Goal: Task Accomplishment & Management: Use online tool/utility

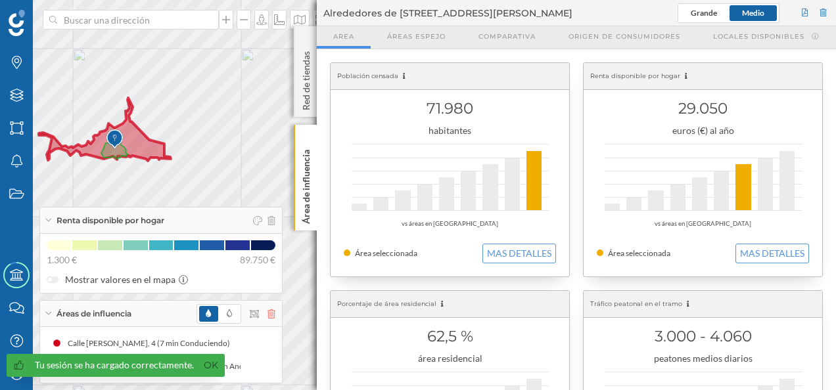
click at [273, 317] on icon at bounding box center [271, 313] width 8 height 9
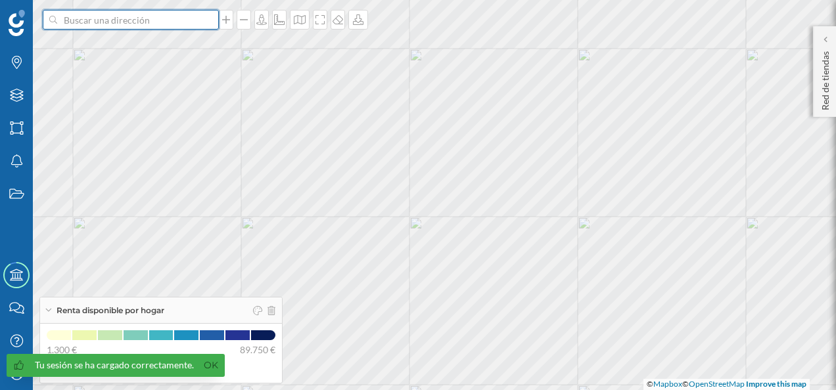
click at [76, 20] on input at bounding box center [130, 20] width 147 height 20
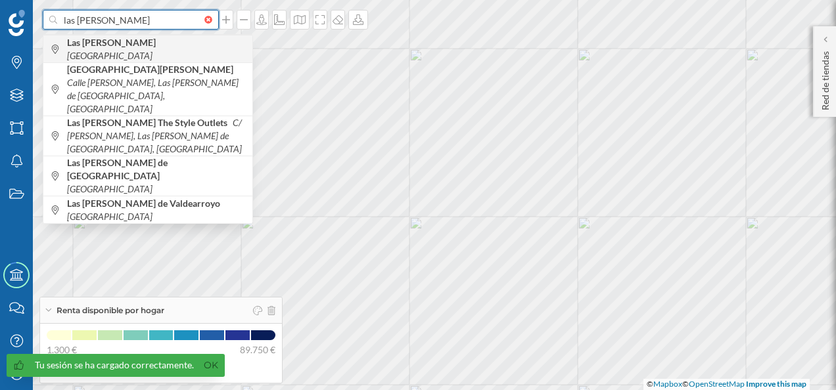
type input "las [PERSON_NAME]"
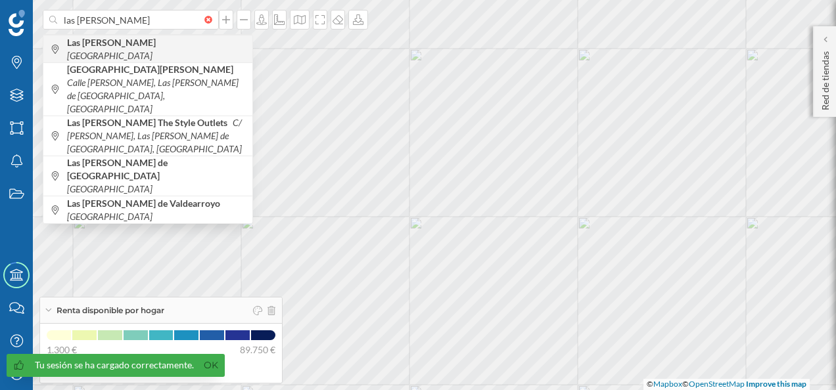
click at [107, 45] on b "Las [PERSON_NAME]" at bounding box center [113, 42] width 92 height 11
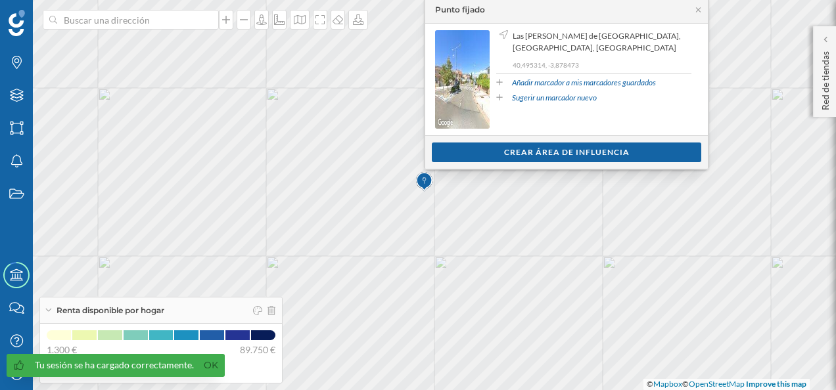
click at [697, 5] on div "Punto fijado" at bounding box center [566, 10] width 283 height 26
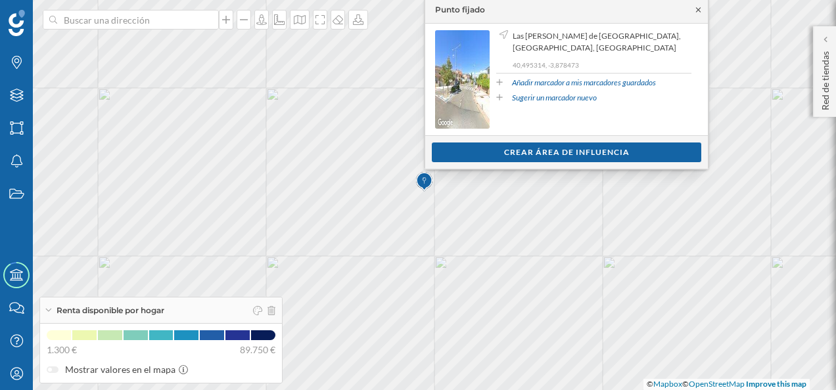
click at [697, 10] on icon at bounding box center [698, 9] width 5 height 5
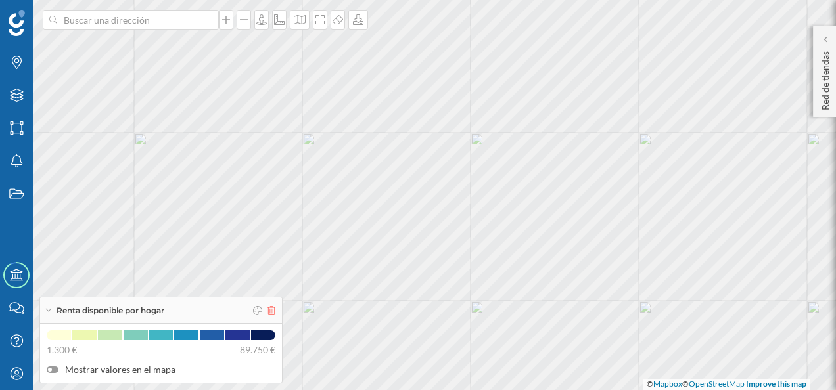
click at [272, 311] on icon at bounding box center [271, 310] width 8 height 9
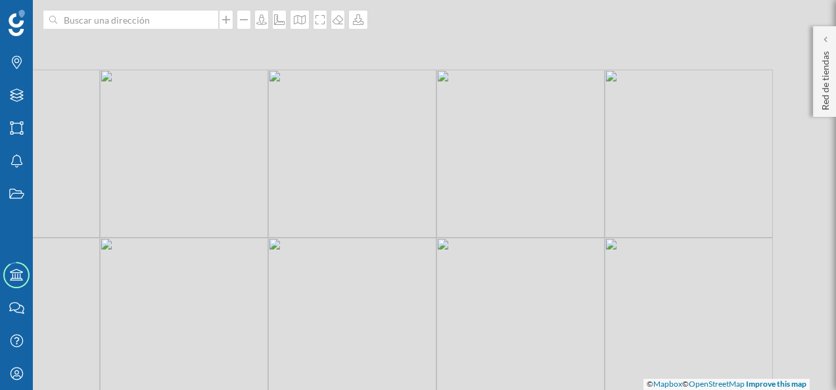
drag, startPoint x: 557, startPoint y: 200, endPoint x: 343, endPoint y: 324, distance: 247.6
click at [343, 324] on div "© Mapbox © OpenStreetMap Improve this map" at bounding box center [418, 195] width 836 height 390
drag, startPoint x: 431, startPoint y: 94, endPoint x: 359, endPoint y: 149, distance: 90.9
click at [359, 149] on div "© Mapbox © OpenStreetMap Improve this map" at bounding box center [418, 195] width 836 height 390
drag, startPoint x: 453, startPoint y: 255, endPoint x: 614, endPoint y: 329, distance: 176.7
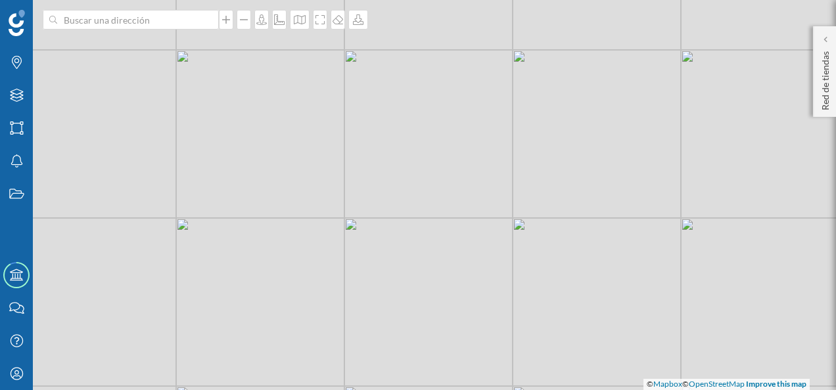
click at [614, 329] on div "© Mapbox © OpenStreetMap Improve this map" at bounding box center [418, 195] width 836 height 390
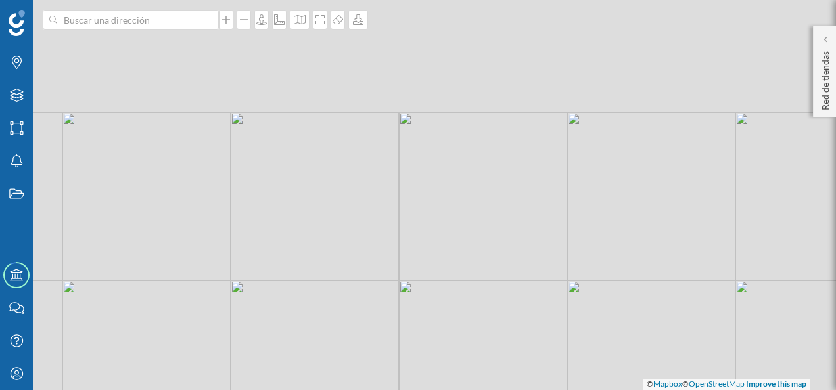
drag, startPoint x: 467, startPoint y: 96, endPoint x: 526, endPoint y: 325, distance: 236.2
click at [525, 331] on div "© Mapbox © OpenStreetMap Improve this map" at bounding box center [418, 195] width 836 height 390
drag, startPoint x: 503, startPoint y: 235, endPoint x: 384, endPoint y: 81, distance: 194.9
click at [329, 54] on div "© Mapbox © OpenStreetMap Improve this map" at bounding box center [418, 195] width 836 height 390
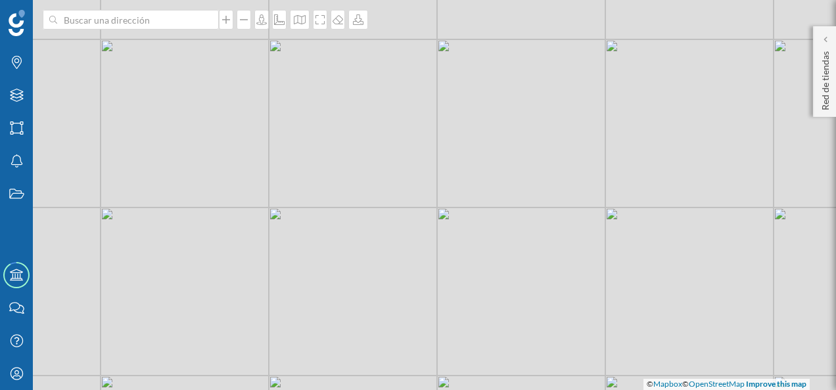
drag, startPoint x: 517, startPoint y: 271, endPoint x: 574, endPoint y: 175, distance: 110.8
click at [574, 175] on div "© Mapbox © OpenStreetMap Improve this map" at bounding box center [418, 195] width 836 height 390
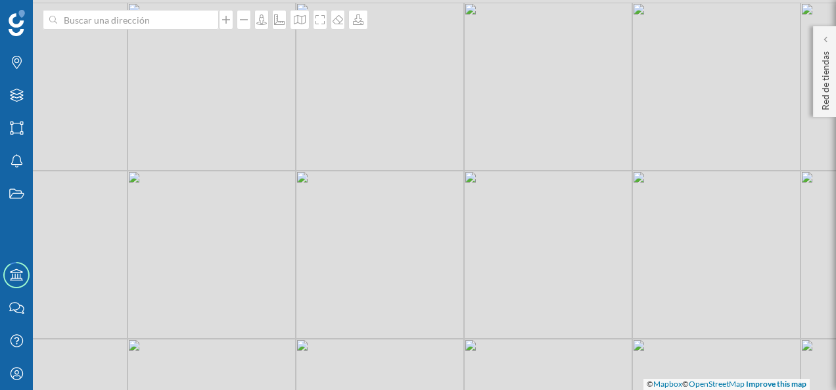
drag, startPoint x: 491, startPoint y: 192, endPoint x: 565, endPoint y: 240, distance: 88.4
click at [565, 240] on div "© Mapbox © OpenStreetMap Improve this map" at bounding box center [418, 195] width 836 height 390
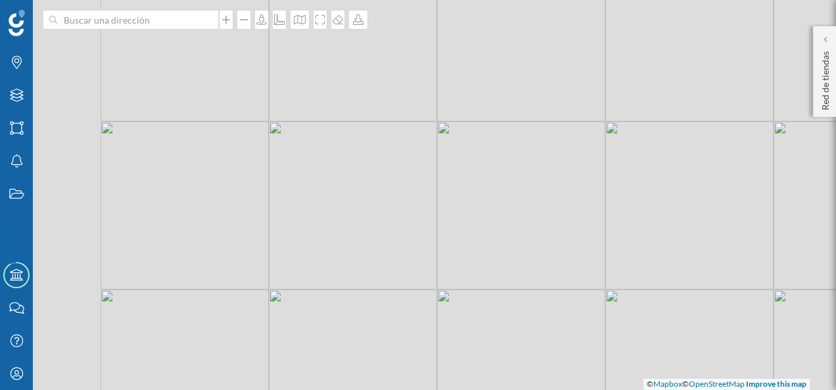
drag, startPoint x: 437, startPoint y: 152, endPoint x: 578, endPoint y: 271, distance: 184.6
click at [578, 271] on div "© Mapbox © OpenStreetMap Improve this map" at bounding box center [418, 195] width 836 height 390
drag, startPoint x: 572, startPoint y: 233, endPoint x: 536, endPoint y: 217, distance: 38.8
click at [536, 217] on div "© Mapbox © OpenStreetMap Improve this map" at bounding box center [418, 195] width 836 height 390
drag, startPoint x: 547, startPoint y: 207, endPoint x: 458, endPoint y: 229, distance: 91.3
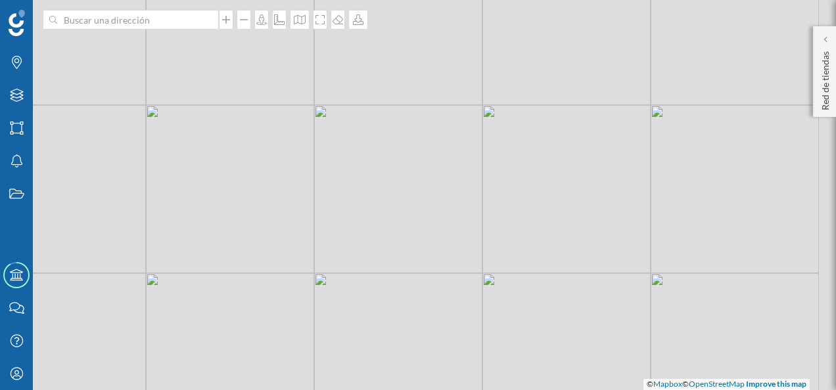
click at [458, 229] on div "© Mapbox © OpenStreetMap Improve this map" at bounding box center [418, 195] width 836 height 390
drag, startPoint x: 465, startPoint y: 243, endPoint x: 428, endPoint y: 211, distance: 49.4
click at [428, 211] on div "© Mapbox © OpenStreetMap Improve this map" at bounding box center [418, 195] width 836 height 390
drag, startPoint x: 420, startPoint y: 213, endPoint x: 420, endPoint y: 177, distance: 35.5
click at [420, 177] on div "© Mapbox © OpenStreetMap Improve this map" at bounding box center [418, 195] width 836 height 390
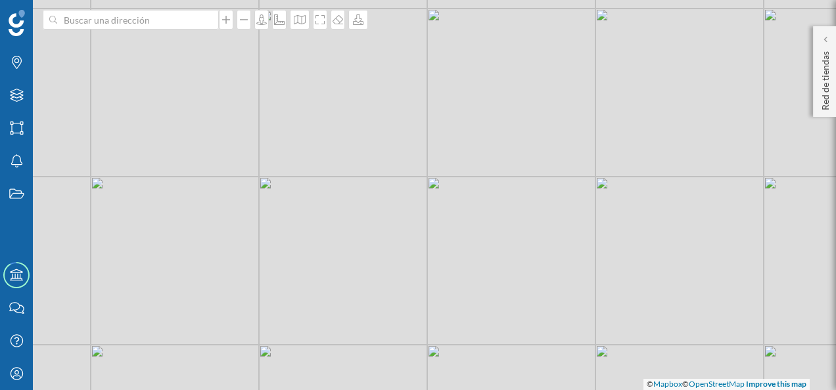
drag, startPoint x: 428, startPoint y: 210, endPoint x: 410, endPoint y: 181, distance: 33.9
click at [410, 181] on div "© Mapbox © OpenStreetMap Improve this map" at bounding box center [418, 195] width 836 height 390
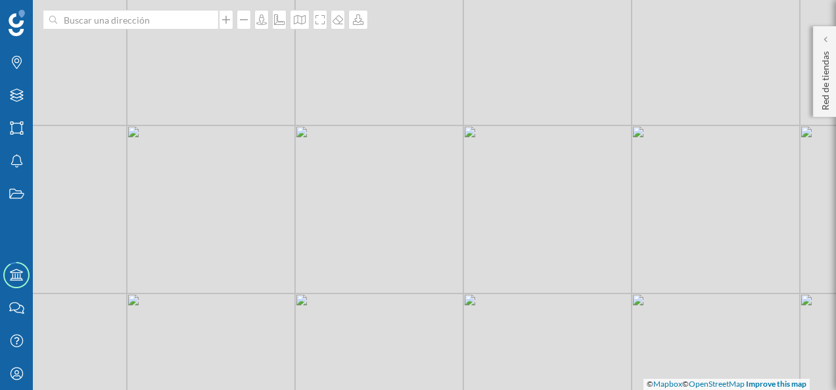
drag, startPoint x: 457, startPoint y: 238, endPoint x: 513, endPoint y: 204, distance: 65.8
click at [513, 204] on div "© Mapbox © OpenStreetMap Improve this map" at bounding box center [418, 195] width 836 height 390
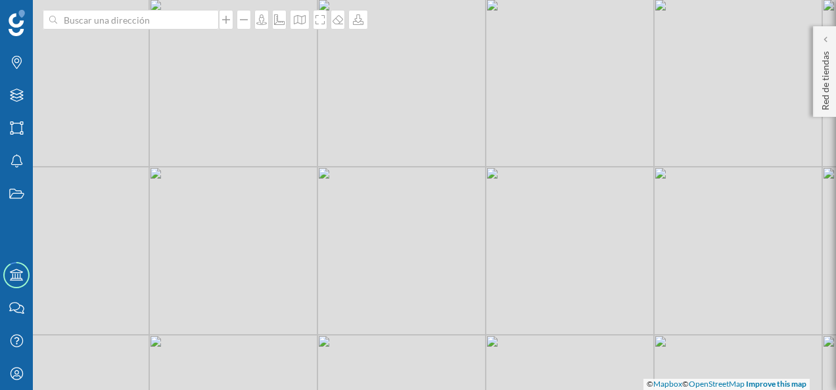
drag, startPoint x: 445, startPoint y: 107, endPoint x: 469, endPoint y: 152, distance: 50.6
click at [469, 152] on div "© Mapbox © OpenStreetMap Improve this map" at bounding box center [418, 195] width 836 height 390
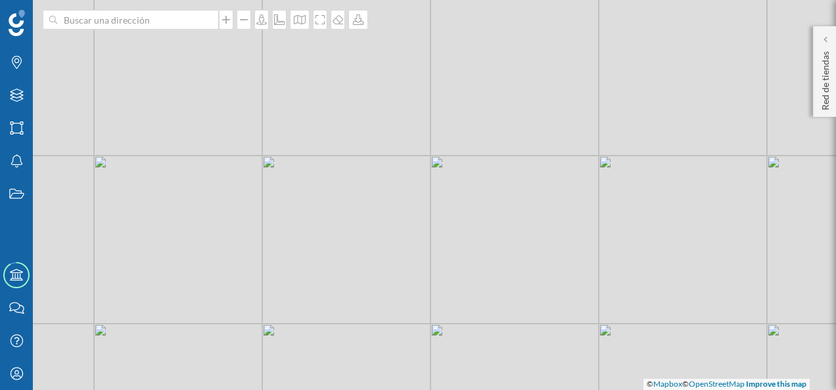
drag, startPoint x: 470, startPoint y: 163, endPoint x: 439, endPoint y: 151, distance: 33.7
click at [439, 151] on div "© Mapbox © OpenStreetMap Improve this map" at bounding box center [418, 195] width 836 height 390
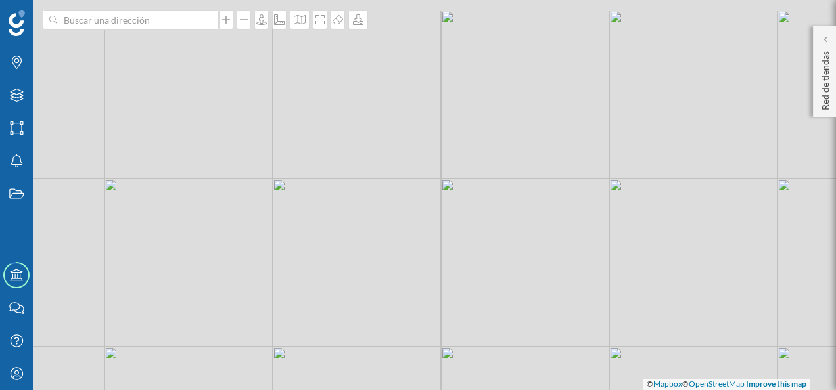
drag, startPoint x: 394, startPoint y: 135, endPoint x: 405, endPoint y: 148, distance: 17.2
click at [405, 148] on div "© Mapbox © OpenStreetMap Improve this map" at bounding box center [418, 195] width 836 height 390
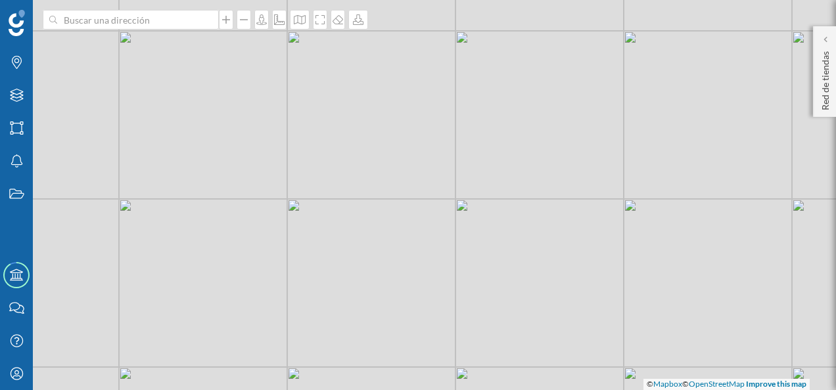
drag, startPoint x: 409, startPoint y: 136, endPoint x: 423, endPoint y: 156, distance: 25.0
click at [423, 156] on div "© Mapbox © OpenStreetMap Improve this map" at bounding box center [418, 195] width 836 height 390
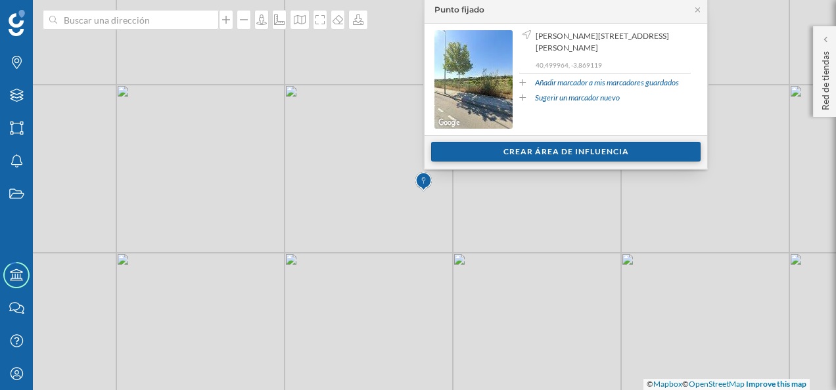
click at [557, 151] on div "Crear área de influencia" at bounding box center [565, 152] width 269 height 20
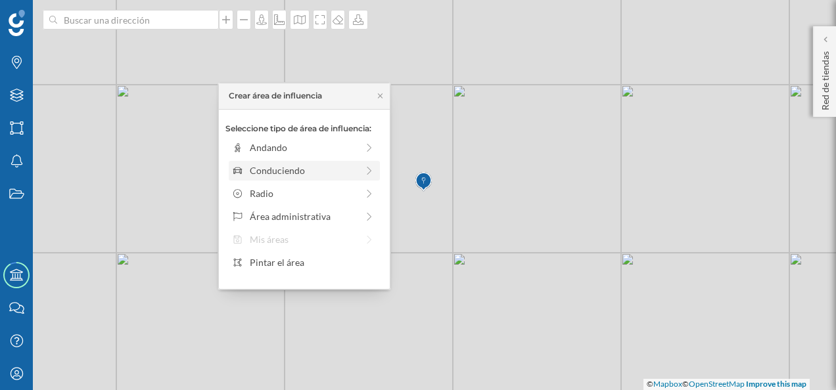
click at [316, 162] on div "Conduciendo" at bounding box center [304, 171] width 151 height 20
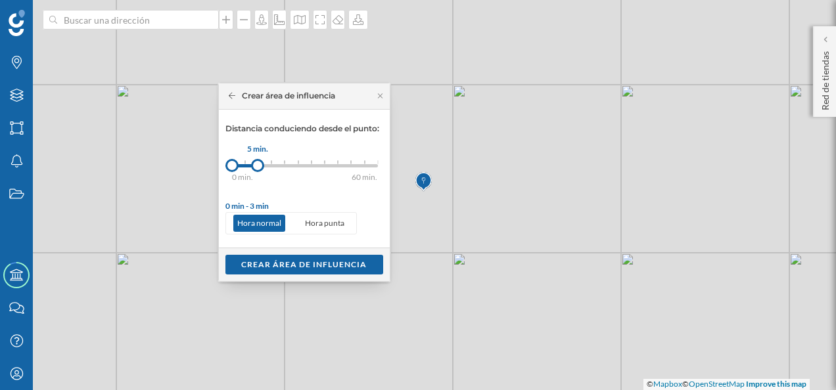
drag, startPoint x: 245, startPoint y: 166, endPoint x: 258, endPoint y: 170, distance: 12.9
click at [258, 170] on div at bounding box center [257, 165] width 13 height 13
click at [292, 266] on div "Crear área de influencia" at bounding box center [304, 264] width 158 height 20
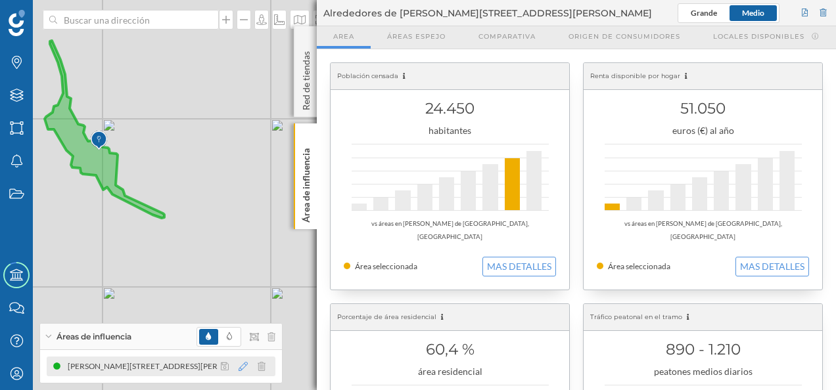
click at [243, 370] on icon at bounding box center [242, 366] width 9 height 9
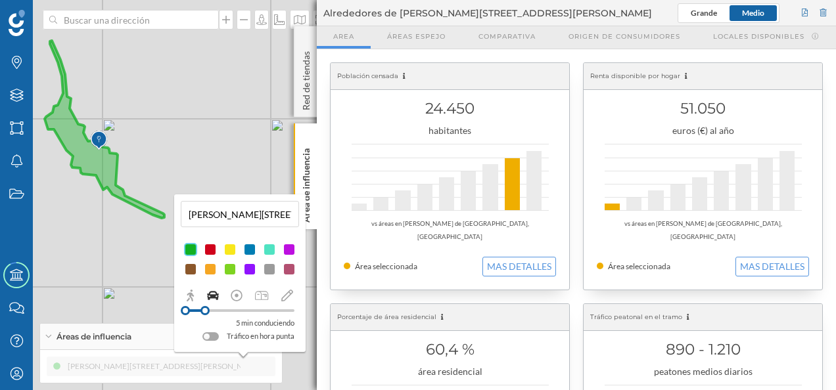
click at [216, 337] on div at bounding box center [210, 336] width 16 height 9
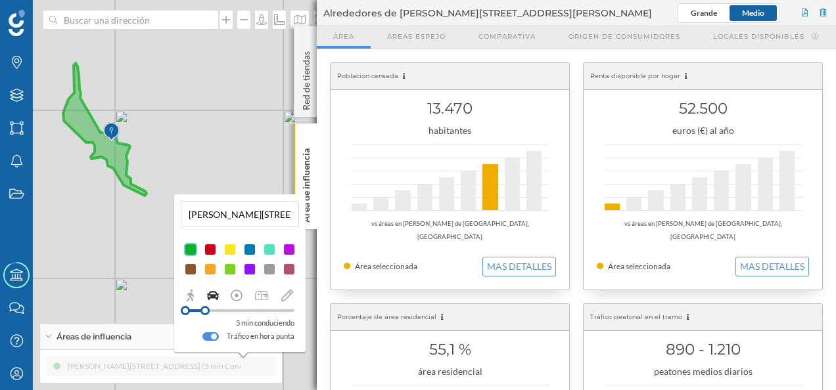
click at [207, 335] on div at bounding box center [210, 336] width 16 height 9
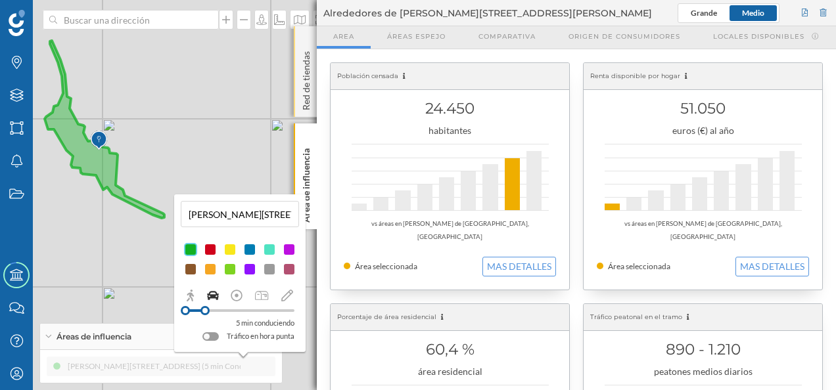
click at [310, 39] on div "Red de tiendas" at bounding box center [305, 71] width 23 height 91
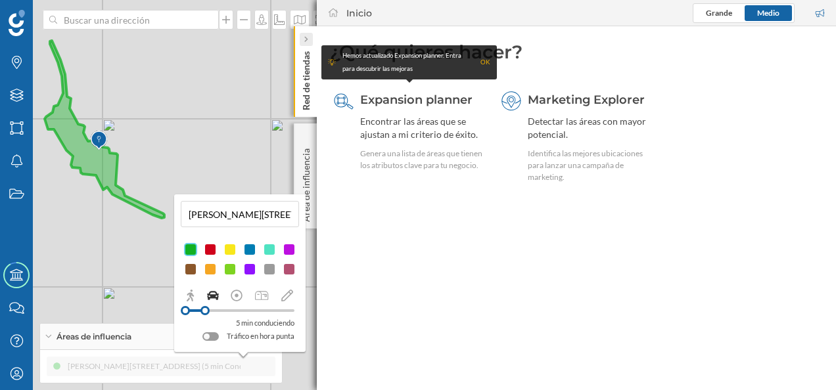
click at [309, 38] on div at bounding box center [306, 39] width 13 height 13
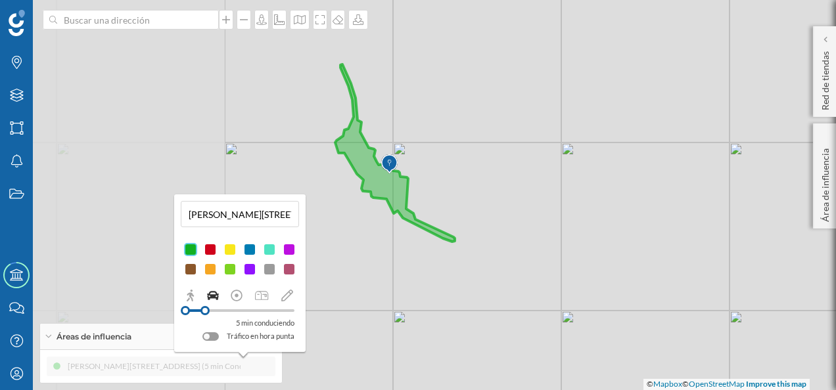
drag, startPoint x: 272, startPoint y: 108, endPoint x: 585, endPoint y: 129, distance: 313.4
click at [585, 129] on div "© Mapbox © OpenStreetMap Improve this map" at bounding box center [418, 195] width 836 height 390
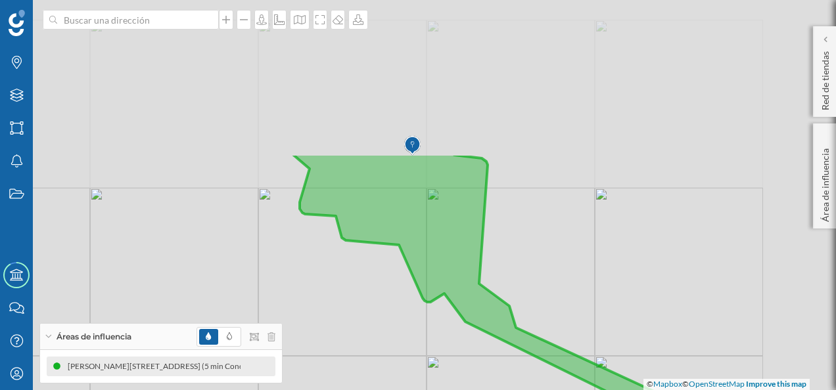
drag, startPoint x: 419, startPoint y: 159, endPoint x: 271, endPoint y: 387, distance: 272.1
click at [269, 390] on html "Marcas Capas Áreas Notificaciones Estados Academy Contacta con nosotros Centro …" at bounding box center [418, 195] width 836 height 390
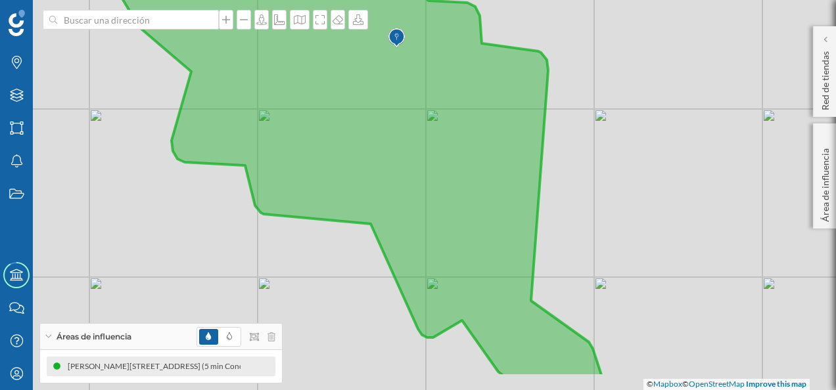
drag, startPoint x: 510, startPoint y: 266, endPoint x: 605, endPoint y: 212, distance: 109.8
click at [605, 212] on div "© Mapbox © OpenStreetMap Improve this map" at bounding box center [418, 195] width 836 height 390
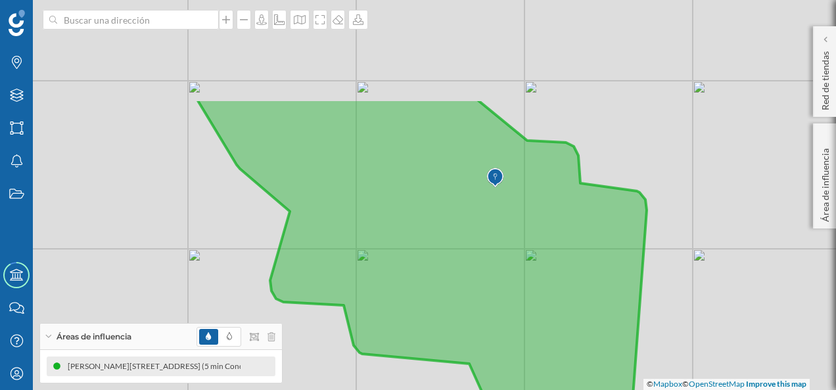
drag, startPoint x: 620, startPoint y: 189, endPoint x: 718, endPoint y: 329, distance: 171.2
click at [718, 329] on div "© Mapbox © OpenStreetMap Improve this map" at bounding box center [418, 195] width 836 height 390
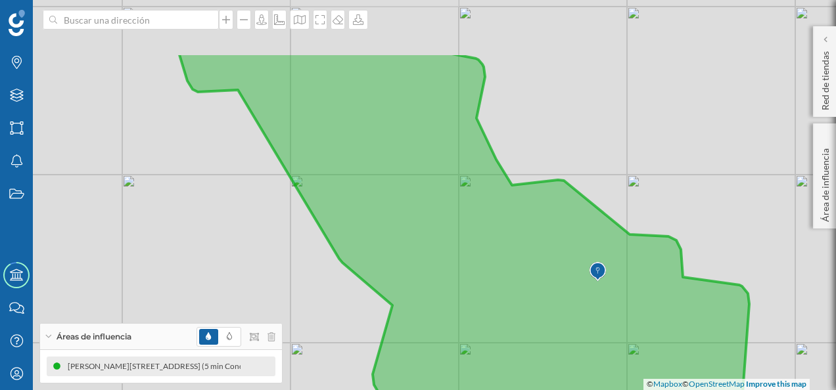
drag, startPoint x: 566, startPoint y: 95, endPoint x: 669, endPoint y: 189, distance: 139.0
click at [669, 189] on div "© Mapbox © OpenStreetMap Improve this map" at bounding box center [418, 195] width 836 height 390
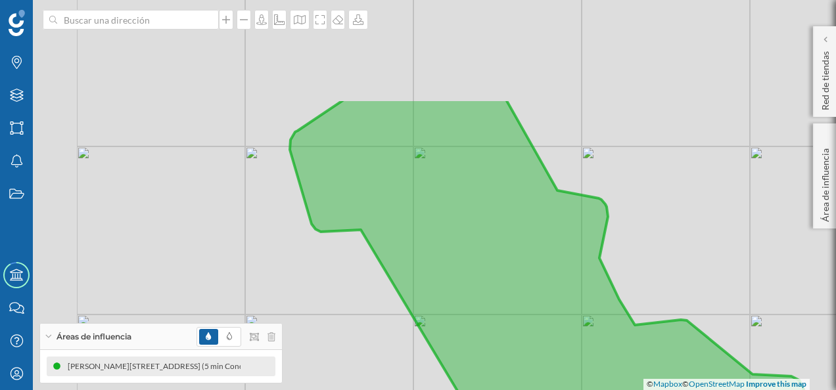
drag, startPoint x: 566, startPoint y: 118, endPoint x: 690, endPoint y: 260, distance: 188.6
click at [690, 260] on div "© Mapbox © OpenStreetMap Improve this map" at bounding box center [418, 195] width 836 height 390
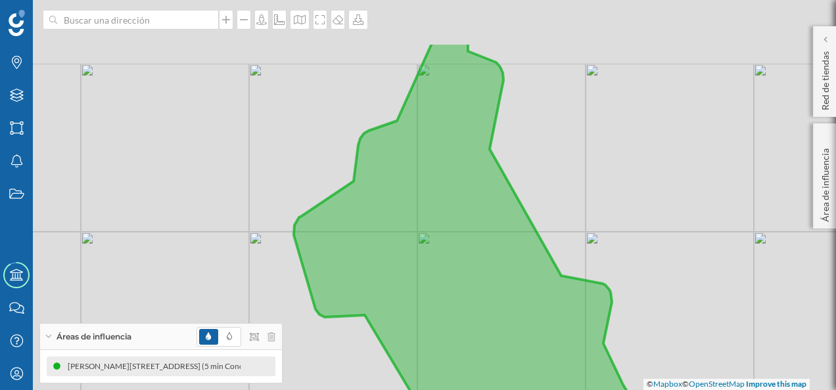
drag, startPoint x: 601, startPoint y: 139, endPoint x: 603, endPoint y: 222, distance: 83.5
click at [603, 222] on div "© Mapbox © OpenStreetMap Improve this map" at bounding box center [418, 195] width 836 height 390
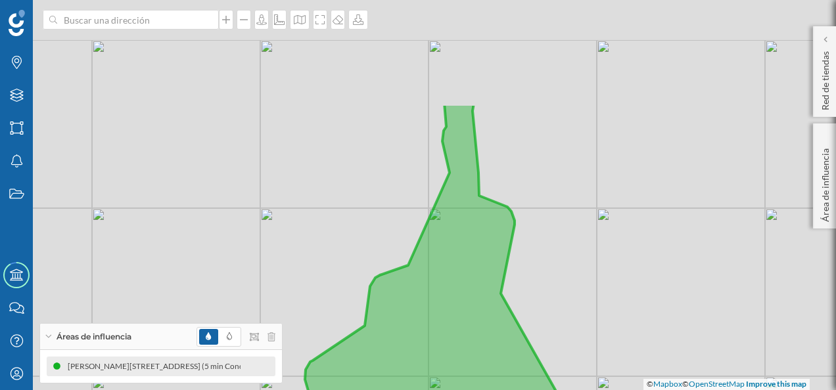
drag, startPoint x: 591, startPoint y: 148, endPoint x: 602, endPoint y: 293, distance: 145.0
click at [602, 293] on div "© Mapbox © OpenStreetMap Improve this map" at bounding box center [418, 195] width 836 height 390
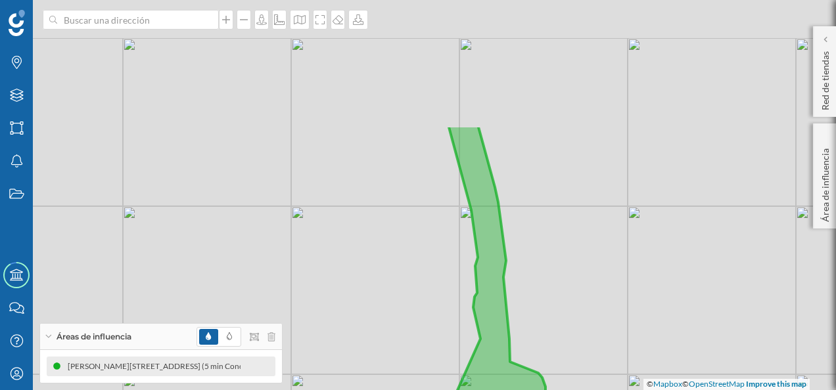
drag, startPoint x: 560, startPoint y: 152, endPoint x: 591, endPoint y: 323, distance: 174.2
click at [591, 323] on div "© Mapbox © OpenStreetMap Improve this map" at bounding box center [418, 195] width 836 height 390
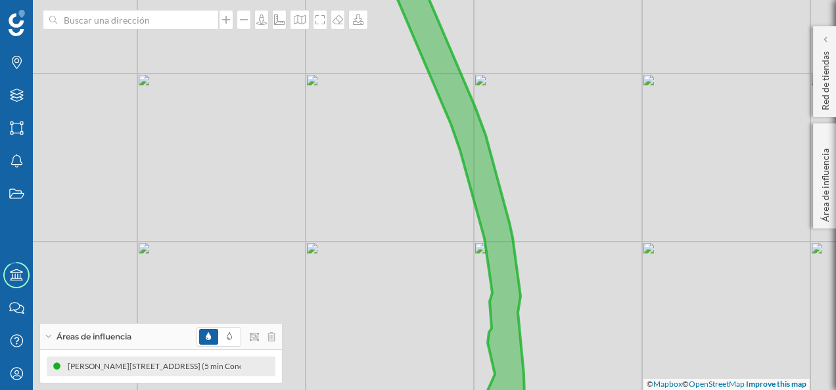
drag, startPoint x: 530, startPoint y: 164, endPoint x: 607, endPoint y: 343, distance: 195.4
click at [607, 343] on div "© Mapbox © OpenStreetMap Improve this map" at bounding box center [418, 195] width 836 height 390
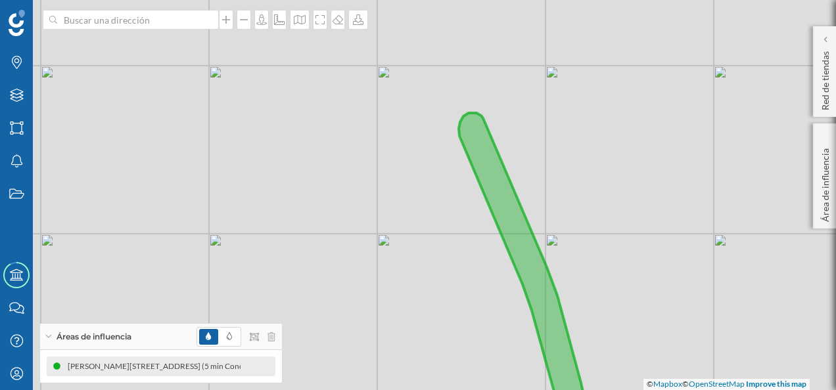
drag, startPoint x: 540, startPoint y: 178, endPoint x: 425, endPoint y: 27, distance: 189.9
click at [373, 0] on html "Marcas Capas Áreas Notificaciones Estados Academy Contacta con nosotros Centro …" at bounding box center [418, 195] width 836 height 390
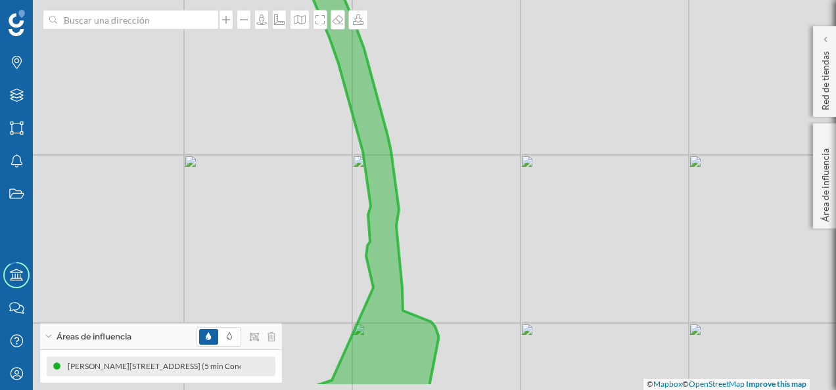
drag, startPoint x: 602, startPoint y: 293, endPoint x: 543, endPoint y: 82, distance: 218.9
click at [543, 53] on div "© Mapbox © OpenStreetMap Improve this map" at bounding box center [418, 195] width 836 height 390
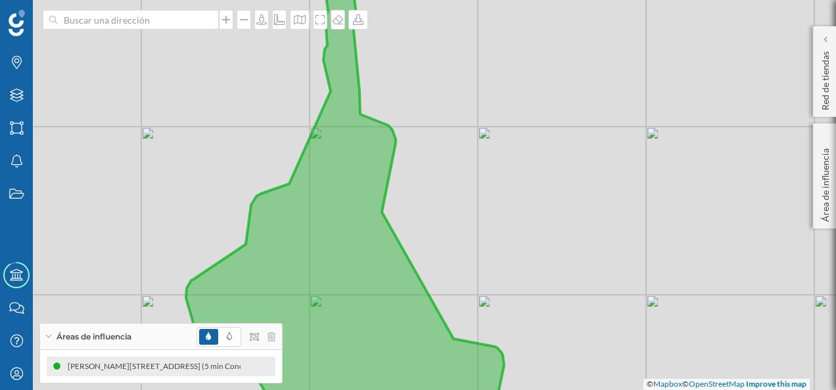
drag, startPoint x: 512, startPoint y: 254, endPoint x: 587, endPoint y: 85, distance: 184.7
click at [587, 85] on div "© Mapbox © OpenStreetMap Improve this map" at bounding box center [418, 195] width 836 height 390
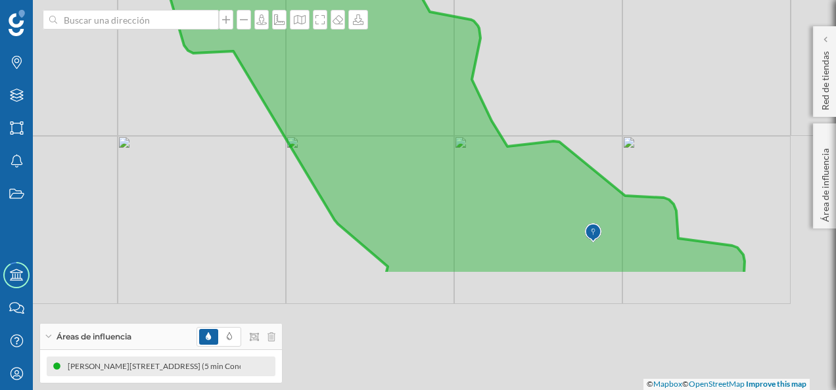
drag, startPoint x: 668, startPoint y: 239, endPoint x: 567, endPoint y: 79, distance: 188.7
click at [567, 79] on div "© Mapbox © OpenStreetMap Improve this map" at bounding box center [418, 195] width 836 height 390
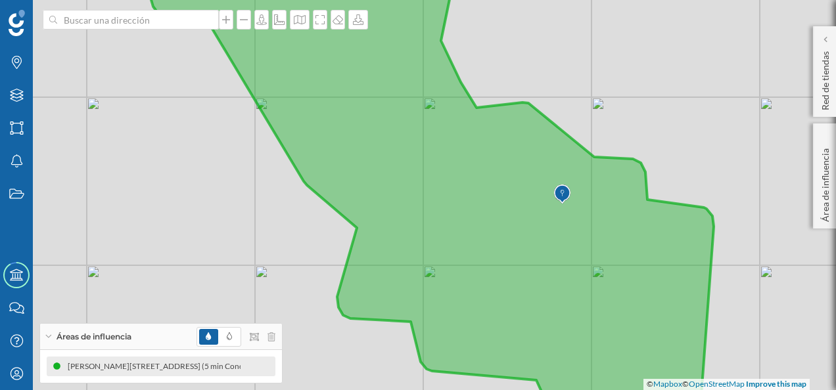
drag, startPoint x: 716, startPoint y: 171, endPoint x: 606, endPoint y: 56, distance: 158.9
click at [606, 56] on div "© Mapbox © OpenStreetMap Improve this map" at bounding box center [418, 195] width 836 height 390
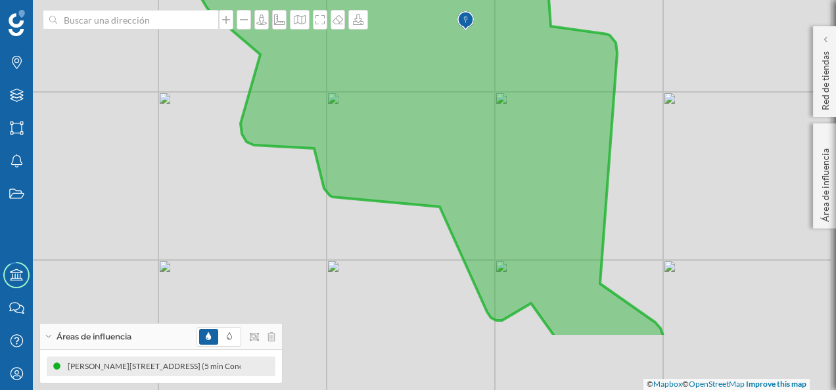
drag, startPoint x: 721, startPoint y: 285, endPoint x: 704, endPoint y: 185, distance: 101.9
click at [704, 185] on div "© Mapbox © OpenStreetMap Improve this map" at bounding box center [418, 195] width 836 height 390
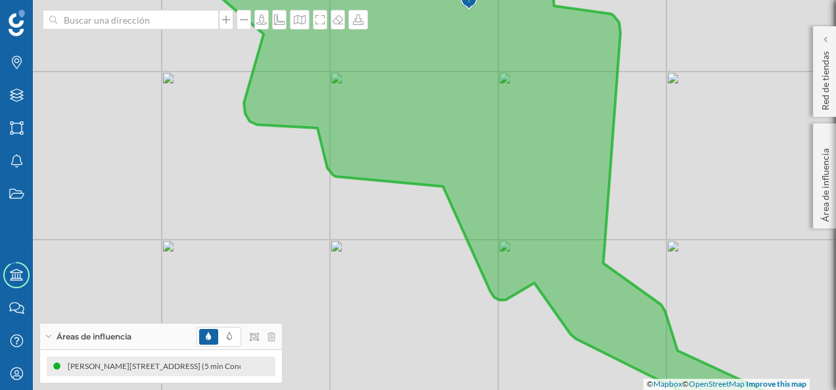
drag, startPoint x: 682, startPoint y: 189, endPoint x: 677, endPoint y: 160, distance: 28.6
click at [677, 160] on div "© Mapbox © OpenStreetMap Improve this map" at bounding box center [418, 195] width 836 height 390
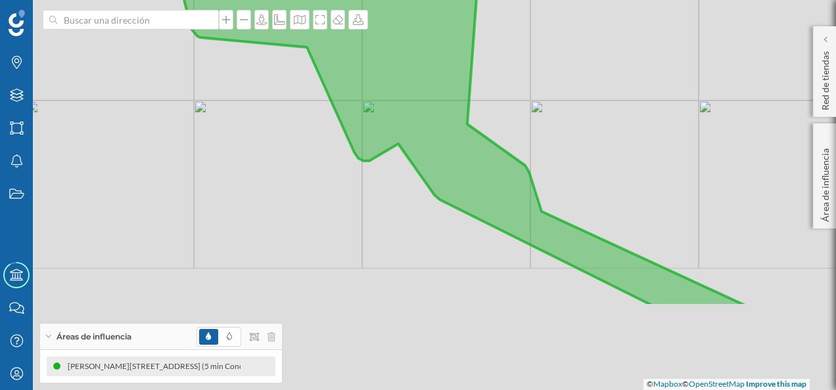
drag, startPoint x: 736, startPoint y: 254, endPoint x: 602, endPoint y: 125, distance: 185.4
click at [602, 125] on div "© Mapbox © OpenStreetMap Improve this map" at bounding box center [418, 195] width 836 height 390
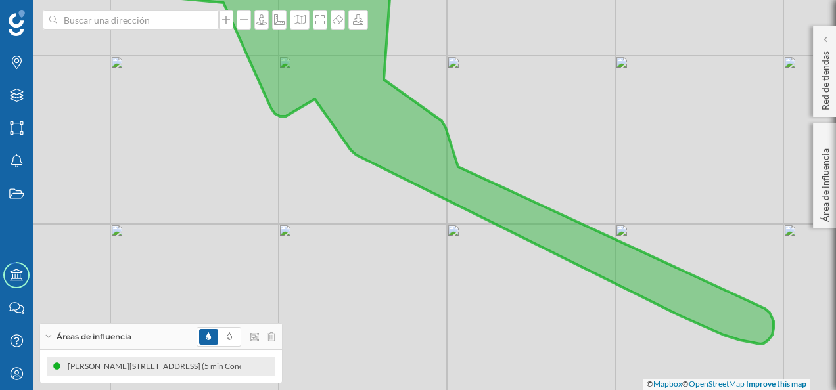
drag, startPoint x: 686, startPoint y: 193, endPoint x: 732, endPoint y: 317, distance: 132.4
click at [732, 317] on div "© Mapbox © OpenStreetMap Improve this map" at bounding box center [418, 195] width 836 height 390
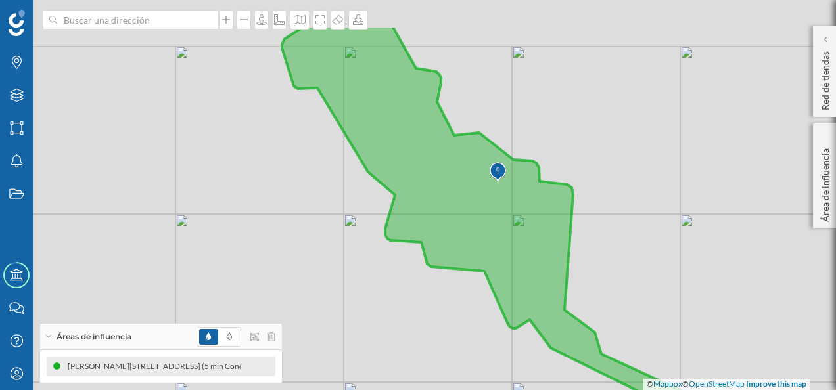
drag, startPoint x: 669, startPoint y: 208, endPoint x: 648, endPoint y: 274, distance: 69.6
click at [648, 274] on div "© Mapbox © OpenStreetMap Improve this map" at bounding box center [418, 195] width 836 height 390
click at [269, 337] on icon at bounding box center [271, 336] width 8 height 9
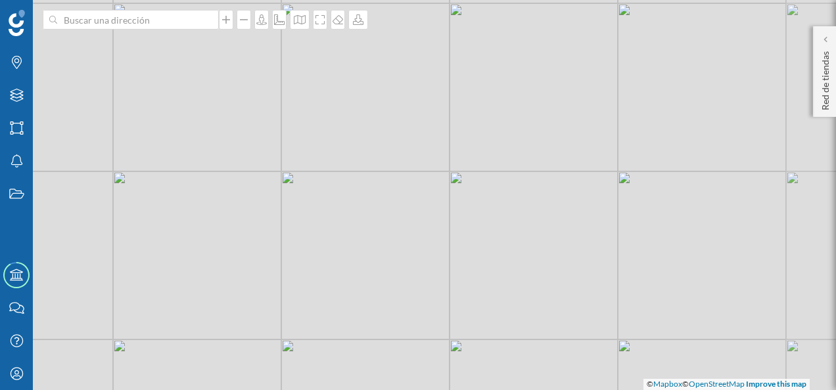
drag, startPoint x: 608, startPoint y: 266, endPoint x: 546, endPoint y: 223, distance: 75.6
click at [546, 223] on div "© Mapbox © OpenStreetMap Improve this map" at bounding box center [418, 195] width 836 height 390
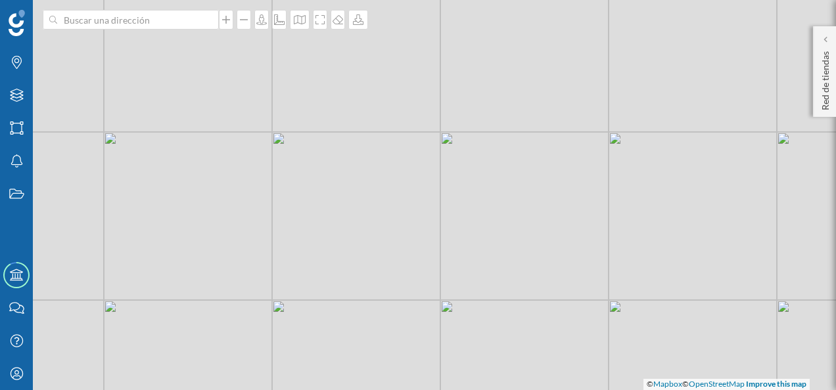
drag, startPoint x: 547, startPoint y: 218, endPoint x: 537, endPoint y: 177, distance: 42.4
click at [537, 177] on div "© Mapbox © OpenStreetMap Improve this map" at bounding box center [418, 195] width 836 height 390
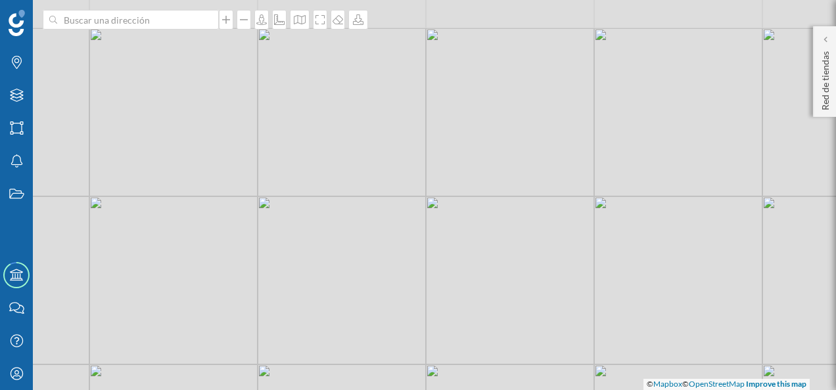
drag, startPoint x: 466, startPoint y: 169, endPoint x: 549, endPoint y: 281, distance: 139.6
click at [549, 281] on div "© Mapbox © OpenStreetMap Improve this map" at bounding box center [418, 195] width 836 height 390
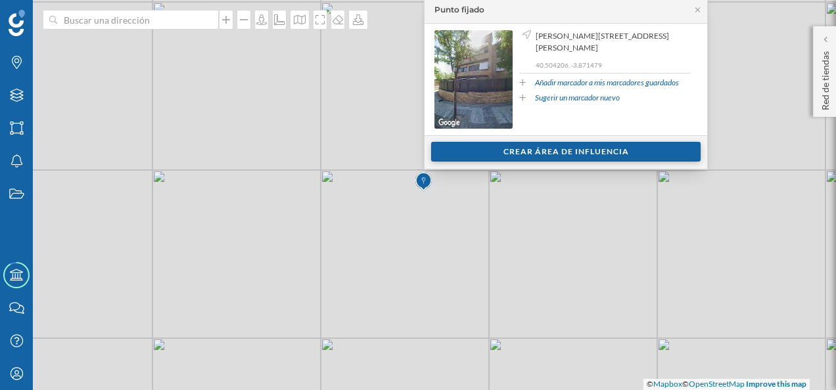
click at [569, 154] on div "Crear área de influencia" at bounding box center [565, 152] width 269 height 20
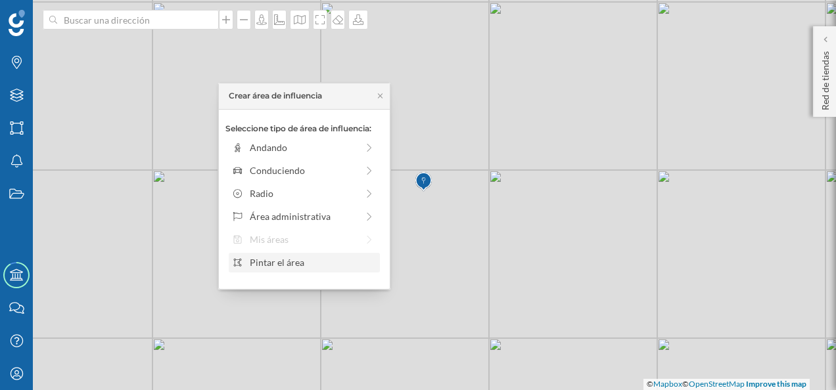
click at [294, 265] on div "Pintar el área" at bounding box center [312, 263] width 125 height 14
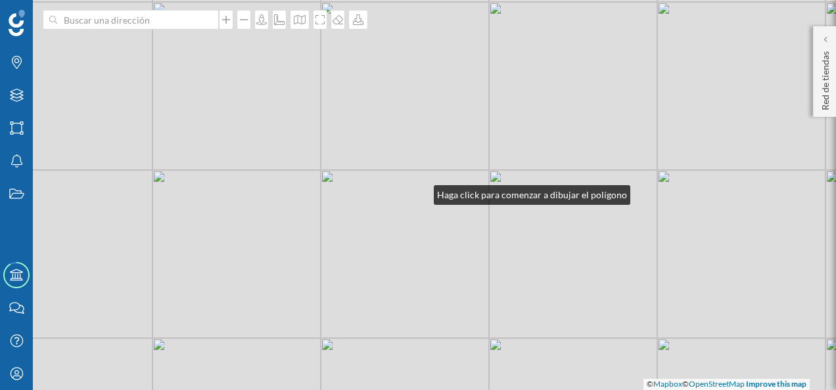
click at [420, 192] on div "© Mapbox © OpenStreetMap Improve this map" at bounding box center [418, 195] width 836 height 390
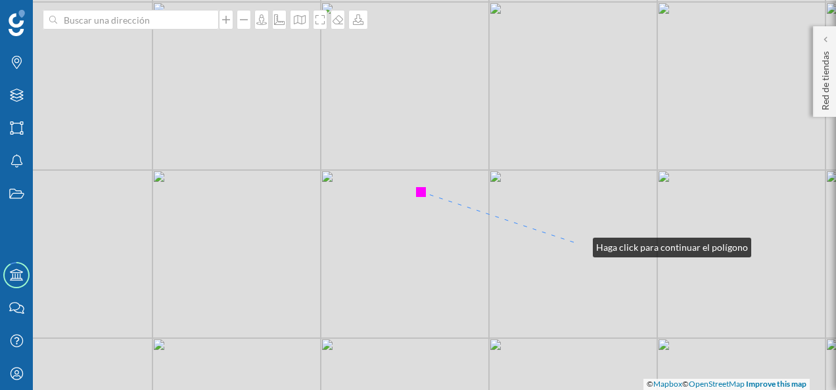
click at [579, 244] on div "© Mapbox © OpenStreetMap Improve this map" at bounding box center [418, 195] width 836 height 390
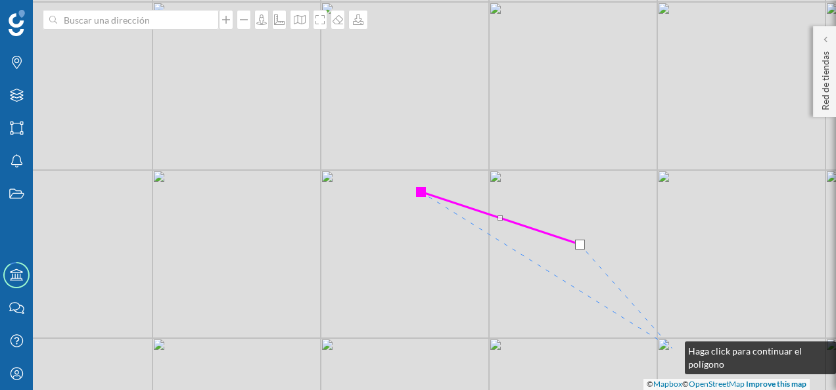
click at [671, 348] on div "© Mapbox © OpenStreetMap Improve this map" at bounding box center [418, 195] width 836 height 390
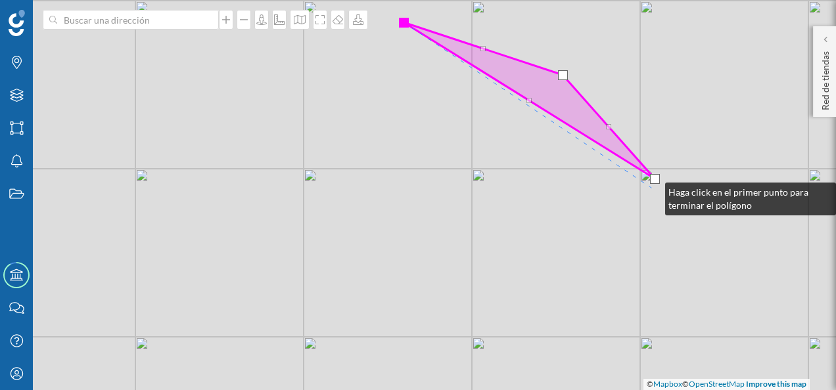
drag, startPoint x: 669, startPoint y: 359, endPoint x: 652, endPoint y: 189, distance: 170.4
click at [652, 189] on div "© Mapbox © OpenStreetMap Improve this map" at bounding box center [418, 195] width 836 height 390
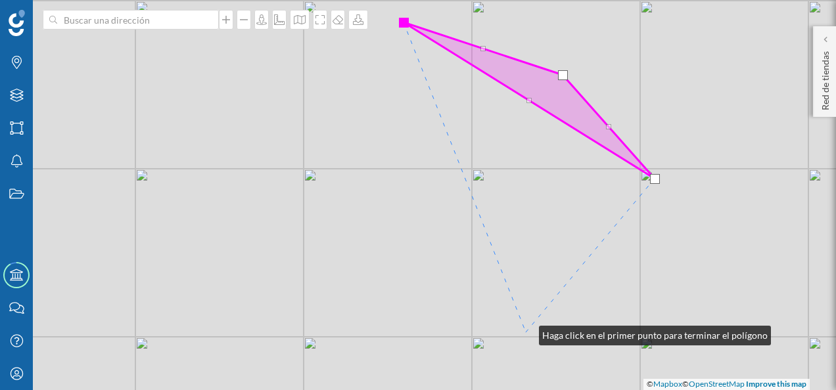
click at [526, 332] on div "© Mapbox © OpenStreetMap Improve this map" at bounding box center [418, 195] width 836 height 390
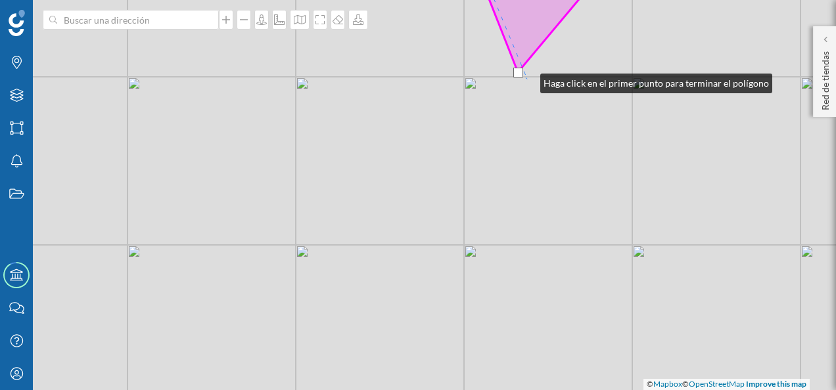
drag, startPoint x: 535, startPoint y: 340, endPoint x: 527, endPoint y: 80, distance: 260.3
click at [527, 80] on div "© Mapbox © OpenStreetMap Improve this map" at bounding box center [418, 195] width 836 height 390
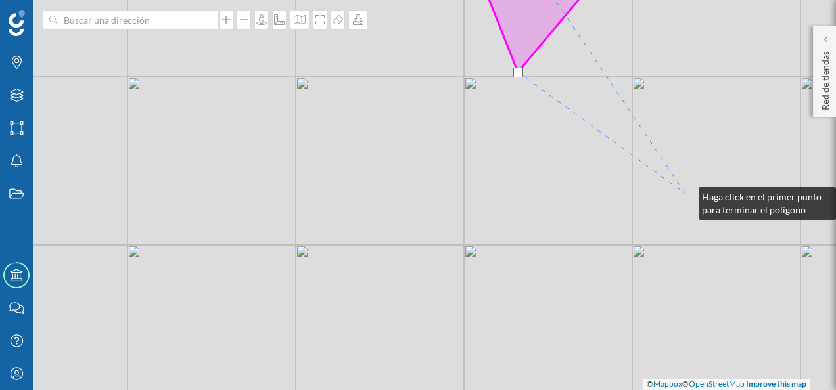
click at [685, 194] on div "© Mapbox © OpenStreetMap Improve this map" at bounding box center [418, 195] width 836 height 390
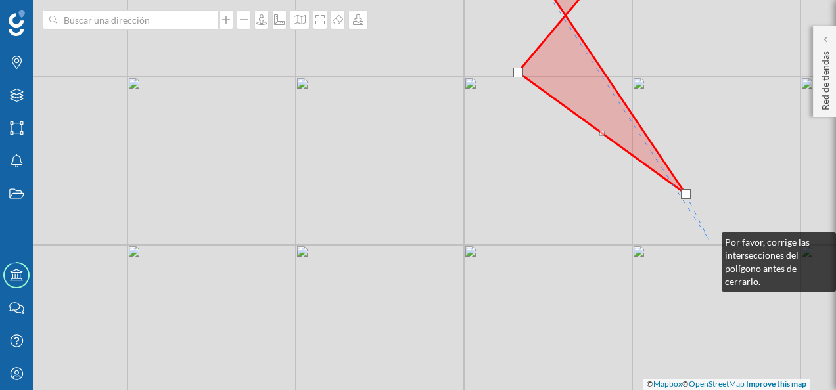
click at [708, 239] on div "© Mapbox © OpenStreetMap Improve this map" at bounding box center [418, 195] width 836 height 390
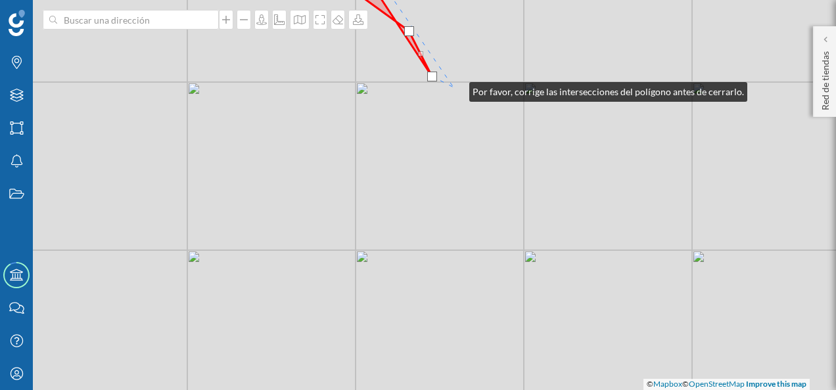
drag, startPoint x: 733, startPoint y: 252, endPoint x: 456, endPoint y: 89, distance: 321.0
click at [456, 89] on div "© Mapbox © OpenStreetMap Improve this map" at bounding box center [418, 195] width 836 height 390
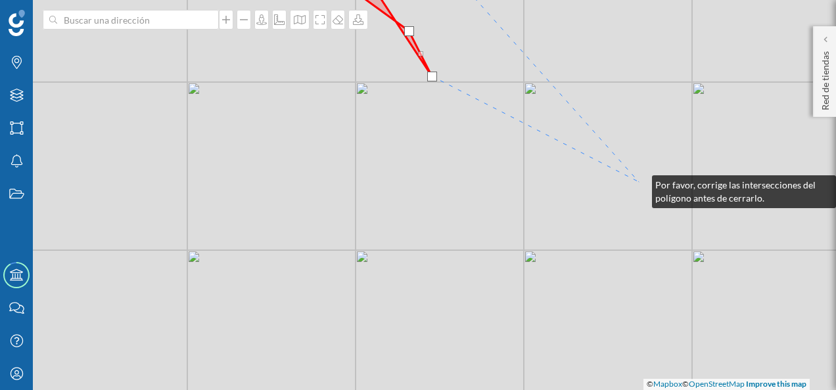
click at [639, 182] on div "© Mapbox © OpenStreetMap Improve this map" at bounding box center [418, 195] width 836 height 390
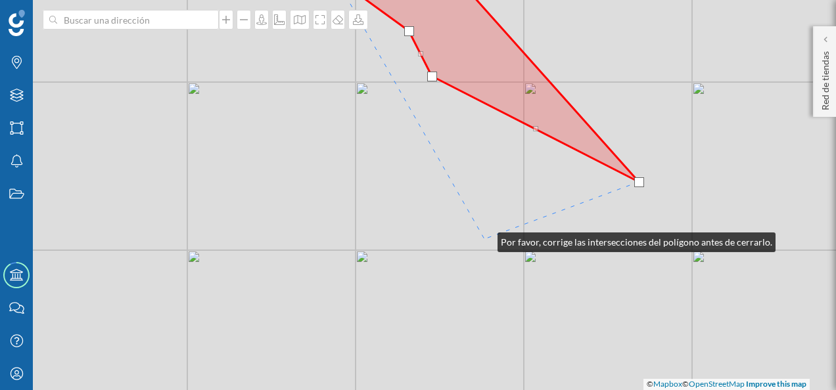
click at [484, 239] on div "© Mapbox © OpenStreetMap Improve this map" at bounding box center [418, 195] width 836 height 390
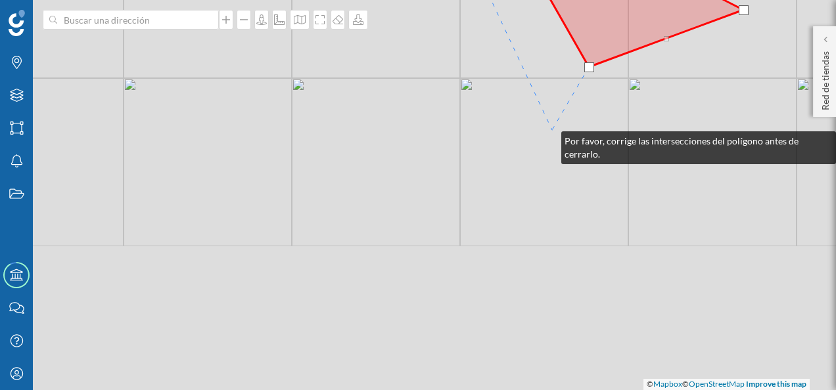
drag, startPoint x: 443, startPoint y: 310, endPoint x: 552, endPoint y: 130, distance: 210.1
click at [552, 130] on div "© Mapbox © OpenStreetMap Improve this map" at bounding box center [418, 195] width 836 height 390
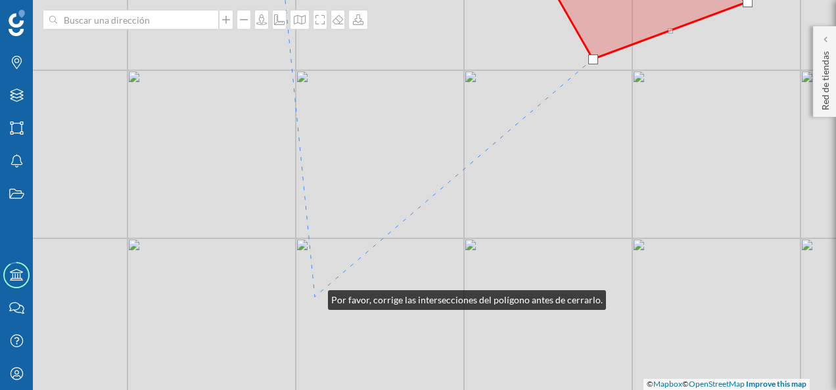
click at [315, 297] on div "© Mapbox © OpenStreetMap Improve this map" at bounding box center [418, 195] width 836 height 390
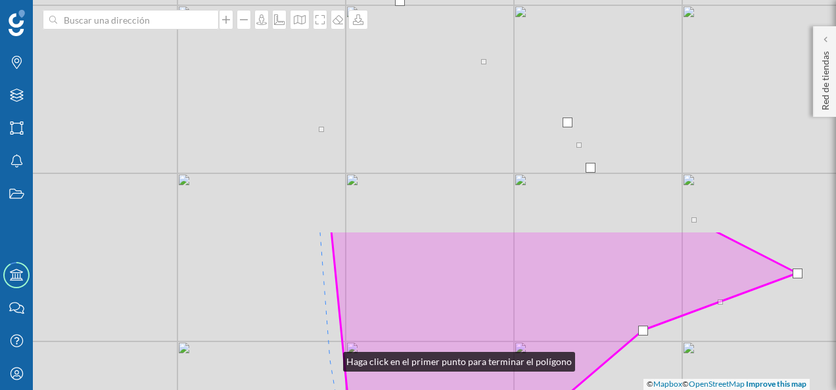
drag, startPoint x: 280, startPoint y: 87, endPoint x: 330, endPoint y: 359, distance: 276.0
click at [330, 359] on div "© Mapbox © OpenStreetMap Improve this map" at bounding box center [418, 195] width 836 height 390
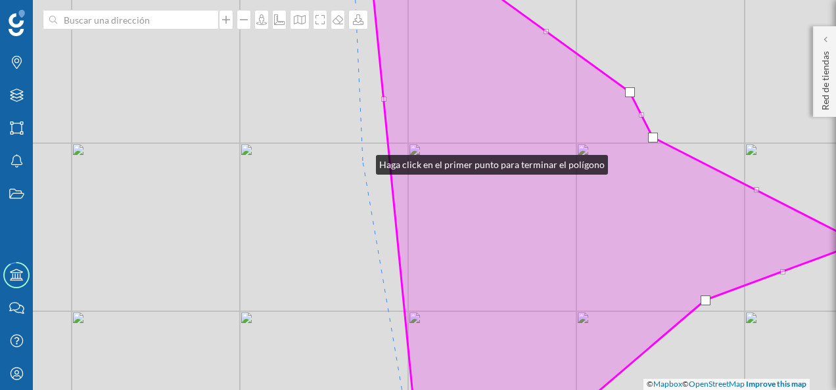
drag, startPoint x: 301, startPoint y: 192, endPoint x: 363, endPoint y: 162, distance: 68.8
click at [363, 162] on div "© Mapbox © OpenStreetMap Improve this map" at bounding box center [418, 195] width 836 height 390
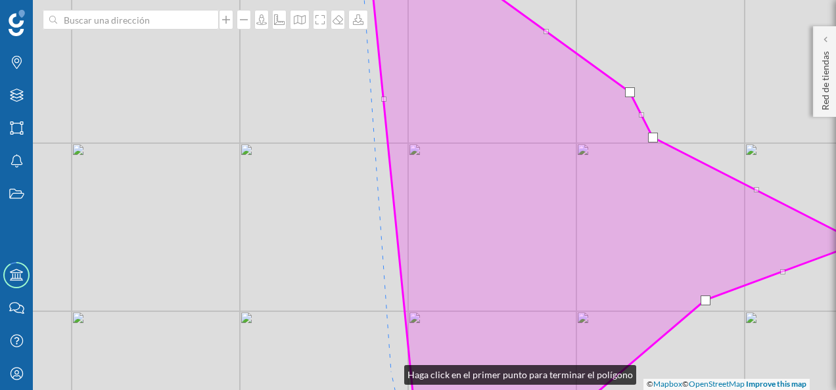
click at [391, 372] on div "© Mapbox © OpenStreetMap Improve this map" at bounding box center [418, 195] width 836 height 390
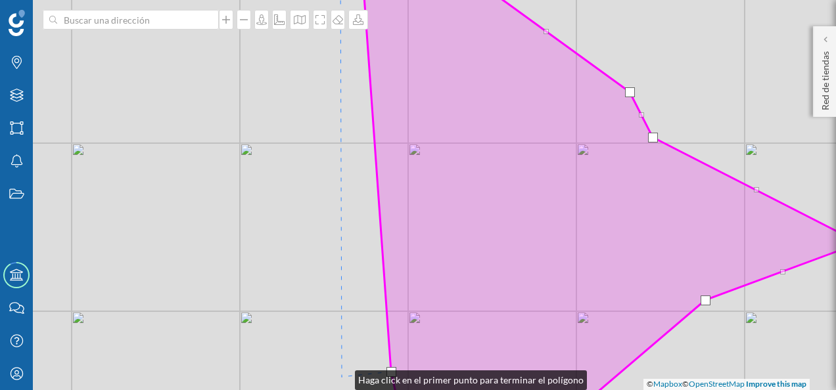
click at [342, 377] on div "© Mapbox © OpenStreetMap Improve this map" at bounding box center [418, 195] width 836 height 390
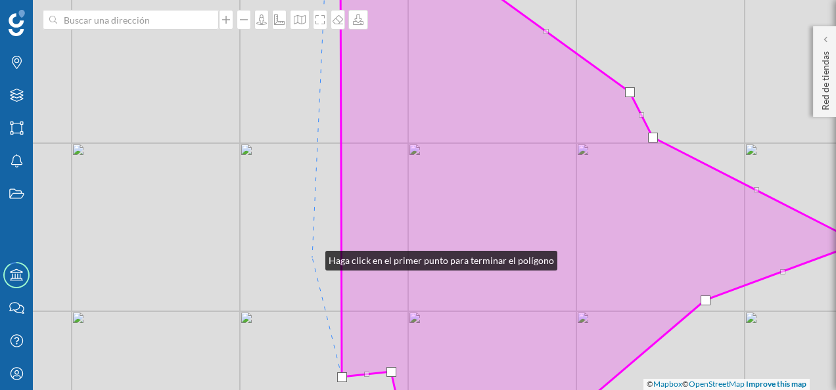
click at [312, 258] on div "© Mapbox © OpenStreetMap Improve this map" at bounding box center [418, 195] width 836 height 390
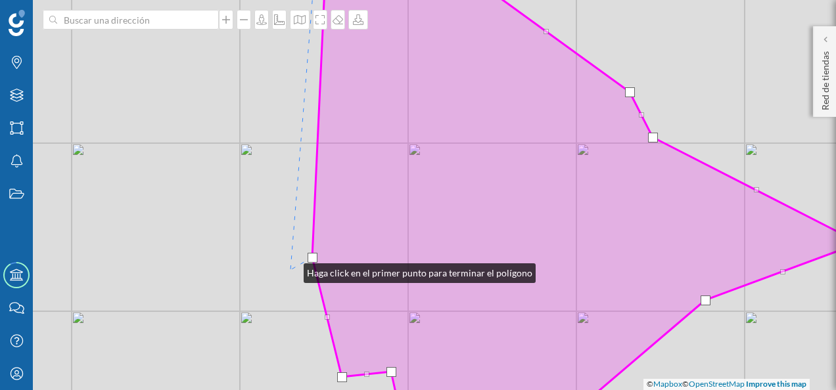
click at [290, 270] on div "© Mapbox © OpenStreetMap Improve this map" at bounding box center [418, 195] width 836 height 390
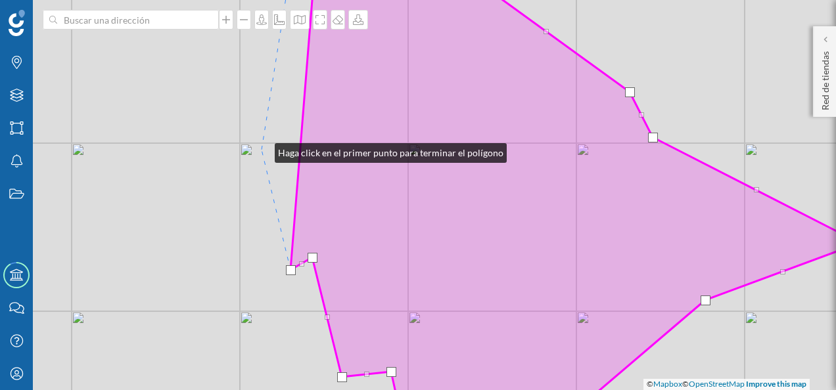
click at [261, 150] on div "© Mapbox © OpenStreetMap Improve this map" at bounding box center [418, 195] width 836 height 390
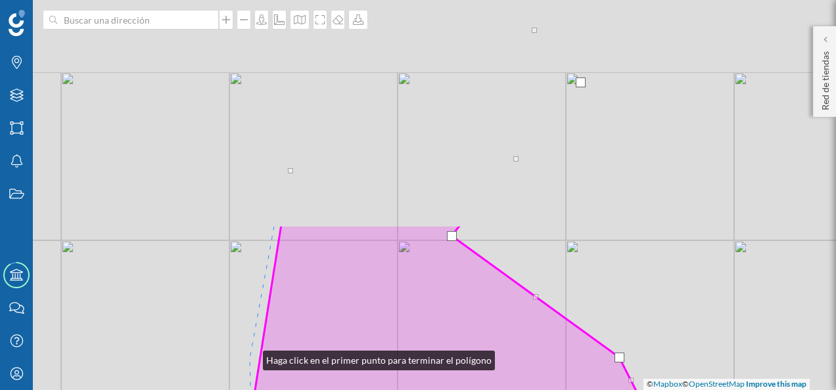
drag, startPoint x: 260, startPoint y: 92, endPoint x: 252, endPoint y: 361, distance: 269.5
click at [252, 363] on div "© Mapbox © OpenStreetMap Improve this map" at bounding box center [418, 195] width 836 height 390
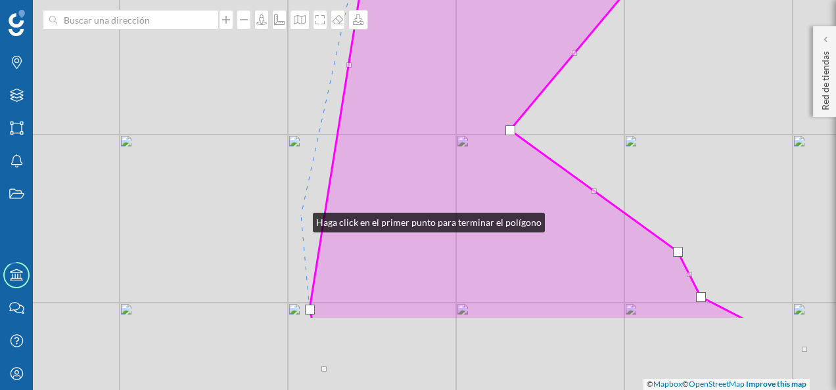
drag, startPoint x: 248, startPoint y: 331, endPoint x: 300, endPoint y: 217, distance: 125.2
click at [300, 217] on div "© Mapbox © OpenStreetMap Improve this map" at bounding box center [418, 195] width 836 height 390
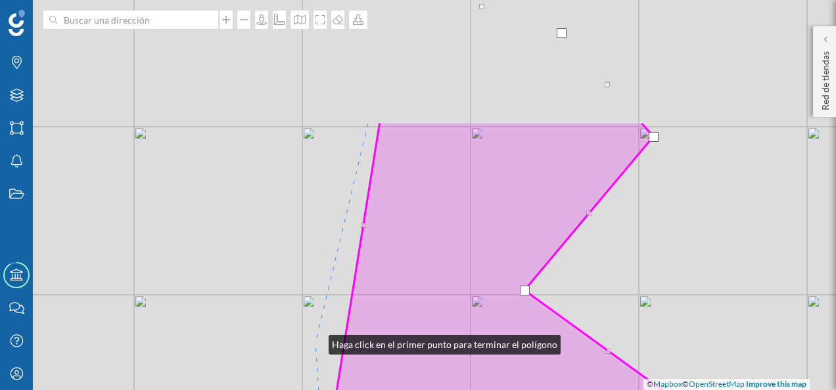
drag, startPoint x: 302, startPoint y: 179, endPoint x: 315, endPoint y: 342, distance: 162.9
click at [315, 342] on div "© Mapbox © OpenStreetMap Improve this map" at bounding box center [418, 195] width 836 height 390
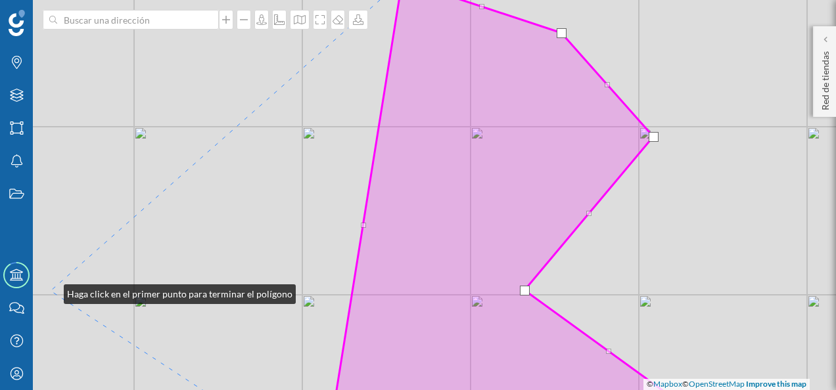
click at [51, 291] on div "© Mapbox © OpenStreetMap Improve this map" at bounding box center [418, 195] width 836 height 390
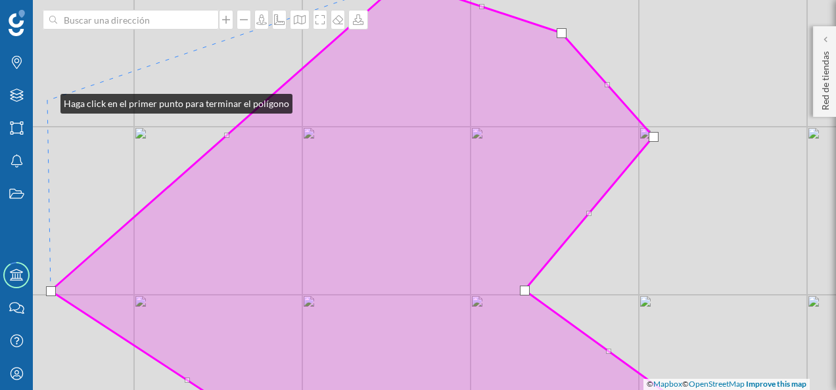
click at [47, 101] on div "© Mapbox © OpenStreetMap Improve this map" at bounding box center [418, 195] width 836 height 390
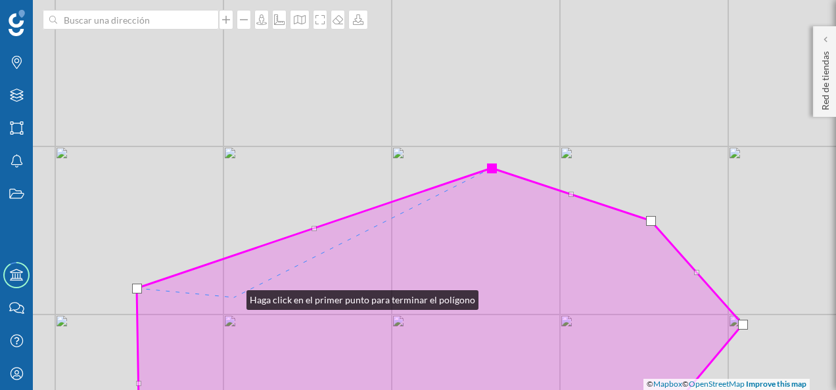
drag, startPoint x: 144, startPoint y: 109, endPoint x: 233, endPoint y: 297, distance: 208.1
click at [233, 297] on icon at bounding box center [464, 393] width 654 height 451
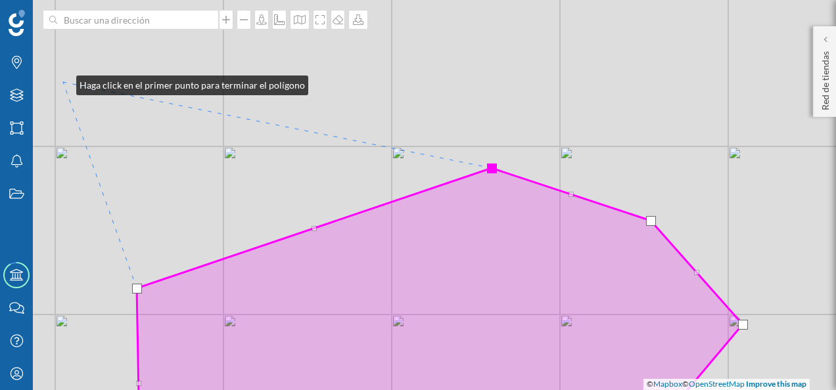
click at [63, 82] on div "© Mapbox © OpenStreetMap Improve this map" at bounding box center [418, 195] width 836 height 390
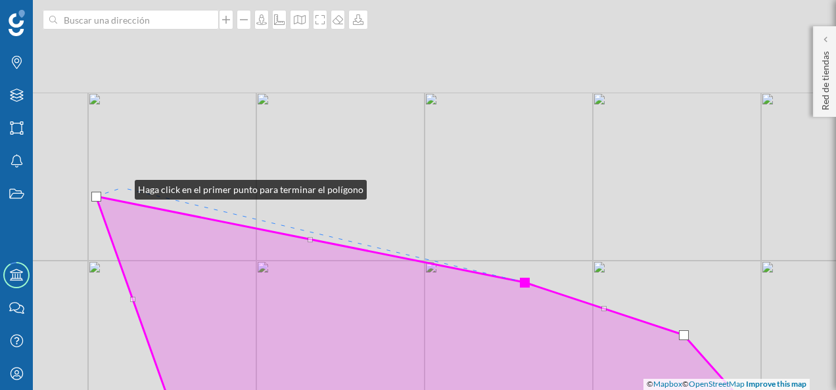
drag, startPoint x: 89, startPoint y: 72, endPoint x: 122, endPoint y: 187, distance: 119.6
click at [122, 187] on div "© Mapbox © OpenStreetMap Improve this map" at bounding box center [418, 195] width 836 height 390
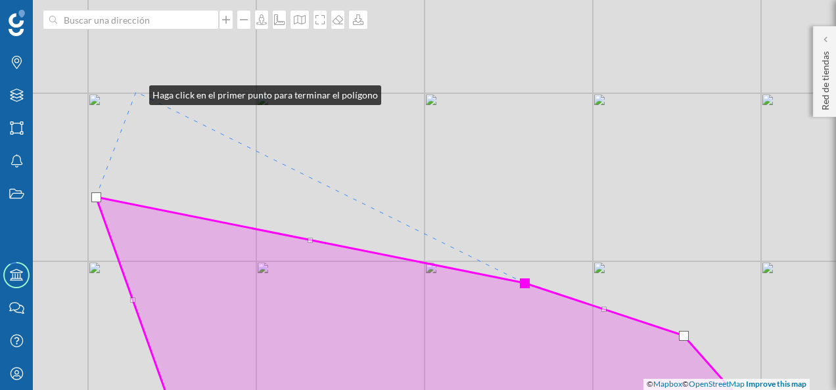
click at [136, 92] on div "© Mapbox © OpenStreetMap Improve this map" at bounding box center [418, 195] width 836 height 390
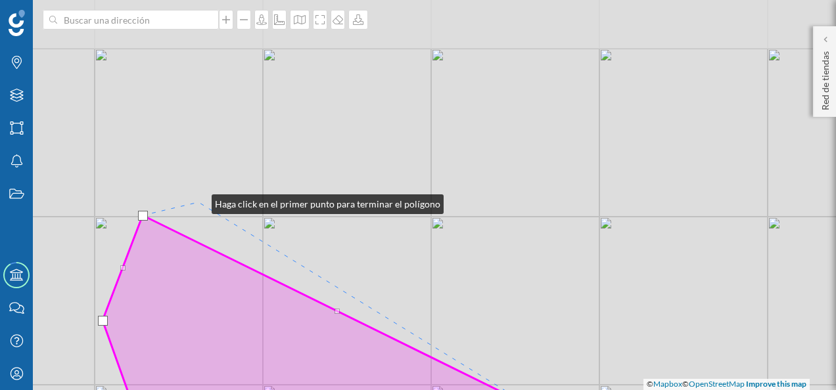
drag, startPoint x: 192, startPoint y: 78, endPoint x: 198, endPoint y: 202, distance: 124.3
click at [198, 202] on div "© Mapbox © OpenStreetMap Improve this map" at bounding box center [418, 195] width 836 height 390
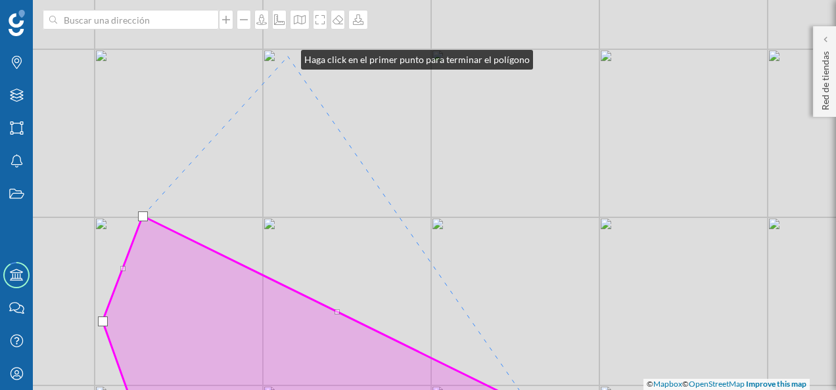
click at [288, 57] on div "© Mapbox © OpenStreetMap Improve this map" at bounding box center [418, 195] width 836 height 390
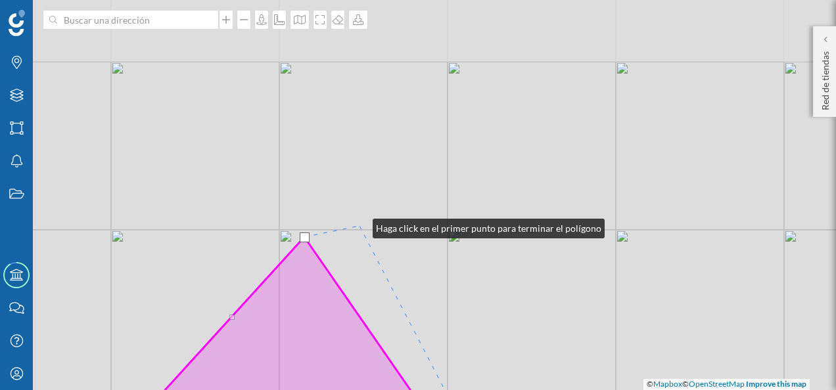
drag, startPoint x: 343, startPoint y: 58, endPoint x: 359, endPoint y: 225, distance: 168.3
click at [359, 225] on div "© Mapbox © OpenStreetMap Improve this map" at bounding box center [418, 195] width 836 height 390
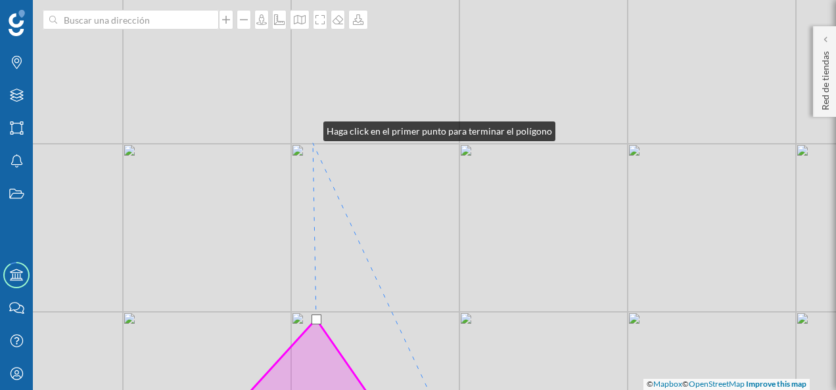
drag, startPoint x: 298, startPoint y: 46, endPoint x: 313, endPoint y: 164, distance: 118.5
click at [313, 164] on div "© Mapbox © OpenStreetMap Improve this map" at bounding box center [418, 195] width 836 height 390
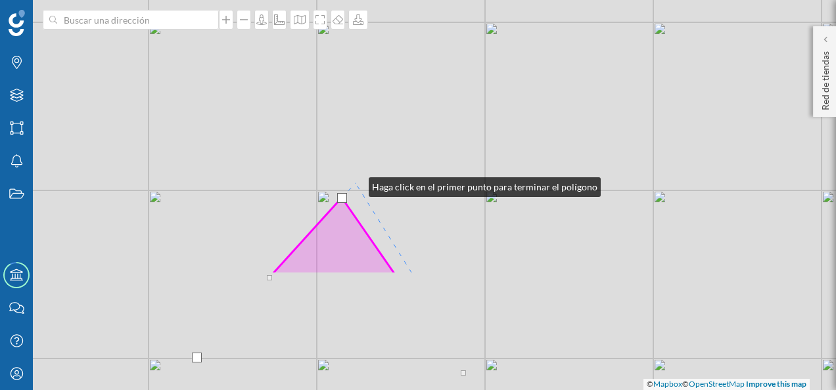
drag, startPoint x: 332, startPoint y: 341, endPoint x: 355, endPoint y: 184, distance: 158.7
click at [355, 184] on div "© Mapbox © OpenStreetMap Improve this map" at bounding box center [418, 195] width 836 height 390
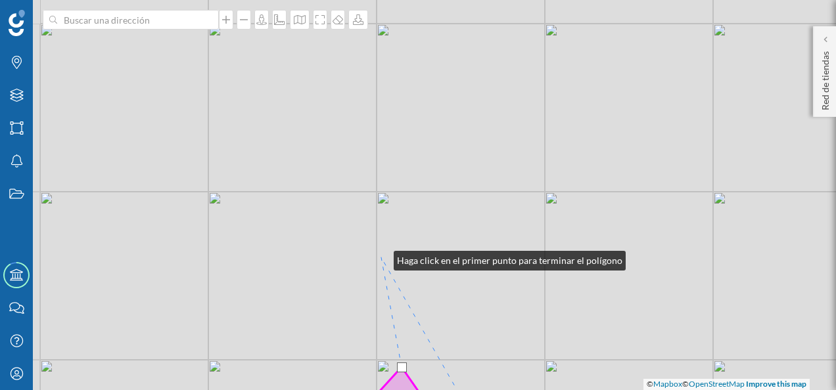
drag, startPoint x: 321, startPoint y: 88, endPoint x: 380, endPoint y: 258, distance: 179.7
click at [380, 258] on div "© Mapbox © OpenStreetMap Improve this map" at bounding box center [418, 195] width 836 height 390
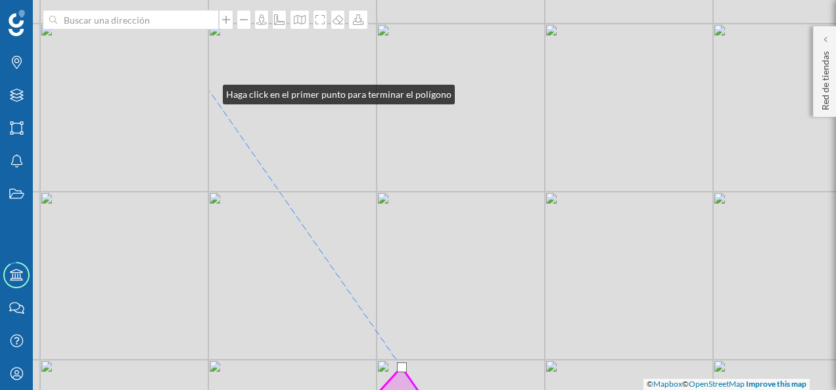
click at [210, 91] on div "© Mapbox © OpenStreetMap Improve this map" at bounding box center [418, 195] width 836 height 390
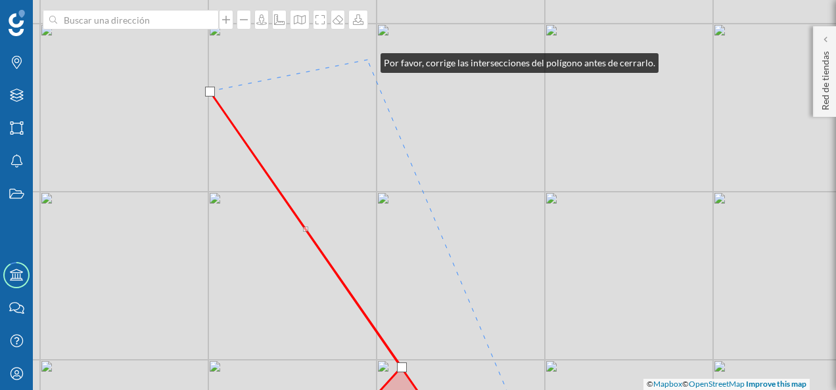
click at [367, 60] on div "© Mapbox © OpenStreetMap Improve this map" at bounding box center [418, 195] width 836 height 390
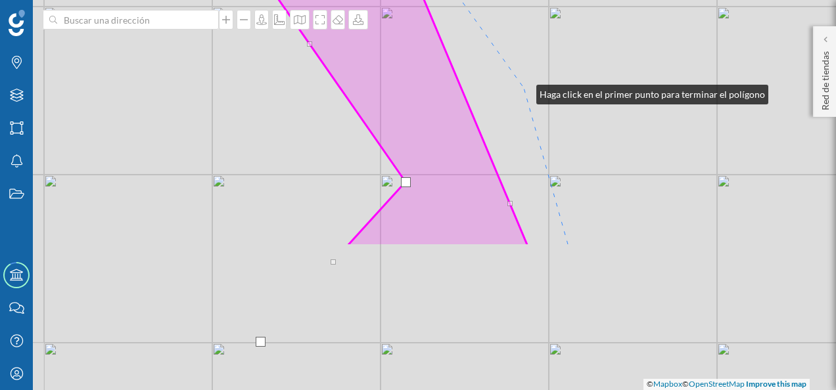
drag, startPoint x: 519, startPoint y: 277, endPoint x: 523, endPoint y: 91, distance: 185.3
click at [523, 91] on div "© Mapbox © OpenStreetMap Improve this map" at bounding box center [418, 195] width 836 height 390
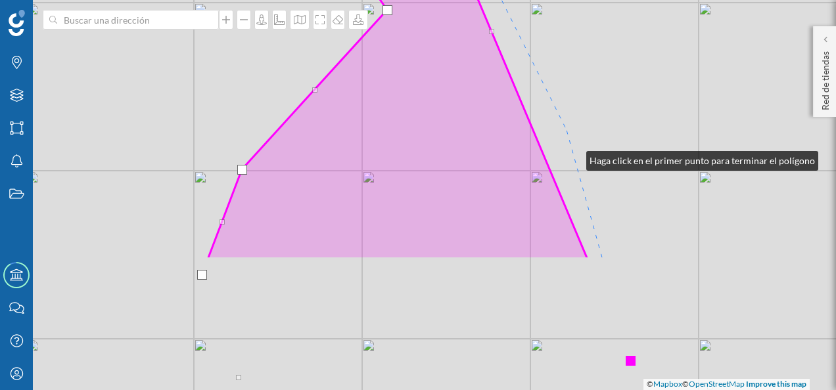
drag, startPoint x: 591, startPoint y: 330, endPoint x: 560, endPoint y: 79, distance: 253.0
click at [560, 79] on div "© Mapbox © OpenStreetMap Improve this map" at bounding box center [418, 195] width 836 height 390
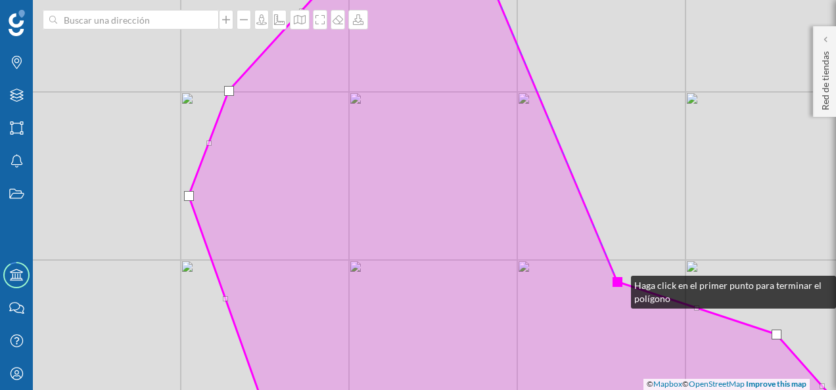
click at [618, 283] on div at bounding box center [617, 282] width 10 height 10
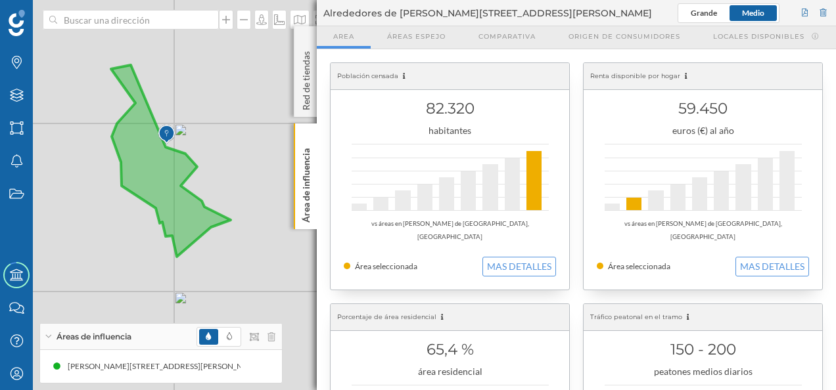
drag, startPoint x: 187, startPoint y: 234, endPoint x: 253, endPoint y: 265, distance: 72.9
click at [253, 265] on div "© Mapbox © OpenStreetMap Improve this map" at bounding box center [418, 195] width 836 height 390
click at [507, 257] on button "MAS DETALLES" at bounding box center [519, 267] width 74 height 20
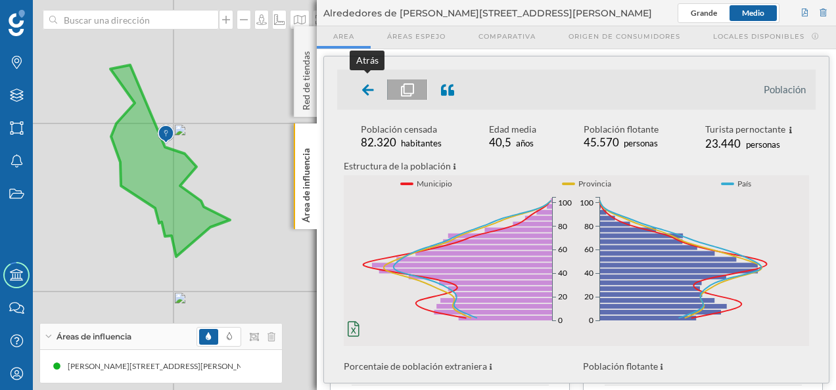
click at [367, 87] on icon at bounding box center [368, 89] width 12 height 13
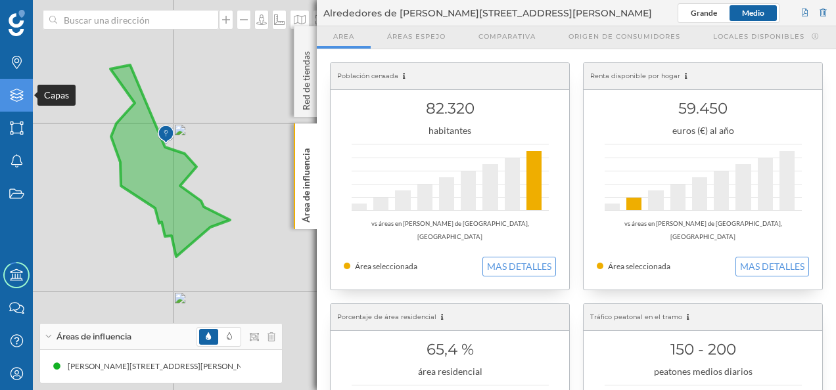
click at [21, 102] on div "Capas" at bounding box center [16, 95] width 33 height 33
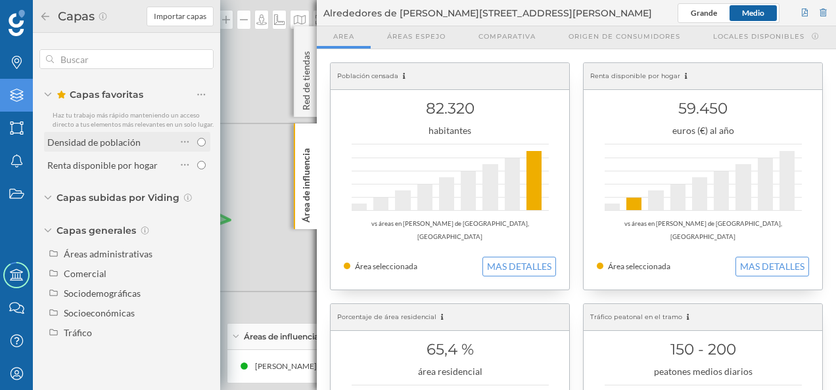
click at [117, 145] on div "Densidad de población" at bounding box center [93, 142] width 93 height 11
click at [307, 35] on div "Red de tiendas" at bounding box center [305, 71] width 23 height 91
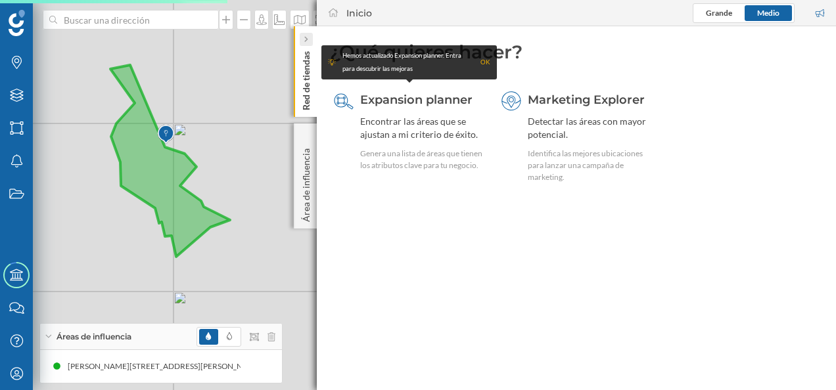
click at [306, 40] on icon at bounding box center [305, 40] width 3 height 6
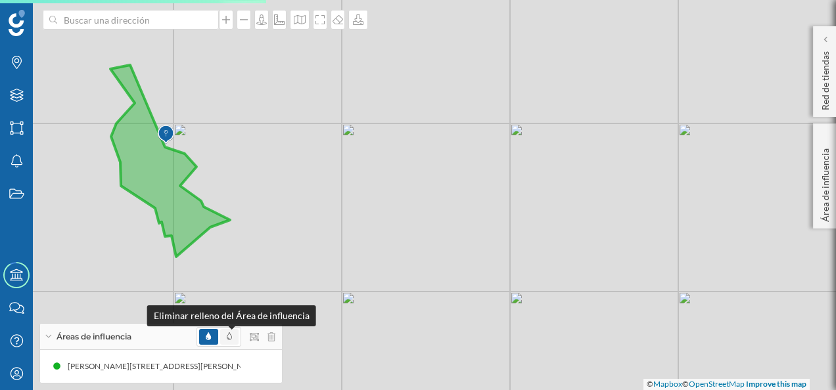
click at [231, 335] on icon at bounding box center [229, 336] width 5 height 8
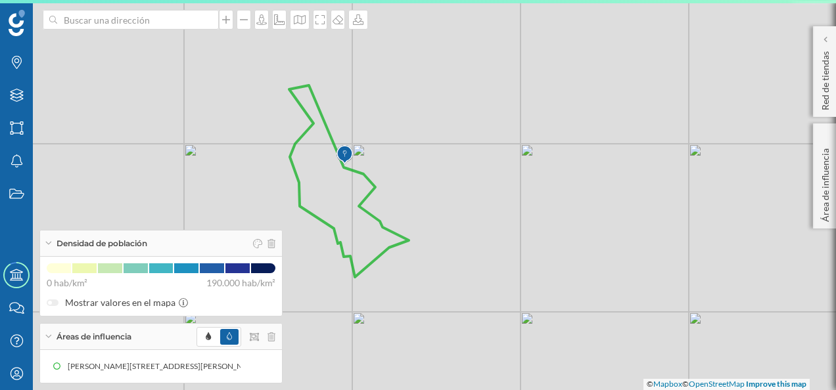
drag, startPoint x: 253, startPoint y: 191, endPoint x: 432, endPoint y: 212, distance: 179.9
click at [432, 212] on div "© Mapbox © OpenStreetMap Improve this map" at bounding box center [418, 195] width 836 height 390
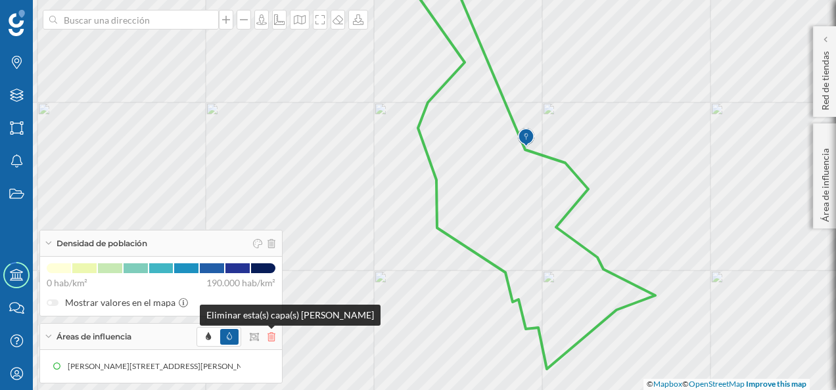
click at [267, 339] on icon at bounding box center [271, 336] width 8 height 9
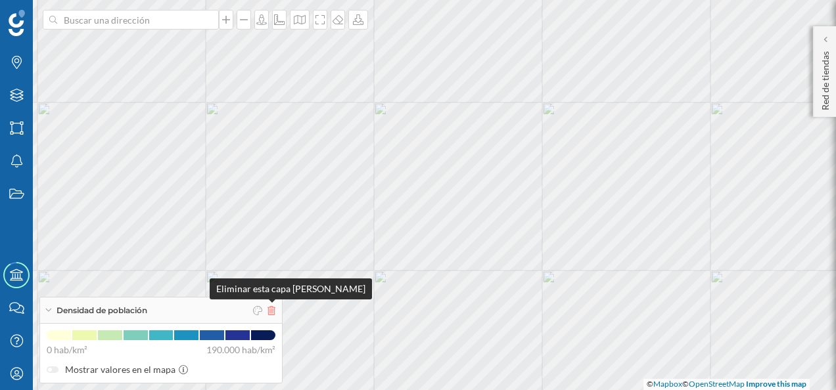
click at [274, 311] on icon at bounding box center [271, 310] width 8 height 9
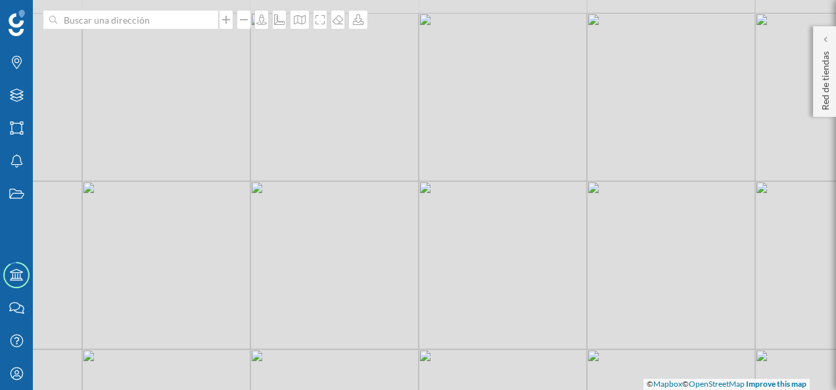
drag, startPoint x: 409, startPoint y: 210, endPoint x: 286, endPoint y: 288, distance: 146.5
click at [286, 288] on div "© Mapbox © OpenStreetMap Improve this map" at bounding box center [418, 195] width 836 height 390
drag, startPoint x: 580, startPoint y: 317, endPoint x: 590, endPoint y: 223, distance: 94.5
click at [590, 223] on div "© Mapbox © OpenStreetMap Improve this map" at bounding box center [418, 195] width 836 height 390
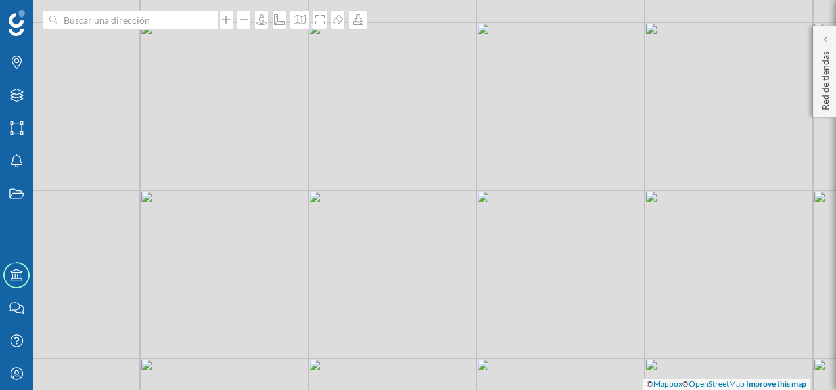
drag, startPoint x: 583, startPoint y: 250, endPoint x: 615, endPoint y: 296, distance: 56.7
click at [615, 296] on div "© Mapbox © OpenStreetMap Improve this map" at bounding box center [418, 195] width 836 height 390
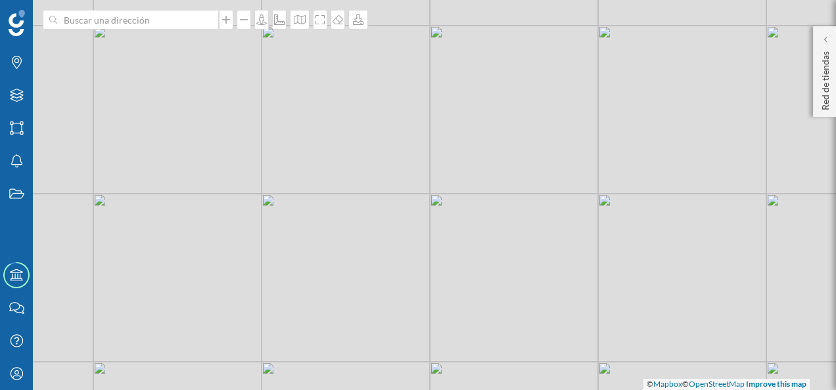
drag, startPoint x: 648, startPoint y: 231, endPoint x: 602, endPoint y: 235, distance: 46.8
click at [602, 235] on div "© Mapbox © OpenStreetMap Improve this map" at bounding box center [418, 195] width 836 height 390
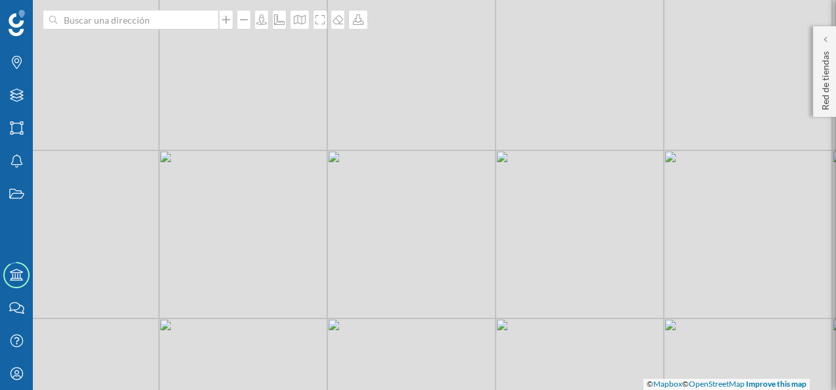
drag, startPoint x: 423, startPoint y: 121, endPoint x: 484, endPoint y: 255, distance: 147.0
click at [484, 255] on div "© Mapbox © OpenStreetMap Improve this map" at bounding box center [418, 195] width 836 height 390
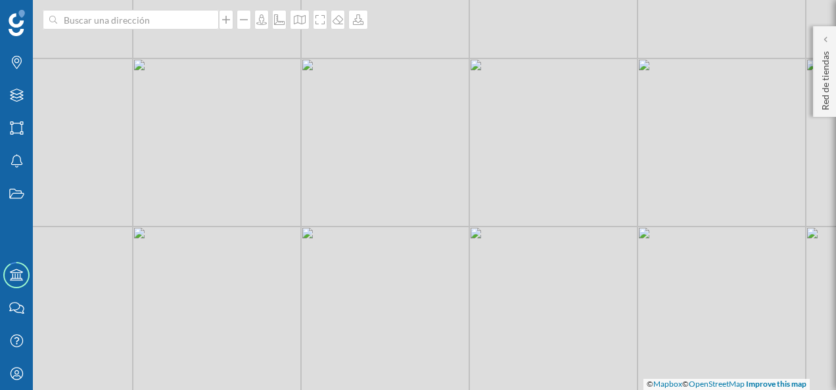
drag, startPoint x: 495, startPoint y: 261, endPoint x: 464, endPoint y: 177, distance: 89.2
click at [464, 177] on div "© Mapbox © OpenStreetMap Improve this map" at bounding box center [418, 195] width 836 height 390
drag, startPoint x: 441, startPoint y: 171, endPoint x: 443, endPoint y: 185, distance: 13.9
click at [443, 185] on div "© Mapbox © OpenStreetMap Improve this map" at bounding box center [418, 195] width 836 height 390
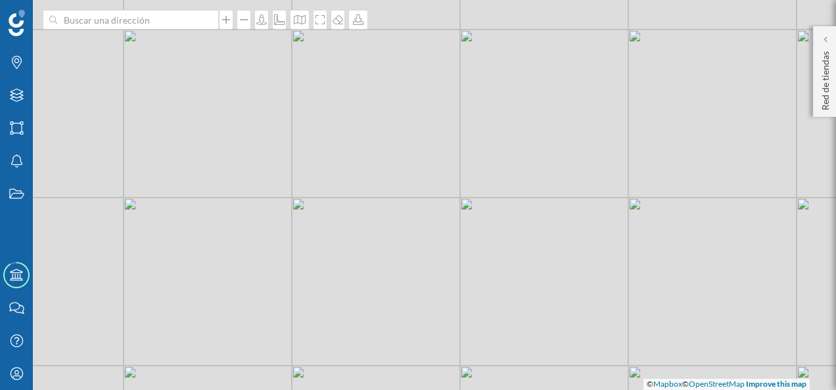
drag, startPoint x: 432, startPoint y: 175, endPoint x: 432, endPoint y: 156, distance: 19.1
click at [432, 156] on div "© Mapbox © OpenStreetMap Improve this map" at bounding box center [418, 195] width 836 height 390
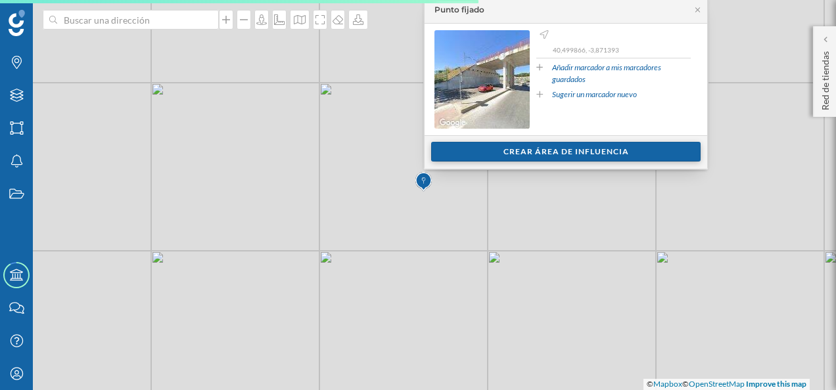
click at [545, 155] on div "Crear área de influencia" at bounding box center [565, 152] width 269 height 20
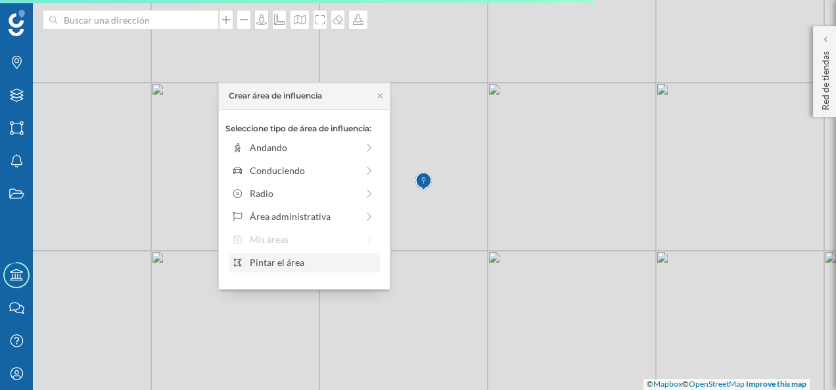
click at [284, 266] on div "Pintar el área" at bounding box center [312, 263] width 125 height 14
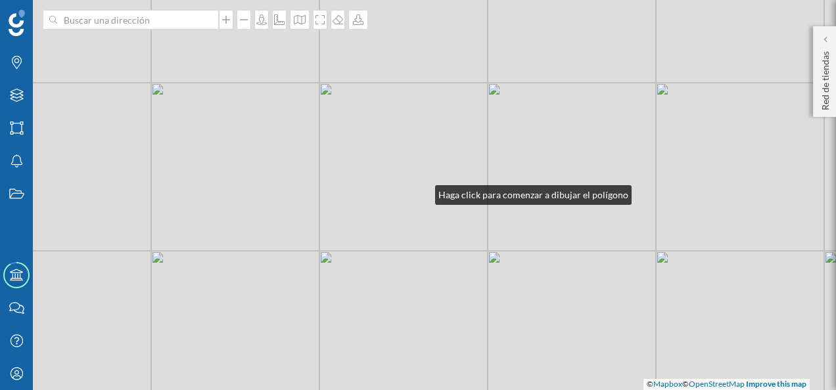
click at [422, 192] on div "© Mapbox © OpenStreetMap Improve this map" at bounding box center [418, 195] width 836 height 390
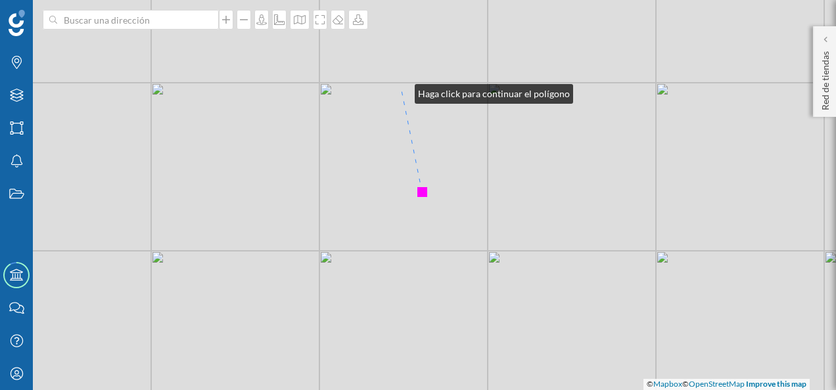
click at [401, 91] on div "© Mapbox © OpenStreetMap Improve this map" at bounding box center [418, 195] width 836 height 390
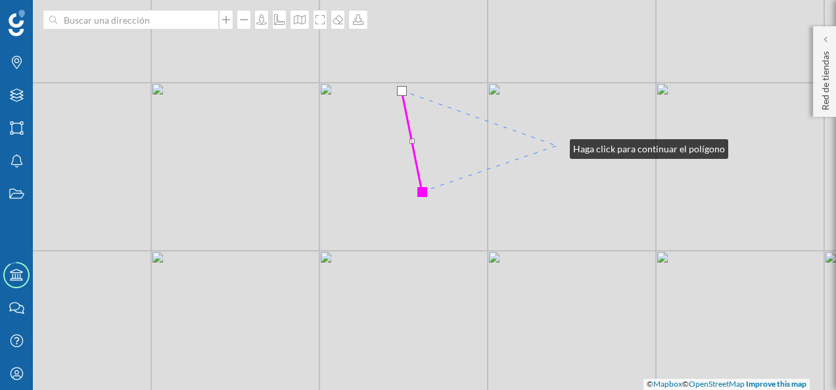
click at [556, 146] on div "© Mapbox © OpenStreetMap Improve this map" at bounding box center [418, 195] width 836 height 390
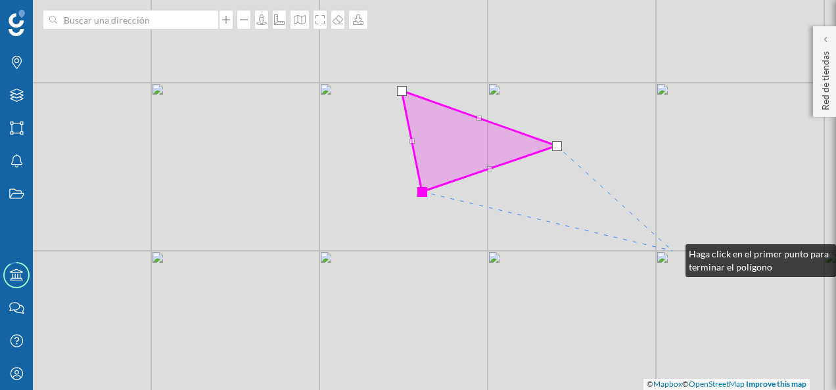
click at [672, 251] on div "© Mapbox © OpenStreetMap Improve this map" at bounding box center [418, 195] width 836 height 390
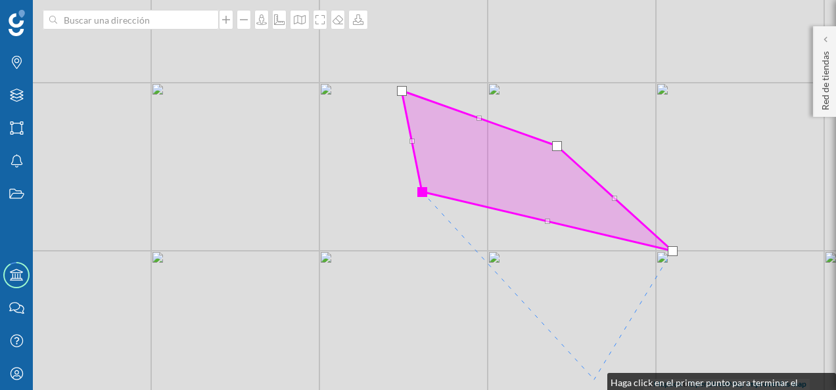
click at [594, 380] on div "© Mapbox © OpenStreetMap Improve this map" at bounding box center [418, 195] width 836 height 390
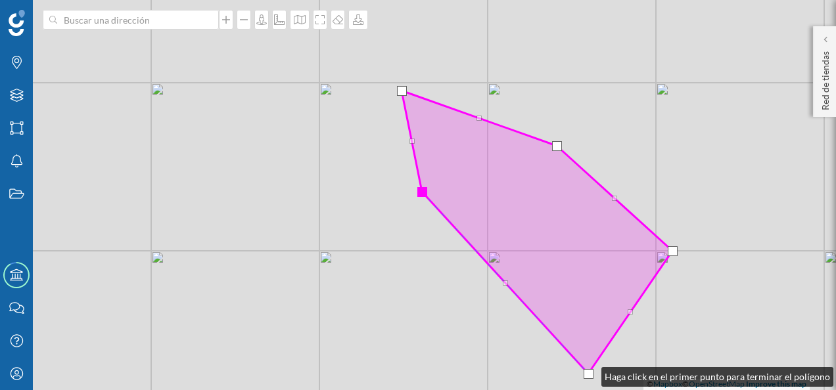
drag, startPoint x: 594, startPoint y: 380, endPoint x: 588, endPoint y: 374, distance: 8.4
click at [588, 374] on div at bounding box center [588, 374] width 10 height 10
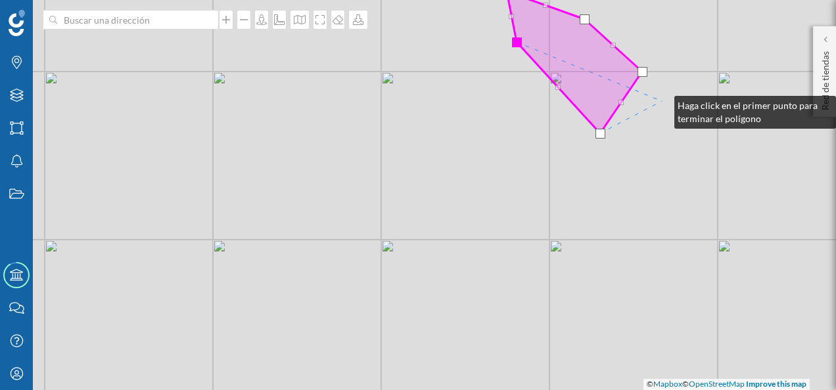
drag, startPoint x: 654, startPoint y: 329, endPoint x: 661, endPoint y: 102, distance: 226.1
click at [661, 102] on div "© Mapbox © OpenStreetMap Improve this map" at bounding box center [418, 195] width 836 height 390
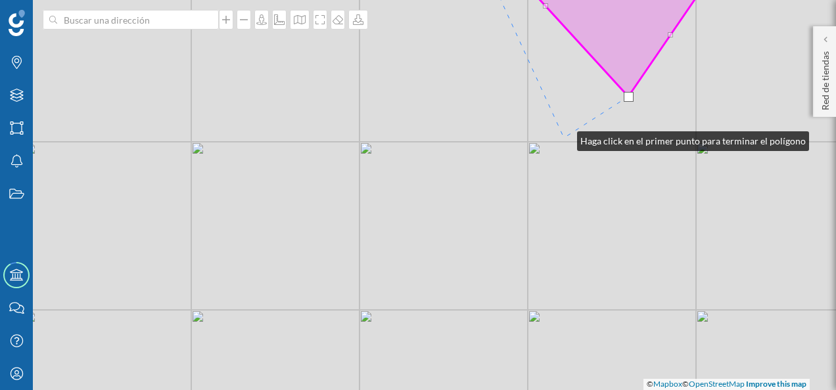
click at [564, 138] on div "© Mapbox © OpenStreetMap Improve this map" at bounding box center [418, 195] width 836 height 390
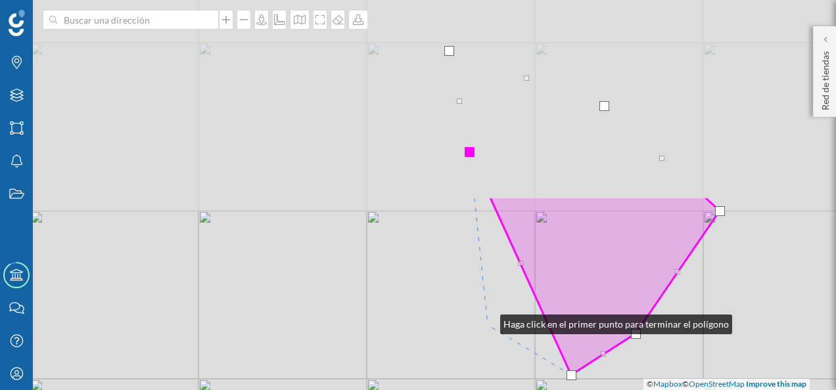
drag, startPoint x: 480, startPoint y: 84, endPoint x: 493, endPoint y: 323, distance: 238.9
click at [489, 327] on div "© Mapbox © OpenStreetMap Improve this map" at bounding box center [418, 195] width 836 height 390
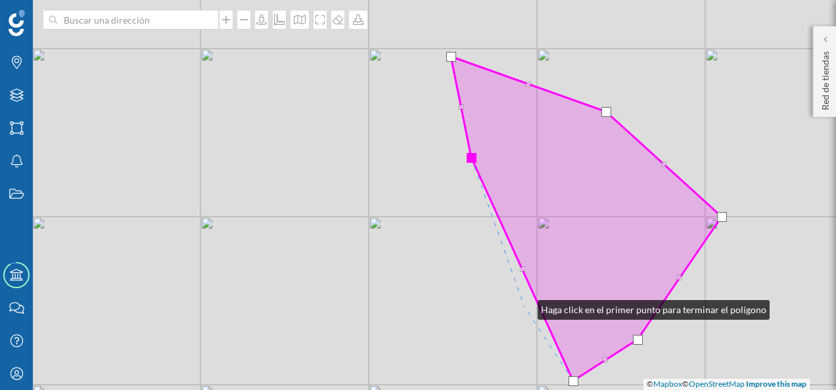
click at [524, 307] on div "© Mapbox © OpenStreetMap Improve this map" at bounding box center [418, 195] width 836 height 390
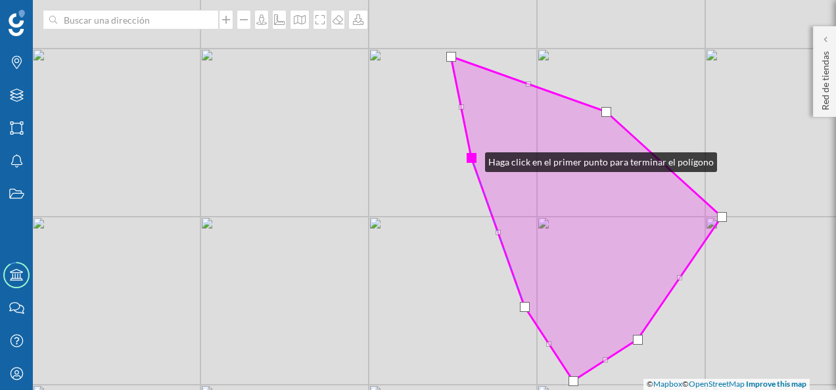
click at [472, 158] on div at bounding box center [471, 158] width 10 height 10
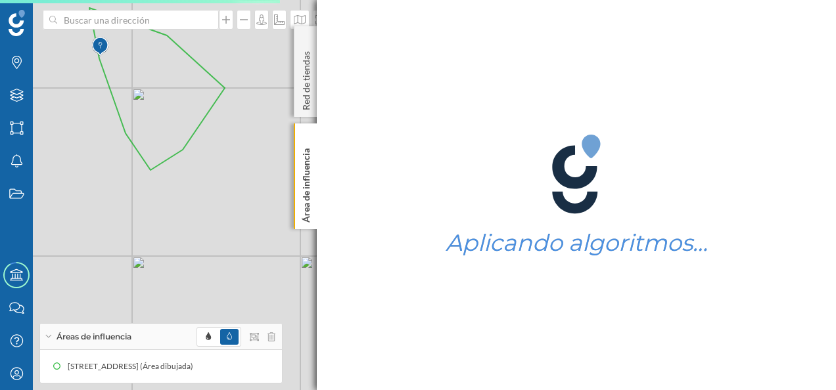
drag, startPoint x: 214, startPoint y: 247, endPoint x: 281, endPoint y: 200, distance: 82.0
click at [281, 200] on div "© Mapbox © OpenStreetMap Improve this map" at bounding box center [418, 195] width 836 height 390
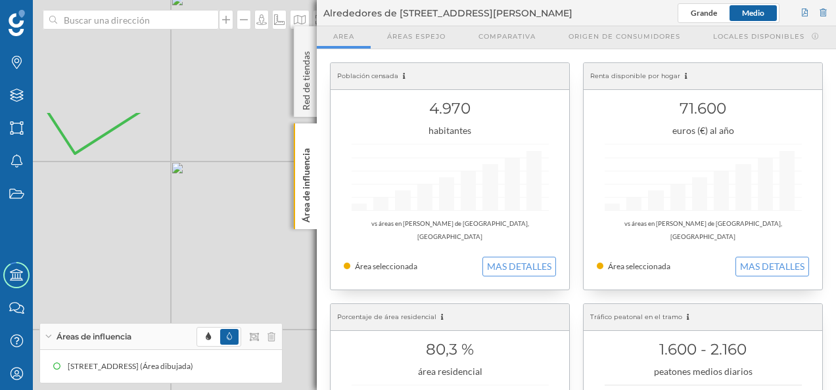
drag, startPoint x: 170, startPoint y: 129, endPoint x: 248, endPoint y: 289, distance: 178.4
click at [248, 289] on div "© Mapbox © OpenStreetMap Improve this map" at bounding box center [418, 195] width 836 height 390
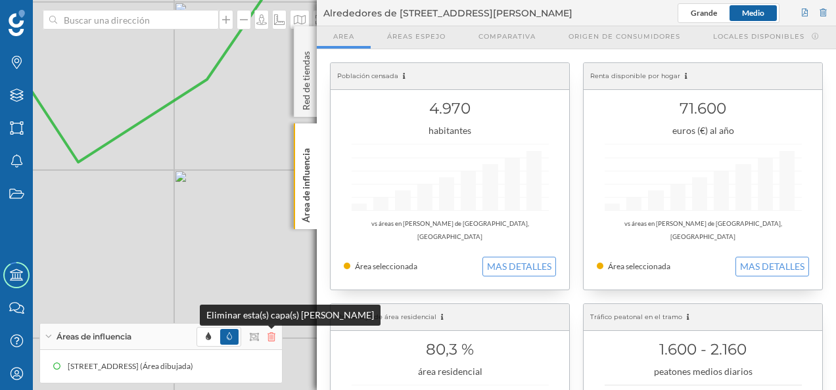
click at [273, 338] on icon at bounding box center [271, 336] width 8 height 9
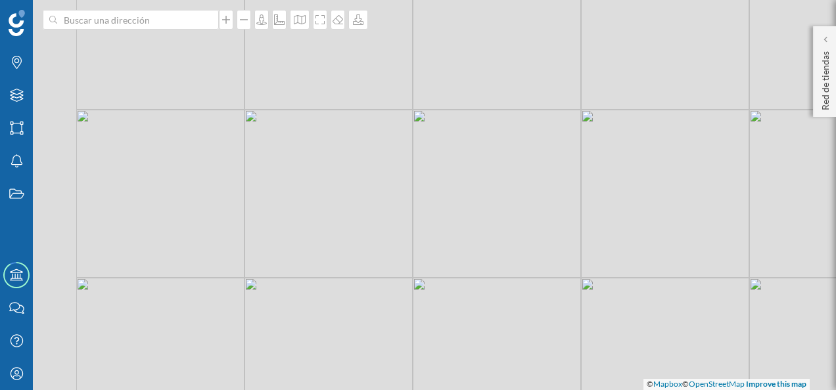
drag, startPoint x: 208, startPoint y: 175, endPoint x: 447, endPoint y: 283, distance: 262.3
click at [447, 283] on div "© Mapbox © OpenStreetMap Improve this map" at bounding box center [418, 195] width 836 height 390
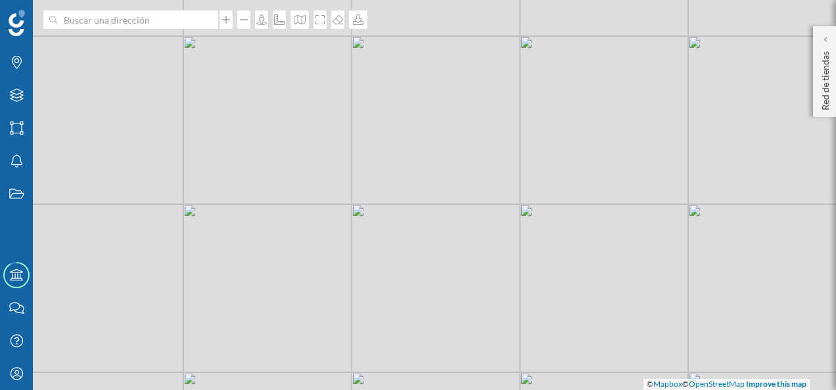
drag, startPoint x: 514, startPoint y: 307, endPoint x: 468, endPoint y: 315, distance: 45.9
click at [468, 315] on div "© Mapbox © OpenStreetMap Improve this map" at bounding box center [418, 195] width 836 height 390
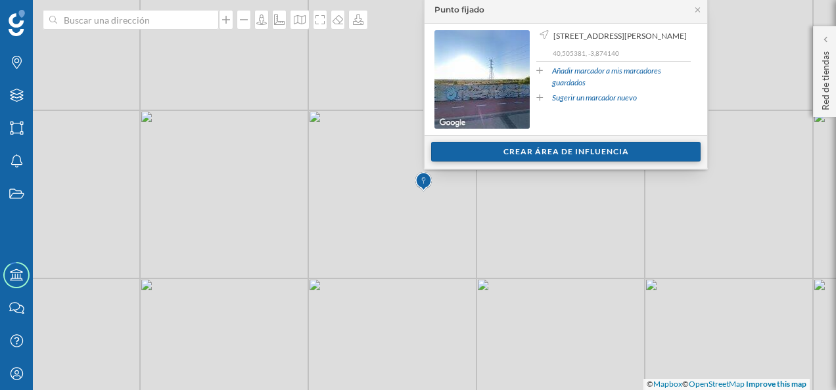
click at [524, 156] on div "Crear área de influencia" at bounding box center [565, 152] width 269 height 20
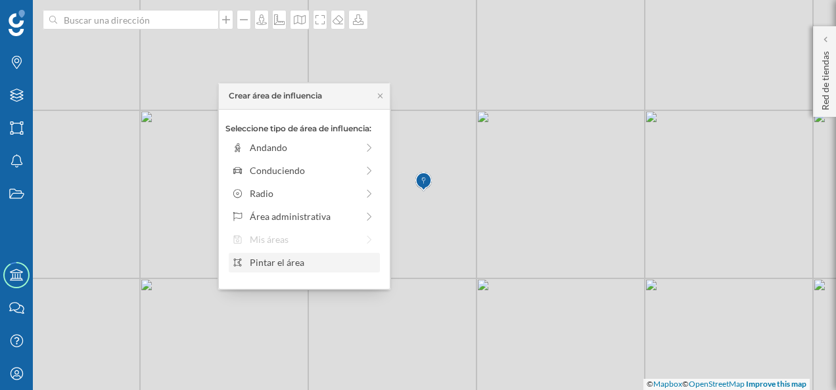
click at [279, 262] on div "Pintar el área" at bounding box center [312, 263] width 125 height 14
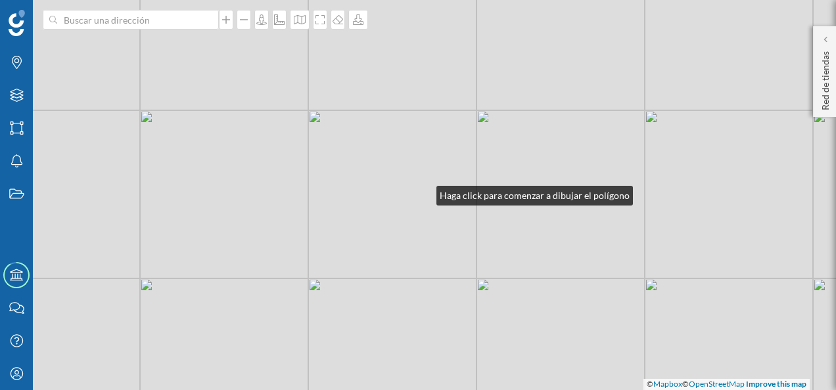
click at [423, 193] on div "© Mapbox © OpenStreetMap Improve this map" at bounding box center [418, 195] width 836 height 390
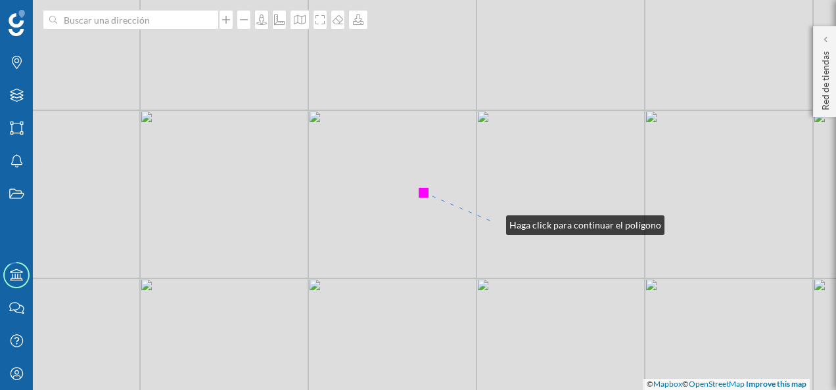
click at [493, 222] on div "© Mapbox © OpenStreetMap Improve this map" at bounding box center [418, 195] width 836 height 390
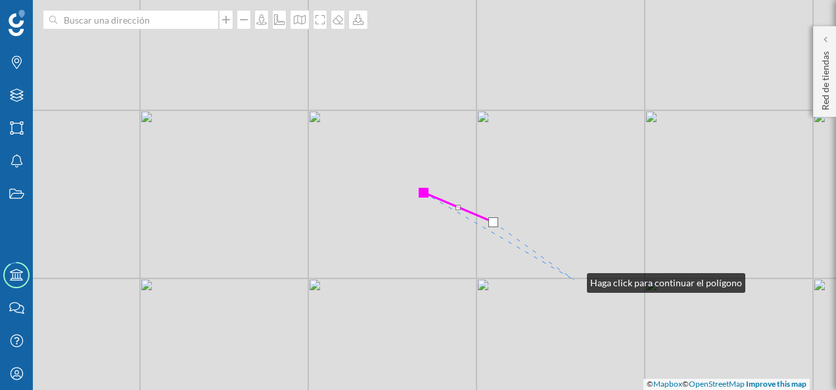
click at [574, 280] on div "© Mapbox © OpenStreetMap Improve this map" at bounding box center [418, 195] width 836 height 390
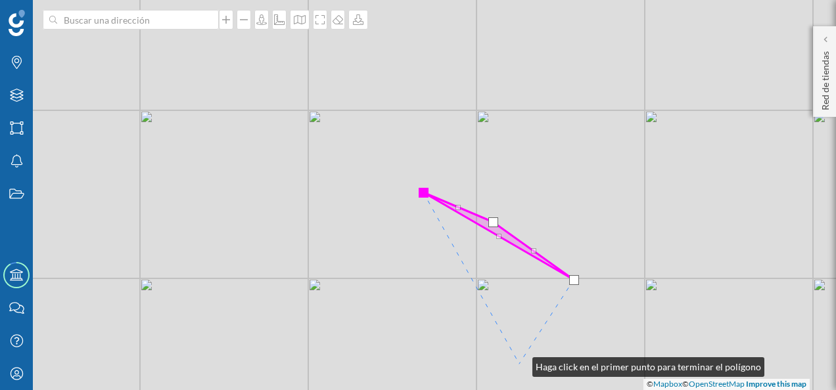
click at [519, 364] on div "© Mapbox © OpenStreetMap Improve this map" at bounding box center [418, 195] width 836 height 390
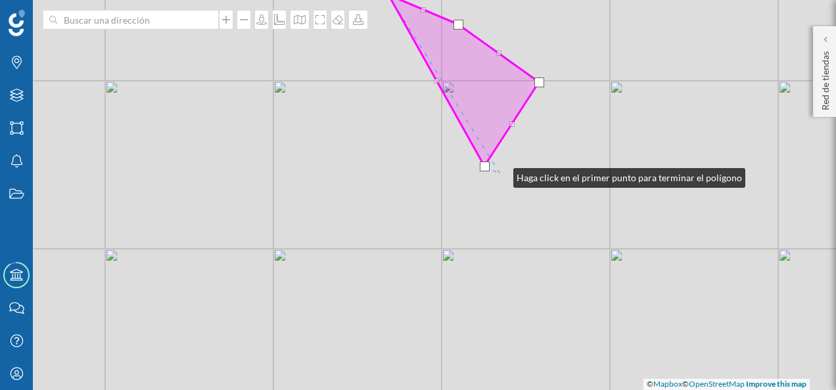
drag, startPoint x: 535, startPoint y: 373, endPoint x: 500, endPoint y: 175, distance: 200.8
click at [500, 175] on div "© Mapbox © OpenStreetMap Improve this map" at bounding box center [418, 195] width 836 height 390
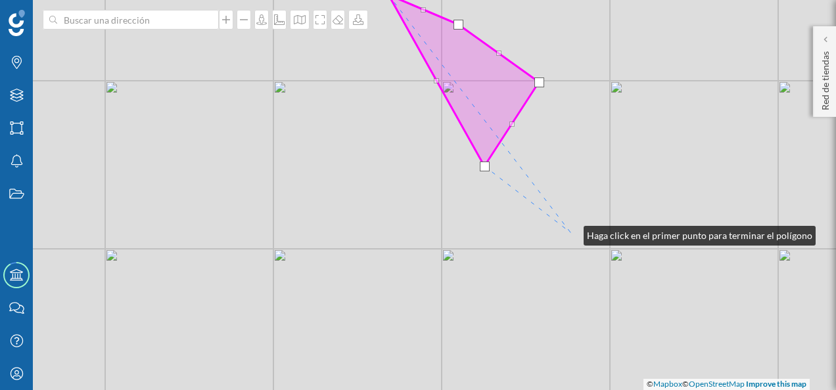
click at [570, 233] on div "© Mapbox © OpenStreetMap Improve this map" at bounding box center [418, 195] width 836 height 390
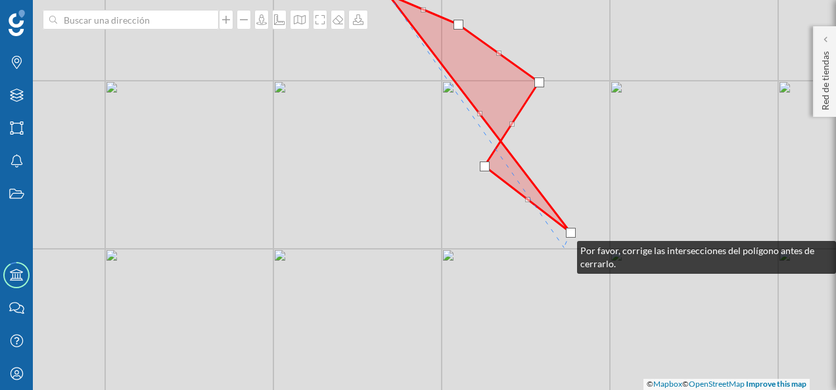
click at [564, 248] on div "© Mapbox © OpenStreetMap Improve this map" at bounding box center [418, 195] width 836 height 390
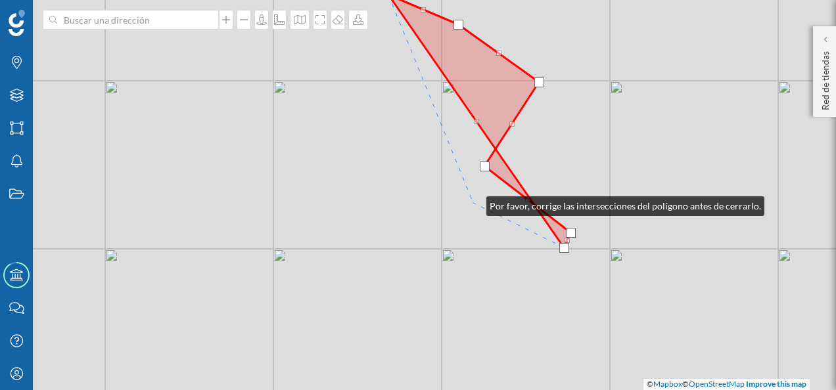
click at [473, 203] on div "© Mapbox © OpenStreetMap Improve this map" at bounding box center [418, 195] width 836 height 390
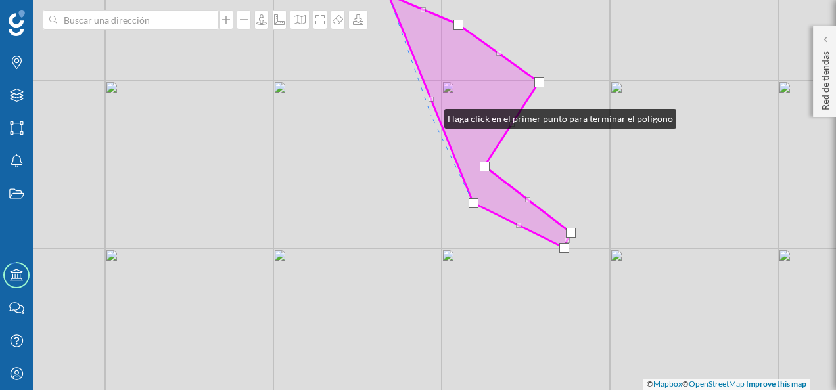
click at [431, 116] on div "© Mapbox © OpenStreetMap Improve this map" at bounding box center [418, 195] width 836 height 390
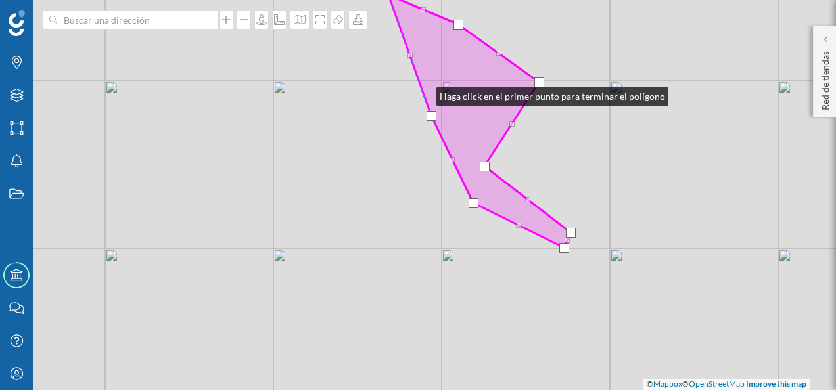
click at [423, 93] on icon at bounding box center [479, 121] width 182 height 253
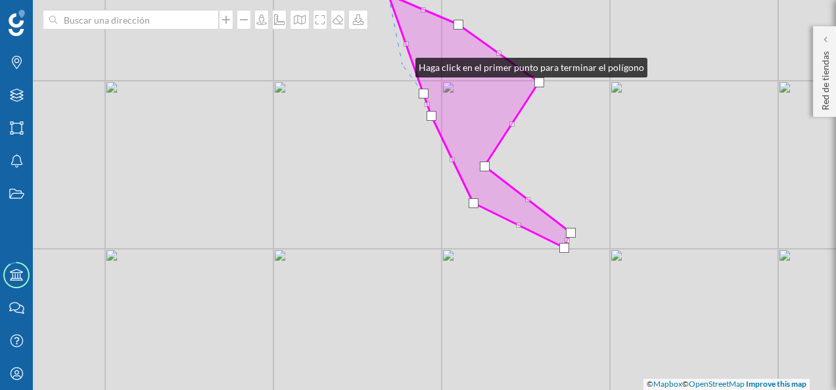
click at [402, 64] on div "© Mapbox © OpenStreetMap Improve this map" at bounding box center [418, 195] width 836 height 390
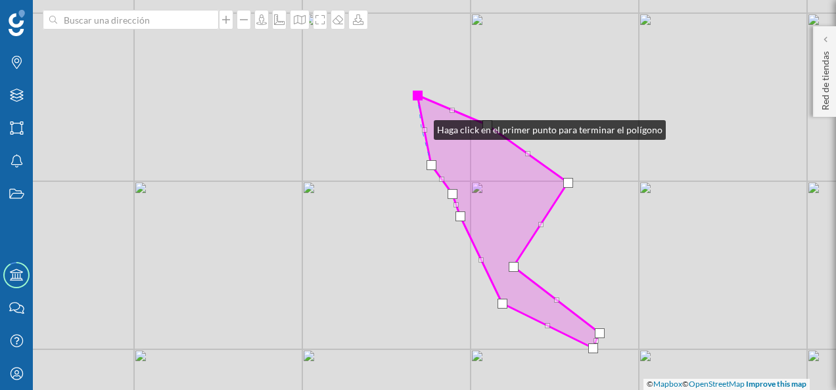
drag, startPoint x: 392, startPoint y: 26, endPoint x: 420, endPoint y: 127, distance: 104.6
click at [420, 127] on div "© Mapbox © OpenStreetMap Improve this map" at bounding box center [418, 195] width 836 height 390
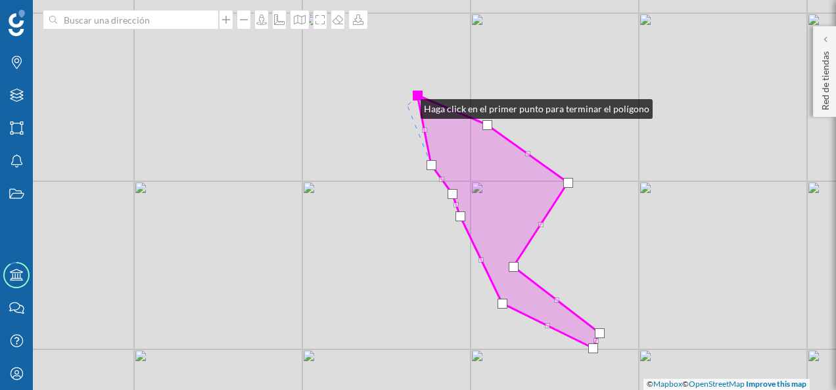
click at [407, 106] on div "© Mapbox © OpenStreetMap Improve this map" at bounding box center [418, 195] width 836 height 390
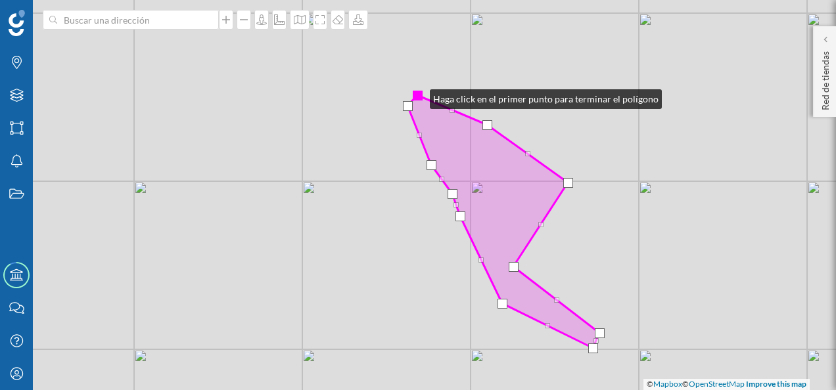
click at [417, 95] on div at bounding box center [418, 96] width 10 height 10
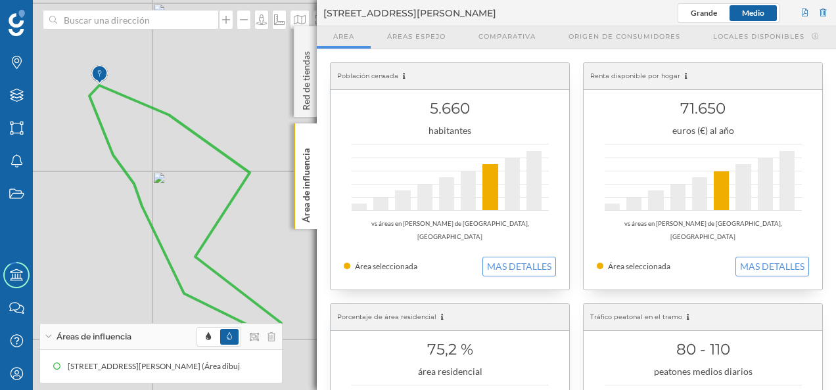
drag, startPoint x: 246, startPoint y: 166, endPoint x: 311, endPoint y: 232, distance: 92.9
click at [311, 232] on div "© Mapbox © OpenStreetMap Improve this map" at bounding box center [418, 195] width 836 height 390
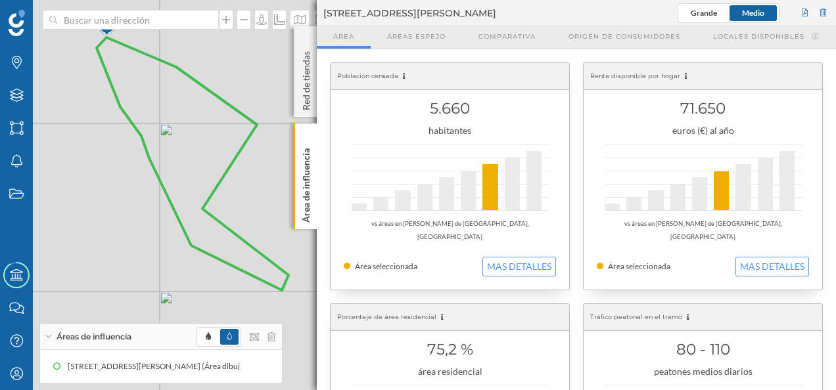
drag, startPoint x: 243, startPoint y: 62, endPoint x: 251, endPoint y: 46, distance: 18.2
click at [251, 46] on div "© Mapbox © OpenStreetMap Improve this map" at bounding box center [418, 195] width 836 height 390
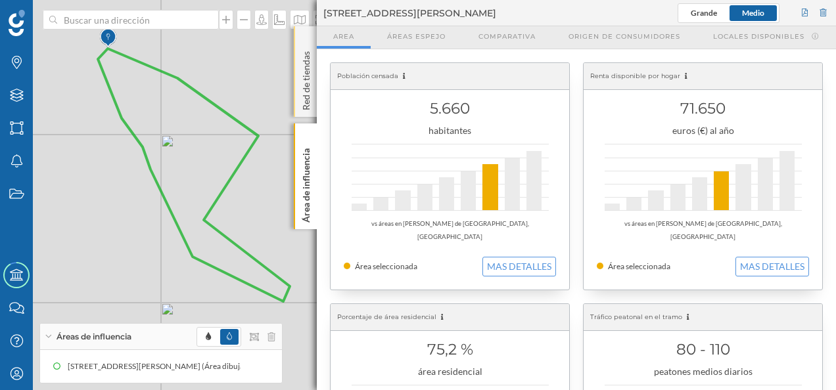
click at [304, 45] on div "Red de tiendas" at bounding box center [305, 71] width 23 height 91
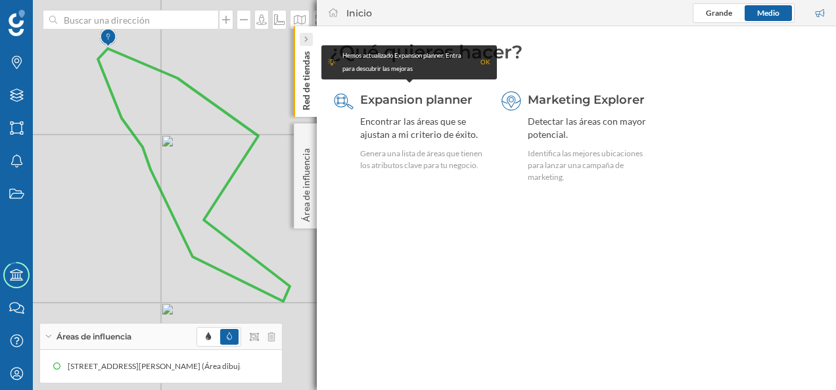
click at [305, 42] on icon at bounding box center [305, 40] width 3 height 6
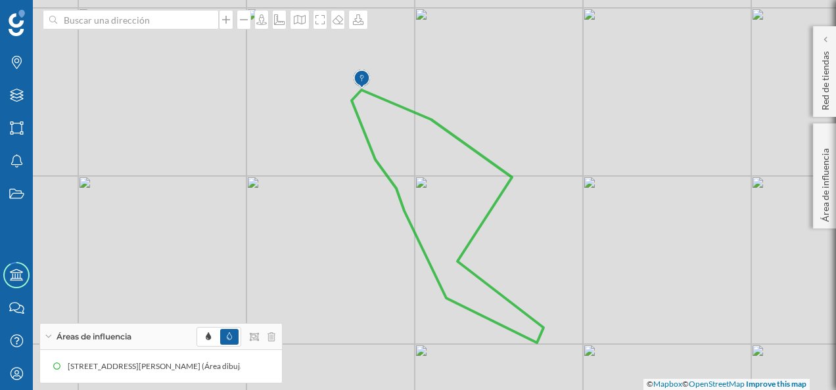
drag, startPoint x: 286, startPoint y: 81, endPoint x: 540, endPoint y: 123, distance: 257.0
click at [540, 123] on div "© Mapbox © OpenStreetMap Improve this map" at bounding box center [418, 195] width 836 height 390
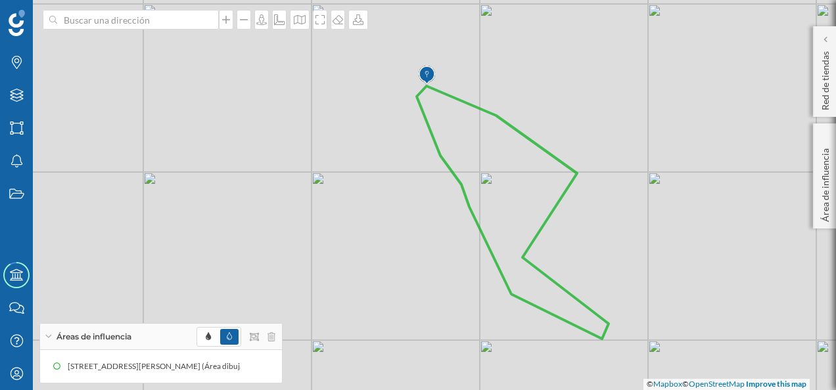
drag, startPoint x: 546, startPoint y: 223, endPoint x: 614, endPoint y: 217, distance: 68.6
click at [614, 217] on div "© Mapbox © OpenStreetMap Improve this map" at bounding box center [418, 195] width 836 height 390
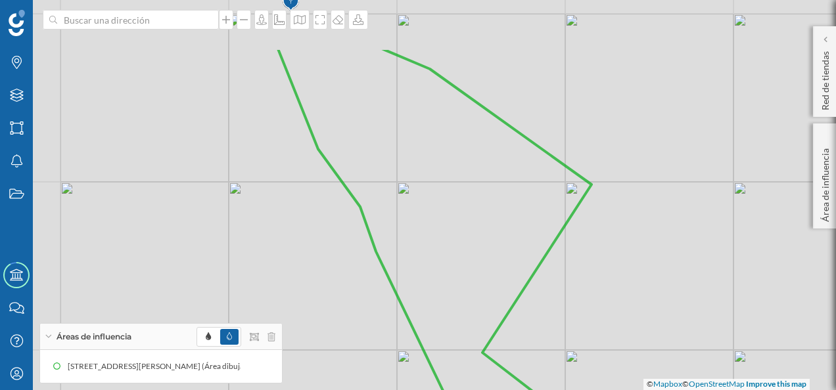
drag, startPoint x: 497, startPoint y: 265, endPoint x: 628, endPoint y: 353, distance: 158.5
click at [628, 353] on div "© Mapbox © OpenStreetMap Improve this map" at bounding box center [418, 195] width 836 height 390
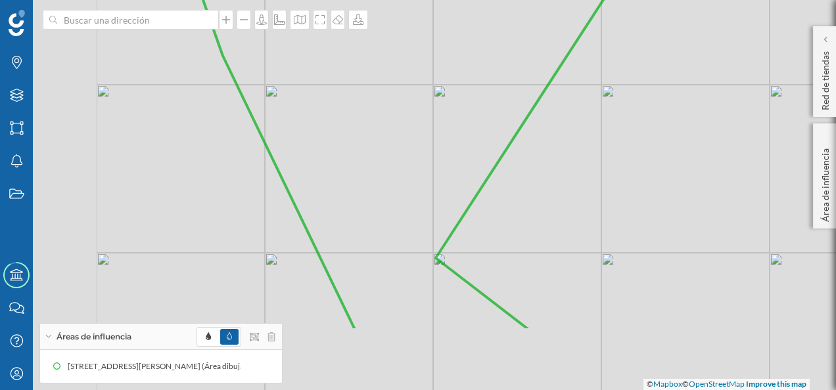
drag, startPoint x: 495, startPoint y: 327, endPoint x: 692, endPoint y: 134, distance: 275.5
click at [690, 137] on div "© Mapbox © OpenStreetMap Improve this map" at bounding box center [418, 195] width 836 height 390
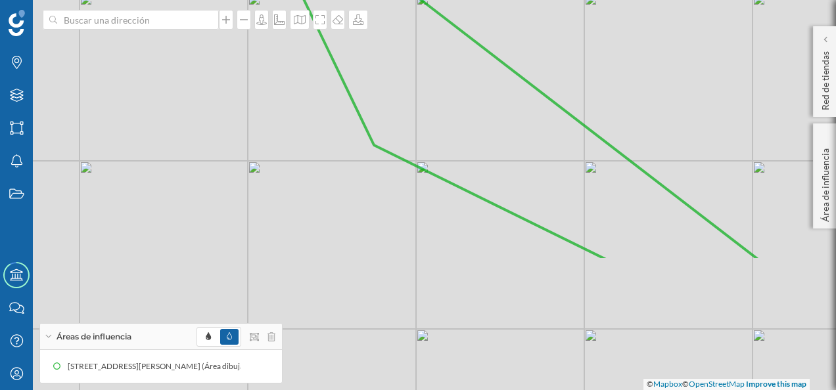
drag, startPoint x: 723, startPoint y: 248, endPoint x: 633, endPoint y: 77, distance: 193.4
click at [633, 77] on div "© Mapbox © OpenStreetMap Improve this map" at bounding box center [418, 195] width 836 height 390
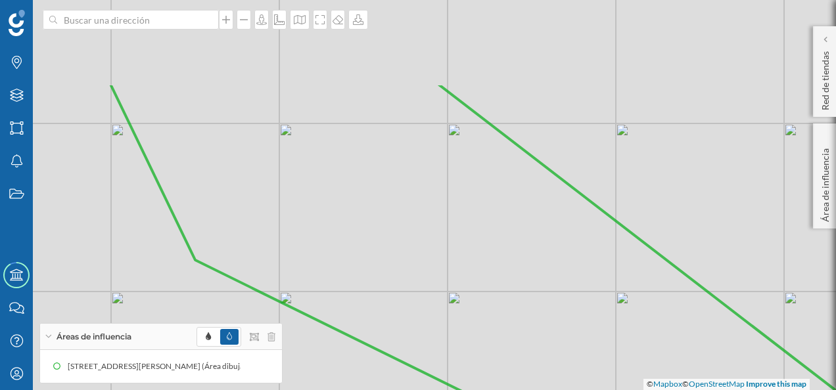
drag, startPoint x: 571, startPoint y: 67, endPoint x: 656, endPoint y: 193, distance: 152.3
click at [656, 193] on div "© Mapbox © OpenStreetMap Improve this map" at bounding box center [418, 195] width 836 height 390
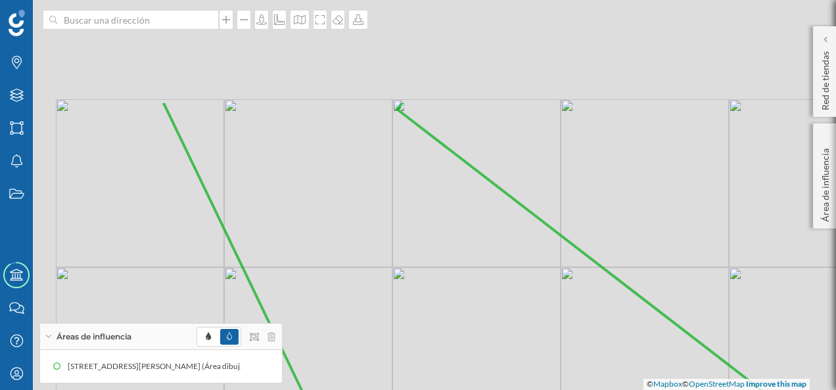
drag, startPoint x: 593, startPoint y: 133, endPoint x: 715, endPoint y: 293, distance: 201.2
click at [715, 293] on div "© Mapbox © OpenStreetMap Improve this map" at bounding box center [418, 195] width 836 height 390
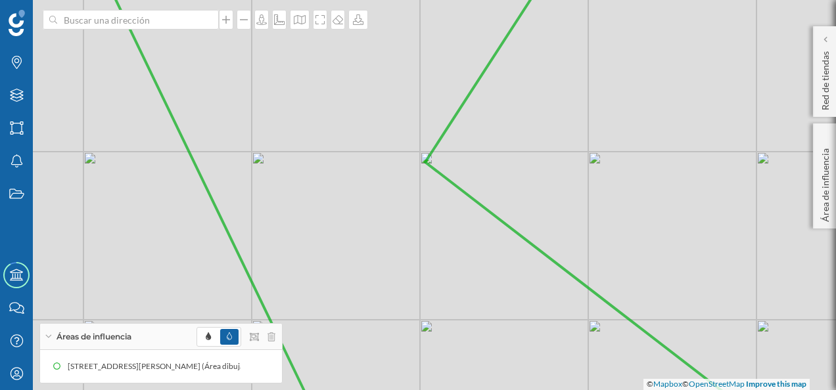
drag, startPoint x: 537, startPoint y: 131, endPoint x: 577, endPoint y: 235, distance: 111.3
click at [577, 235] on div "© Mapbox © OpenStreetMap Improve this map" at bounding box center [418, 195] width 836 height 390
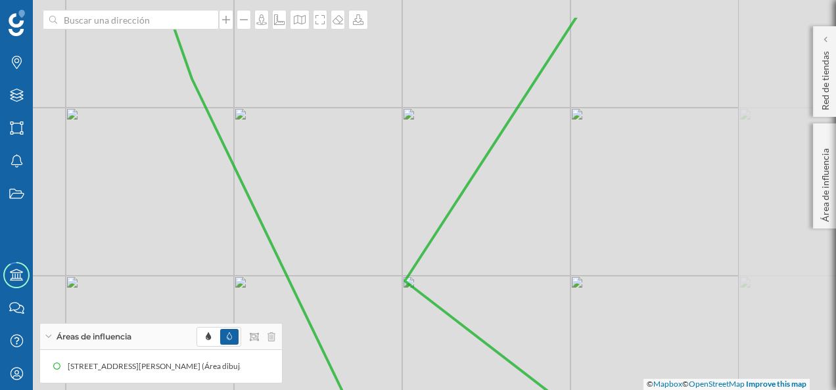
drag, startPoint x: 666, startPoint y: 209, endPoint x: 537, endPoint y: 265, distance: 140.6
click at [537, 265] on div "© Mapbox © OpenStreetMap Improve this map" at bounding box center [418, 195] width 836 height 390
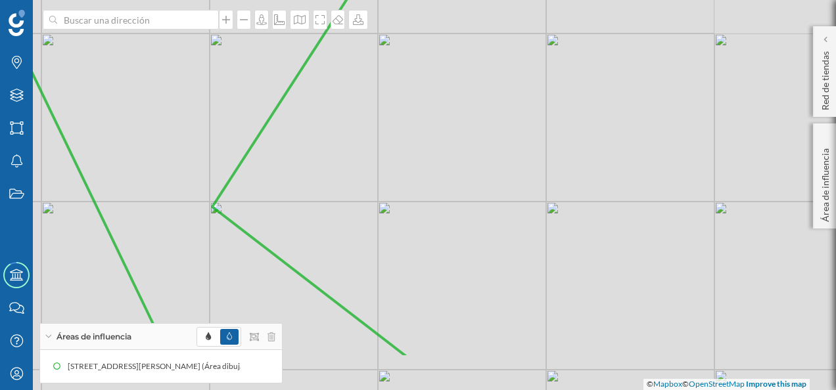
drag, startPoint x: 620, startPoint y: 249, endPoint x: 431, endPoint y: 209, distance: 193.4
click at [417, 202] on div "© Mapbox © OpenStreetMap Improve this map" at bounding box center [418, 195] width 836 height 390
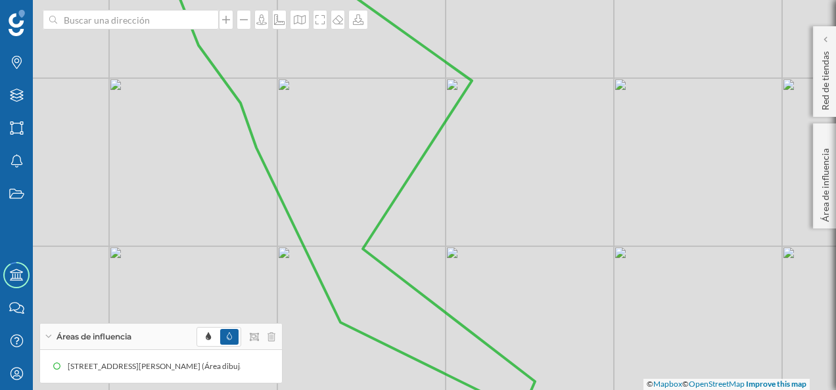
drag, startPoint x: 366, startPoint y: 197, endPoint x: 451, endPoint y: 226, distance: 89.5
click at [476, 199] on div "© Mapbox © OpenStreetMap Improve this map" at bounding box center [418, 195] width 836 height 390
click at [298, 17] on icon at bounding box center [300, 19] width 12 height 9
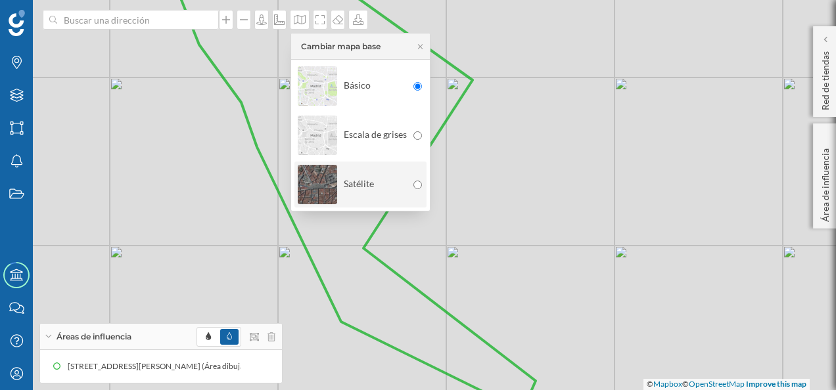
click at [335, 181] on img at bounding box center [317, 185] width 39 height 46
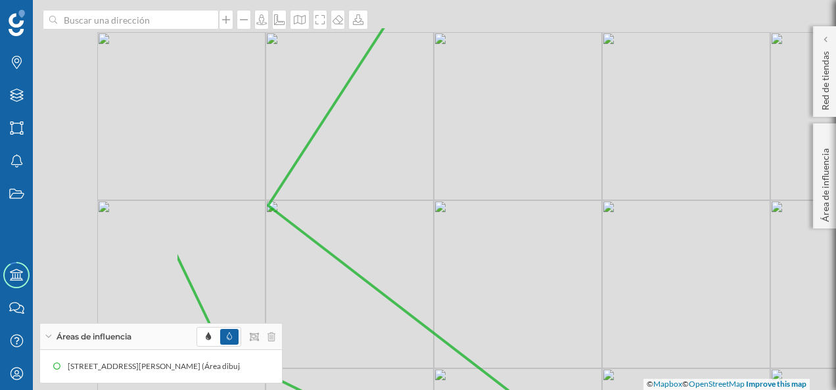
drag, startPoint x: 268, startPoint y: 156, endPoint x: 552, endPoint y: 225, distance: 291.9
click at [540, 223] on div "© Mapbox © OpenStreetMap Improve this map" at bounding box center [418, 195] width 836 height 390
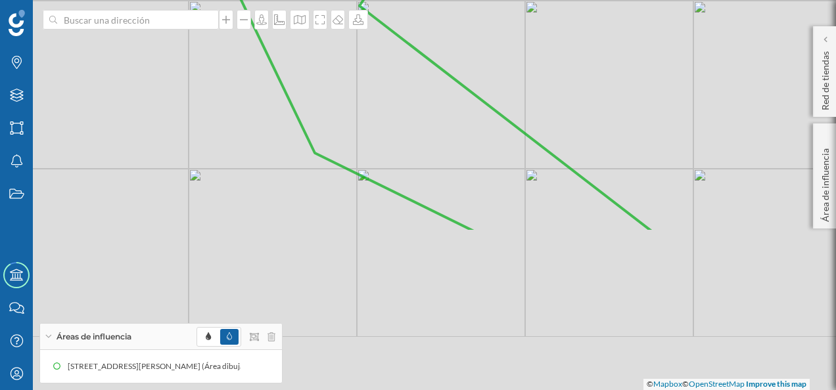
drag, startPoint x: 547, startPoint y: 97, endPoint x: 553, endPoint y: 82, distance: 15.9
click at [553, 82] on div "© Mapbox © OpenStreetMap Improve this map" at bounding box center [418, 195] width 836 height 390
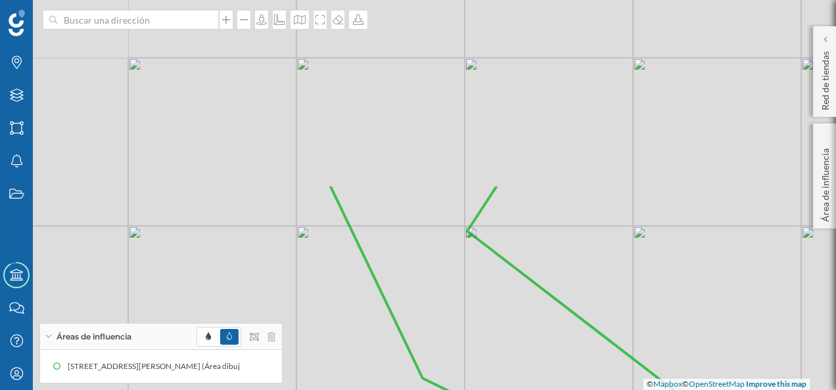
drag, startPoint x: 556, startPoint y: 61, endPoint x: 679, endPoint y: 332, distance: 298.1
click at [679, 332] on div "© Mapbox © OpenStreetMap Improve this map" at bounding box center [418, 195] width 836 height 390
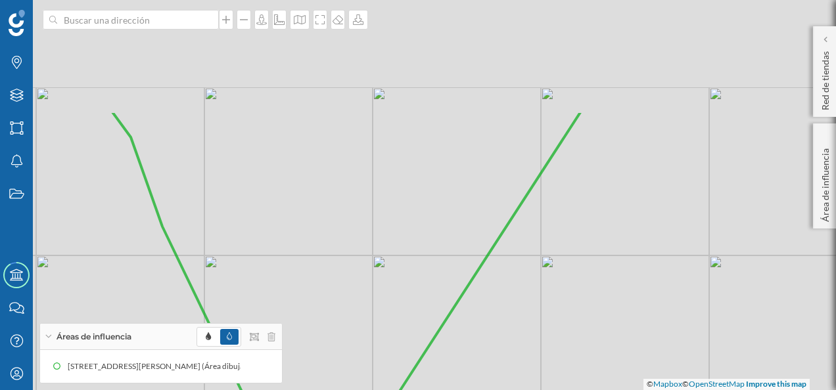
drag, startPoint x: 665, startPoint y: 137, endPoint x: 530, endPoint y: 347, distance: 250.0
click at [530, 347] on div "© Mapbox © OpenStreetMap Improve this map" at bounding box center [418, 195] width 836 height 390
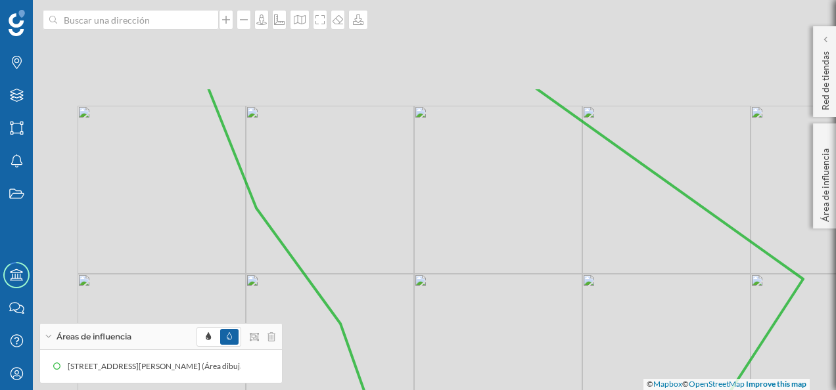
drag, startPoint x: 445, startPoint y: 210, endPoint x: 683, endPoint y: 338, distance: 269.6
click at [683, 338] on icon at bounding box center [505, 324] width 595 height 474
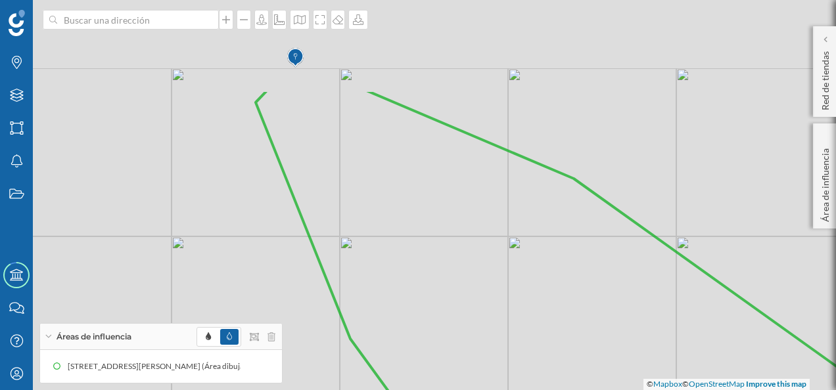
drag, startPoint x: 411, startPoint y: 181, endPoint x: 506, endPoint y: 313, distance: 161.9
click at [506, 313] on icon at bounding box center [576, 326] width 641 height 474
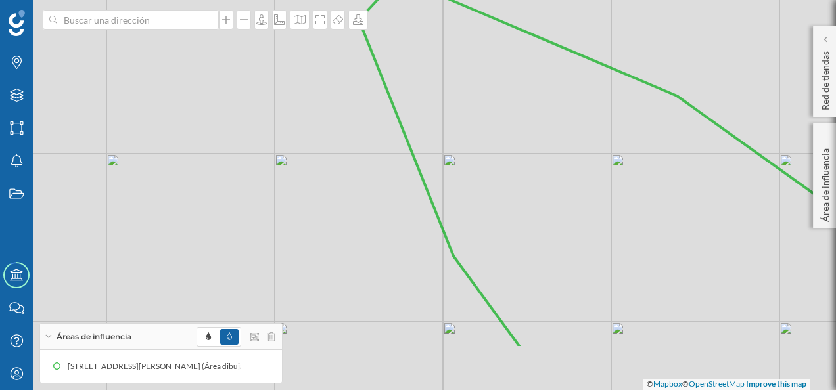
drag, startPoint x: 411, startPoint y: 194, endPoint x: 514, endPoint y: 110, distance: 132.2
click at [514, 110] on icon at bounding box center [679, 163] width 641 height 371
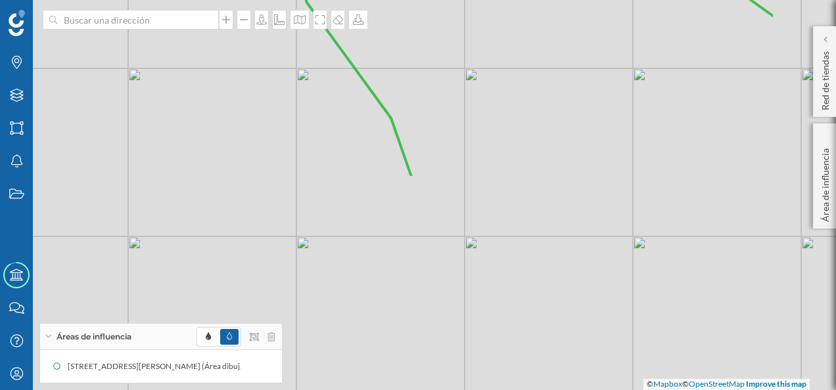
drag, startPoint x: 606, startPoint y: 305, endPoint x: 459, endPoint y: 48, distance: 296.1
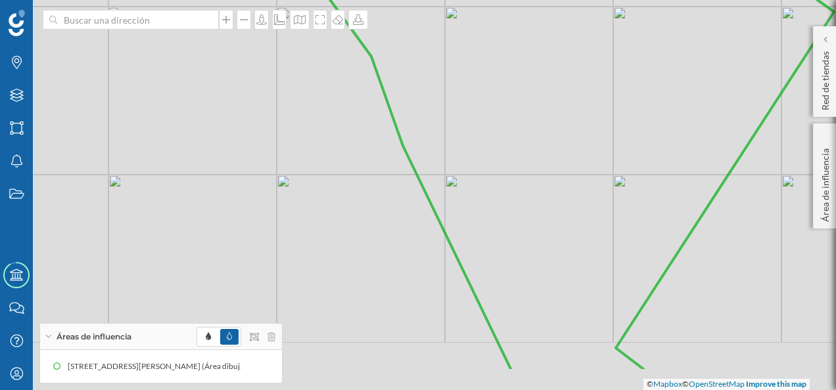
drag, startPoint x: 588, startPoint y: 230, endPoint x: 530, endPoint y: 67, distance: 172.9
click at [530, 67] on icon at bounding box center [552, 135] width 564 height 474
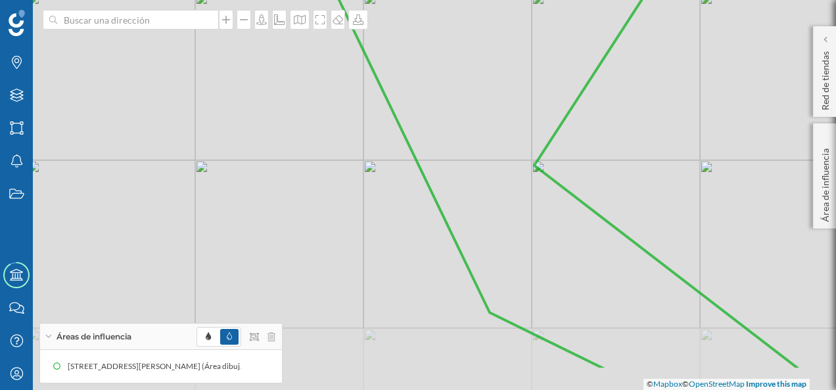
drag, startPoint x: 602, startPoint y: 301, endPoint x: 557, endPoint y: 221, distance: 91.8
click at [557, 221] on icon at bounding box center [549, 134] width 503 height 474
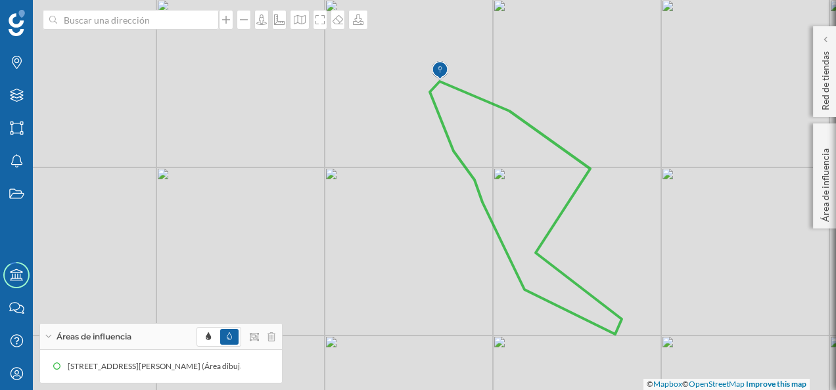
drag, startPoint x: 610, startPoint y: 165, endPoint x: 617, endPoint y: 220, distance: 55.7
click at [617, 220] on div "© Mapbox © OpenStreetMap Improve this map" at bounding box center [418, 195] width 836 height 390
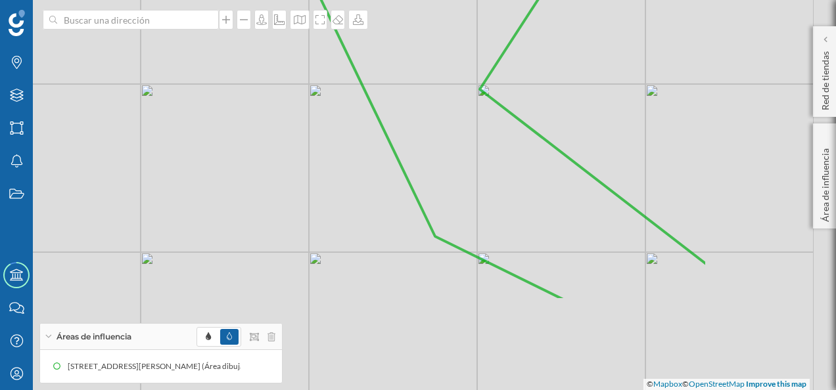
drag, startPoint x: 493, startPoint y: 294, endPoint x: 275, endPoint y: 162, distance: 255.3
click at [275, 162] on div "© Mapbox © OpenStreetMap Improve this map" at bounding box center [418, 195] width 836 height 390
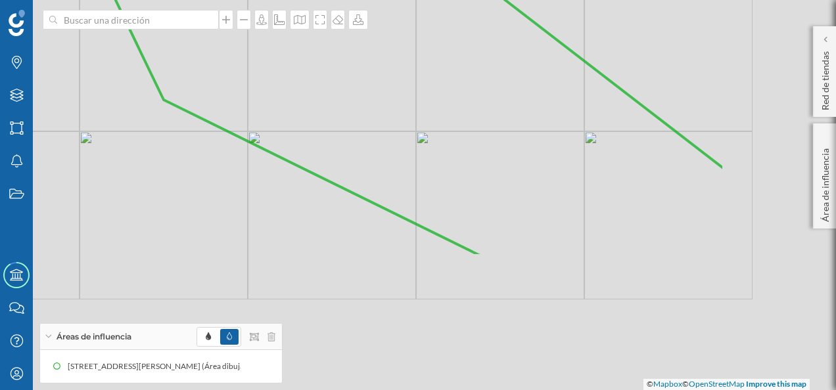
drag, startPoint x: 608, startPoint y: 302, endPoint x: 403, endPoint y: 122, distance: 271.9
click at [403, 122] on icon at bounding box center [368, 20] width 714 height 474
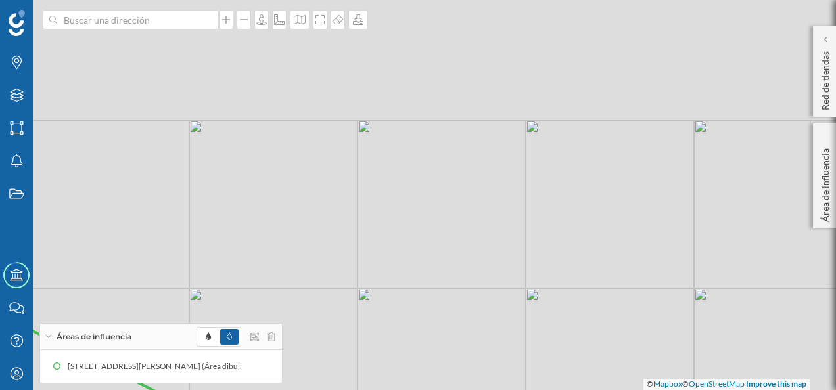
drag, startPoint x: 379, startPoint y: 100, endPoint x: 419, endPoint y: 221, distance: 127.4
click at [419, 221] on icon at bounding box center [458, 316] width 1008 height 474
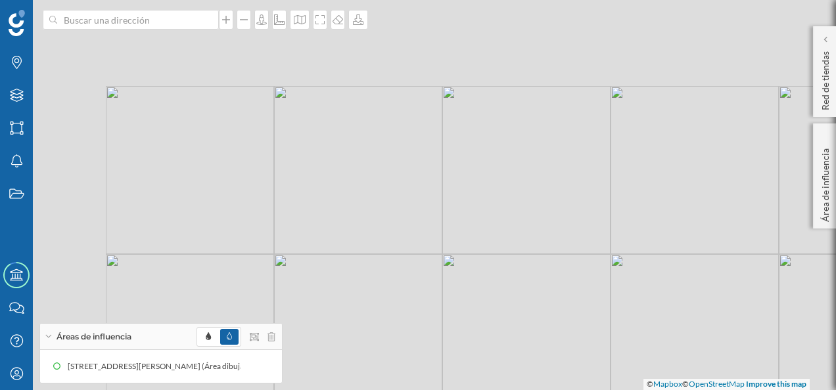
drag, startPoint x: 258, startPoint y: 125, endPoint x: 501, endPoint y: 252, distance: 274.2
click at [501, 252] on icon at bounding box center [671, 330] width 1008 height 474
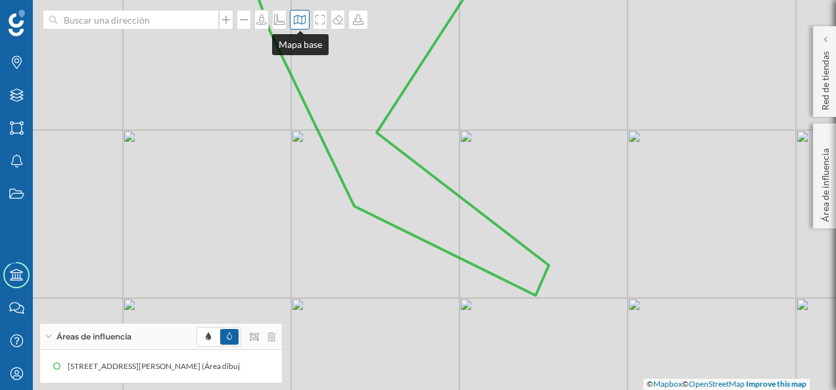
click at [302, 20] on icon at bounding box center [300, 19] width 12 height 9
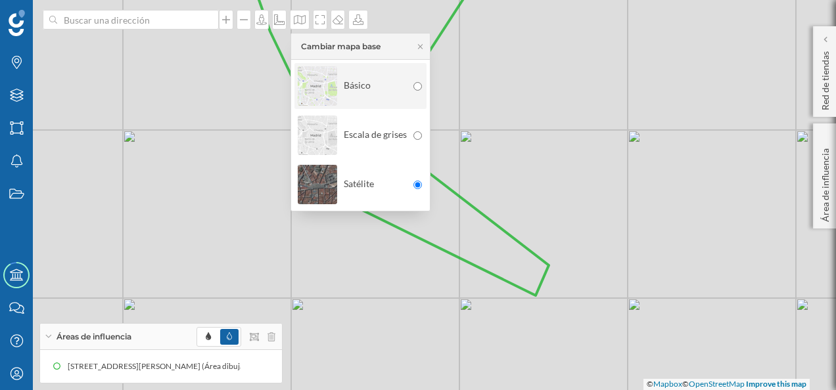
click at [343, 87] on div "Básico" at bounding box center [352, 86] width 109 height 46
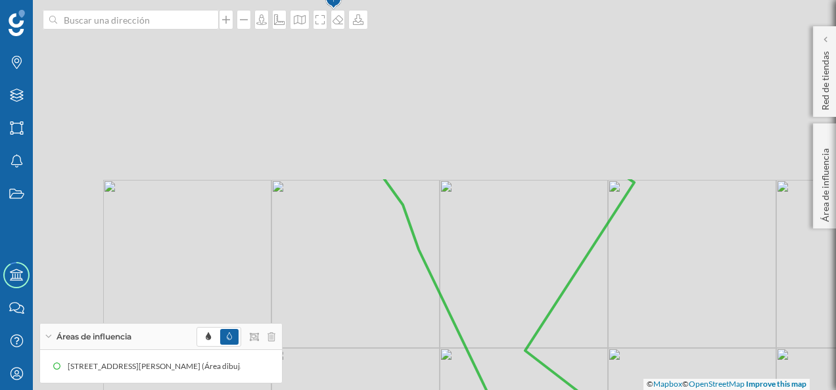
drag, startPoint x: 526, startPoint y: 156, endPoint x: 675, endPoint y: 377, distance: 266.8
click at [675, 377] on div "© Mapbox © OpenStreetMap Improve this map" at bounding box center [418, 195] width 836 height 390
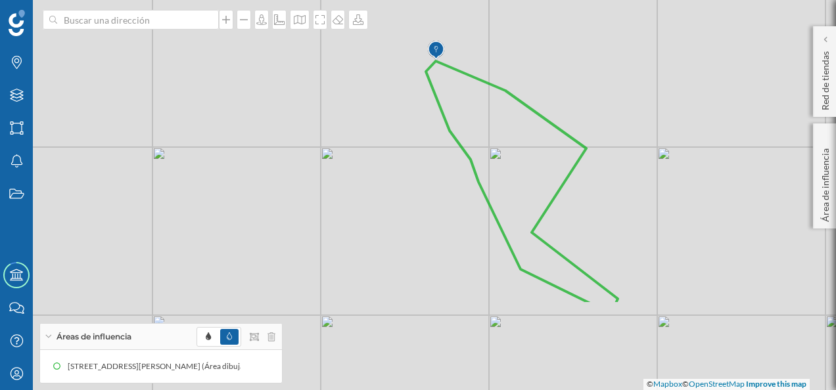
drag, startPoint x: 708, startPoint y: 351, endPoint x: 635, endPoint y: 223, distance: 146.8
click at [635, 223] on div "© Mapbox © OpenStreetMap Improve this map" at bounding box center [418, 195] width 836 height 390
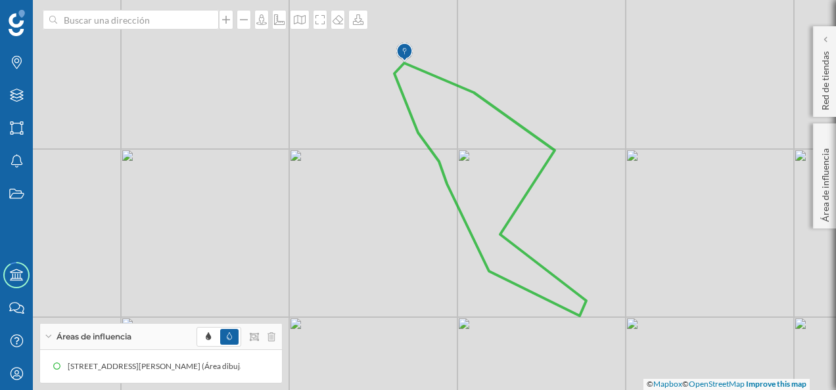
drag, startPoint x: 644, startPoint y: 234, endPoint x: 611, endPoint y: 237, distance: 33.0
click at [611, 237] on div "© Mapbox © OpenStreetMap Improve this map" at bounding box center [418, 195] width 836 height 390
click at [7, 89] on div "Capas" at bounding box center [16, 95] width 33 height 33
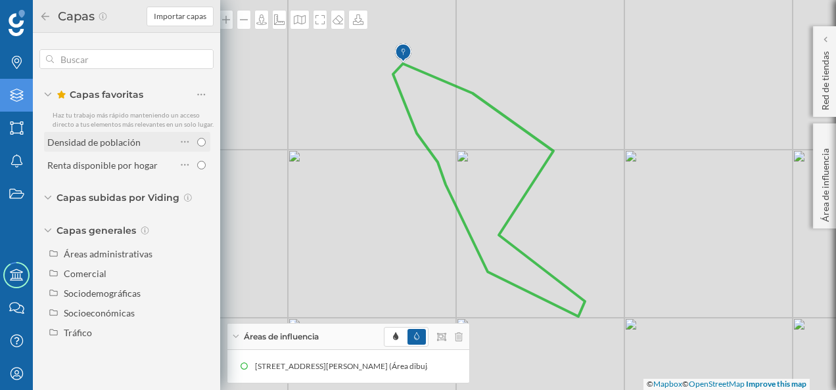
click at [91, 143] on div "Densidad de población" at bounding box center [93, 142] width 93 height 11
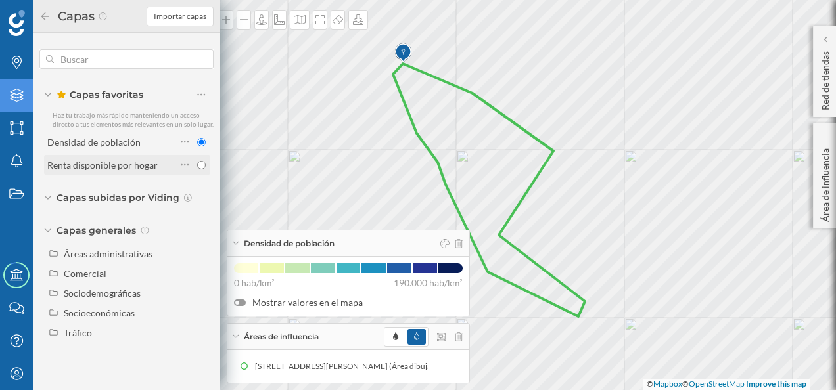
click at [112, 169] on div "Renta disponible por hogar" at bounding box center [102, 165] width 110 height 11
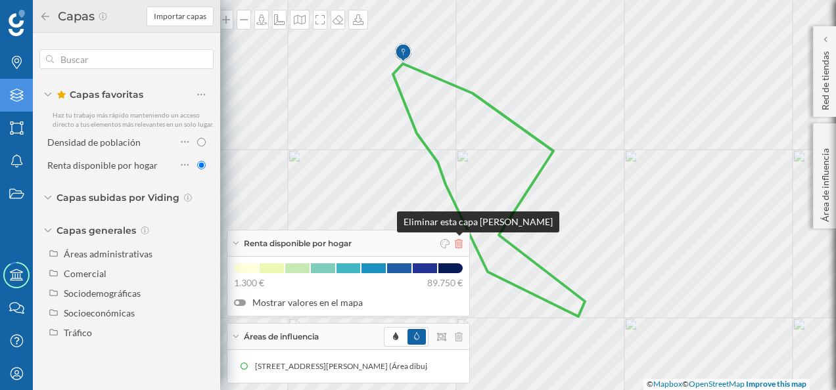
click at [457, 244] on icon at bounding box center [459, 243] width 8 height 9
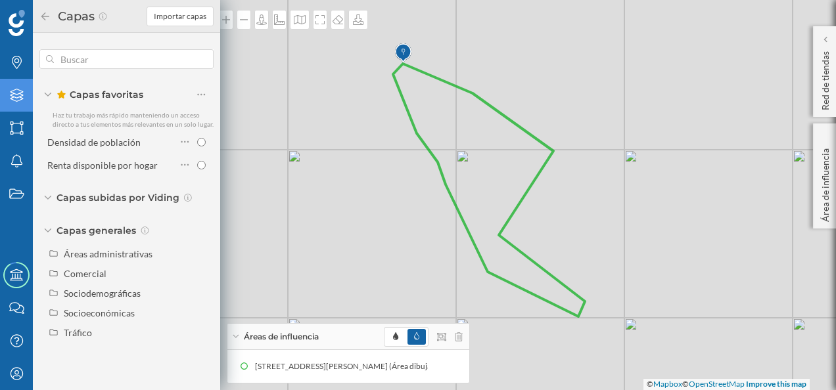
click at [39, 13] on div "Capas Importar capas" at bounding box center [126, 16] width 187 height 33
click at [49, 20] on icon at bounding box center [45, 16] width 12 height 9
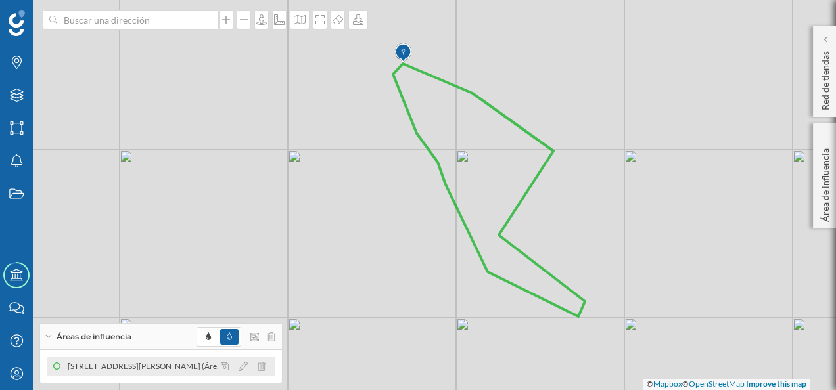
click at [152, 365] on div "[STREET_ADDRESS][PERSON_NAME] (Área dibujada)" at bounding box center [162, 366] width 194 height 13
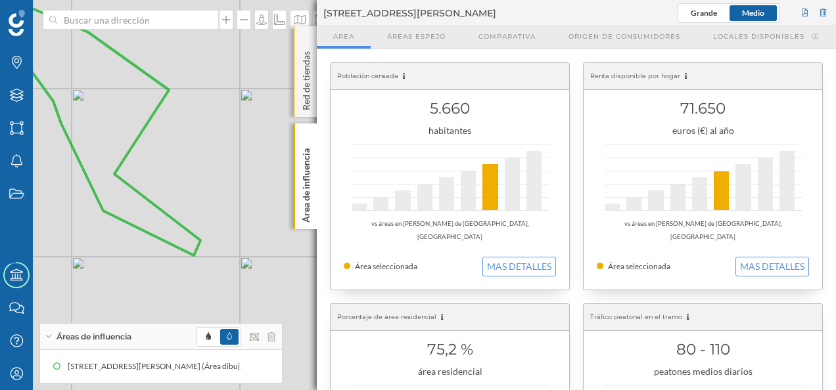
click at [311, 35] on div "Red de tiendas" at bounding box center [305, 71] width 23 height 91
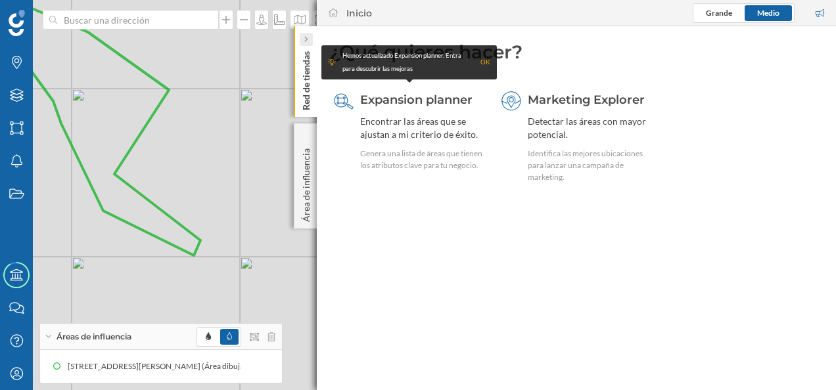
click at [308, 35] on div at bounding box center [306, 39] width 13 height 13
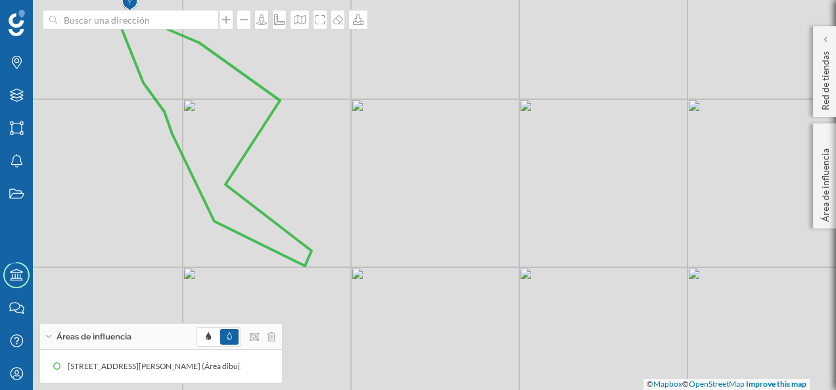
drag, startPoint x: 302, startPoint y: 156, endPoint x: 640, endPoint y: 170, distance: 338.0
click at [640, 170] on div "© Mapbox © OpenStreetMap Improve this map" at bounding box center [418, 195] width 836 height 390
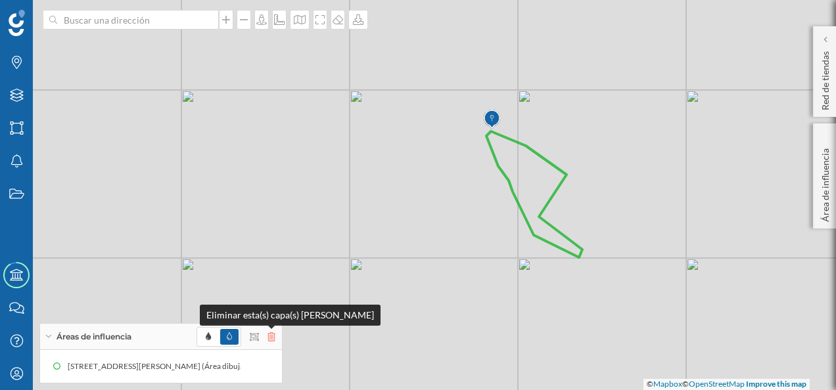
click at [269, 336] on icon at bounding box center [271, 336] width 8 height 9
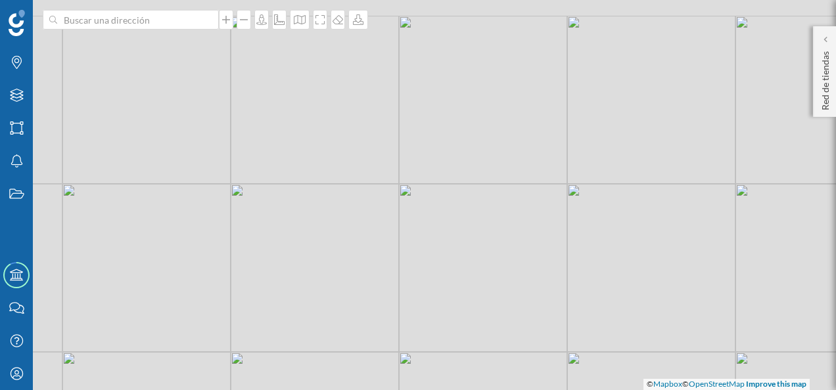
drag, startPoint x: 547, startPoint y: 146, endPoint x: 612, endPoint y: 306, distance: 172.4
click at [612, 306] on div "© Mapbox © OpenStreetMap Improve this map" at bounding box center [418, 195] width 836 height 390
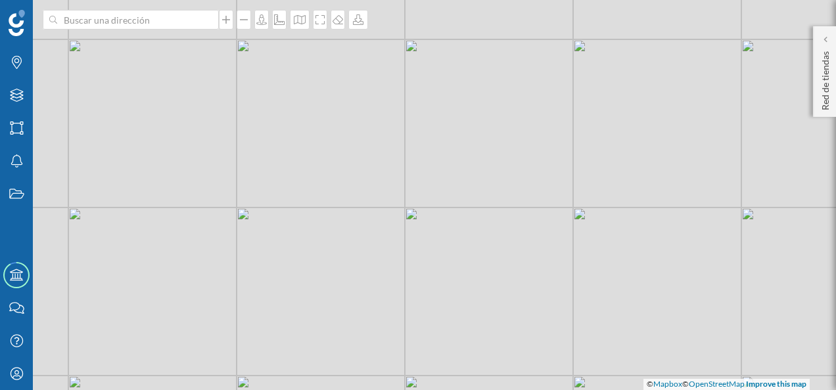
drag, startPoint x: 555, startPoint y: 129, endPoint x: 574, endPoint y: 208, distance: 81.3
click at [578, 213] on div "© Mapbox © OpenStreetMap Improve this map" at bounding box center [418, 195] width 836 height 390
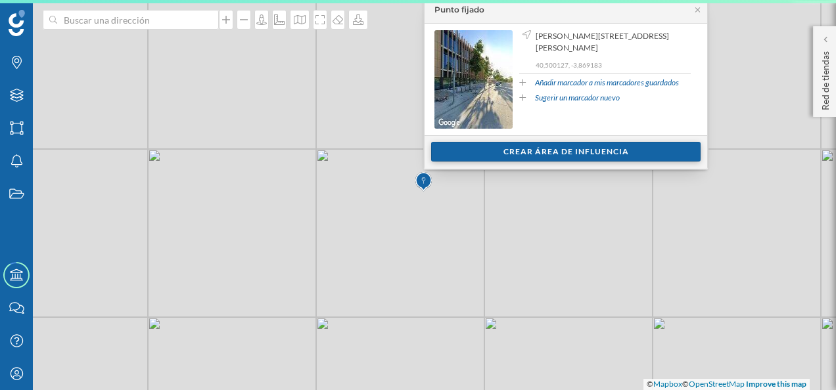
click at [581, 150] on div "Crear área de influencia" at bounding box center [565, 152] width 269 height 20
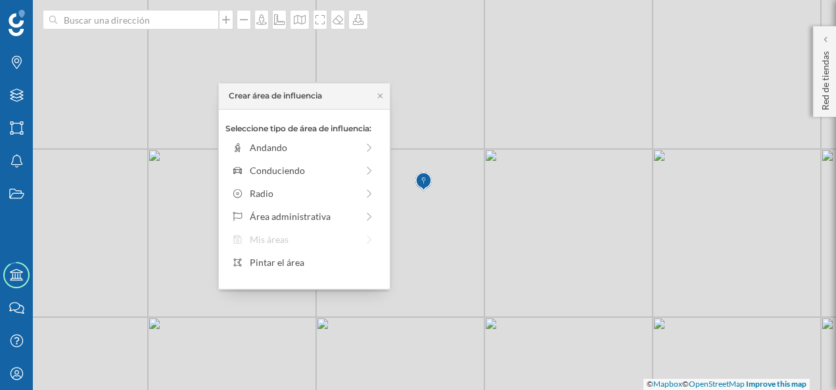
drag, startPoint x: 288, startPoint y: 258, endPoint x: 422, endPoint y: 261, distance: 134.1
click at [288, 259] on div "Pintar el área" at bounding box center [312, 263] width 125 height 14
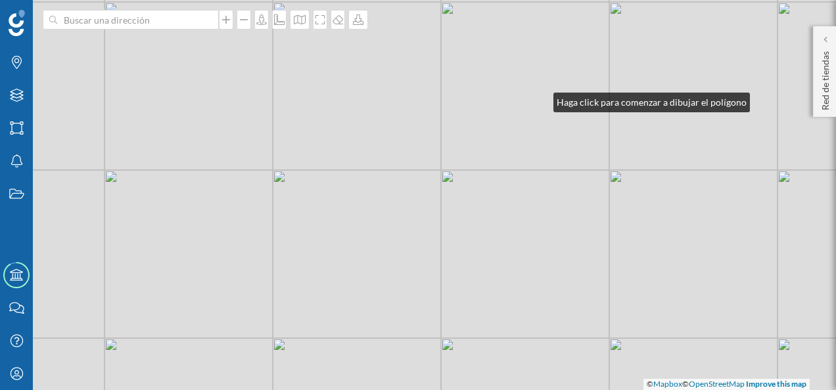
drag, startPoint x: 415, startPoint y: 246, endPoint x: 540, endPoint y: 99, distance: 193.0
click at [540, 99] on div "© Mapbox © OpenStreetMap Improve this map" at bounding box center [418, 195] width 836 height 390
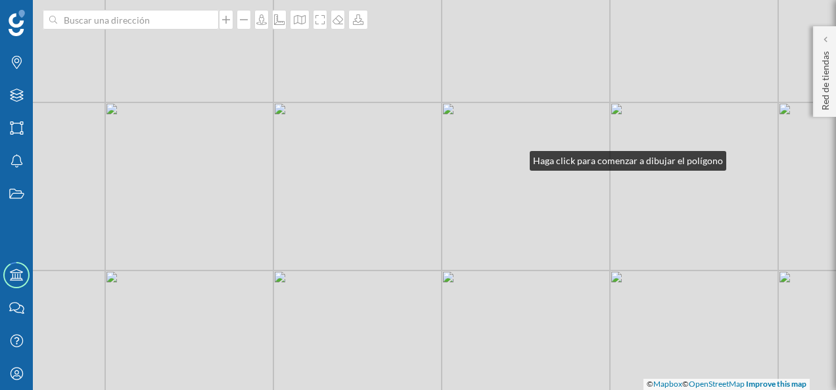
drag, startPoint x: 466, startPoint y: 60, endPoint x: 516, endPoint y: 158, distance: 109.3
click at [516, 158] on div "© Mapbox © OpenStreetMap Improve this map" at bounding box center [418, 195] width 836 height 390
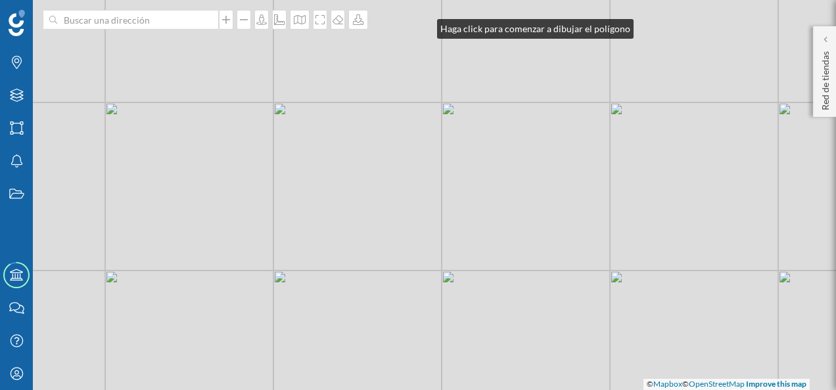
click at [424, 26] on div "© Mapbox © OpenStreetMap Improve this map" at bounding box center [418, 195] width 836 height 390
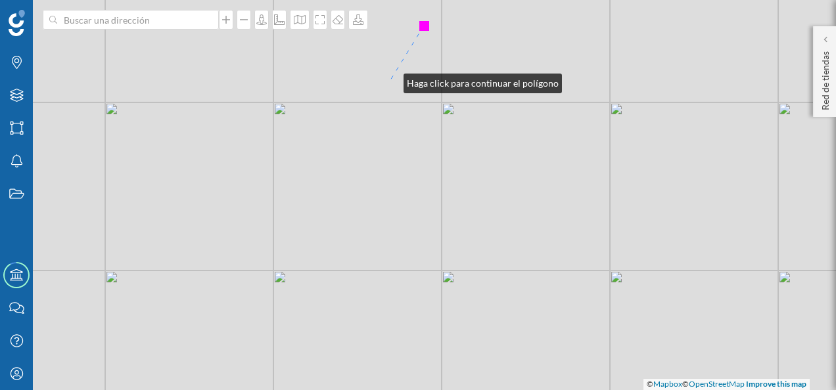
click at [390, 80] on div "© Mapbox © OpenStreetMap Improve this map" at bounding box center [418, 195] width 836 height 390
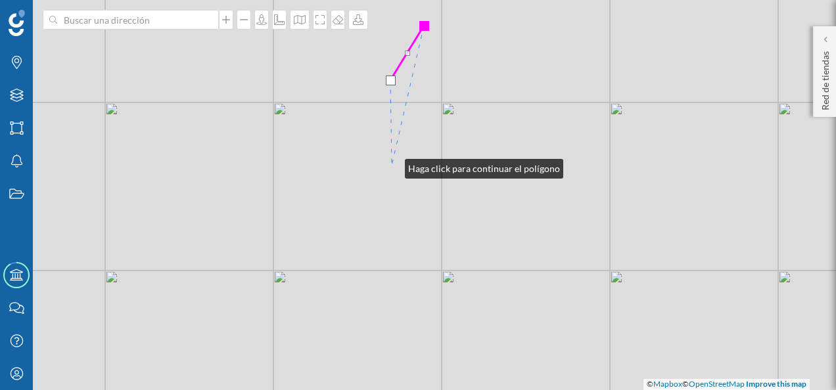
click at [392, 166] on div "© Mapbox © OpenStreetMap Improve this map" at bounding box center [418, 195] width 836 height 390
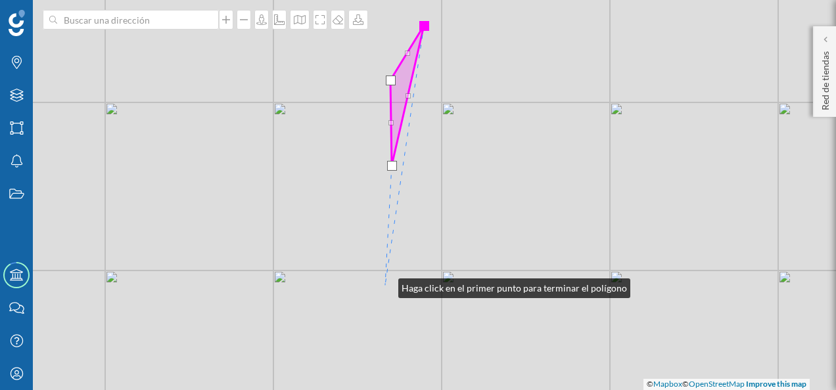
click at [385, 285] on div "© Mapbox © OpenStreetMap Improve this map" at bounding box center [418, 195] width 836 height 390
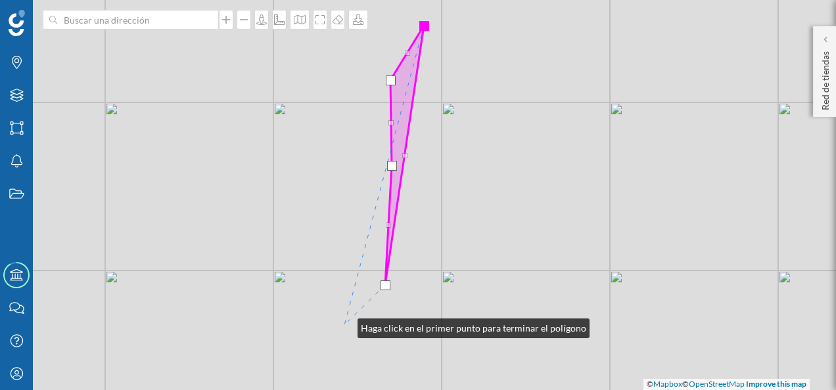
click at [344, 325] on div "© Mapbox © OpenStreetMap Improve this map" at bounding box center [418, 195] width 836 height 390
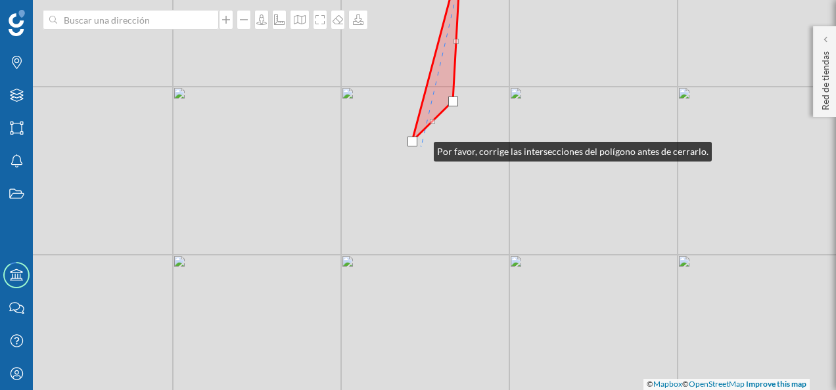
drag, startPoint x: 353, startPoint y: 332, endPoint x: 420, endPoint y: 148, distance: 196.0
click at [420, 148] on div "© Mapbox © OpenStreetMap Improve this map" at bounding box center [418, 195] width 836 height 390
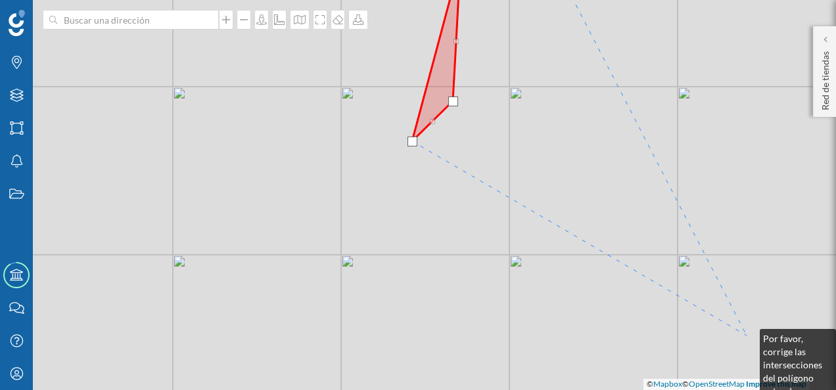
click at [746, 336] on div "© Mapbox © OpenStreetMap Improve this map" at bounding box center [418, 195] width 836 height 390
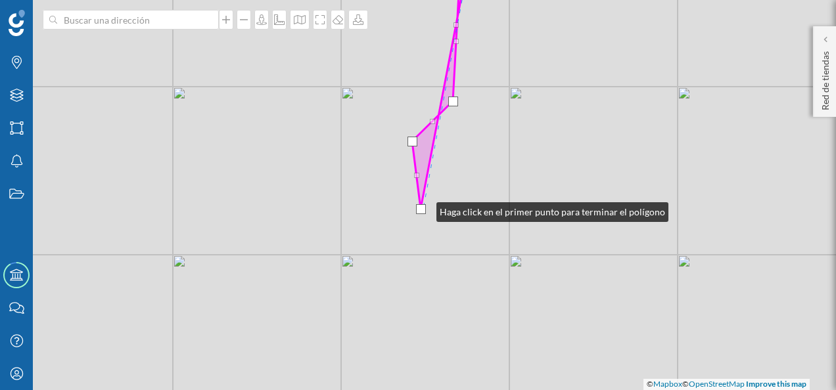
drag, startPoint x: 749, startPoint y: 336, endPoint x: 423, endPoint y: 209, distance: 349.7
click at [423, 209] on div at bounding box center [421, 209] width 10 height 10
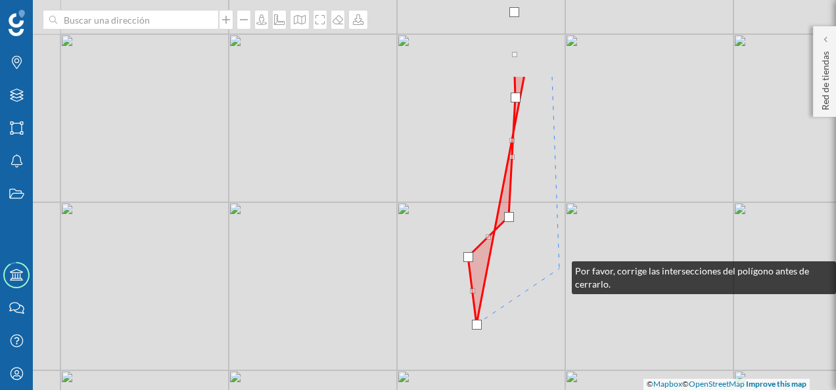
drag, startPoint x: 503, startPoint y: 152, endPoint x: 558, endPoint y: 268, distance: 128.4
click at [558, 268] on div "© Mapbox © OpenStreetMap Improve this map" at bounding box center [418, 195] width 836 height 390
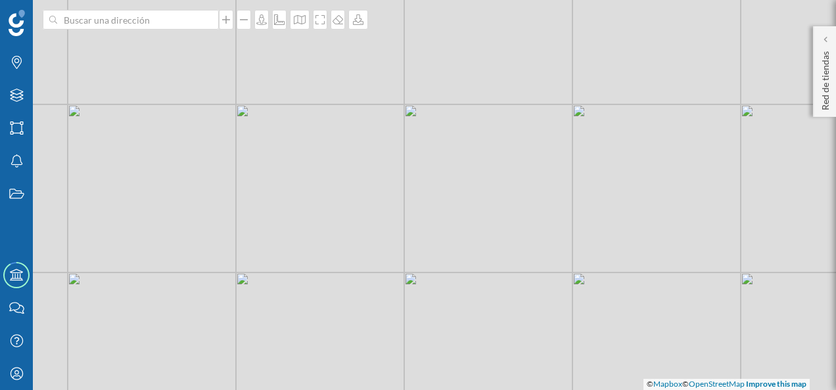
drag, startPoint x: 495, startPoint y: 152, endPoint x: 516, endPoint y: 312, distance: 161.0
click at [516, 312] on div "© Mapbox © OpenStreetMap Improve this map" at bounding box center [418, 195] width 836 height 390
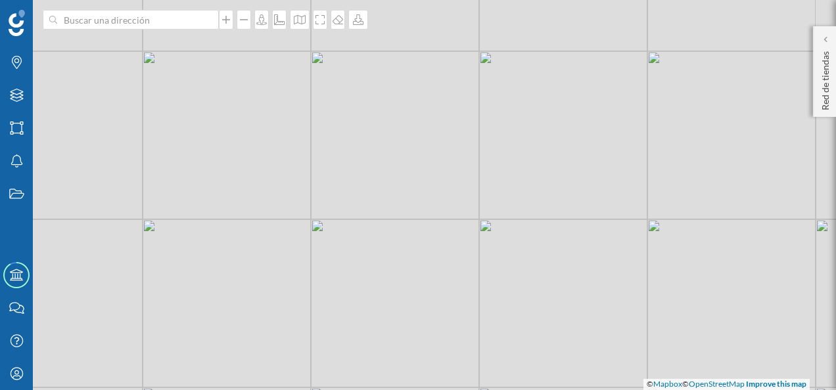
drag, startPoint x: 556, startPoint y: 269, endPoint x: 442, endPoint y: 225, distance: 122.7
click at [442, 225] on div "© Mapbox © OpenStreetMap Improve this map" at bounding box center [418, 195] width 836 height 390
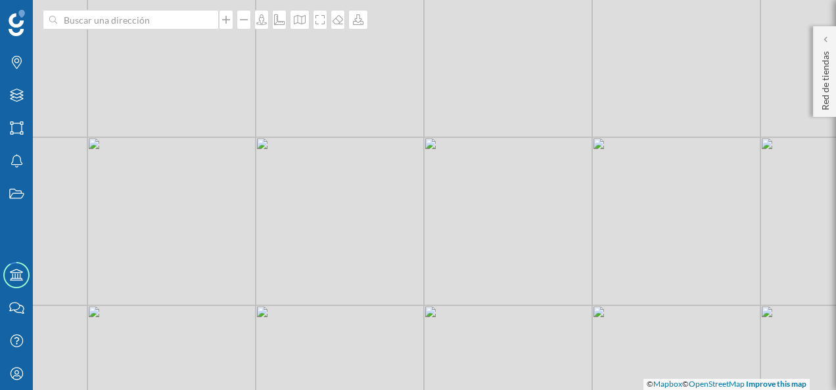
drag, startPoint x: 620, startPoint y: 315, endPoint x: 564, endPoint y: 233, distance: 98.9
click at [564, 233] on div "© Mapbox © OpenStreetMap Improve this map" at bounding box center [418, 195] width 836 height 390
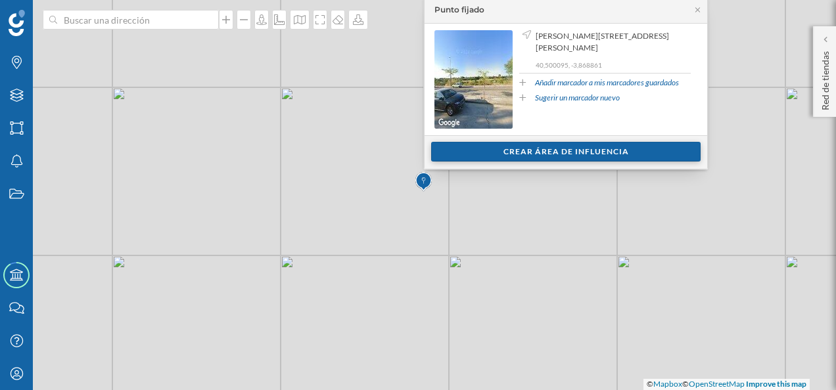
click at [570, 151] on div "Crear área de influencia" at bounding box center [565, 152] width 269 height 20
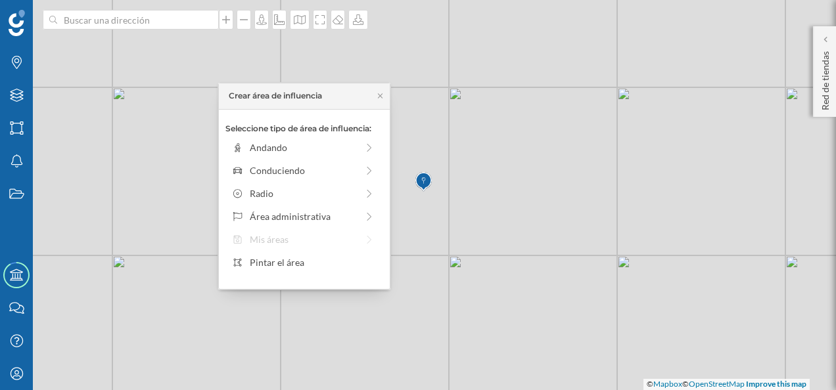
drag, startPoint x: 289, startPoint y: 263, endPoint x: 313, endPoint y: 229, distance: 41.6
click at [289, 263] on div "Pintar el área" at bounding box center [312, 263] width 125 height 14
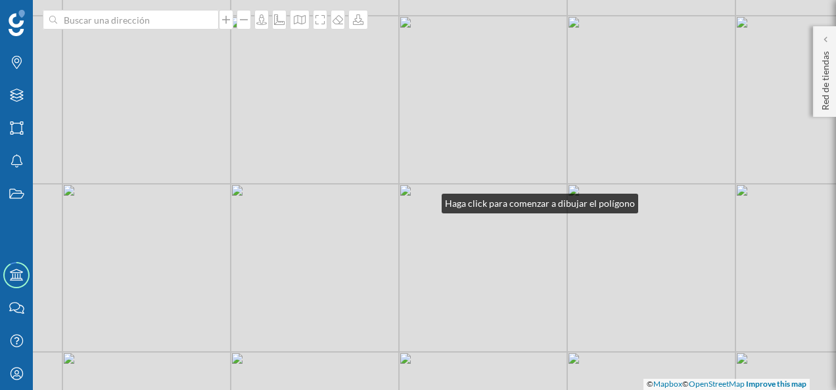
drag, startPoint x: 310, startPoint y: 104, endPoint x: 429, endPoint y: 200, distance: 153.2
click at [429, 200] on div "© Mapbox © OpenStreetMap Improve this map" at bounding box center [418, 195] width 836 height 390
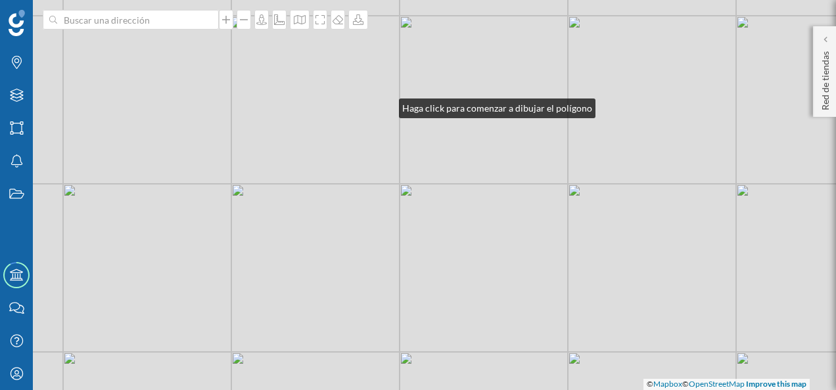
click at [386, 105] on div "© Mapbox © OpenStreetMap Improve this map" at bounding box center [418, 195] width 836 height 390
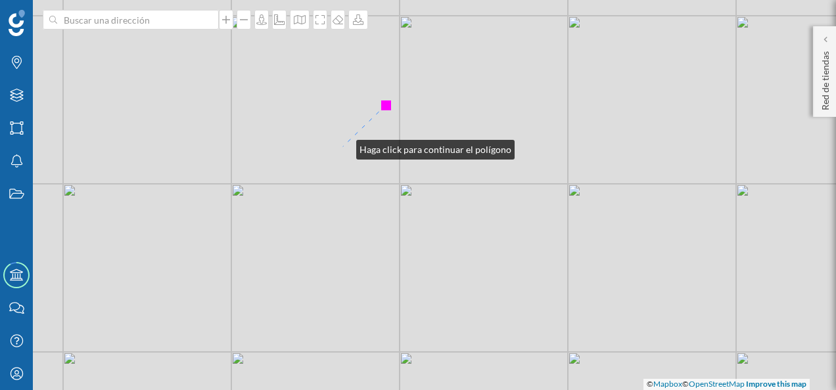
click at [343, 147] on div "© Mapbox © OpenStreetMap Improve this map" at bounding box center [418, 195] width 836 height 390
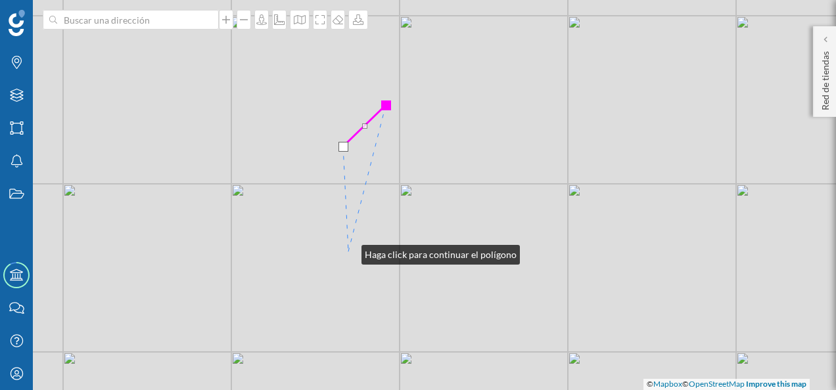
click at [348, 252] on div "© Mapbox © OpenStreetMap Improve this map" at bounding box center [418, 195] width 836 height 390
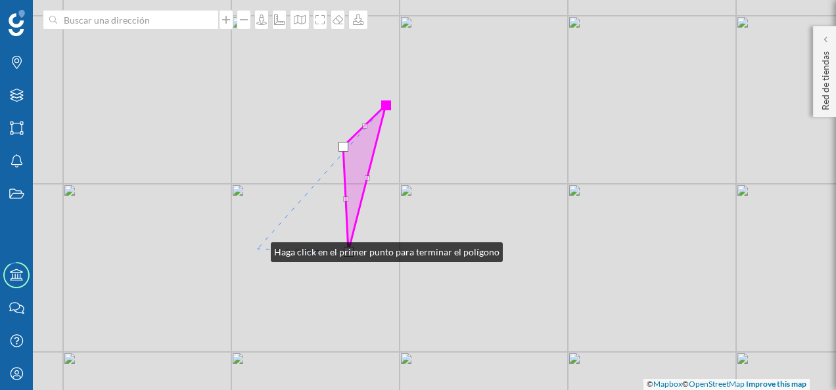
click at [258, 249] on div "© Mapbox © OpenStreetMap Improve this map" at bounding box center [418, 195] width 836 height 390
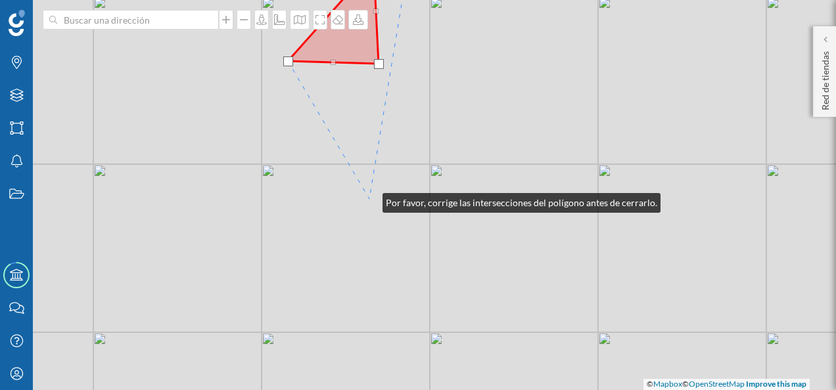
drag, startPoint x: 339, startPoint y: 388, endPoint x: 369, endPoint y: 200, distance: 190.3
click at [369, 200] on div "© Mapbox © OpenStreetMap Improve this map" at bounding box center [418, 195] width 836 height 390
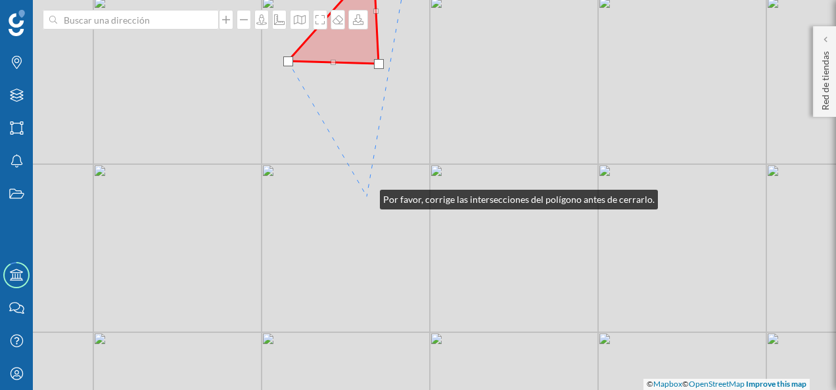
click at [367, 196] on div "© Mapbox © OpenStreetMap Improve this map" at bounding box center [418, 195] width 836 height 390
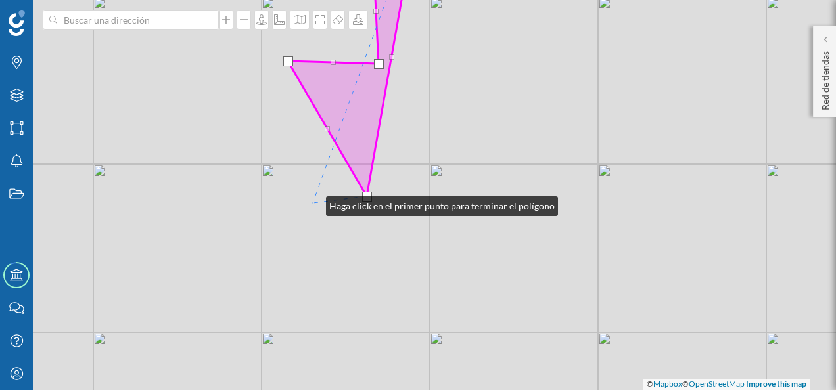
click at [313, 203] on div "© Mapbox © OpenStreetMap Improve this map" at bounding box center [418, 195] width 836 height 390
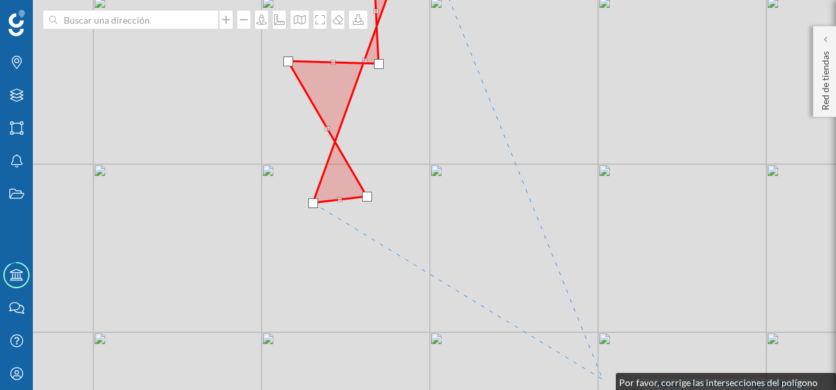
click at [602, 380] on div "© Mapbox © OpenStreetMap Improve this map" at bounding box center [418, 195] width 836 height 390
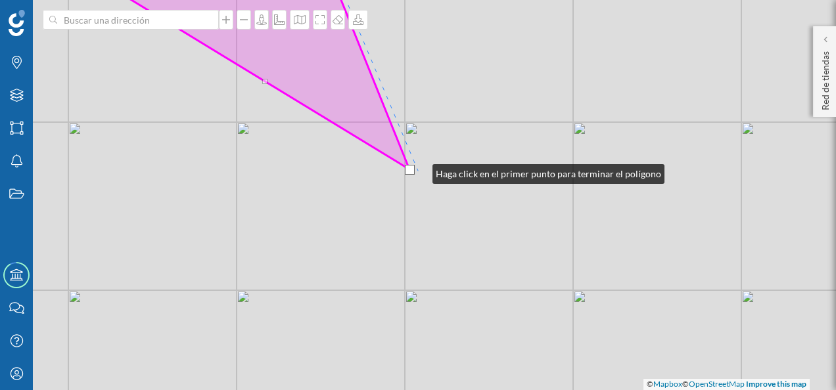
drag, startPoint x: 612, startPoint y: 381, endPoint x: 419, endPoint y: 171, distance: 285.5
click at [419, 171] on div "© Mapbox © OpenStreetMap Improve this map" at bounding box center [418, 195] width 836 height 390
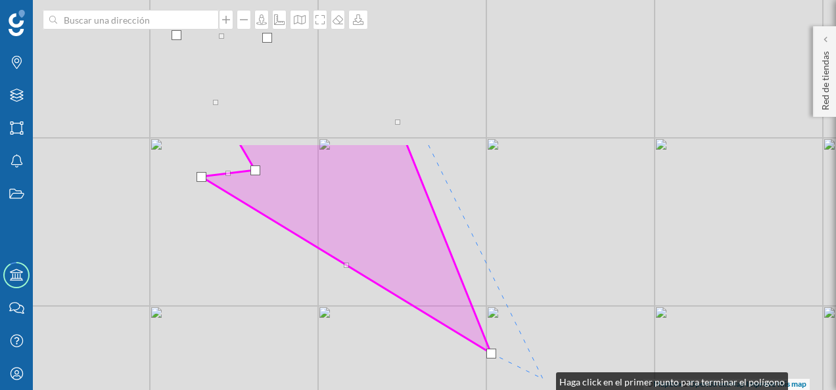
drag, startPoint x: 461, startPoint y: 195, endPoint x: 548, endPoint y: 379, distance: 203.4
click at [544, 379] on div "© Mapbox © OpenStreetMap Improve this map" at bounding box center [418, 195] width 836 height 390
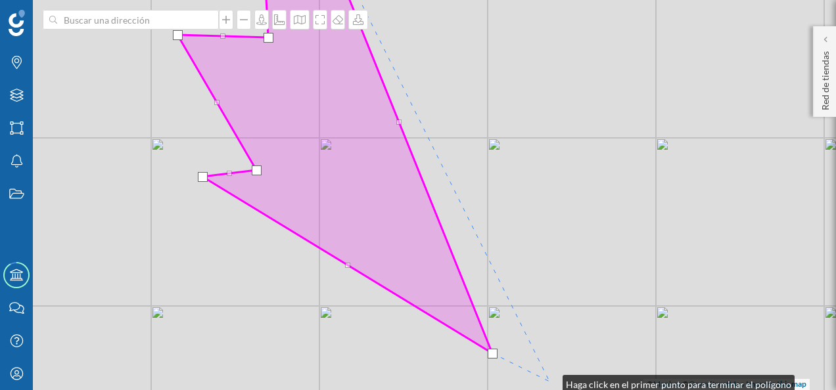
click at [549, 382] on div "© Mapbox © OpenStreetMap Improve this map" at bounding box center [418, 195] width 836 height 390
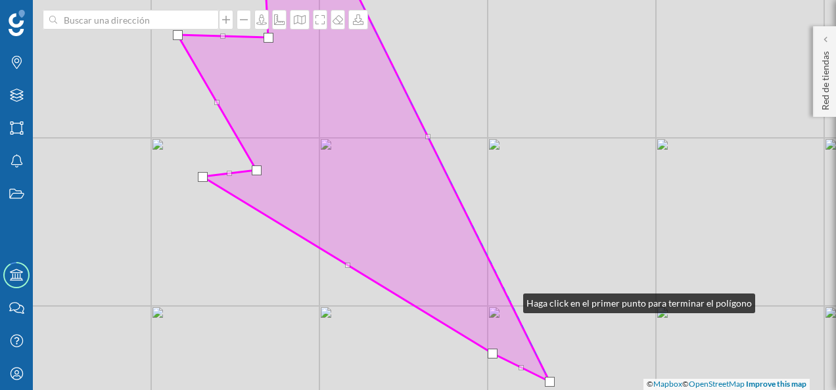
click at [510, 300] on div "© Mapbox © OpenStreetMap Improve this map" at bounding box center [418, 195] width 836 height 390
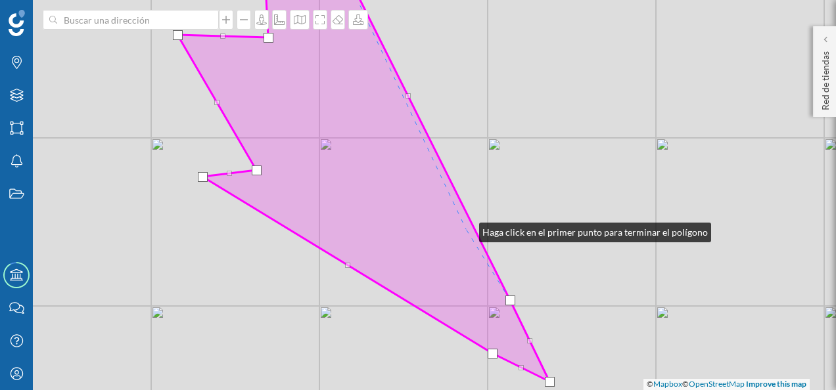
click at [466, 229] on icon at bounding box center [363, 170] width 372 height 422
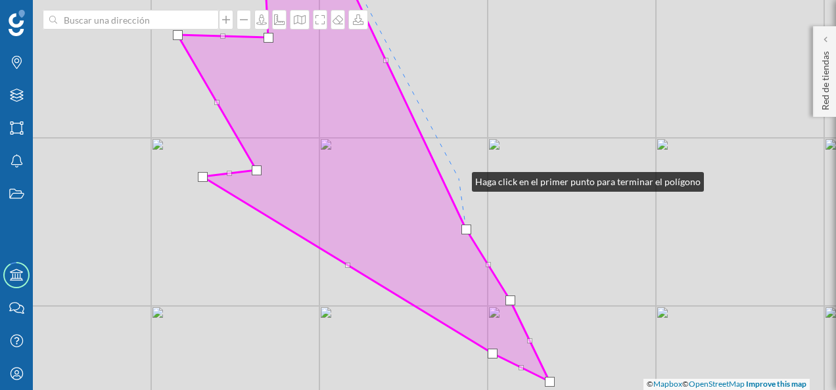
click at [459, 179] on div "© Mapbox © OpenStreetMap Improve this map" at bounding box center [418, 195] width 836 height 390
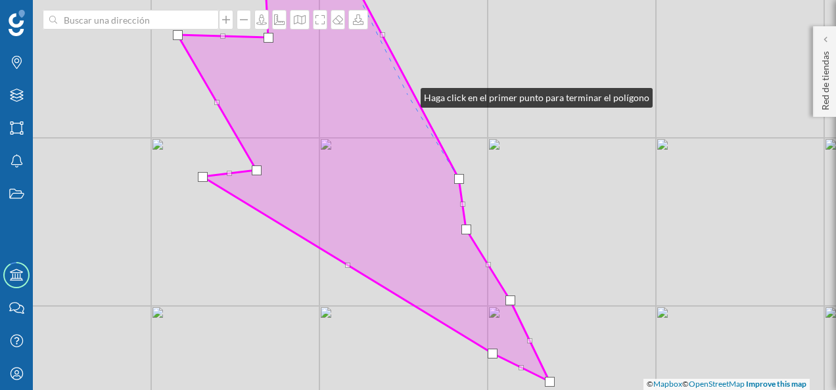
click at [407, 95] on icon at bounding box center [363, 170] width 372 height 422
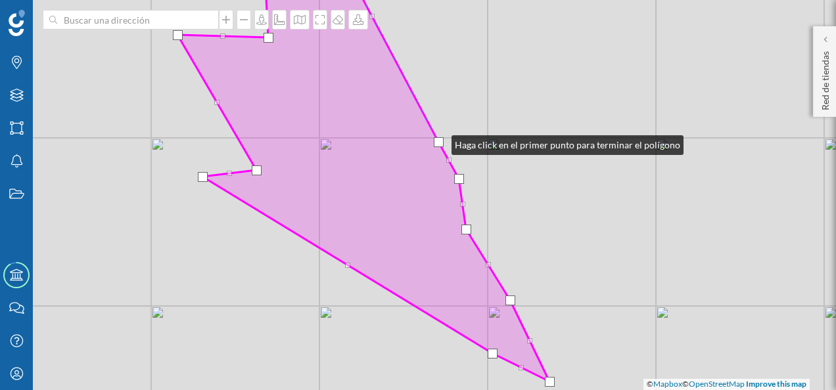
drag, startPoint x: 407, startPoint y: 95, endPoint x: 438, endPoint y: 142, distance: 56.5
click at [438, 142] on div at bounding box center [439, 142] width 10 height 10
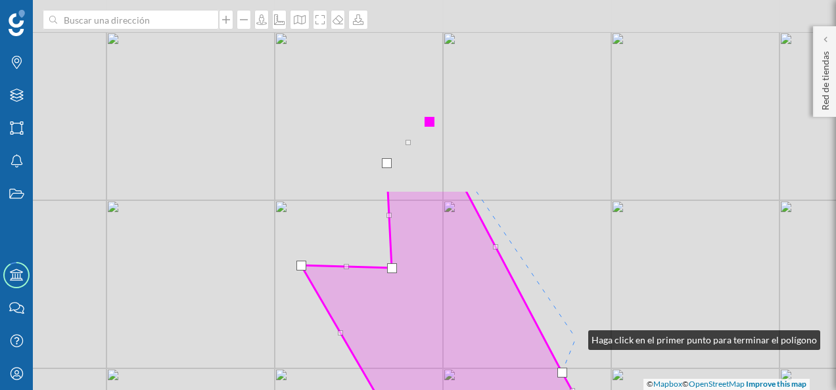
drag, startPoint x: 451, startPoint y: 106, endPoint x: 575, endPoint y: 337, distance: 261.6
click at [575, 337] on div "© Mapbox © OpenStreetMap Improve this map" at bounding box center [418, 195] width 836 height 390
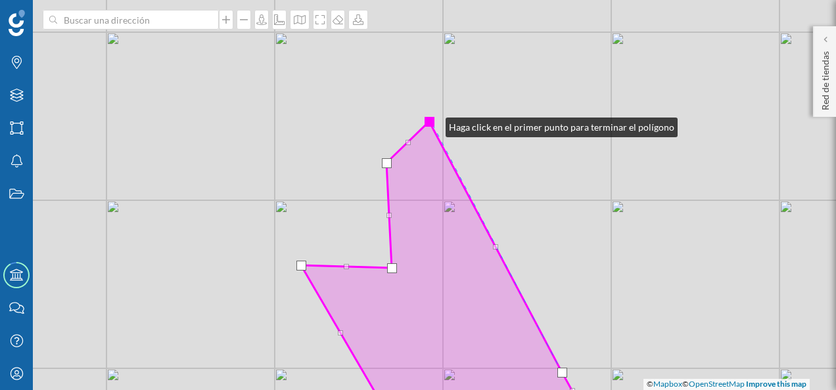
click at [432, 124] on div at bounding box center [429, 122] width 10 height 10
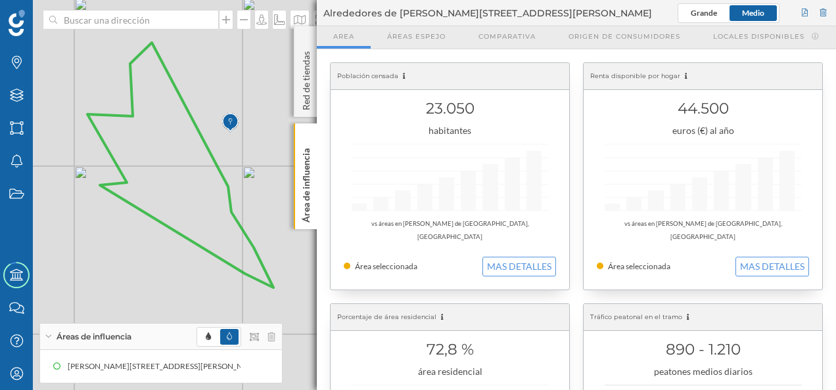
drag, startPoint x: 208, startPoint y: 281, endPoint x: 284, endPoint y: 317, distance: 84.3
click at [284, 317] on div "© Mapbox © OpenStreetMap Improve this map" at bounding box center [418, 195] width 836 height 390
click at [306, 41] on div "Red de tiendas" at bounding box center [305, 71] width 23 height 91
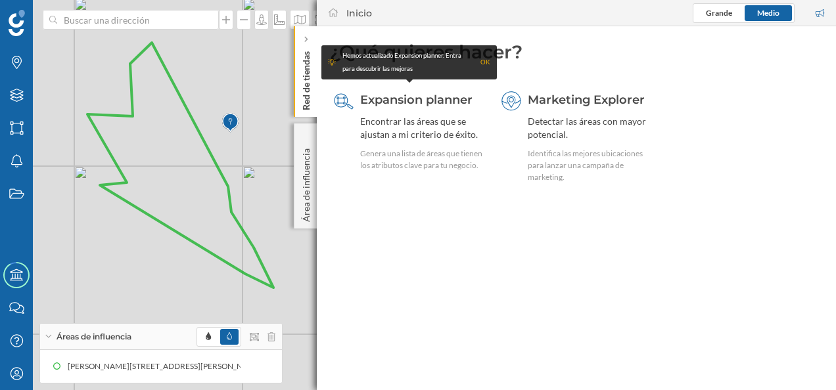
click at [306, 41] on icon at bounding box center [305, 40] width 3 height 6
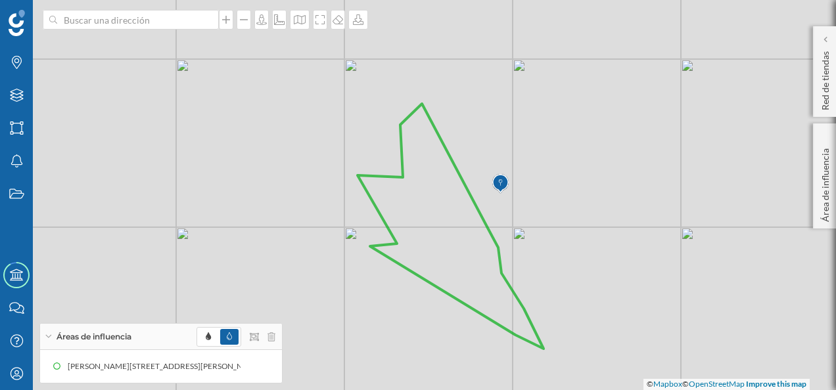
drag, startPoint x: 325, startPoint y: 138, endPoint x: 595, endPoint y: 199, distance: 276.9
click at [595, 199] on div "© Mapbox © OpenStreetMap Improve this map" at bounding box center [418, 195] width 836 height 390
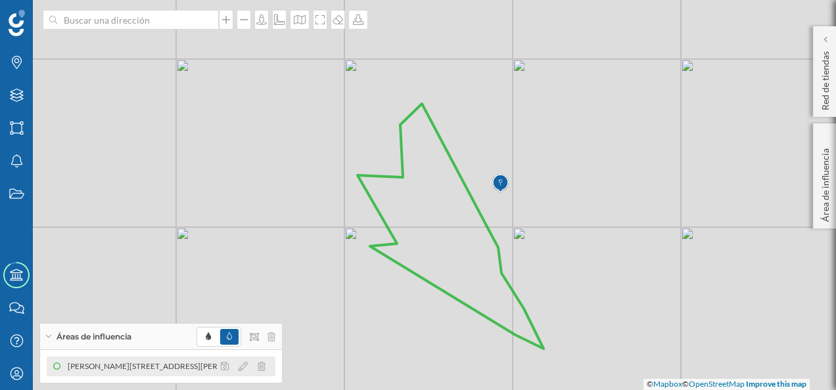
click at [151, 367] on div "[PERSON_NAME][STREET_ADDRESS][PERSON_NAME] (Área dibujada)" at bounding box center [190, 366] width 256 height 13
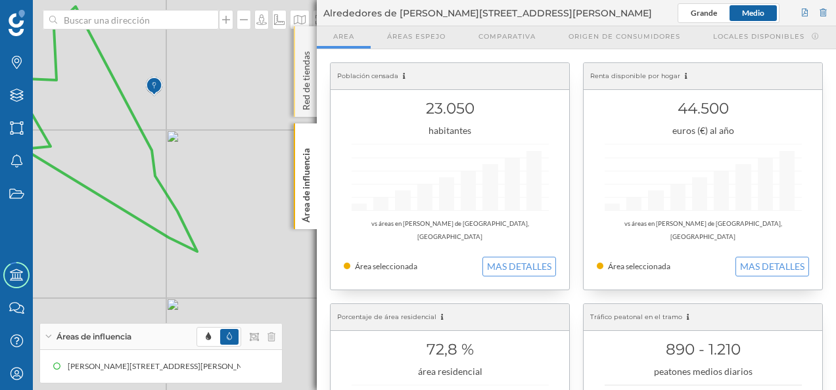
click at [302, 43] on div "Red de tiendas" at bounding box center [305, 71] width 23 height 91
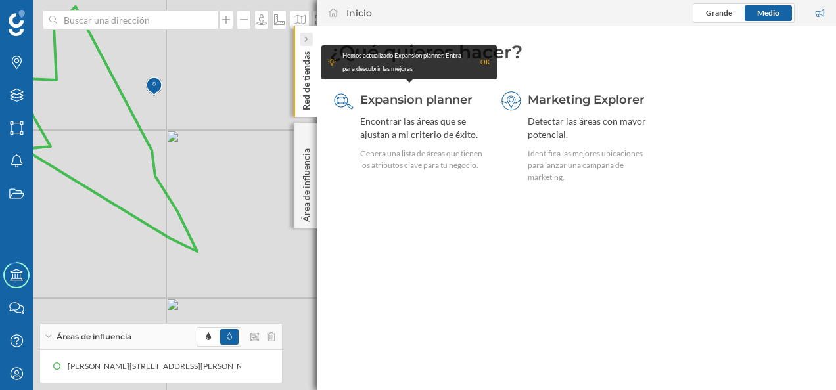
click at [303, 38] on div at bounding box center [306, 39] width 13 height 13
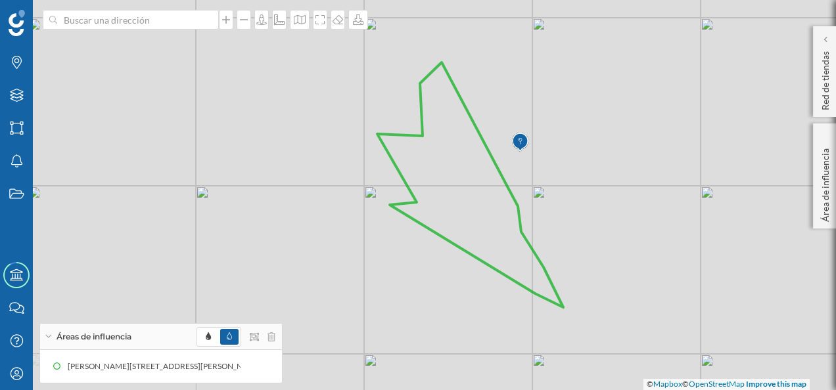
drag, startPoint x: 307, startPoint y: 158, endPoint x: 673, endPoint y: 214, distance: 370.2
click at [673, 214] on div "© Mapbox © OpenStreetMap Improve this map" at bounding box center [418, 195] width 836 height 390
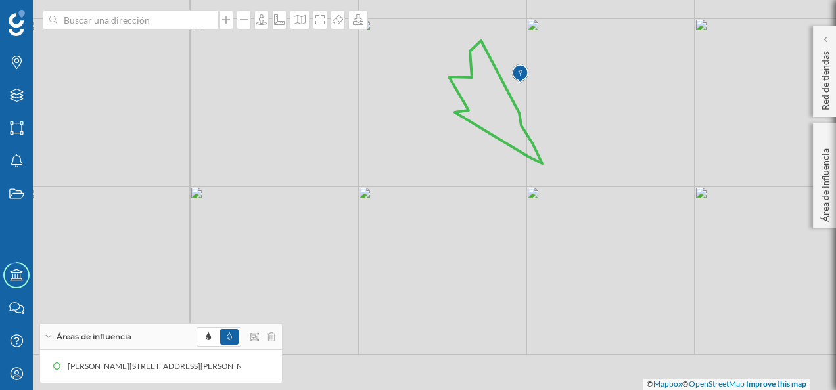
drag, startPoint x: 702, startPoint y: 298, endPoint x: 643, endPoint y: 184, distance: 128.4
click at [643, 184] on div "© Mapbox © OpenStreetMap Improve this map" at bounding box center [418, 195] width 836 height 390
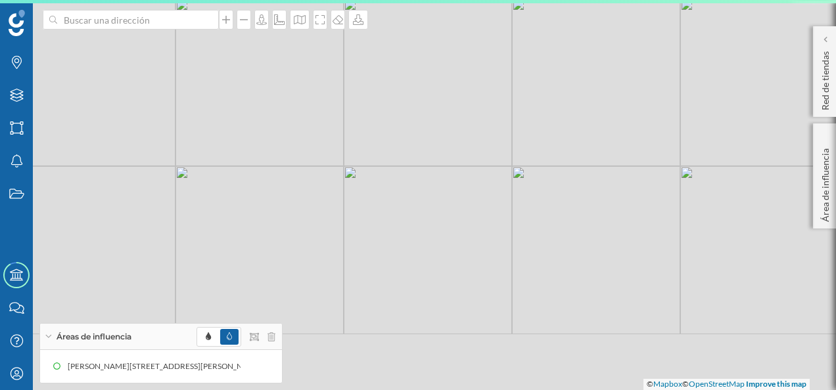
drag, startPoint x: 553, startPoint y: 261, endPoint x: 571, endPoint y: 156, distance: 106.6
click at [571, 156] on div "© Mapbox © OpenStreetMap Improve this map" at bounding box center [418, 195] width 836 height 390
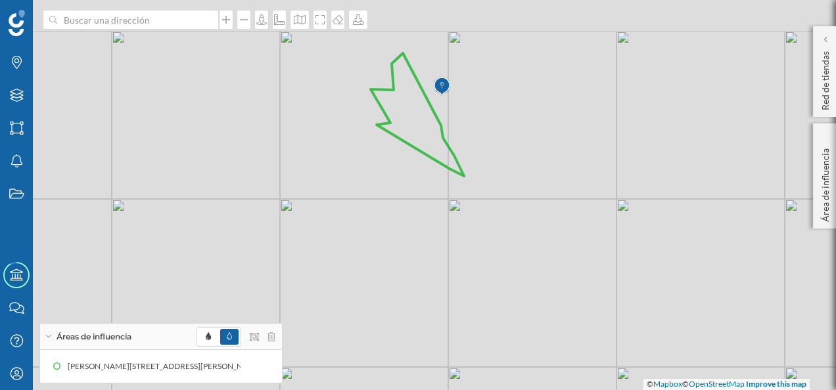
drag, startPoint x: 499, startPoint y: 194, endPoint x: 515, endPoint y: 254, distance: 62.5
click at [515, 254] on div "© Mapbox © OpenStreetMap Improve this map" at bounding box center [418, 195] width 836 height 390
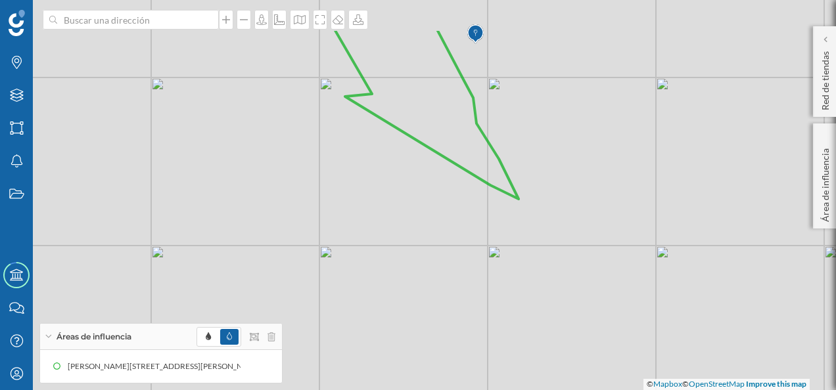
drag, startPoint x: 437, startPoint y: 156, endPoint x: 477, endPoint y: 227, distance: 80.9
click at [477, 227] on div "© Mapbox © OpenStreetMap Improve this map" at bounding box center [418, 195] width 836 height 390
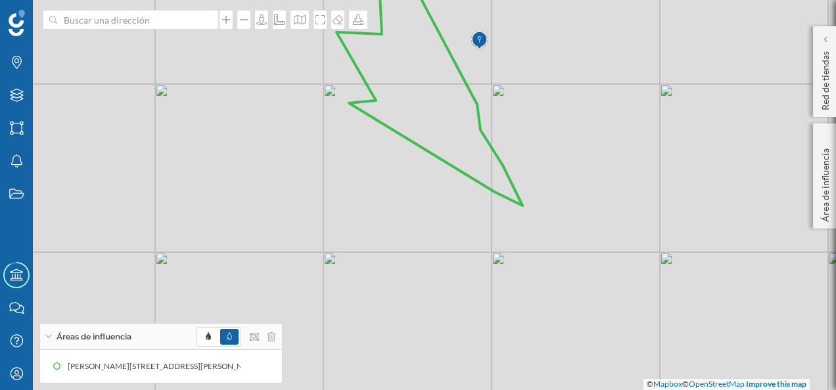
drag, startPoint x: 407, startPoint y: 167, endPoint x: 471, endPoint y: 283, distance: 132.0
click at [471, 283] on div "© Mapbox © OpenStreetMap Improve this map" at bounding box center [418, 195] width 836 height 390
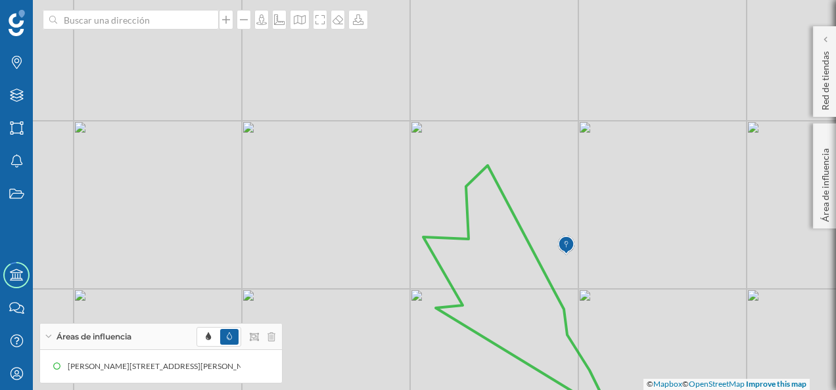
drag, startPoint x: 452, startPoint y: 166, endPoint x: 478, endPoint y: 261, distance: 98.8
click at [478, 261] on icon at bounding box center [516, 288] width 186 height 245
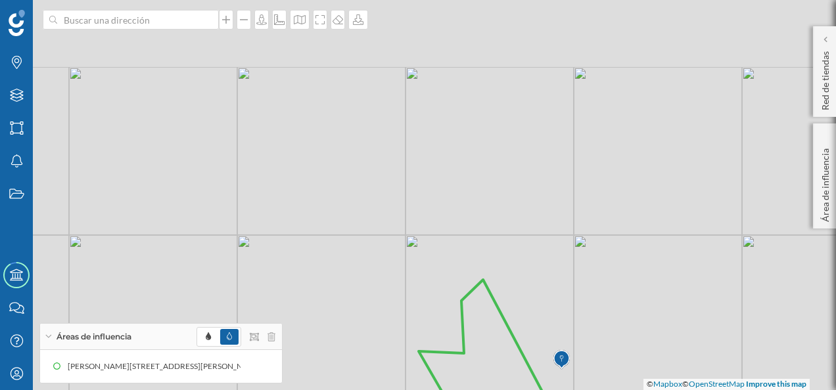
drag, startPoint x: 430, startPoint y: 105, endPoint x: 426, endPoint y: 237, distance: 131.5
click at [426, 237] on div "© Mapbox © OpenStreetMap Improve this map" at bounding box center [418, 195] width 836 height 390
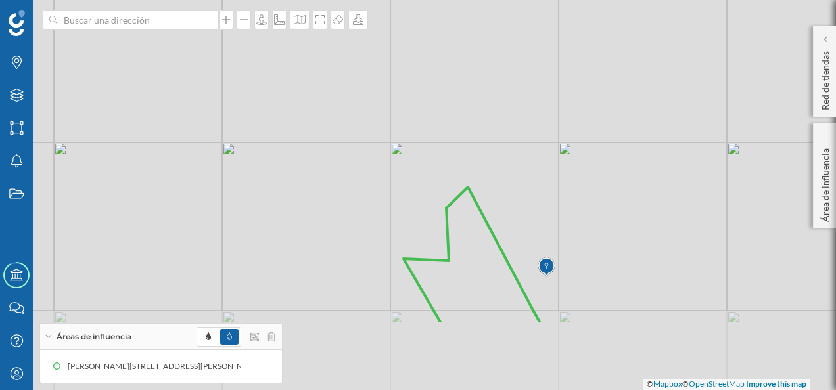
drag, startPoint x: 430, startPoint y: 263, endPoint x: 415, endPoint y: 156, distance: 108.8
click at [415, 156] on div "© Mapbox © OpenStreetMap Improve this map" at bounding box center [418, 195] width 836 height 390
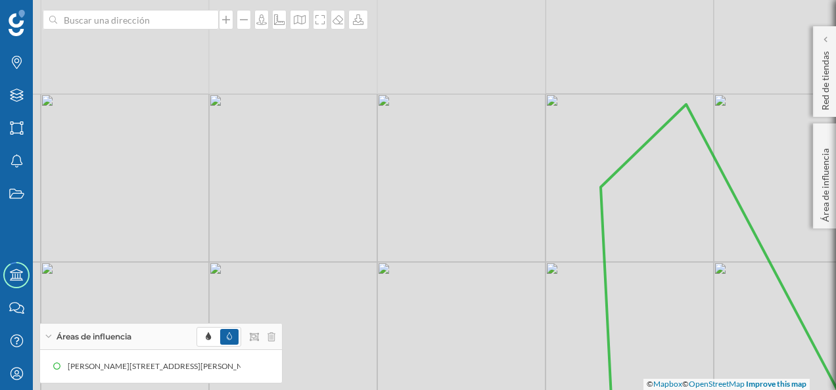
drag, startPoint x: 396, startPoint y: 160, endPoint x: 361, endPoint y: 261, distance: 106.2
click at [361, 261] on div "© Mapbox © OpenStreetMap Improve this map" at bounding box center [418, 195] width 836 height 390
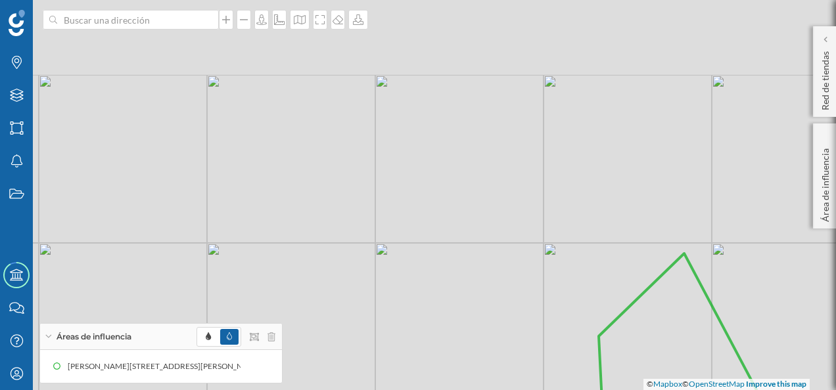
drag, startPoint x: 415, startPoint y: 196, endPoint x: 415, endPoint y: 353, distance: 157.0
click at [415, 353] on div "© Mapbox © OpenStreetMap Improve this map" at bounding box center [418, 195] width 836 height 390
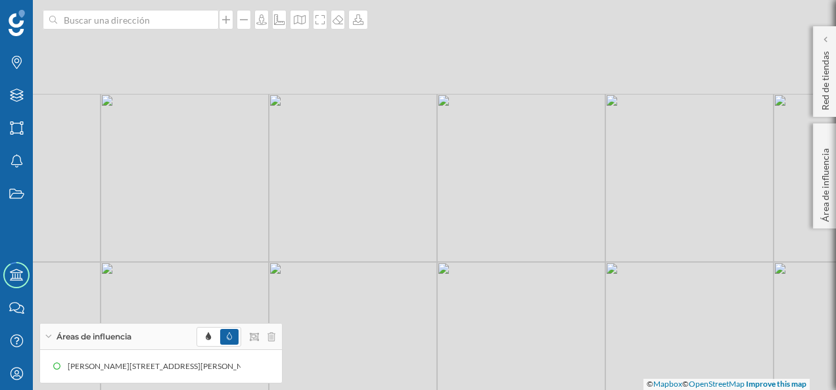
drag, startPoint x: 344, startPoint y: 197, endPoint x: 406, endPoint y: 374, distance: 187.2
click at [406, 374] on div "© Mapbox © OpenStreetMap Improve this map" at bounding box center [418, 195] width 836 height 390
drag, startPoint x: 397, startPoint y: 221, endPoint x: 513, endPoint y: 424, distance: 234.0
click at [513, 390] on html "Marcas Capas Áreas Notificaciones Estados Academy Contacta con nosotros Centro …" at bounding box center [418, 195] width 836 height 390
drag, startPoint x: 486, startPoint y: 214, endPoint x: 388, endPoint y: 366, distance: 181.5
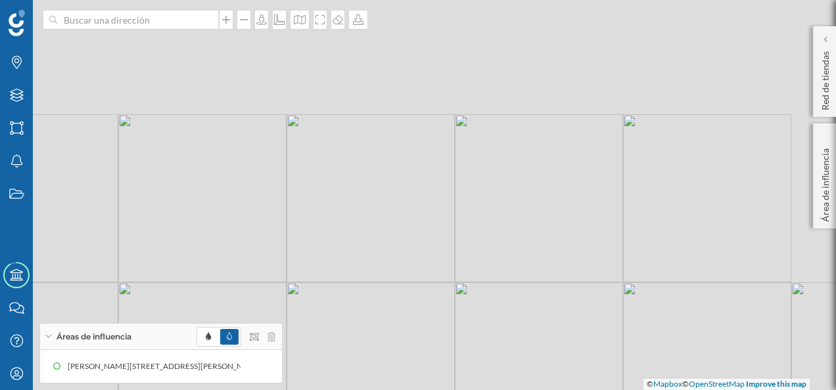
click at [388, 366] on div "© Mapbox © OpenStreetMap Improve this map" at bounding box center [418, 195] width 836 height 390
drag, startPoint x: 372, startPoint y: 211, endPoint x: 414, endPoint y: 375, distance: 169.5
click at [414, 375] on div "© Mapbox © OpenStreetMap Improve this map" at bounding box center [418, 195] width 836 height 390
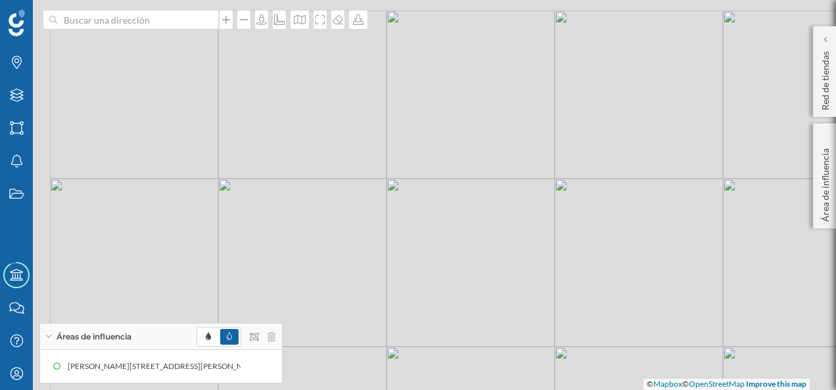
drag, startPoint x: 372, startPoint y: 260, endPoint x: 495, endPoint y: 399, distance: 186.2
click at [495, 390] on html "Marcas Capas Áreas Notificaciones Estados Academy Contacta con nosotros Centro …" at bounding box center [418, 195] width 836 height 390
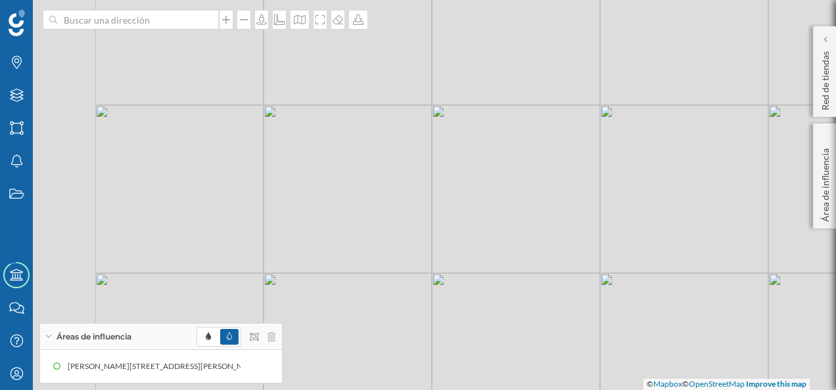
drag, startPoint x: 344, startPoint y: 196, endPoint x: 557, endPoint y: 290, distance: 233.6
click at [557, 290] on div "© Mapbox © OpenStreetMap Improve this map" at bounding box center [418, 195] width 836 height 390
drag, startPoint x: 358, startPoint y: 180, endPoint x: 430, endPoint y: 37, distance: 160.1
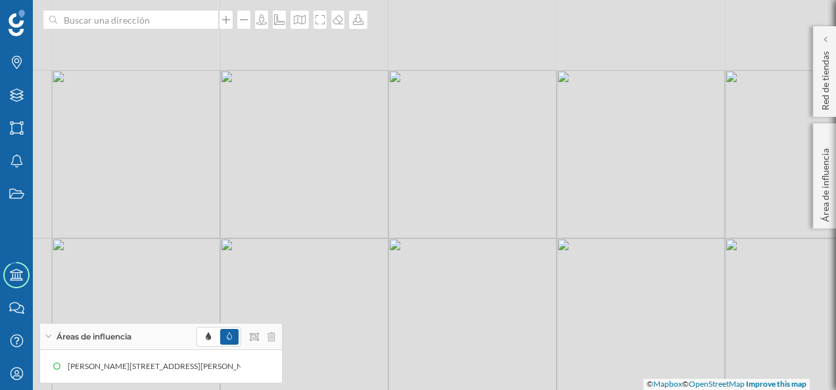
click at [421, 32] on div "© Mapbox © OpenStreetMap Improve this map" at bounding box center [418, 195] width 836 height 390
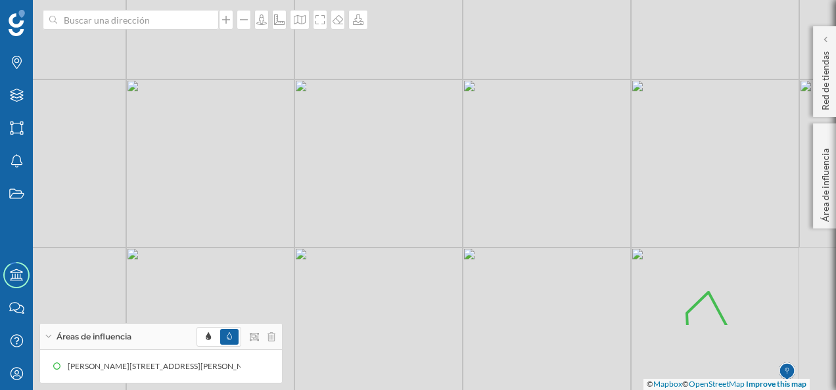
drag, startPoint x: 553, startPoint y: 263, endPoint x: 509, endPoint y: 159, distance: 113.4
click at [509, 159] on div "© Mapbox © OpenStreetMap Improve this map" at bounding box center [418, 195] width 836 height 390
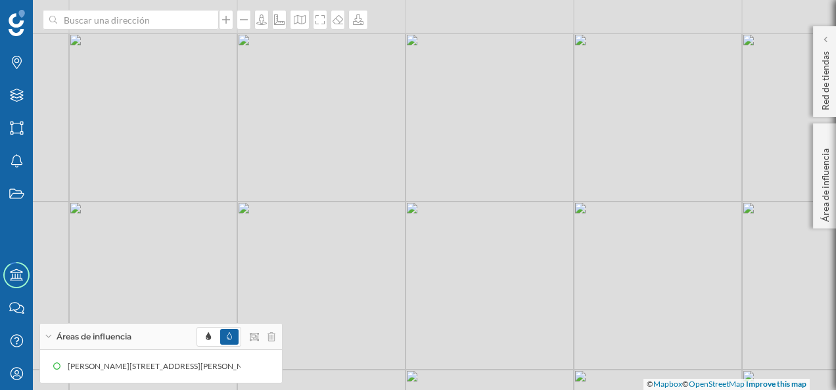
drag, startPoint x: 319, startPoint y: 160, endPoint x: 346, endPoint y: 283, distance: 125.8
click at [346, 283] on div "© Mapbox © OpenStreetMap Improve this map" at bounding box center [418, 195] width 836 height 390
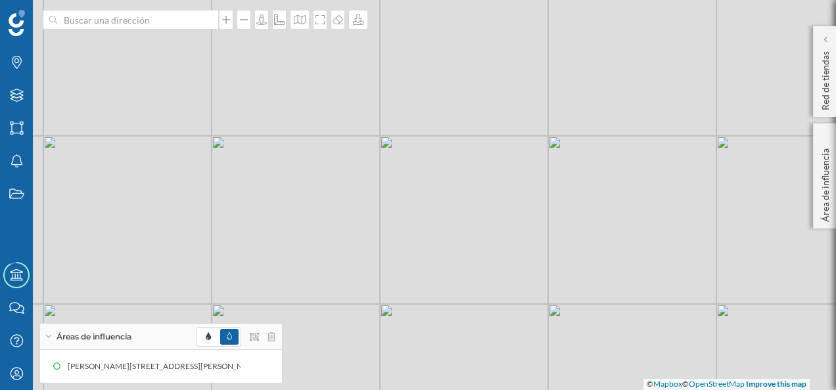
drag, startPoint x: 508, startPoint y: 280, endPoint x: 388, endPoint y: 79, distance: 234.3
click at [388, 79] on div "© Mapbox © OpenStreetMap Improve this map" at bounding box center [418, 195] width 836 height 390
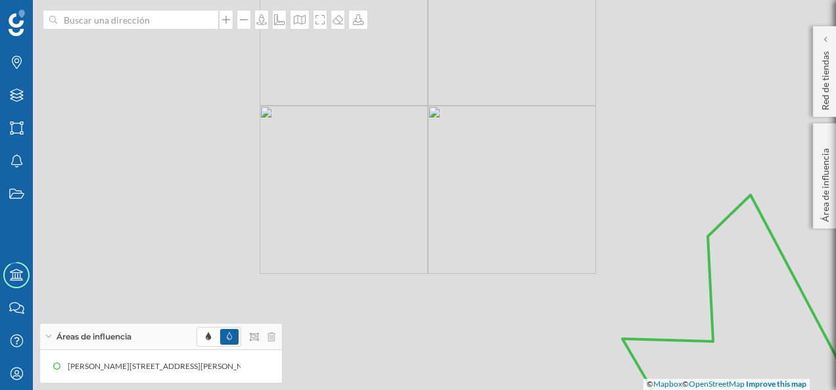
drag, startPoint x: 614, startPoint y: 265, endPoint x: 491, endPoint y: 49, distance: 248.6
click at [491, 49] on div "© Mapbox © OpenStreetMap Improve this map" at bounding box center [418, 195] width 836 height 390
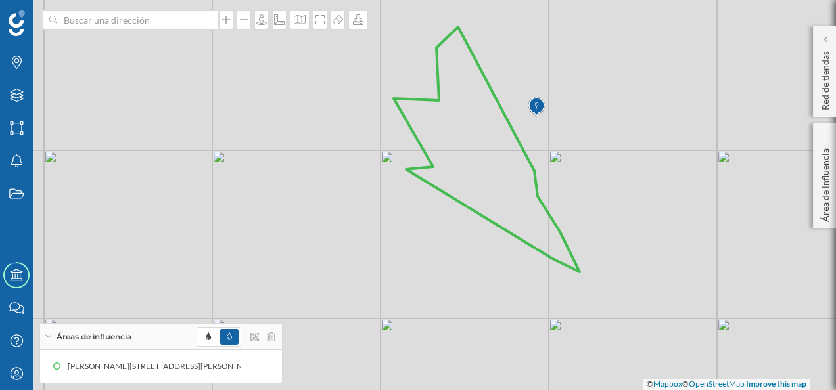
drag, startPoint x: 499, startPoint y: 332, endPoint x: 403, endPoint y: 262, distance: 118.4
click at [403, 262] on div "© Mapbox © OpenStreetMap Improve this map" at bounding box center [418, 195] width 836 height 390
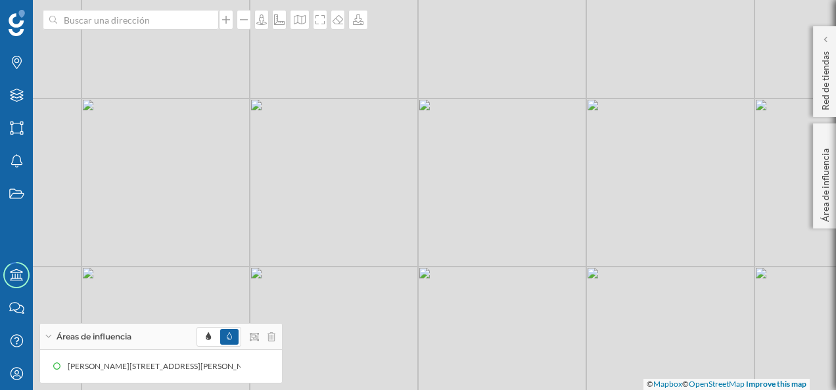
drag, startPoint x: 442, startPoint y: 210, endPoint x: 564, endPoint y: 206, distance: 122.3
click at [564, 206] on div "© Mapbox © OpenStreetMap Improve this map" at bounding box center [418, 195] width 836 height 390
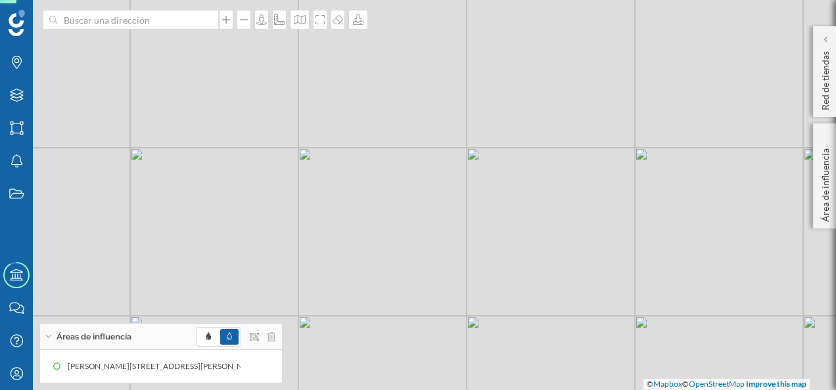
drag, startPoint x: 527, startPoint y: 112, endPoint x: 576, endPoint y: 318, distance: 212.0
click at [576, 318] on div "© Mapbox © OpenStreetMap Improve this map" at bounding box center [418, 195] width 836 height 390
drag, startPoint x: 444, startPoint y: 222, endPoint x: 392, endPoint y: 405, distance: 190.1
click at [392, 390] on html "Marcas Capas Áreas Notificaciones Estados Academy Contacta con nosotros Centro …" at bounding box center [418, 195] width 836 height 390
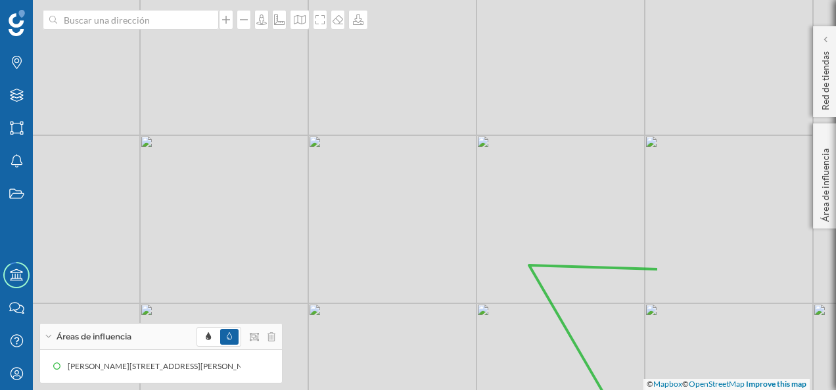
drag, startPoint x: 576, startPoint y: 299, endPoint x: 316, endPoint y: 379, distance: 272.2
click at [316, 379] on div "© Mapbox © OpenStreetMap Improve this map" at bounding box center [418, 195] width 836 height 390
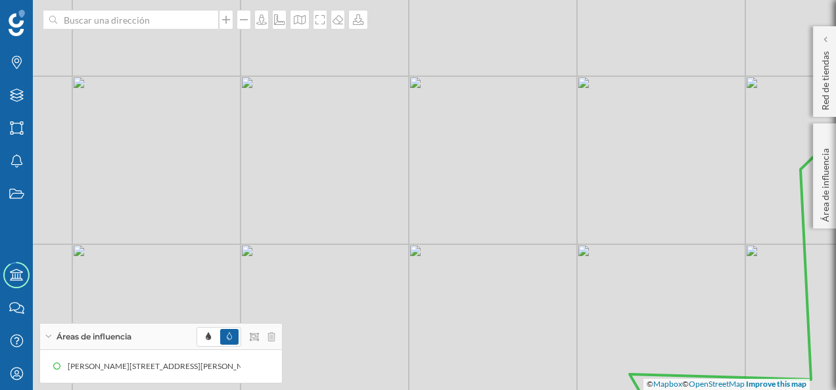
drag, startPoint x: 350, startPoint y: 182, endPoint x: 448, endPoint y: 288, distance: 144.6
click at [448, 288] on div "© Mapbox © OpenStreetMap Improve this map" at bounding box center [418, 195] width 836 height 390
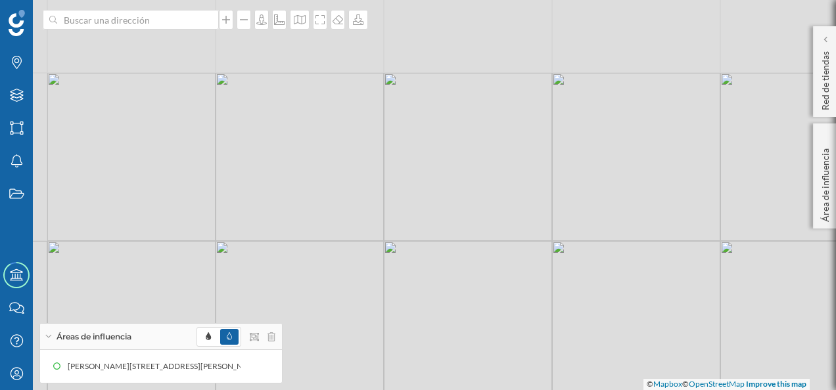
drag, startPoint x: 235, startPoint y: 164, endPoint x: 378, endPoint y: 327, distance: 216.9
click at [378, 327] on div "© Mapbox © OpenStreetMap Improve this map" at bounding box center [418, 195] width 836 height 390
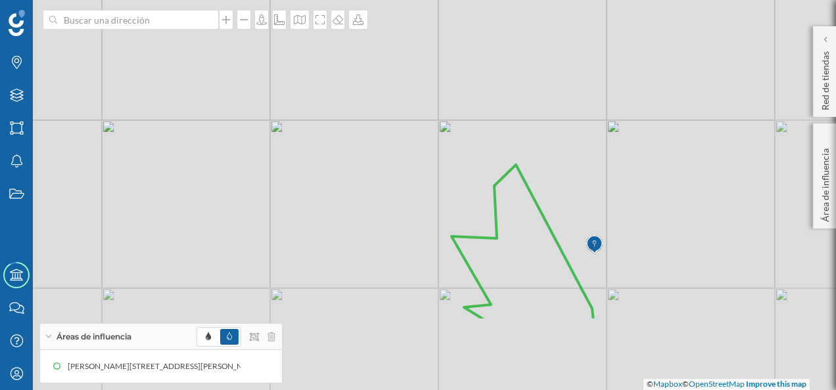
drag, startPoint x: 515, startPoint y: 277, endPoint x: 428, endPoint y: 166, distance: 140.9
click at [428, 166] on div "© Mapbox © OpenStreetMap Improve this map" at bounding box center [418, 195] width 836 height 390
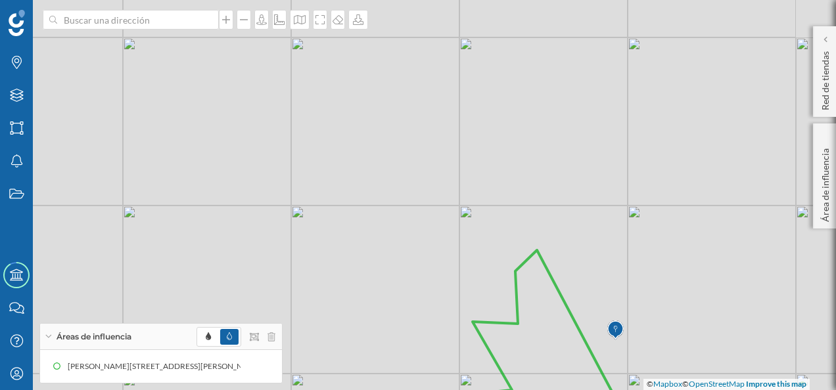
drag, startPoint x: 317, startPoint y: 142, endPoint x: 338, endPoint y: 227, distance: 88.0
click at [338, 227] on div "© Mapbox © OpenStreetMap Improve this map" at bounding box center [418, 195] width 836 height 390
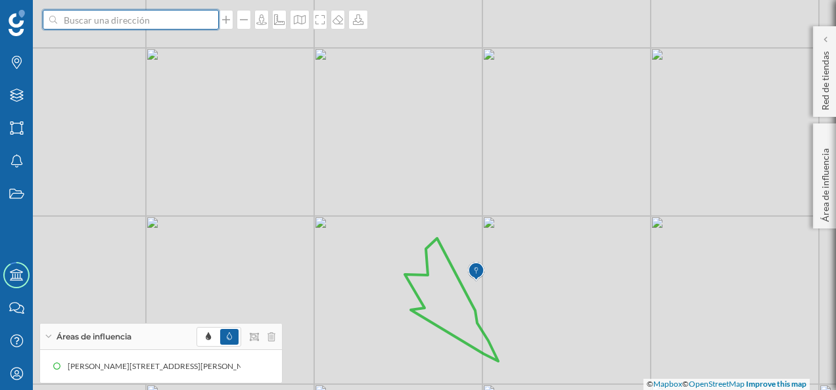
click at [78, 29] on input at bounding box center [130, 20] width 147 height 20
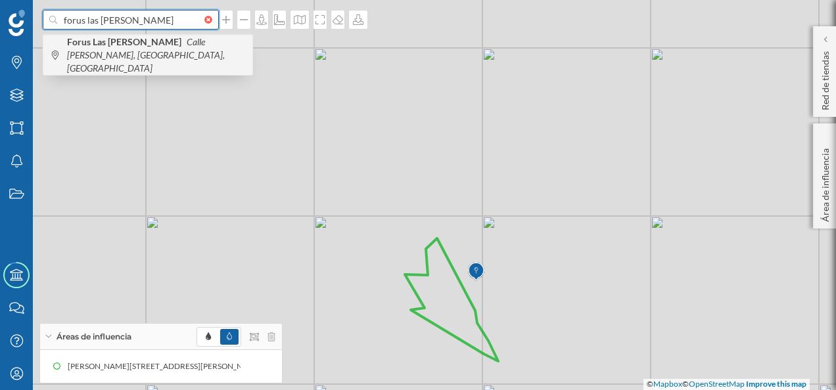
type input "forus las [PERSON_NAME]"
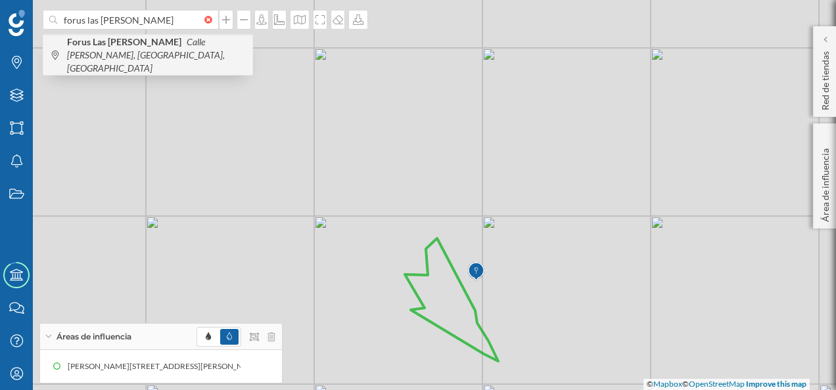
click at [116, 51] on icon "Calle [PERSON_NAME], [GEOGRAPHIC_DATA], [GEOGRAPHIC_DATA]" at bounding box center [146, 54] width 158 height 37
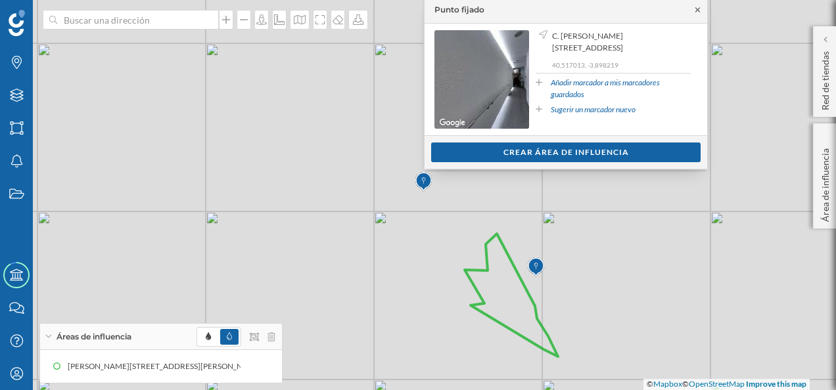
click at [698, 8] on icon at bounding box center [697, 10] width 10 height 8
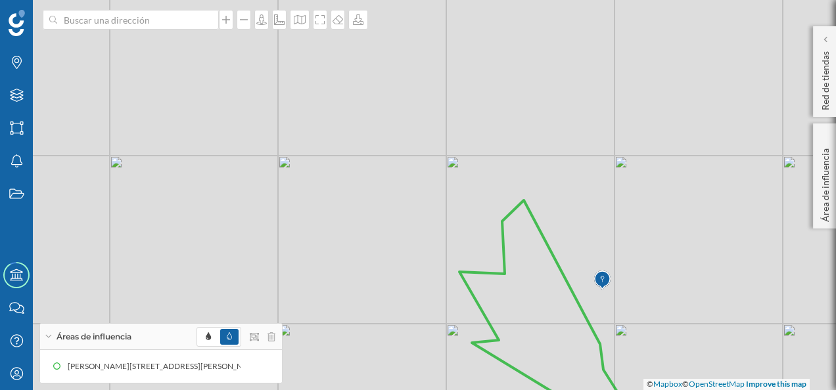
drag, startPoint x: 461, startPoint y: 292, endPoint x: 437, endPoint y: 324, distance: 40.3
click at [437, 324] on div "© Mapbox © OpenStreetMap Improve this map" at bounding box center [418, 195] width 836 height 390
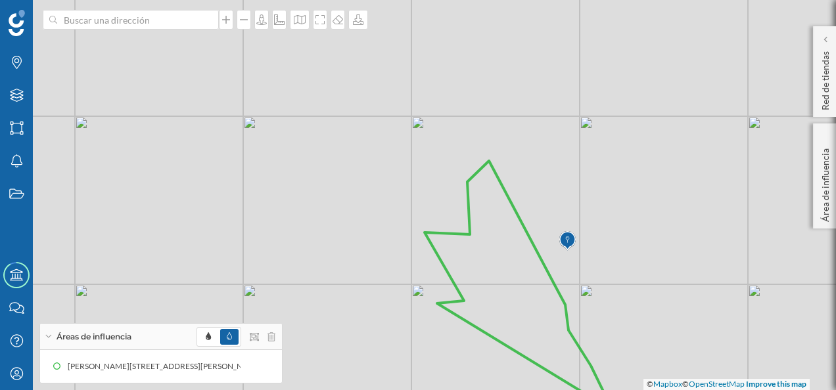
drag, startPoint x: 423, startPoint y: 254, endPoint x: 388, endPoint y: 214, distance: 52.6
click at [388, 214] on div "© Mapbox © OpenStreetMap Improve this map" at bounding box center [418, 195] width 836 height 390
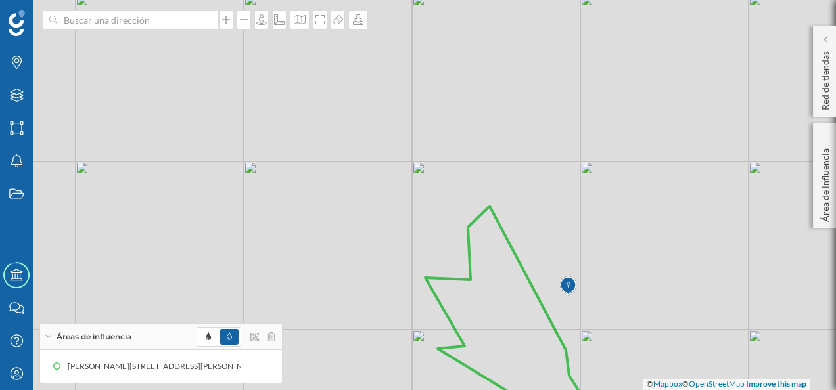
drag, startPoint x: 412, startPoint y: 187, endPoint x: 413, endPoint y: 233, distance: 45.3
click at [413, 233] on div "© Mapbox © OpenStreetMap Improve this map" at bounding box center [418, 195] width 836 height 390
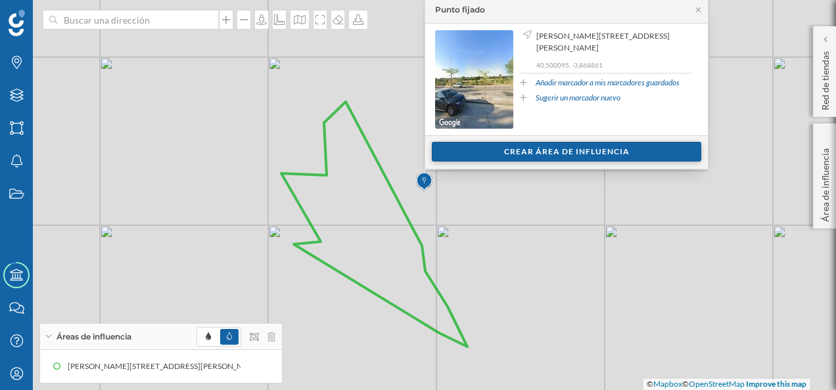
click at [590, 154] on div "Crear área de influencia" at bounding box center [566, 152] width 269 height 20
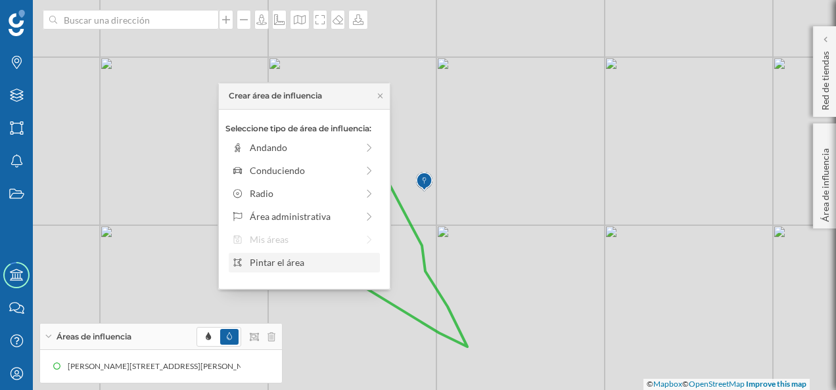
click at [281, 261] on div "Pintar el área" at bounding box center [312, 263] width 125 height 14
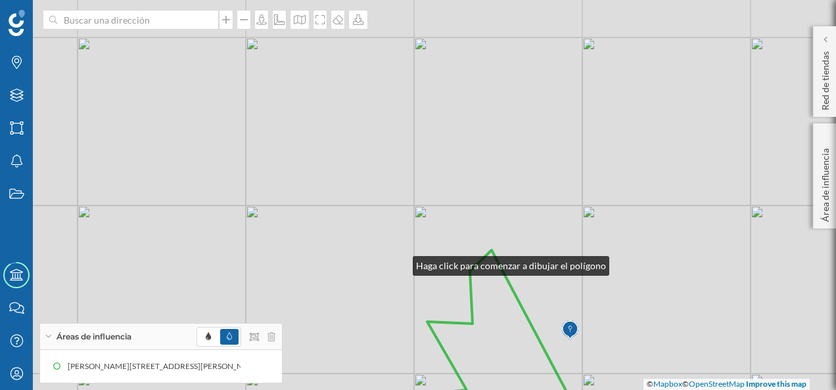
drag, startPoint x: 254, startPoint y: 114, endPoint x: 418, endPoint y: 273, distance: 228.1
click at [418, 273] on div "© Mapbox © OpenStreetMap Improve this map" at bounding box center [418, 195] width 836 height 390
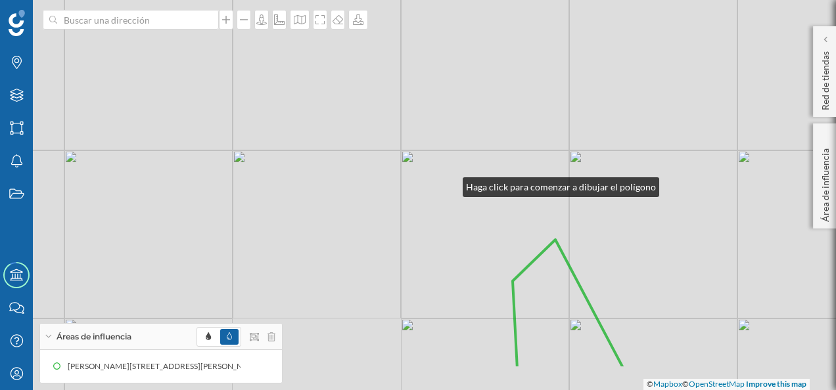
drag, startPoint x: 494, startPoint y: 234, endPoint x: 424, endPoint y: 157, distance: 103.7
click at [424, 157] on div "© Mapbox © OpenStreetMap Improve this map" at bounding box center [418, 195] width 836 height 390
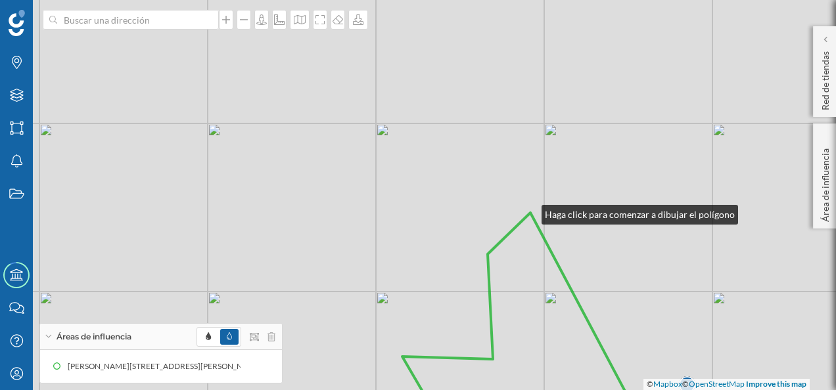
click at [528, 212] on div "© Mapbox © OpenStreetMap Improve this map" at bounding box center [418, 195] width 836 height 390
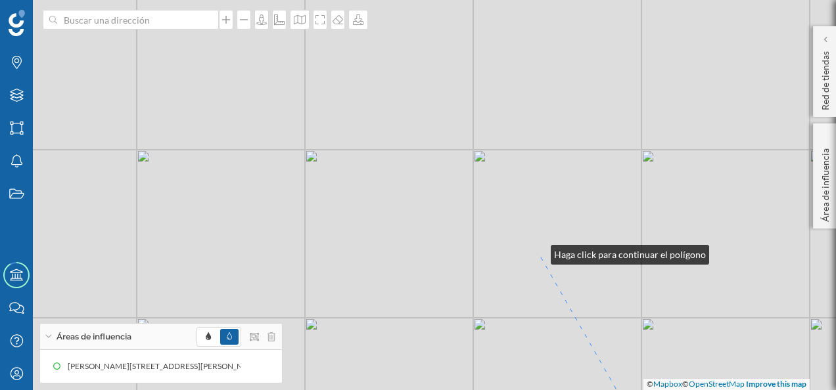
drag, startPoint x: 440, startPoint y: 57, endPoint x: 537, endPoint y: 252, distance: 217.4
click at [537, 252] on div "© Mapbox © OpenStreetMap Improve this map" at bounding box center [418, 195] width 836 height 390
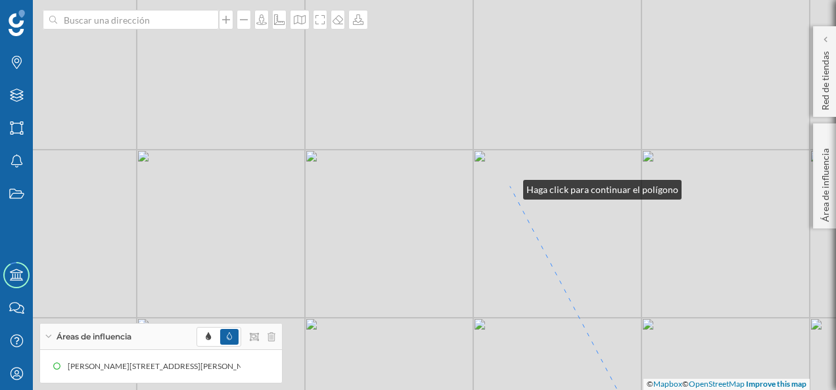
click at [510, 187] on div "© Mapbox © OpenStreetMap Improve this map" at bounding box center [418, 195] width 836 height 390
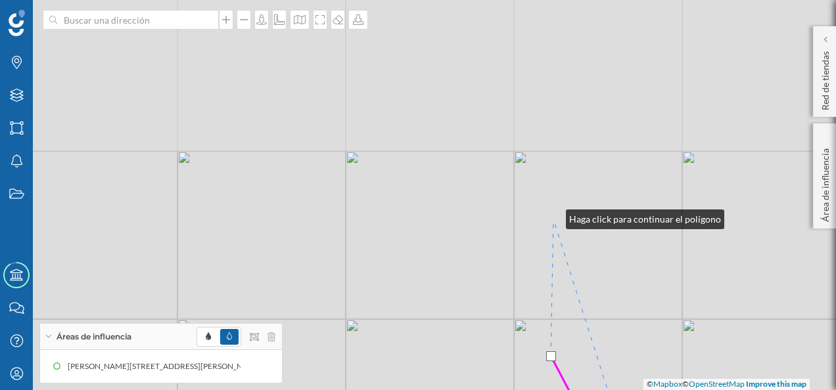
drag, startPoint x: 524, startPoint y: 91, endPoint x: 553, endPoint y: 217, distance: 128.6
click at [553, 217] on div "© Mapbox © OpenStreetMap Improve this map" at bounding box center [418, 195] width 836 height 390
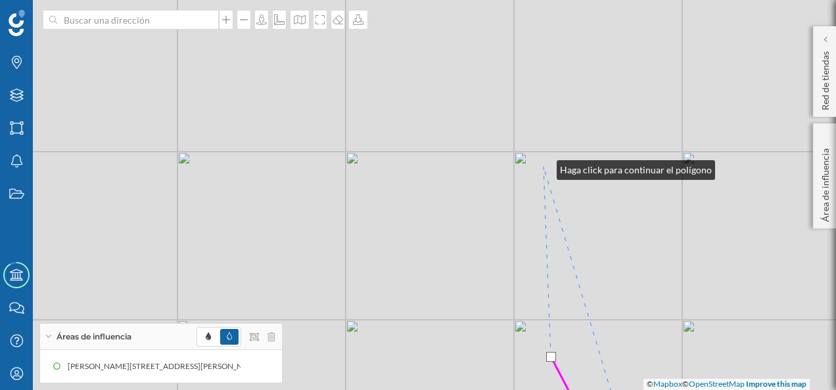
click at [543, 167] on div "© Mapbox © OpenStreetMap Improve this map" at bounding box center [418, 195] width 836 height 390
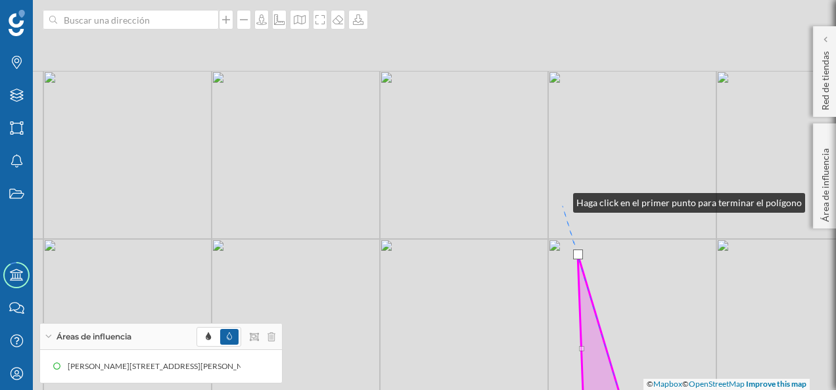
drag, startPoint x: 526, startPoint y: 112, endPoint x: 560, endPoint y: 207, distance: 100.8
click at [560, 207] on div "© Mapbox © OpenStreetMap Improve this map" at bounding box center [418, 195] width 836 height 390
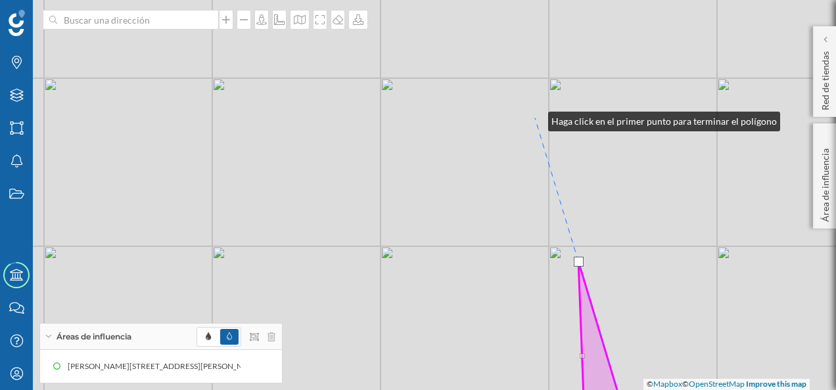
click at [535, 118] on div "© Mapbox © OpenStreetMap Improve this map" at bounding box center [418, 195] width 836 height 390
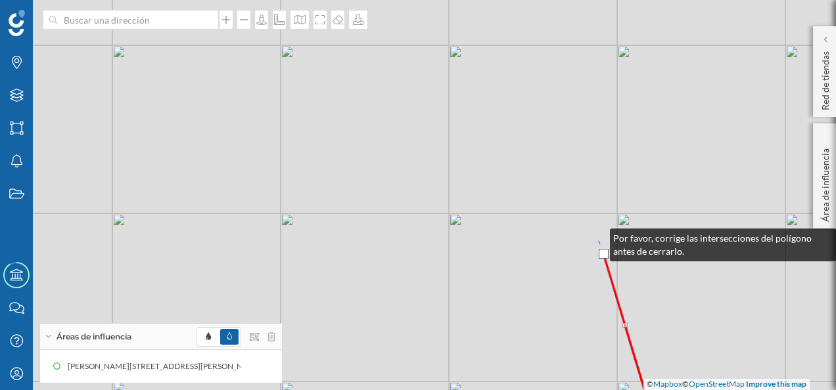
drag, startPoint x: 528, startPoint y: 100, endPoint x: 597, endPoint y: 235, distance: 151.6
click at [597, 235] on div "© Mapbox © OpenStreetMap Improve this map" at bounding box center [418, 195] width 836 height 390
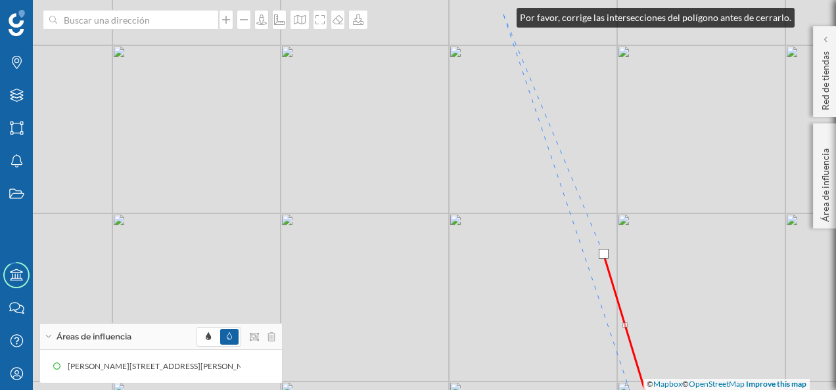
click at [503, 14] on div "© Mapbox © OpenStreetMap Improve this map" at bounding box center [418, 195] width 836 height 390
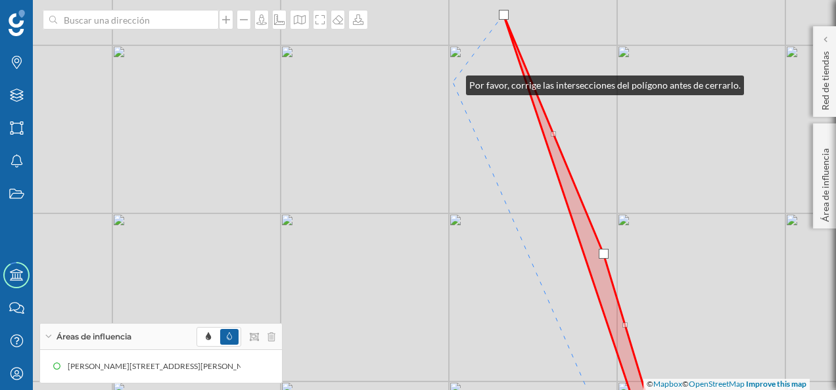
click at [453, 82] on div "© Mapbox © OpenStreetMap Improve this map" at bounding box center [418, 195] width 836 height 390
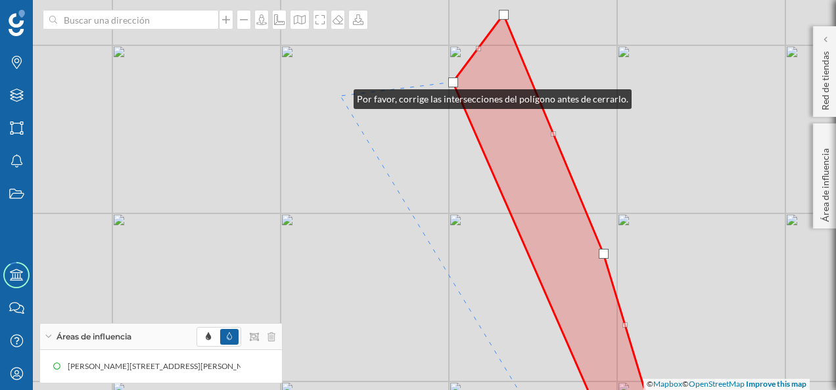
click at [340, 96] on div "© Mapbox © OpenStreetMap Improve this map" at bounding box center [418, 195] width 836 height 390
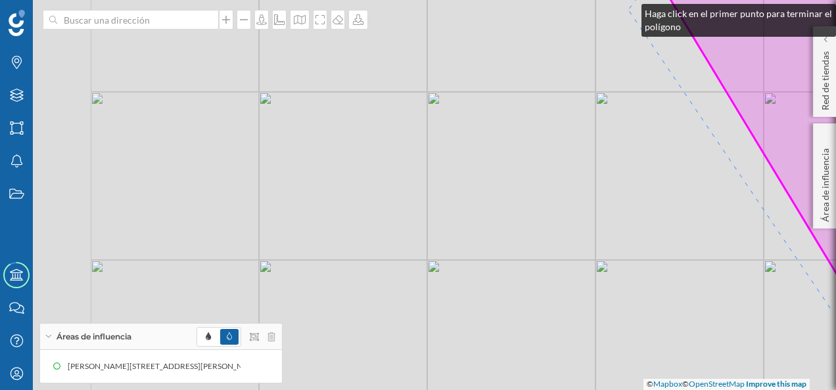
drag, startPoint x: 313, startPoint y: 132, endPoint x: 628, endPoint y: 11, distance: 337.4
click at [628, 11] on div "© Mapbox © OpenStreetMap Improve this map" at bounding box center [418, 195] width 836 height 390
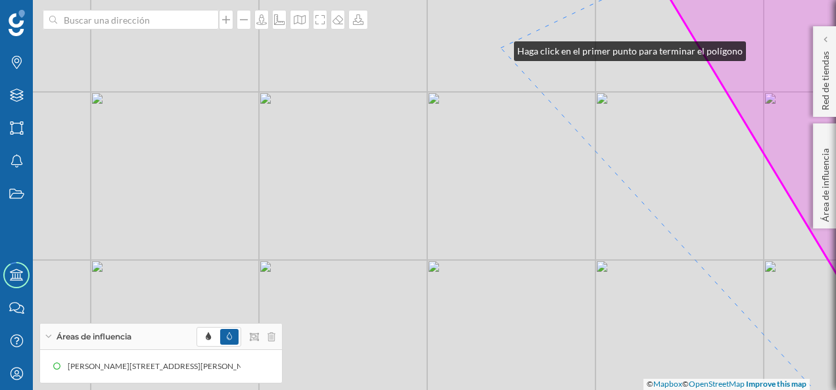
click at [501, 48] on div "© Mapbox © OpenStreetMap Improve this map" at bounding box center [418, 195] width 836 height 390
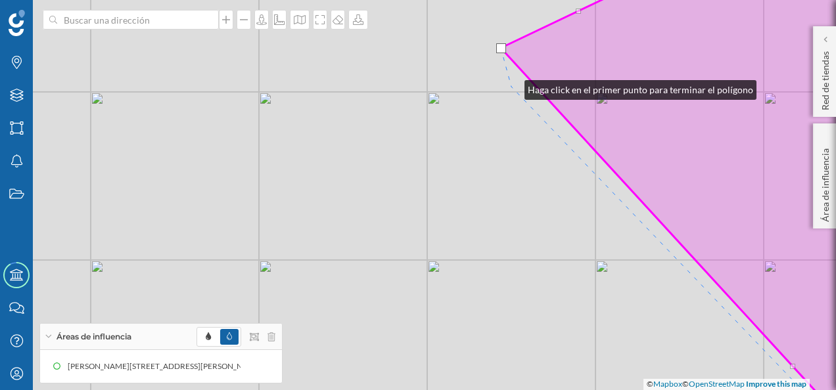
click at [511, 87] on div "© Mapbox © OpenStreetMap Improve this map" at bounding box center [418, 195] width 836 height 390
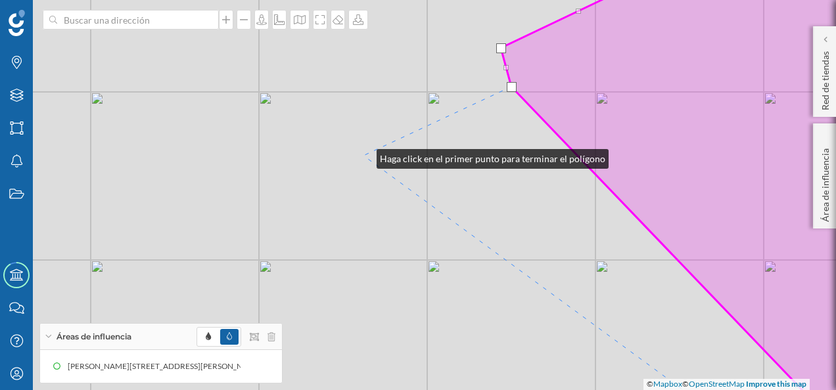
click at [363, 156] on div "© Mapbox © OpenStreetMap Improve this map" at bounding box center [418, 195] width 836 height 390
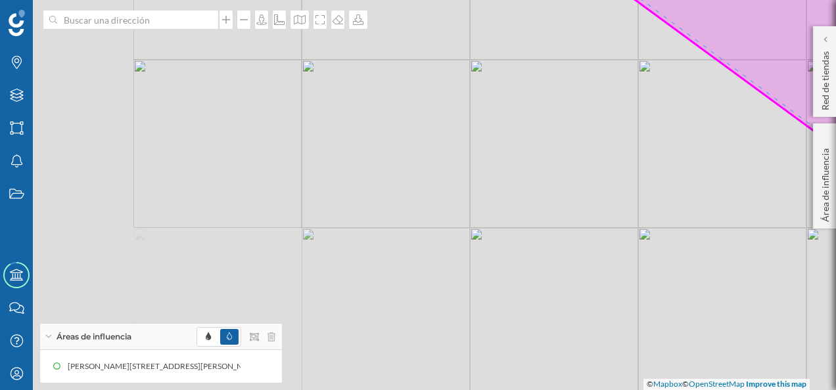
drag, startPoint x: 361, startPoint y: 168, endPoint x: 572, endPoint y: -33, distance: 290.9
click at [572, 0] on html "Marcas Capas Áreas Notificaciones Estados Academy Contacta con nosotros Centro …" at bounding box center [418, 195] width 836 height 390
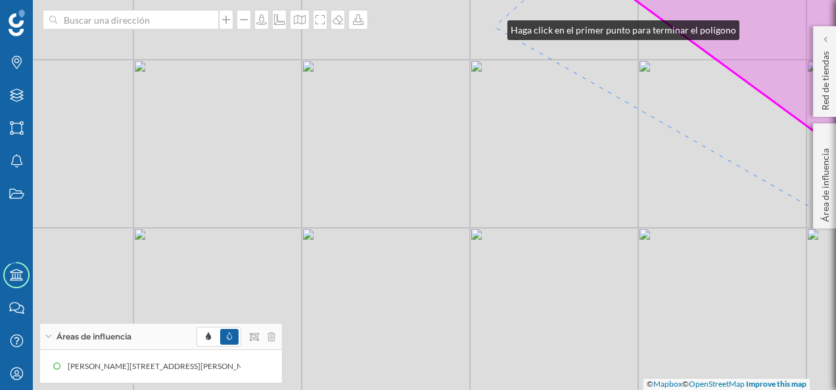
click at [494, 27] on div "© Mapbox © OpenStreetMap Improve this map" at bounding box center [418, 195] width 836 height 390
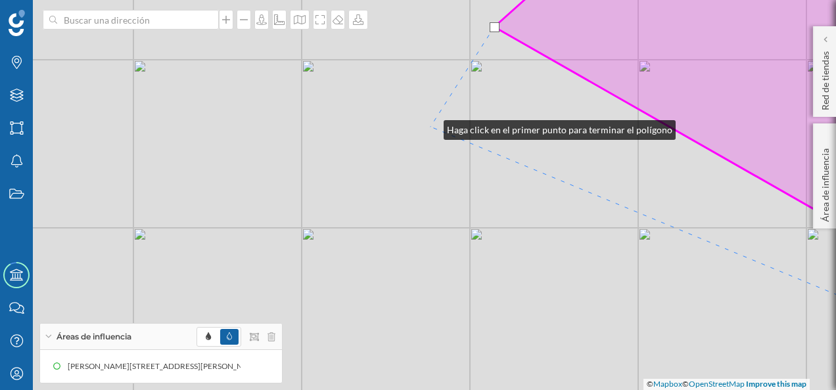
click at [430, 127] on div "© Mapbox © OpenStreetMap Improve this map" at bounding box center [418, 195] width 836 height 390
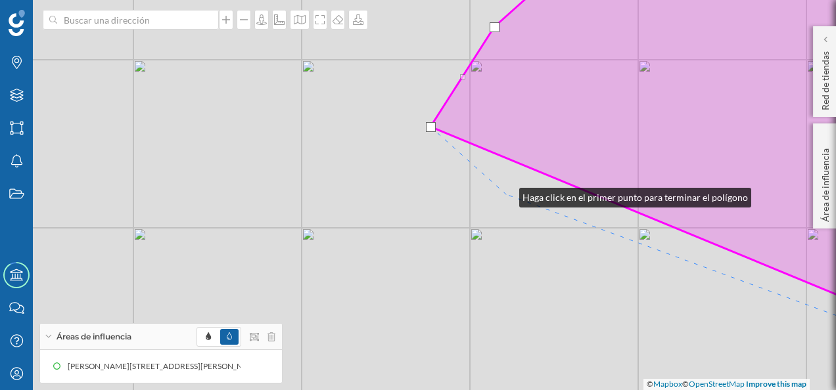
click at [506, 194] on div "© Mapbox © OpenStreetMap Improve this map" at bounding box center [418, 195] width 836 height 390
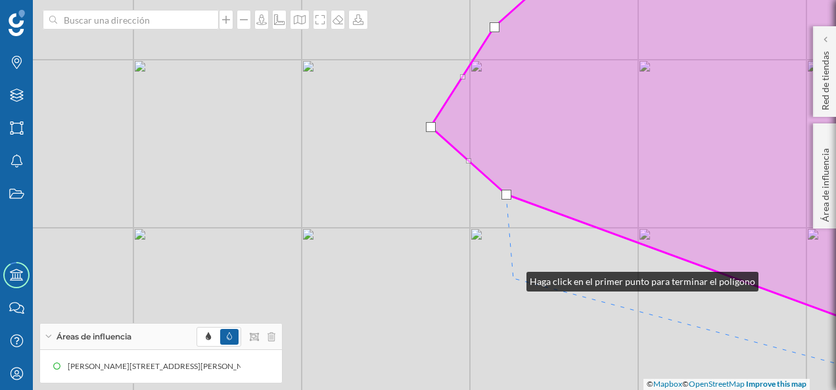
click at [513, 279] on div "© Mapbox © OpenStreetMap Improve this map" at bounding box center [418, 195] width 836 height 390
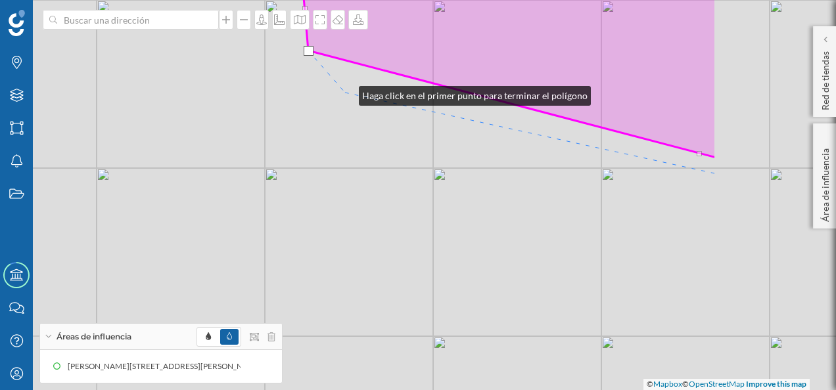
drag, startPoint x: 551, startPoint y: 321, endPoint x: 346, endPoint y: 93, distance: 306.6
click at [346, 93] on div "© Mapbox © OpenStreetMap Improve this map" at bounding box center [418, 195] width 836 height 390
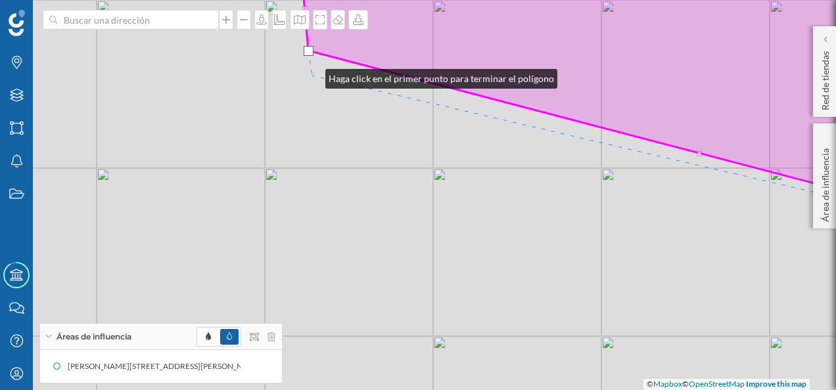
click at [312, 76] on div "© Mapbox © OpenStreetMap Improve this map" at bounding box center [418, 195] width 836 height 390
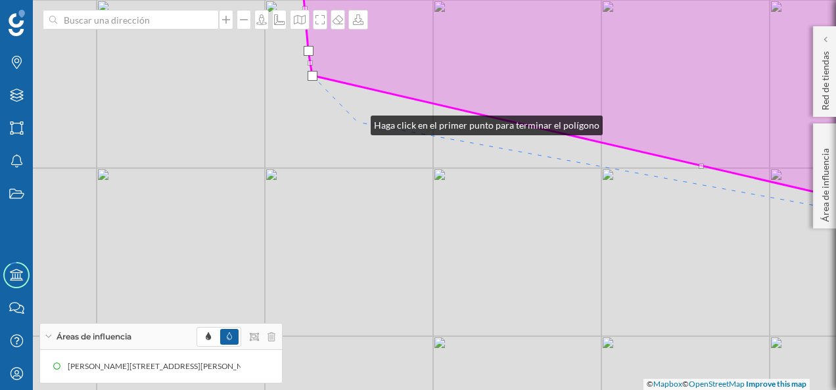
click at [357, 122] on div "© Mapbox © OpenStreetMap Improve this map" at bounding box center [418, 195] width 836 height 390
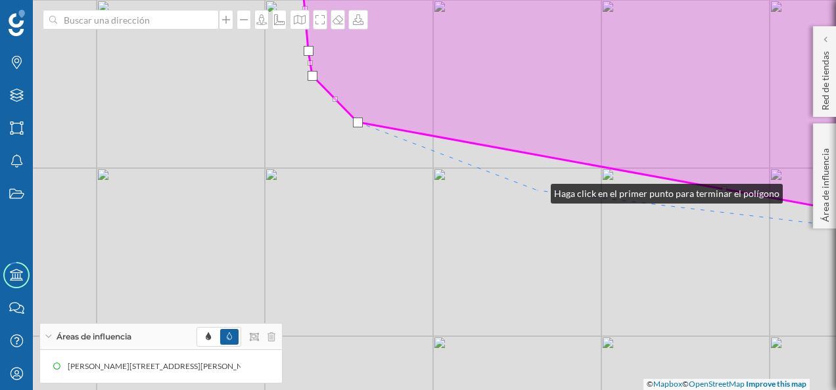
click at [537, 191] on div "© Mapbox © OpenStreetMap Improve this map" at bounding box center [418, 195] width 836 height 390
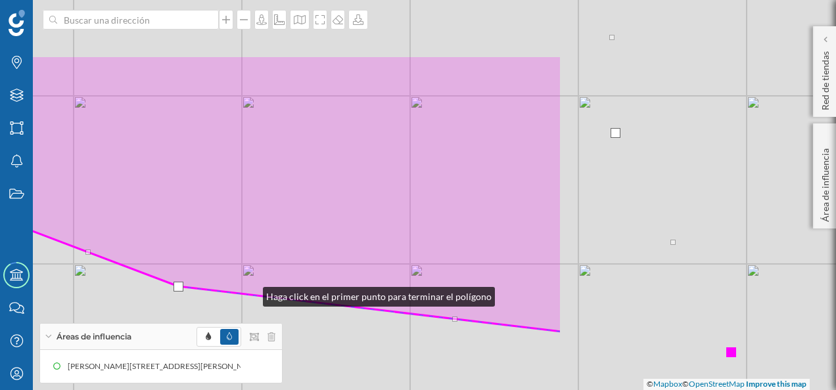
drag, startPoint x: 609, startPoint y: 198, endPoint x: 250, endPoint y: 294, distance: 372.0
click at [250, 294] on icon at bounding box center [248, 193] width 628 height 277
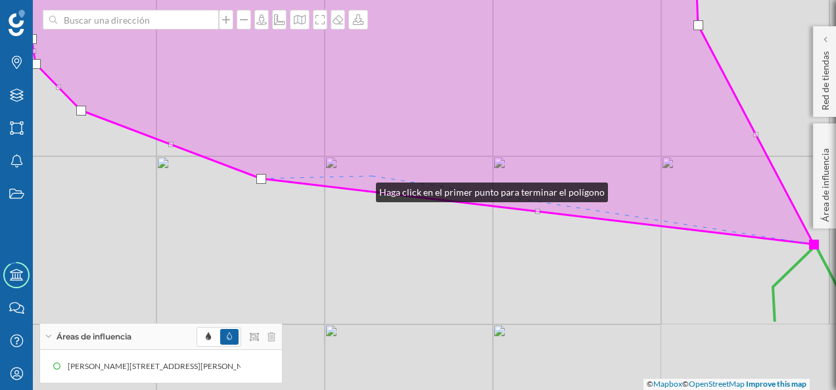
drag, startPoint x: 280, startPoint y: 297, endPoint x: 408, endPoint y: 131, distance: 209.3
click at [408, 131] on icon at bounding box center [405, 48] width 816 height 393
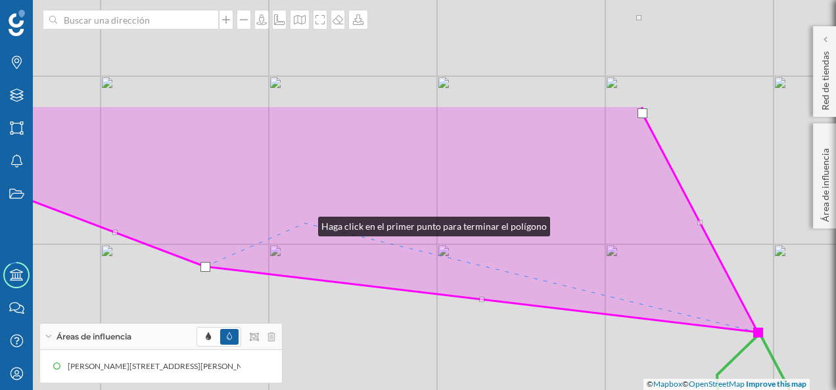
drag, startPoint x: 406, startPoint y: 78, endPoint x: 305, endPoint y: 223, distance: 177.5
click at [305, 223] on icon at bounding box center [366, 218] width 784 height 227
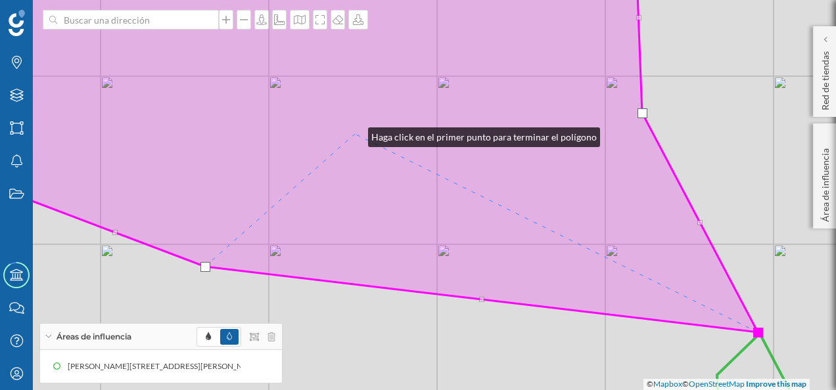
click at [355, 134] on icon at bounding box center [336, 145] width 843 height 373
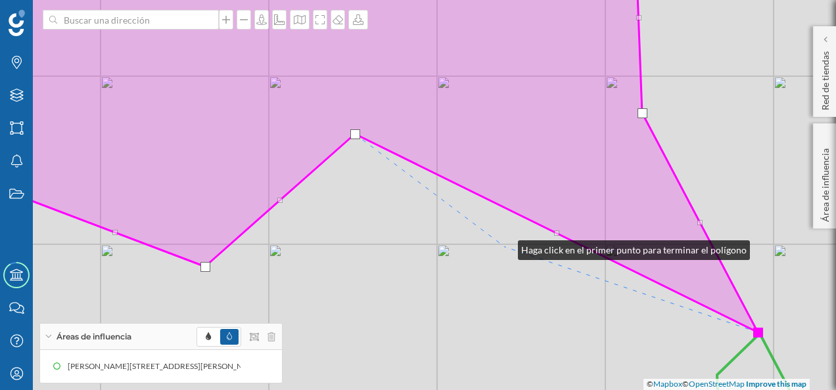
click at [505, 247] on div "© Mapbox © OpenStreetMap Improve this map" at bounding box center [418, 195] width 836 height 390
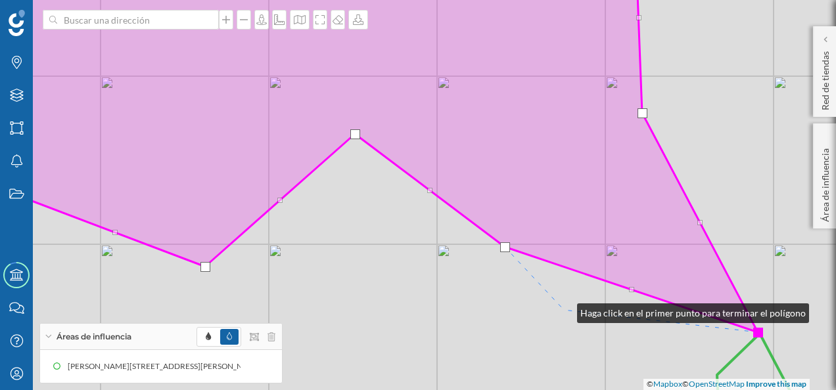
click at [564, 310] on div "© Mapbox © OpenStreetMap Improve this map" at bounding box center [418, 195] width 836 height 390
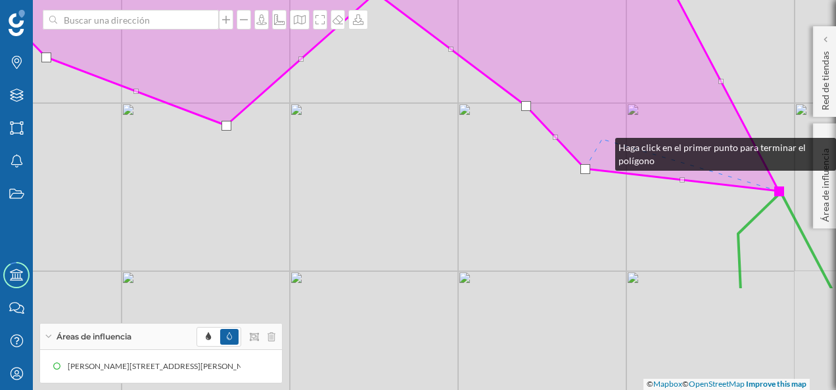
drag, startPoint x: 581, startPoint y: 286, endPoint x: 602, endPoint y: 134, distance: 153.3
click at [602, 134] on icon at bounding box center [357, 4] width 843 height 373
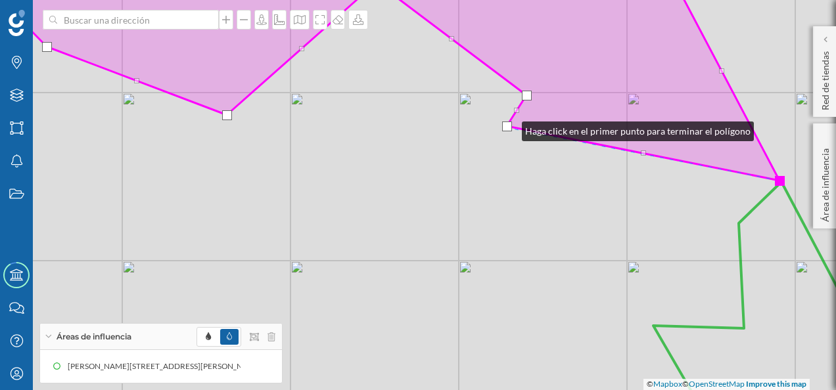
drag, startPoint x: 587, startPoint y: 160, endPoint x: 509, endPoint y: 128, distance: 85.2
click at [509, 128] on div at bounding box center [507, 127] width 10 height 10
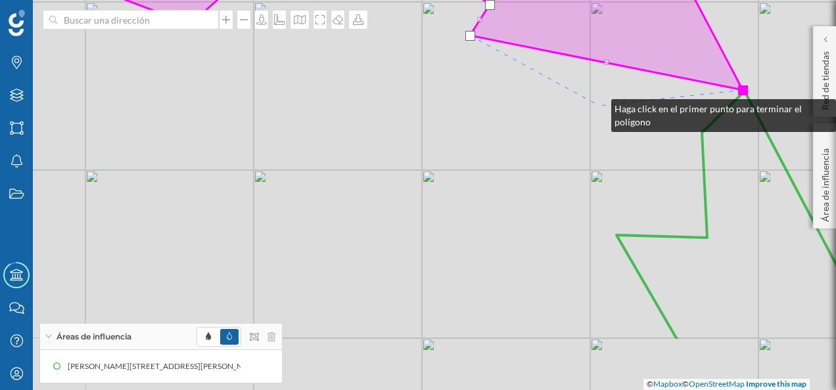
drag, startPoint x: 635, startPoint y: 196, endPoint x: 598, endPoint y: 106, distance: 97.8
click at [598, 106] on div "© Mapbox © OpenStreetMap Improve this map" at bounding box center [418, 195] width 836 height 390
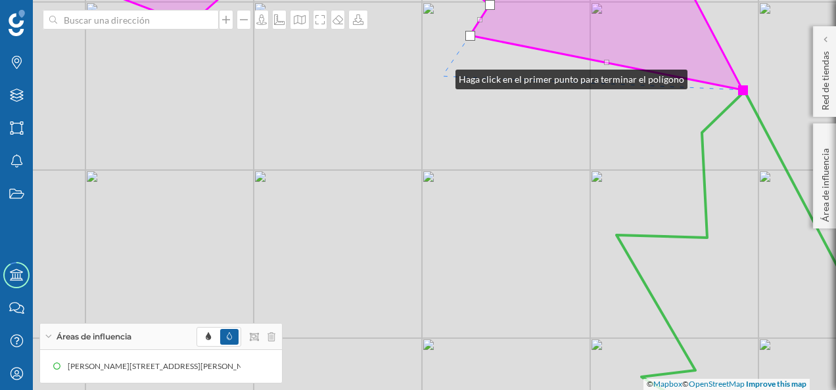
click at [442, 76] on div "© Mapbox © OpenStreetMap Improve this map" at bounding box center [418, 195] width 836 height 390
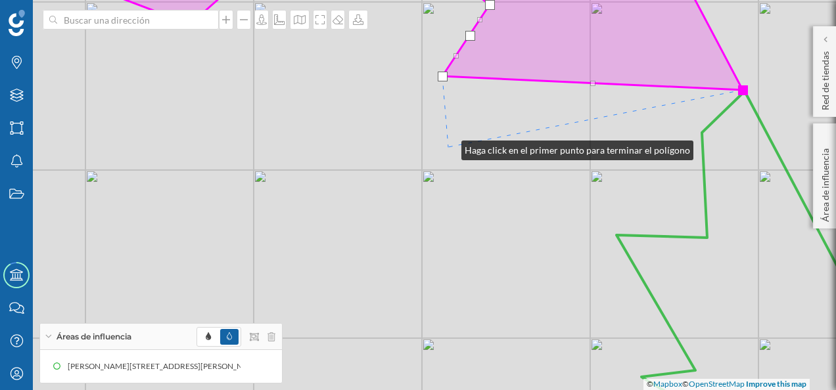
click at [448, 147] on div "© Mapbox © OpenStreetMap Improve this map" at bounding box center [418, 195] width 836 height 390
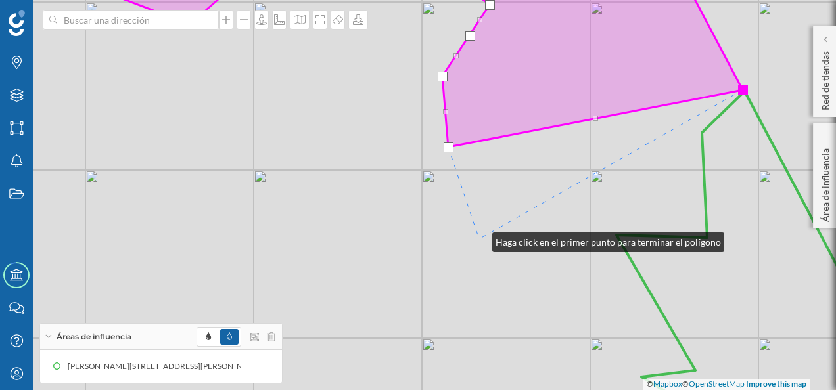
click at [479, 239] on div "© Mapbox © OpenStreetMap Improve this map" at bounding box center [418, 195] width 836 height 390
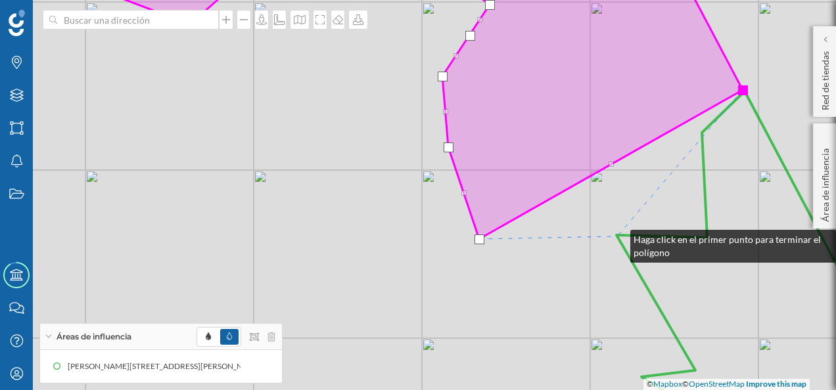
click at [617, 237] on icon at bounding box center [761, 261] width 290 height 341
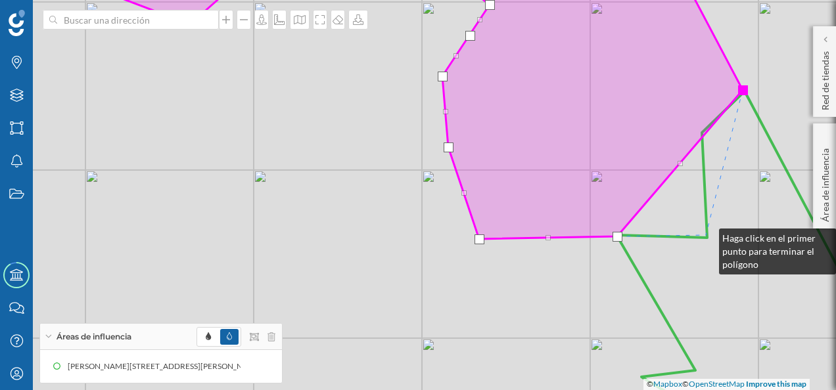
click at [706, 235] on icon at bounding box center [761, 261] width 290 height 341
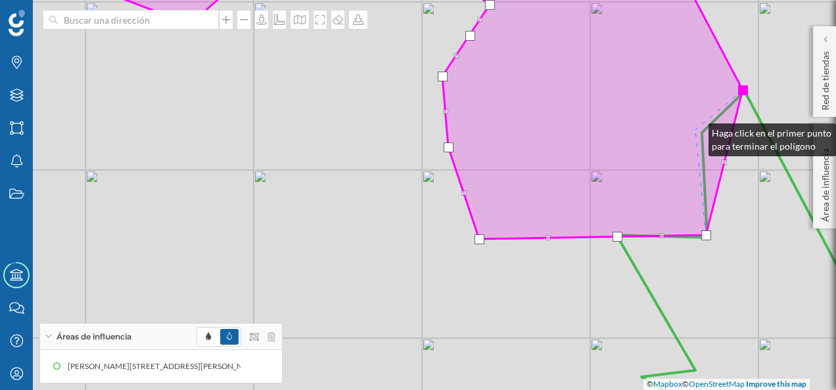
click at [695, 130] on icon at bounding box center [380, 99] width 724 height 280
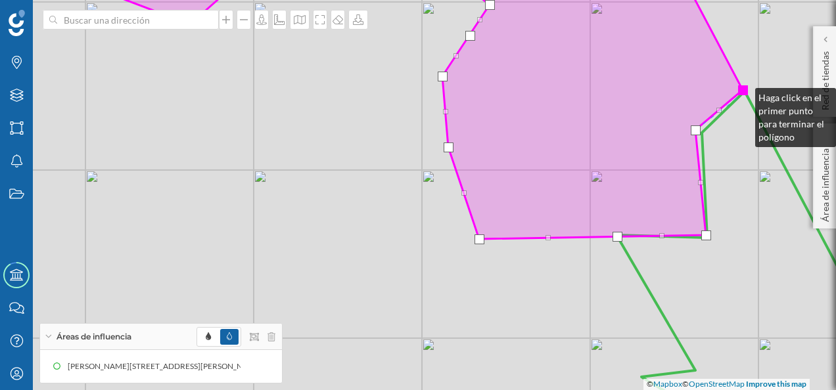
click at [742, 95] on div at bounding box center [743, 90] width 10 height 10
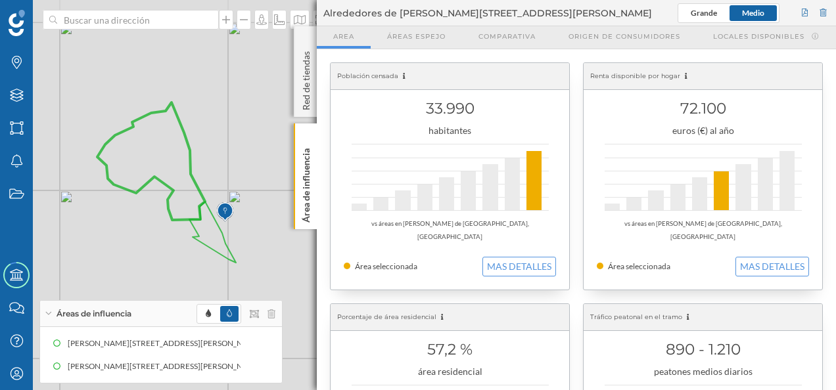
drag, startPoint x: 236, startPoint y: 203, endPoint x: 283, endPoint y: 235, distance: 56.7
click at [283, 235] on div "© Mapbox © OpenStreetMap Improve this map" at bounding box center [418, 195] width 836 height 390
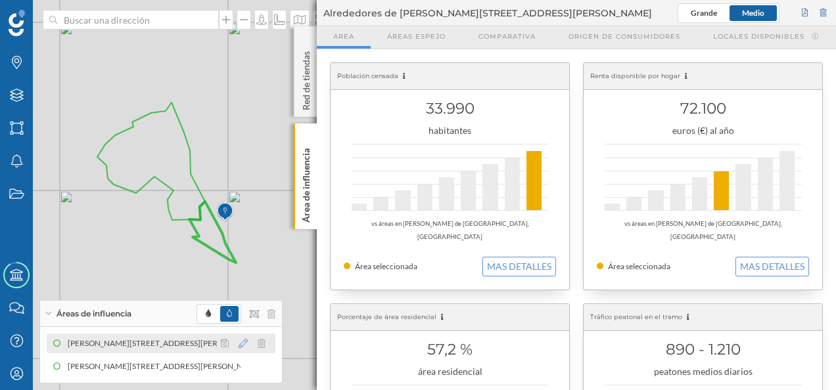
click at [242, 344] on icon at bounding box center [242, 343] width 9 height 9
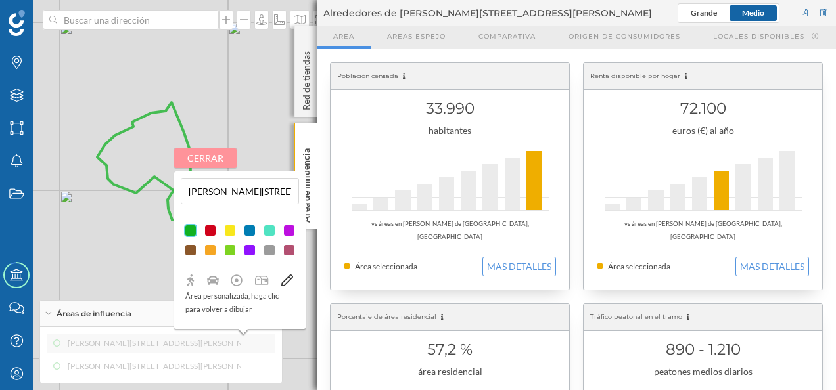
click at [226, 164] on button "Cerrar" at bounding box center [205, 158] width 62 height 20
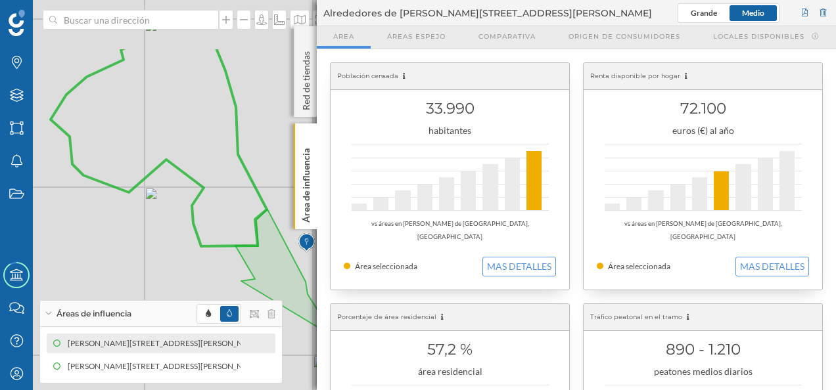
drag, startPoint x: 127, startPoint y: 225, endPoint x: 223, endPoint y: 313, distance: 130.7
click at [223, 313] on div "Marcas Capas Áreas Notificaciones Estados Academy Contacta con nosotros Centro …" at bounding box center [418, 195] width 836 height 390
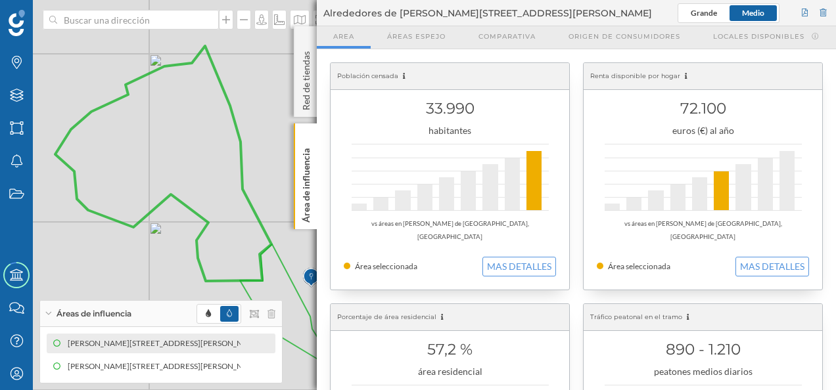
drag, startPoint x: 271, startPoint y: 85, endPoint x: 275, endPoint y: 120, distance: 35.1
click at [275, 120] on div "© Mapbox © OpenStreetMap Improve this map" at bounding box center [418, 195] width 836 height 390
click at [307, 51] on p "Red de tiendas" at bounding box center [306, 78] width 13 height 64
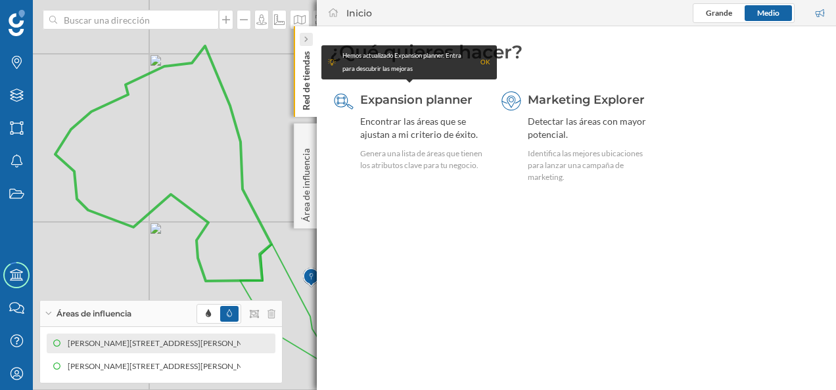
click at [307, 42] on icon at bounding box center [306, 39] width 4 height 7
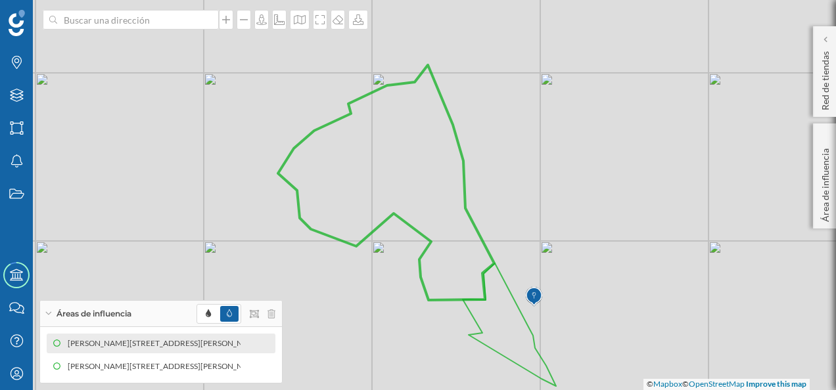
drag, startPoint x: 342, startPoint y: 190, endPoint x: 566, endPoint y: 209, distance: 224.2
click at [566, 209] on div "© Mapbox © OpenStreetMap Improve this map" at bounding box center [418, 195] width 836 height 390
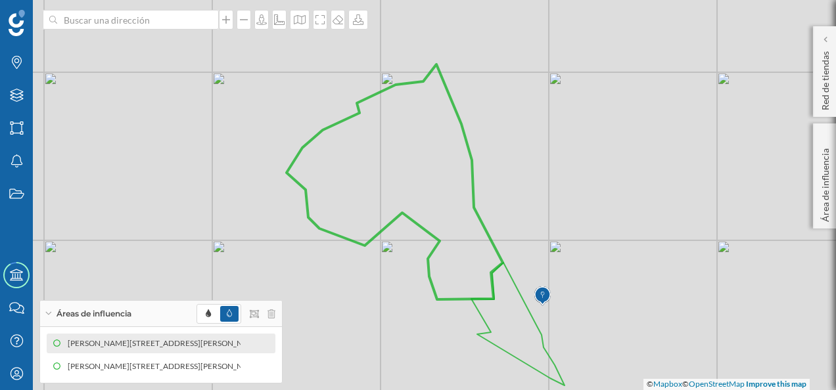
drag, startPoint x: 571, startPoint y: 210, endPoint x: 595, endPoint y: 209, distance: 23.7
click at [595, 209] on div "© Mapbox © OpenStreetMap Improve this map" at bounding box center [418, 195] width 836 height 390
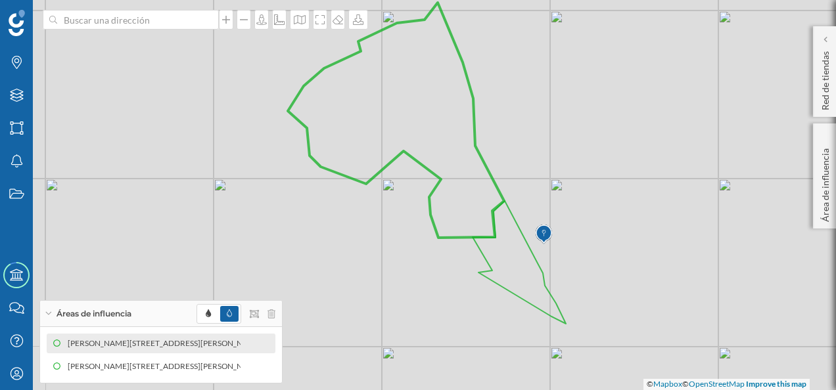
drag, startPoint x: 631, startPoint y: 251, endPoint x: 616, endPoint y: 189, distance: 63.4
click at [616, 189] on div "© Mapbox © OpenStreetMap Improve this map" at bounding box center [418, 195] width 836 height 390
click at [242, 371] on icon at bounding box center [242, 366] width 9 height 9
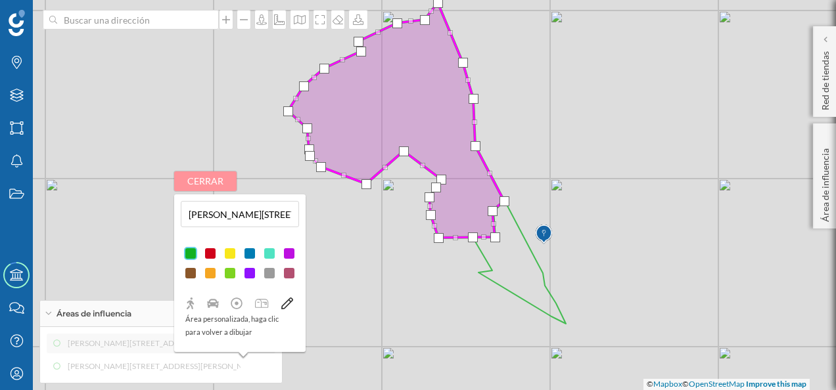
click at [224, 187] on button "Cerrar" at bounding box center [205, 181] width 62 height 20
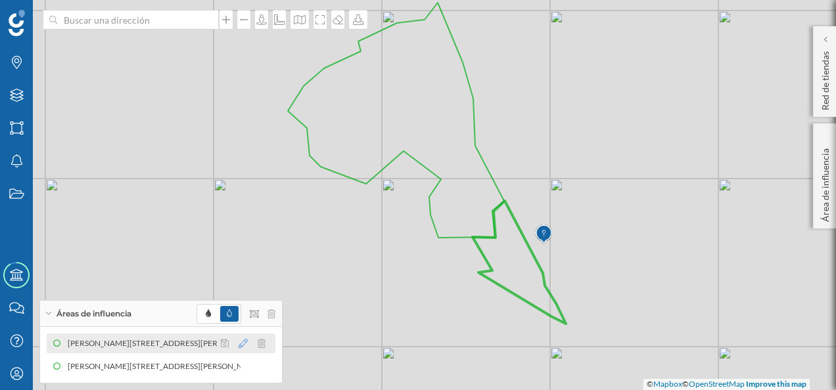
click at [243, 346] on icon at bounding box center [242, 343] width 9 height 9
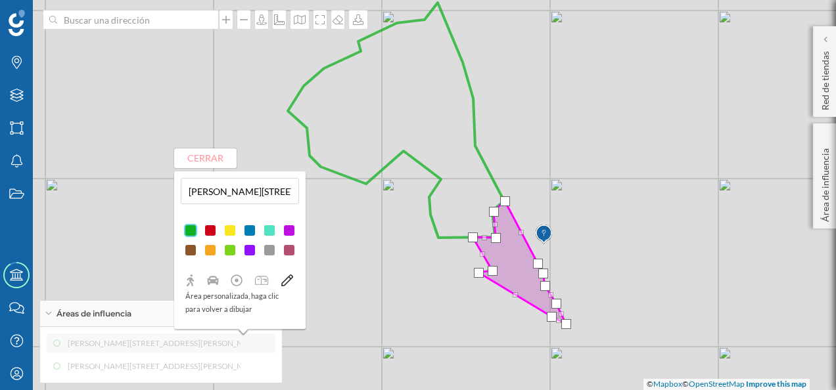
click at [231, 233] on div at bounding box center [229, 230] width 13 height 13
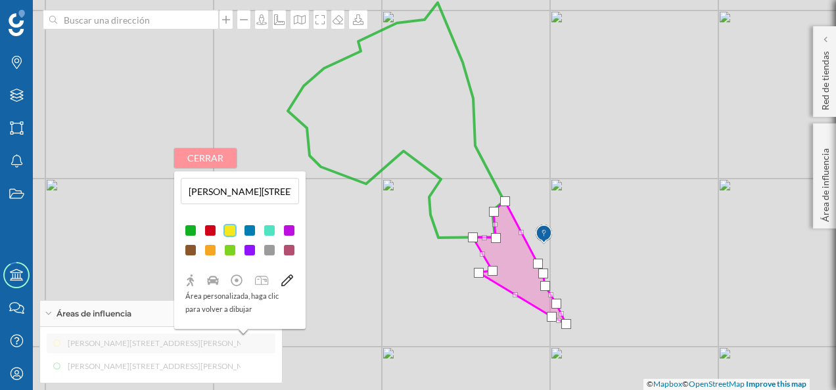
click at [211, 164] on button "Cerrar" at bounding box center [205, 158] width 62 height 20
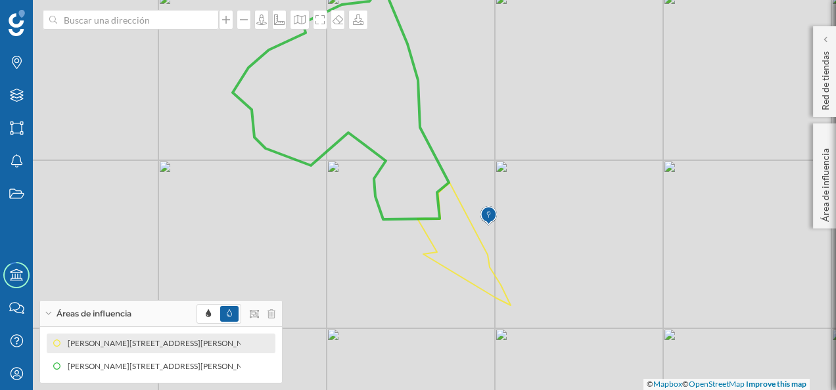
drag, startPoint x: 561, startPoint y: 357, endPoint x: 506, endPoint y: 338, distance: 58.2
click at [506, 338] on div "© Mapbox © OpenStreetMap Improve this map" at bounding box center [418, 195] width 836 height 390
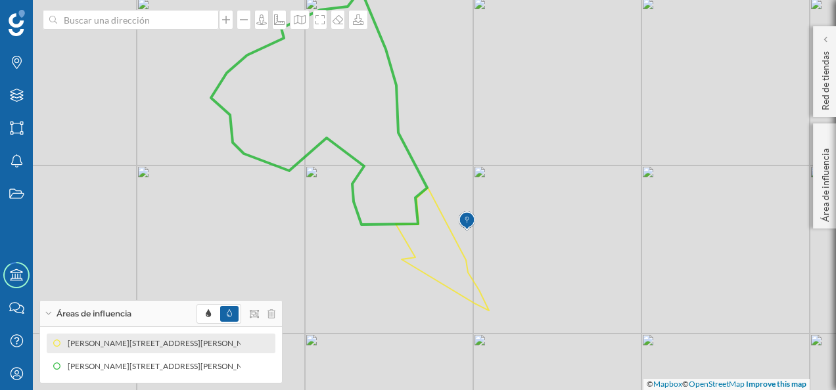
drag, startPoint x: 478, startPoint y: 321, endPoint x: 457, endPoint y: 326, distance: 22.3
click at [457, 326] on div "© Mapbox © OpenStreetMap Improve this map" at bounding box center [418, 195] width 836 height 390
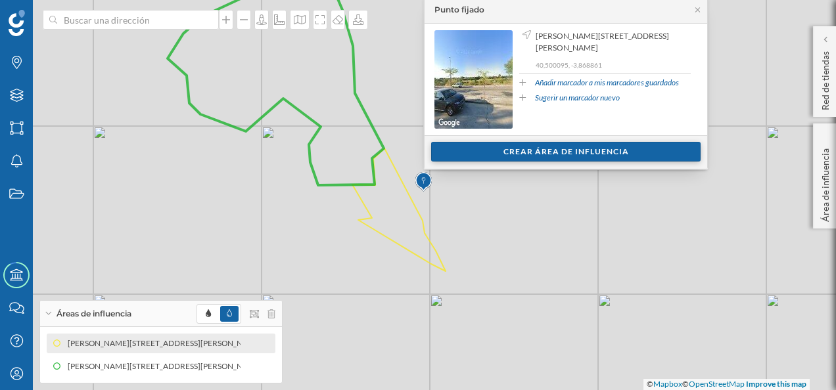
click at [566, 154] on div "Crear área de influencia" at bounding box center [565, 152] width 269 height 20
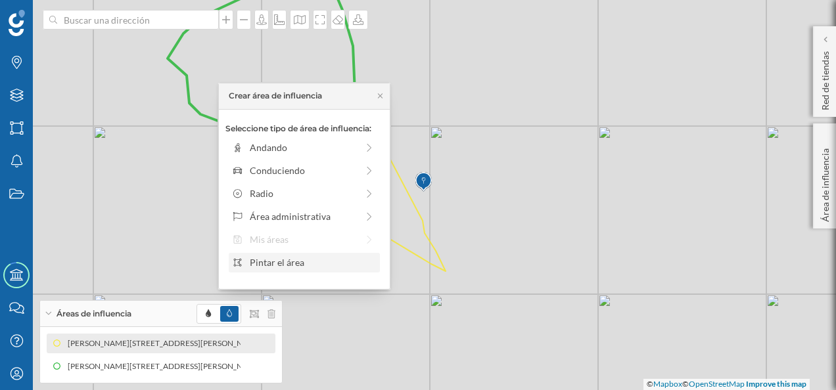
click at [295, 264] on div "Pintar el área" at bounding box center [312, 263] width 125 height 14
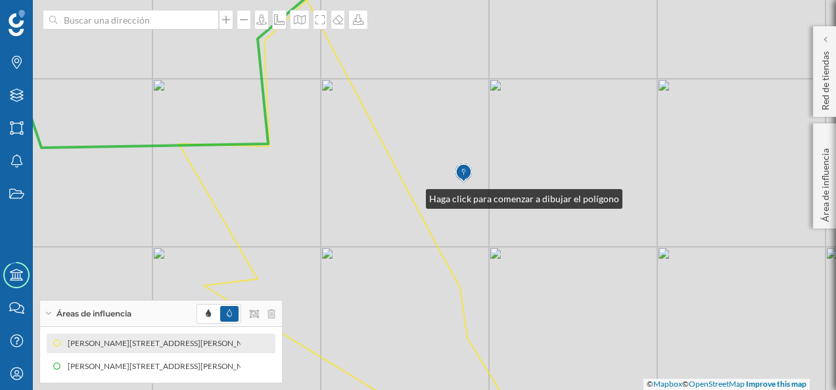
click at [413, 196] on div "© Mapbox © OpenStreetMap Improve this map" at bounding box center [418, 195] width 836 height 390
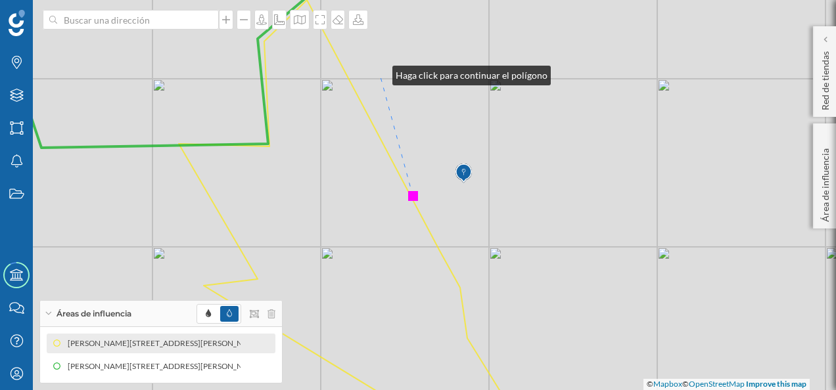
click at [379, 72] on div "© Mapbox © OpenStreetMap Improve this map" at bounding box center [418, 195] width 836 height 390
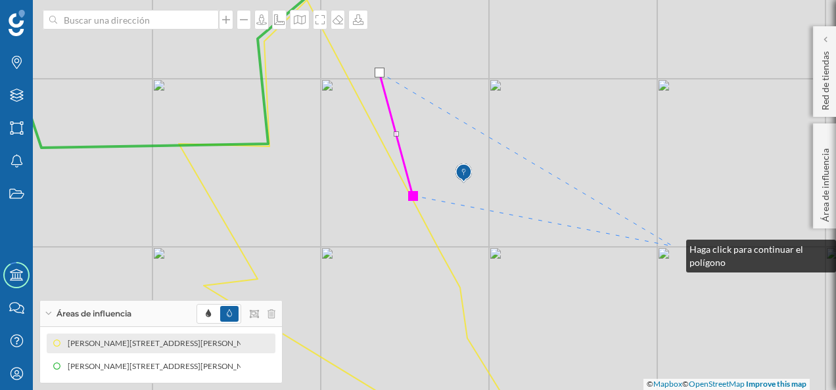
click at [673, 246] on div "© Mapbox © OpenStreetMap Improve this map" at bounding box center [418, 195] width 836 height 390
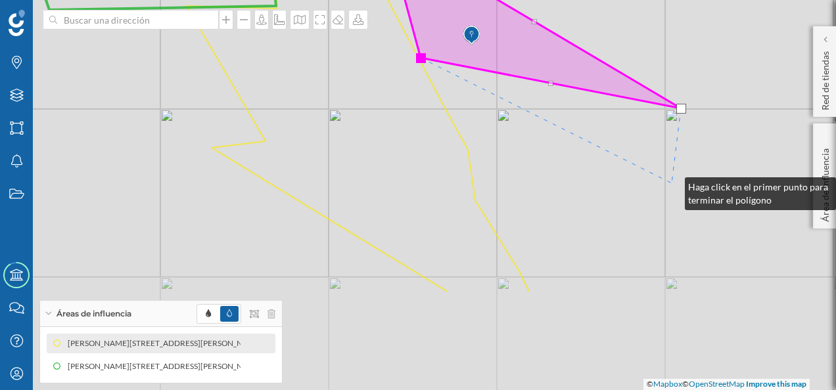
drag, startPoint x: 664, startPoint y: 322, endPoint x: 671, endPoint y: 184, distance: 138.2
click at [671, 184] on div "© Mapbox © OpenStreetMap Improve this map" at bounding box center [418, 195] width 836 height 390
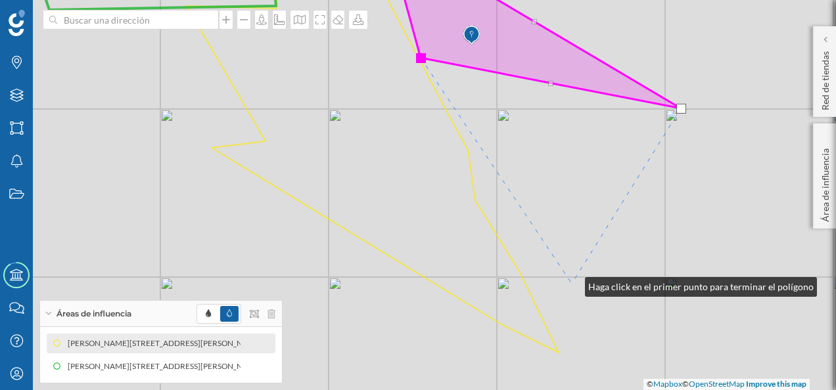
click at [572, 284] on div "© Mapbox © OpenStreetMap Improve this map" at bounding box center [418, 195] width 836 height 390
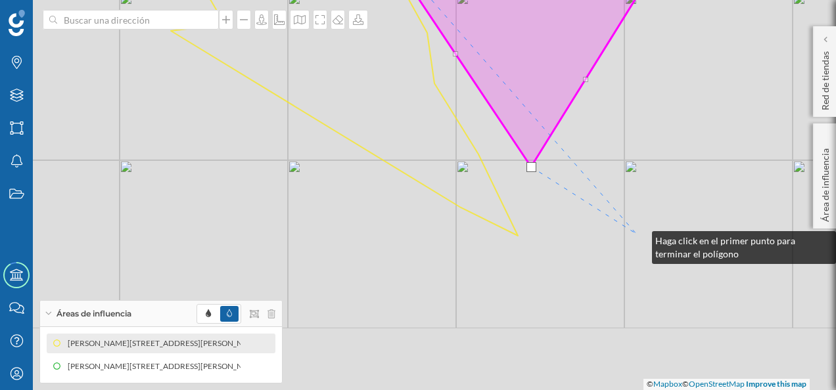
drag, startPoint x: 679, startPoint y: 355, endPoint x: 638, endPoint y: 237, distance: 125.3
click at [638, 237] on div "© Mapbox © OpenStreetMap Improve this map" at bounding box center [418, 195] width 836 height 390
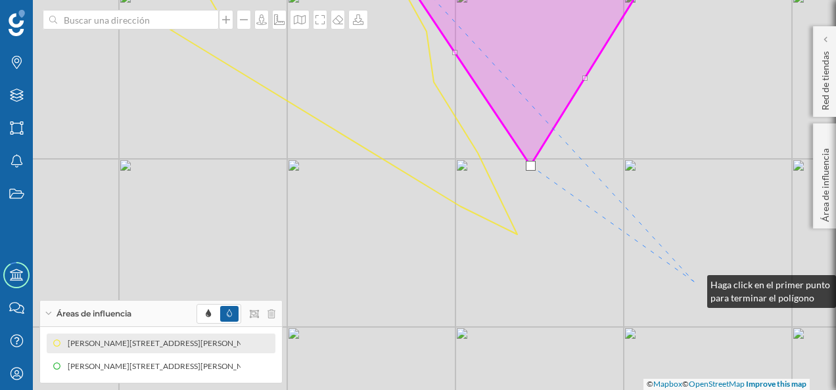
click at [694, 282] on div "© Mapbox © OpenStreetMap Improve this map" at bounding box center [418, 195] width 836 height 390
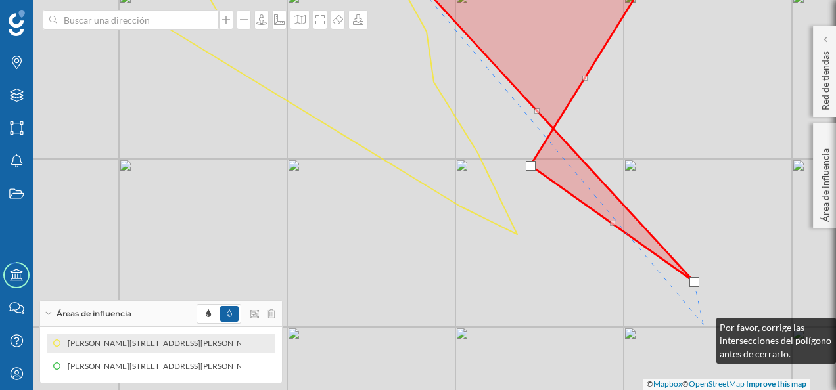
click at [703, 325] on div "© Mapbox © OpenStreetMap Improve this map" at bounding box center [418, 195] width 836 height 390
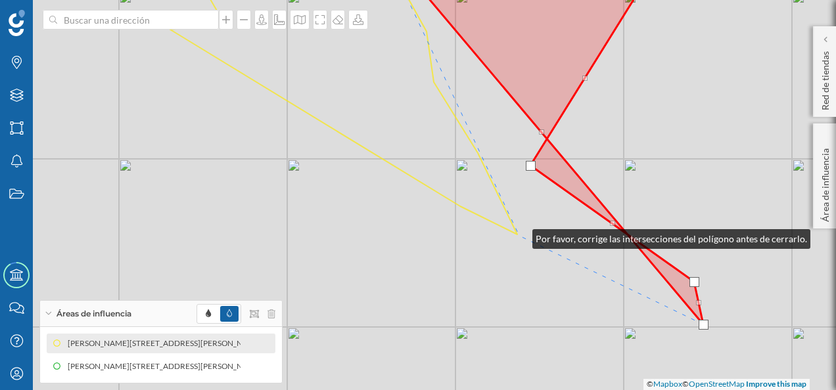
click at [519, 236] on div "© Mapbox © OpenStreetMap Improve this map" at bounding box center [418, 195] width 836 height 390
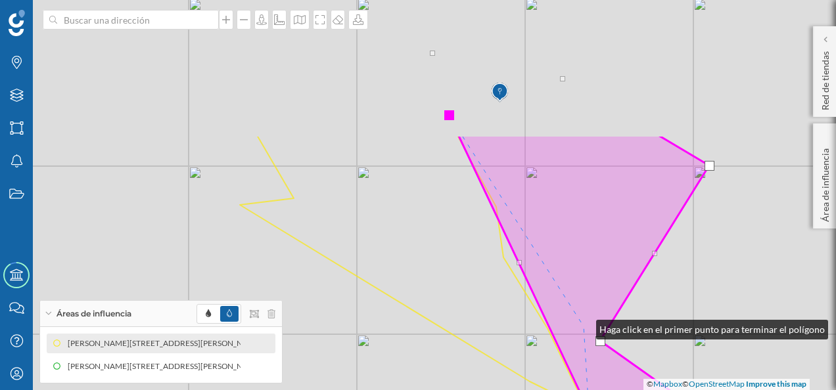
drag, startPoint x: 513, startPoint y: 151, endPoint x: 568, endPoint y: 296, distance: 154.7
click at [582, 326] on icon at bounding box center [615, 317] width 315 height 365
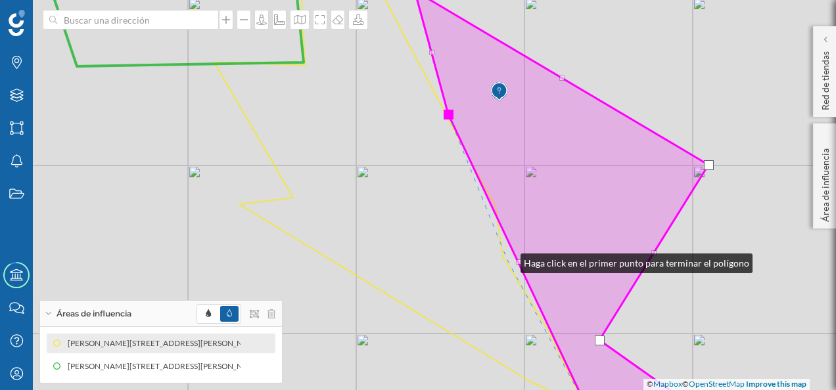
click at [507, 260] on div "© Mapbox © OpenStreetMap Improve this map" at bounding box center [418, 195] width 836 height 390
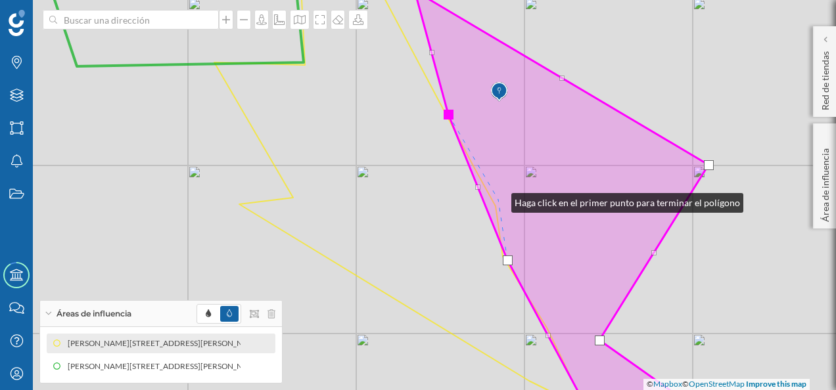
click at [498, 200] on icon at bounding box center [571, 211] width 313 height 441
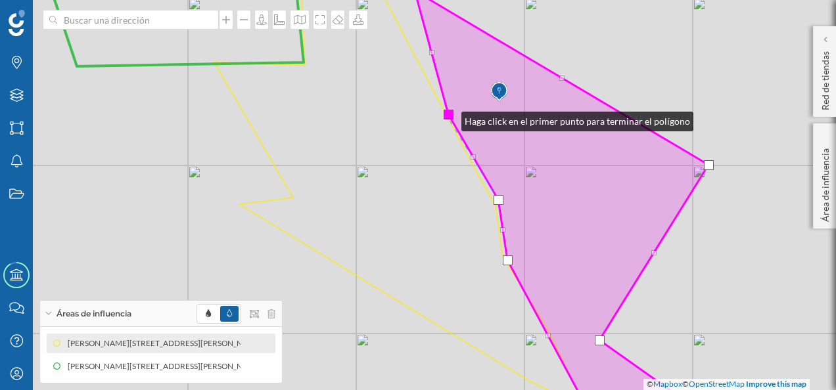
click at [448, 118] on div at bounding box center [448, 115] width 10 height 10
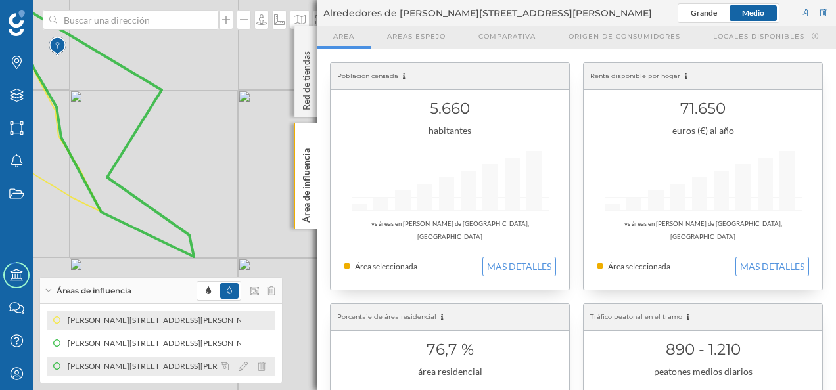
click at [242, 368] on icon at bounding box center [242, 366] width 9 height 9
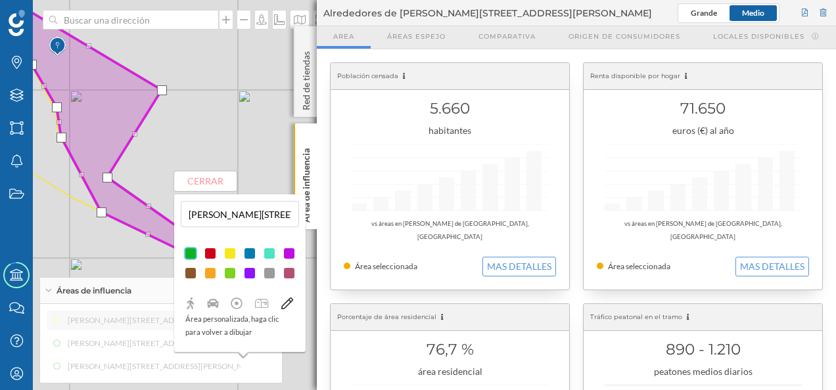
click at [232, 254] on div at bounding box center [229, 253] width 13 height 13
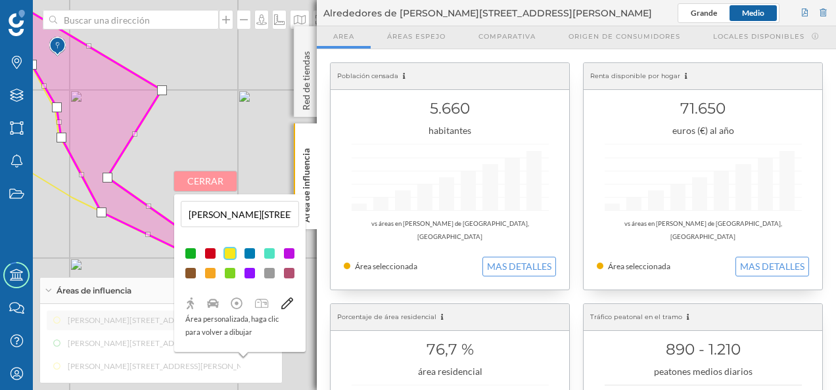
click at [215, 175] on button "Cerrar" at bounding box center [205, 181] width 62 height 20
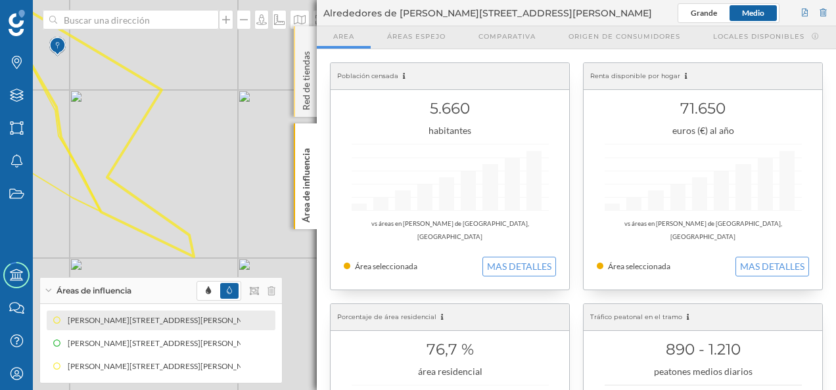
click at [307, 41] on div "Red de tiendas" at bounding box center [305, 71] width 23 height 91
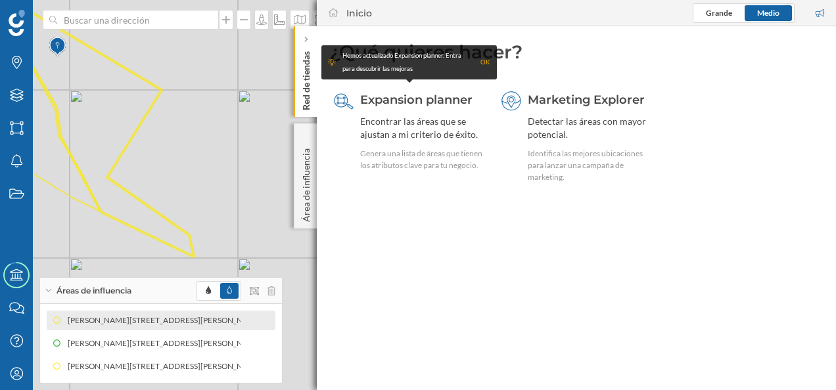
click at [307, 41] on icon at bounding box center [306, 39] width 4 height 7
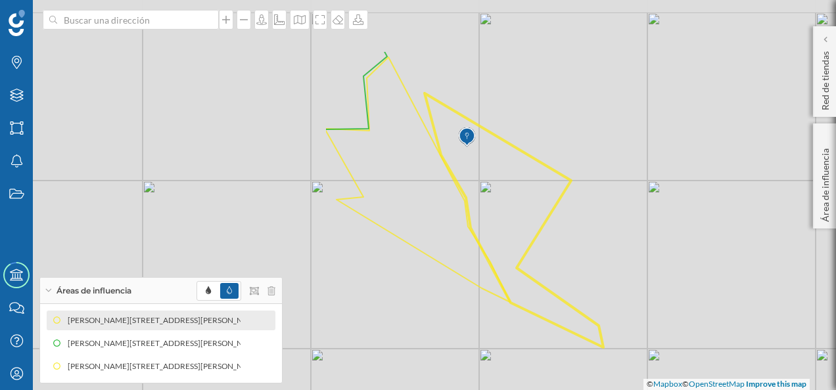
drag, startPoint x: 284, startPoint y: 91, endPoint x: 694, endPoint y: 182, distance: 419.2
click at [694, 182] on div "© Mapbox © OpenStreetMap Improve this map" at bounding box center [418, 195] width 836 height 390
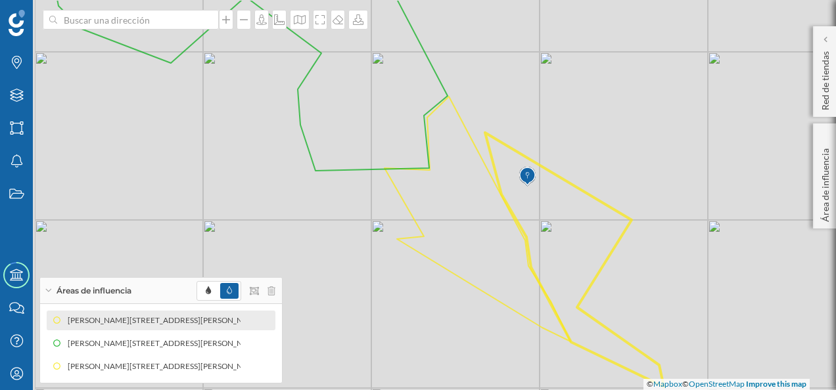
drag, startPoint x: 675, startPoint y: 231, endPoint x: 743, endPoint y: 272, distance: 79.3
click at [743, 272] on div "© Mapbox © OpenStreetMap Improve this map" at bounding box center [418, 195] width 836 height 390
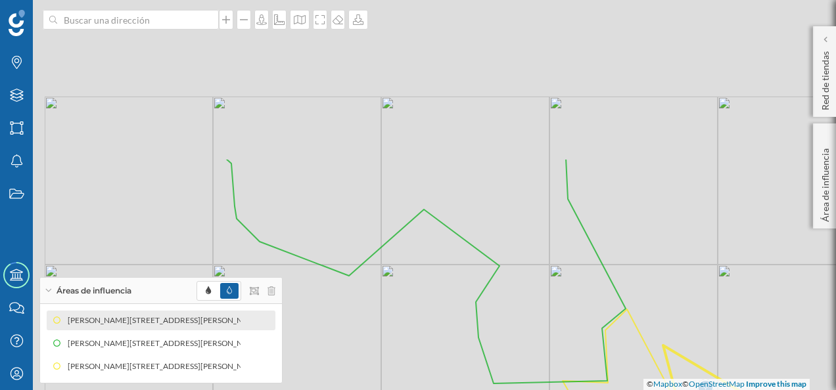
drag, startPoint x: 289, startPoint y: 140, endPoint x: 460, endPoint y: 332, distance: 257.4
click at [457, 346] on div "© Mapbox © OpenStreetMap Improve this map" at bounding box center [418, 195] width 836 height 390
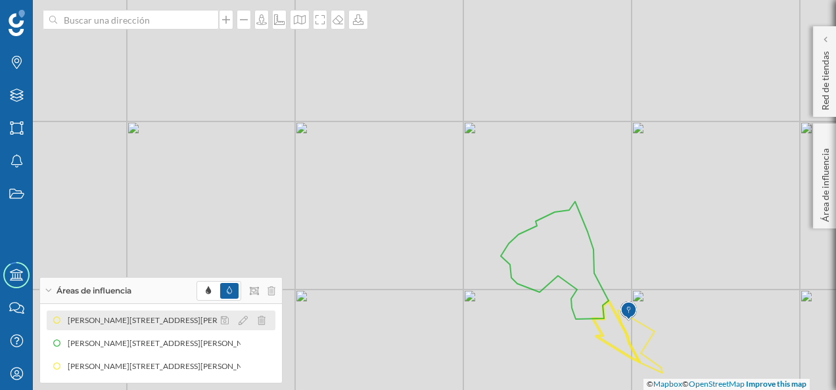
click at [310, 317] on div "[PERSON_NAME][STREET_ADDRESS][PERSON_NAME] (Área dibujada)" at bounding box center [438, 320] width 256 height 13
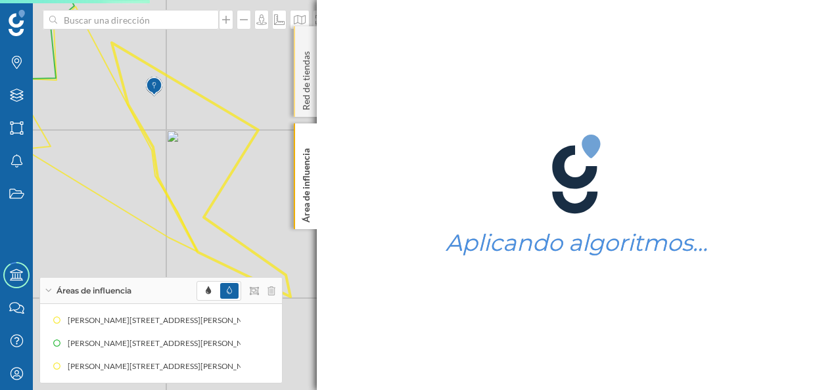
click at [304, 41] on div "Red de tiendas" at bounding box center [305, 71] width 23 height 91
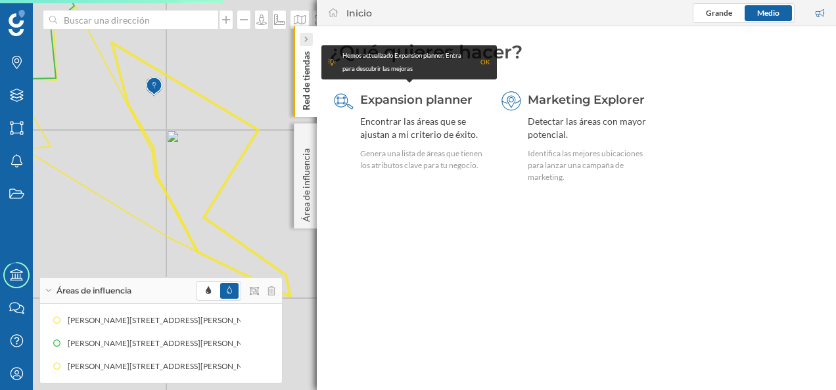
click at [304, 41] on icon at bounding box center [306, 39] width 4 height 7
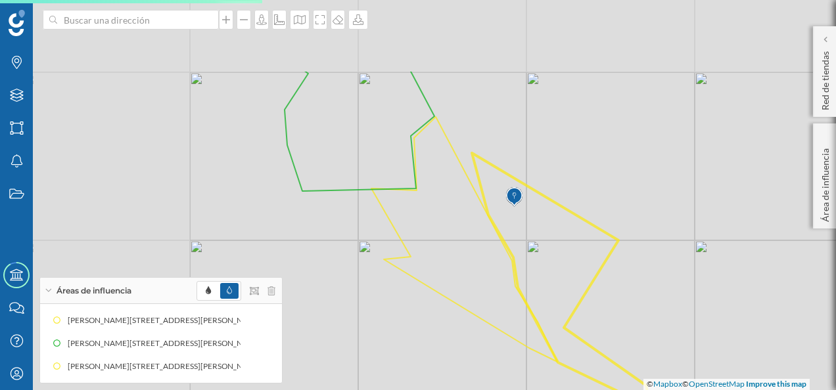
drag, startPoint x: 347, startPoint y: 146, endPoint x: 669, endPoint y: 246, distance: 337.7
click at [669, 246] on div "© Mapbox © OpenStreetMap Improve this map" at bounding box center [418, 195] width 836 height 390
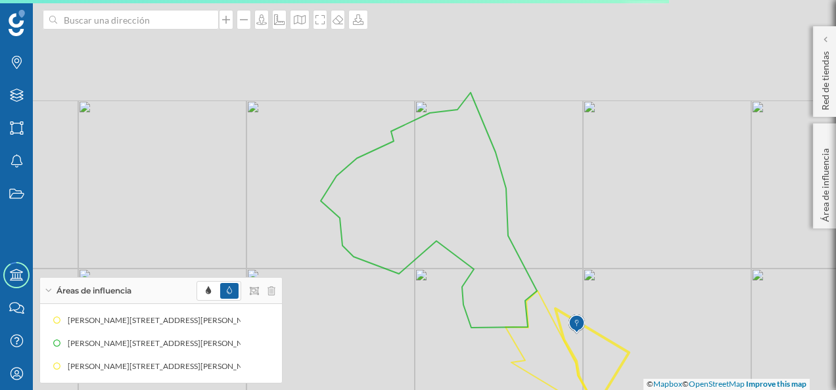
drag, startPoint x: 677, startPoint y: 195, endPoint x: 660, endPoint y: 305, distance: 110.9
click at [660, 305] on div "© Mapbox © OpenStreetMap Improve this map" at bounding box center [418, 195] width 836 height 390
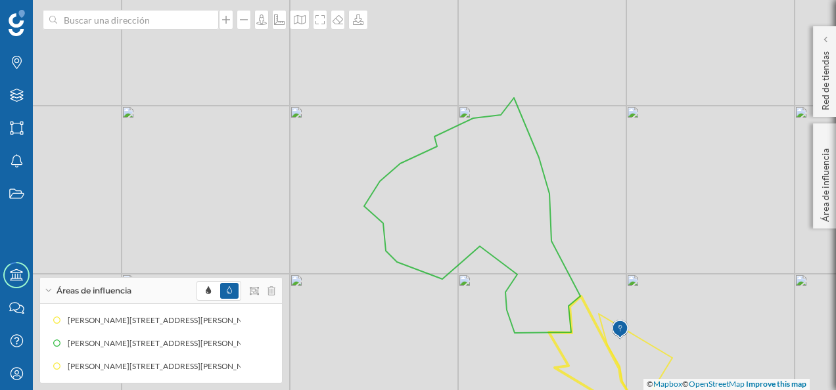
drag, startPoint x: 658, startPoint y: 296, endPoint x: 702, endPoint y: 300, distance: 44.2
click at [702, 300] on div "© Mapbox © OpenStreetMap Improve this map" at bounding box center [418, 195] width 836 height 390
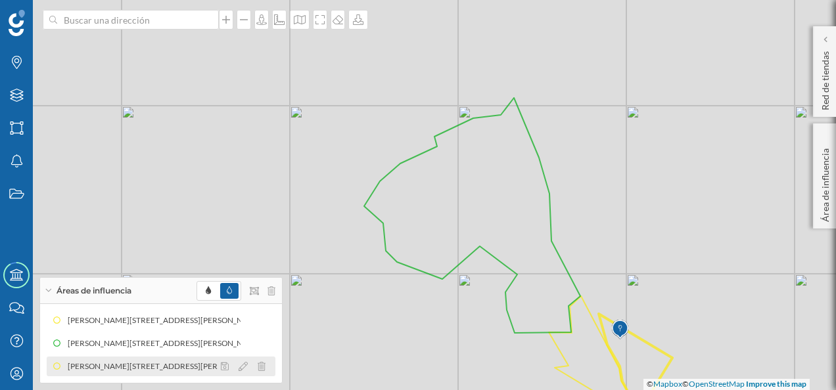
click at [148, 367] on div "[PERSON_NAME][STREET_ADDRESS][PERSON_NAME] (Área dibujada)" at bounding box center [187, 366] width 256 height 13
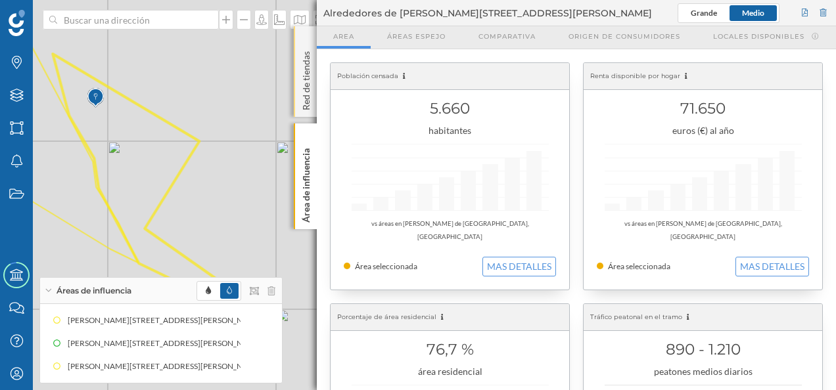
drag, startPoint x: 238, startPoint y: 143, endPoint x: 304, endPoint y: 92, distance: 83.3
click at [276, 194] on div "© Mapbox © OpenStreetMap Improve this map" at bounding box center [418, 195] width 836 height 390
click at [309, 34] on div "Red de tiendas" at bounding box center [305, 71] width 23 height 91
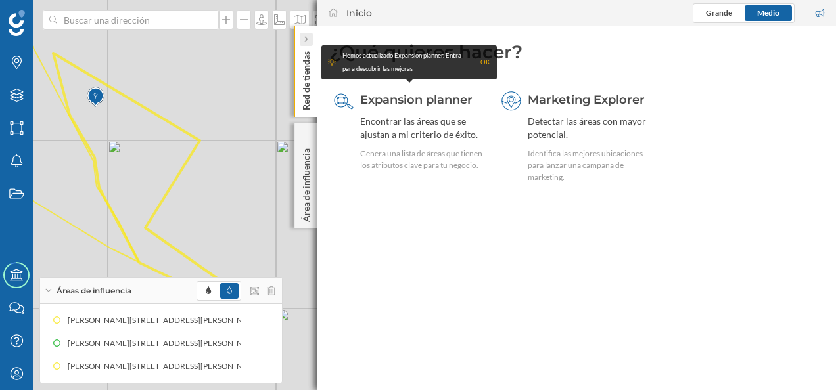
click at [307, 34] on icon at bounding box center [306, 39] width 4 height 13
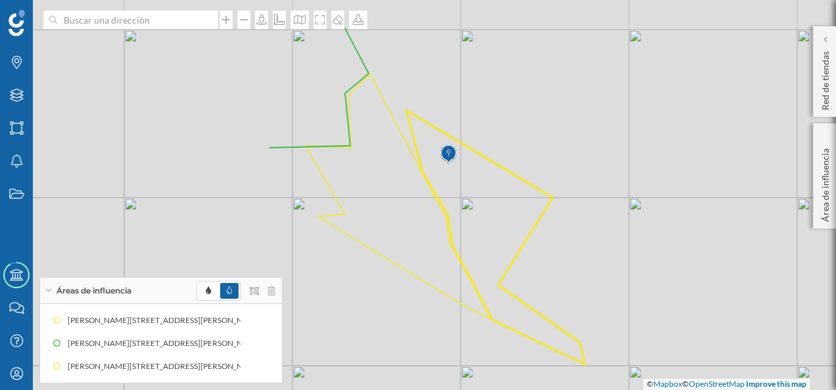
drag, startPoint x: 513, startPoint y: 126, endPoint x: 631, endPoint y: 188, distance: 132.8
click at [631, 188] on div "© Mapbox © OpenStreetMap Improve this map" at bounding box center [418, 195] width 836 height 390
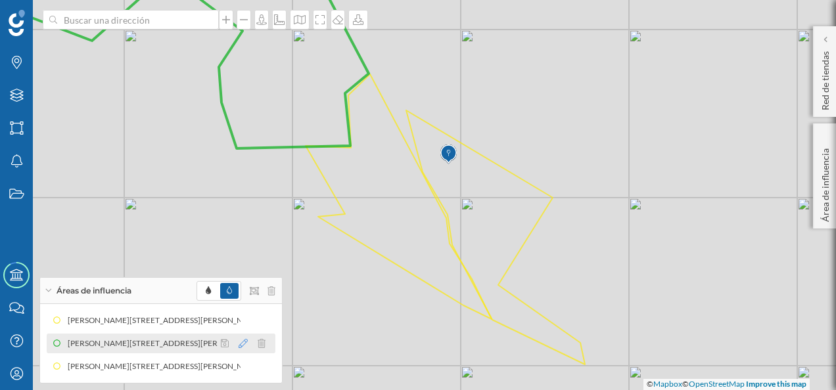
click at [244, 344] on icon at bounding box center [242, 343] width 9 height 9
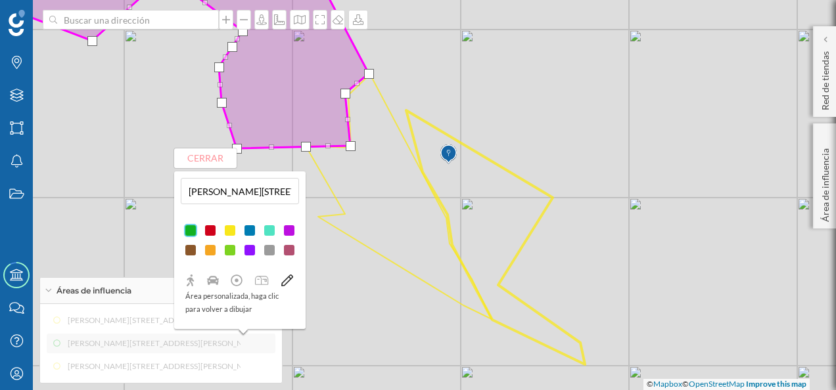
click at [234, 232] on div at bounding box center [229, 230] width 13 height 13
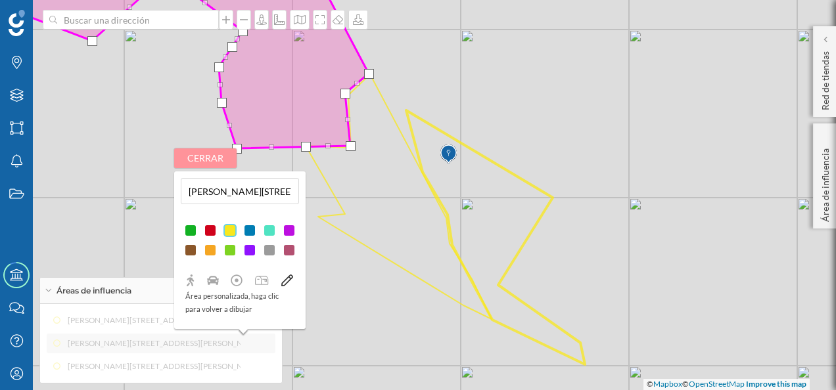
click at [209, 156] on button "Cerrar" at bounding box center [205, 158] width 62 height 20
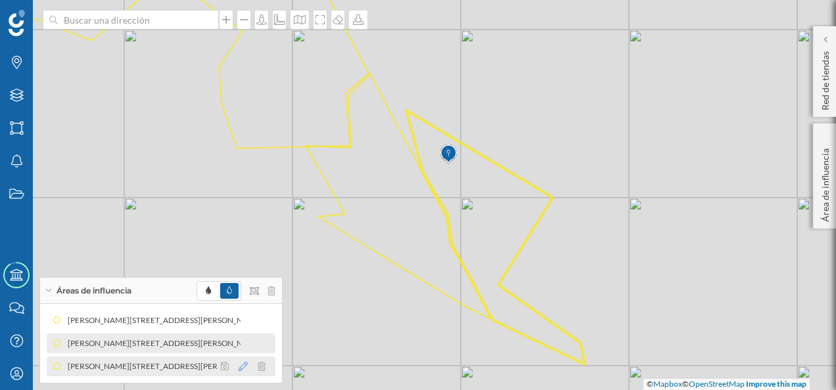
click at [246, 368] on icon at bounding box center [242, 366] width 9 height 9
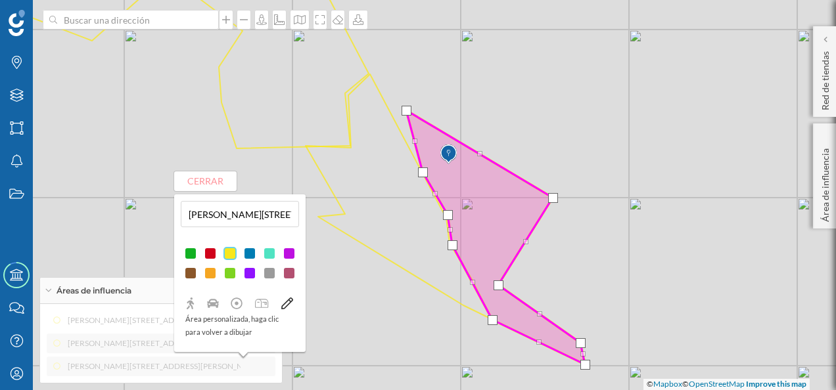
click at [193, 253] on div at bounding box center [190, 253] width 13 height 13
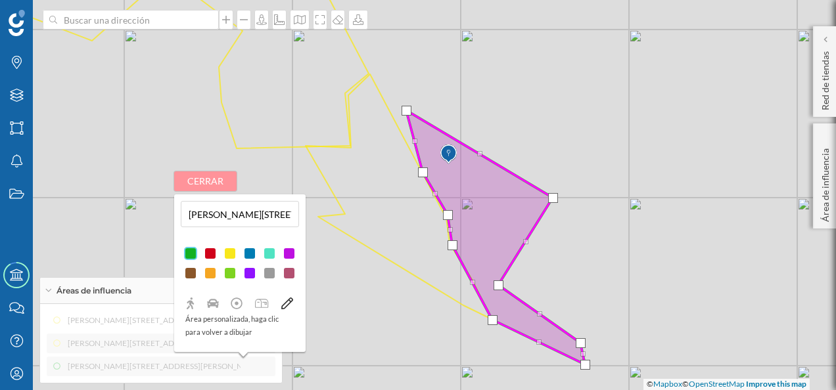
click at [201, 184] on button "Cerrar" at bounding box center [205, 181] width 62 height 20
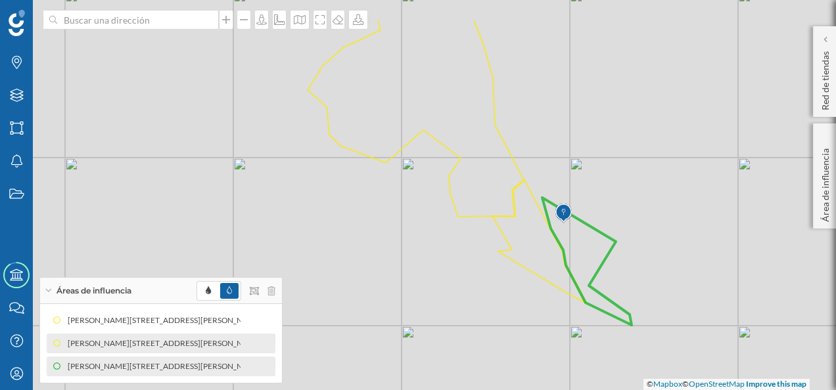
drag, startPoint x: 607, startPoint y: 170, endPoint x: 668, endPoint y: 229, distance: 84.6
click at [668, 229] on div "© Mapbox © OpenStreetMap Improve this map" at bounding box center [418, 195] width 836 height 390
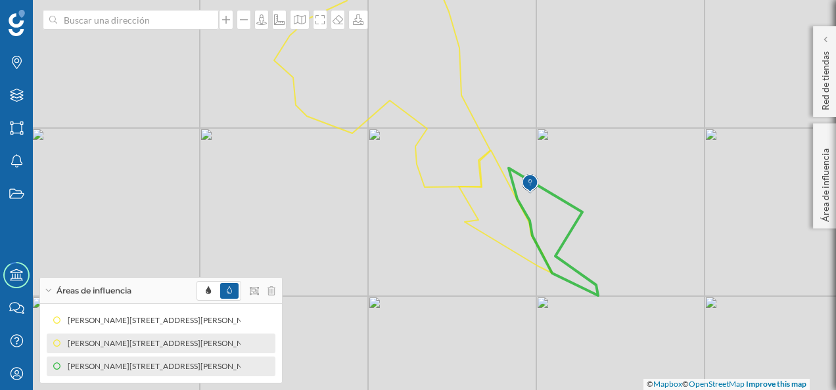
drag, startPoint x: 674, startPoint y: 241, endPoint x: 640, endPoint y: 211, distance: 45.6
click at [640, 211] on div "© Mapbox © OpenStreetMap Improve this map" at bounding box center [418, 195] width 836 height 390
click at [244, 369] on icon at bounding box center [242, 366] width 9 height 9
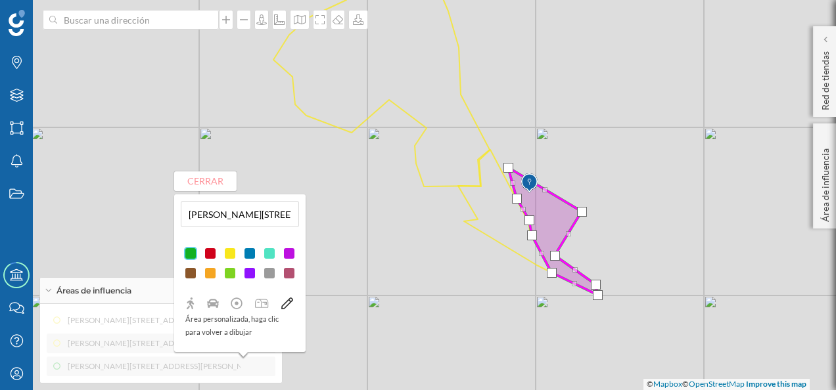
click at [232, 250] on div at bounding box center [229, 253] width 13 height 13
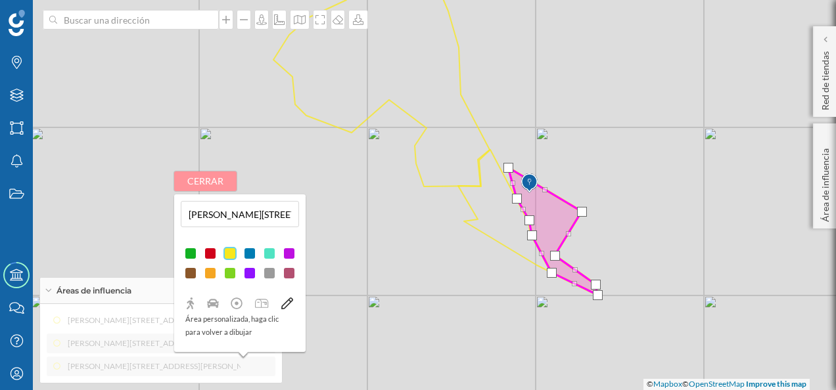
click at [197, 187] on button "Cerrar" at bounding box center [205, 181] width 62 height 20
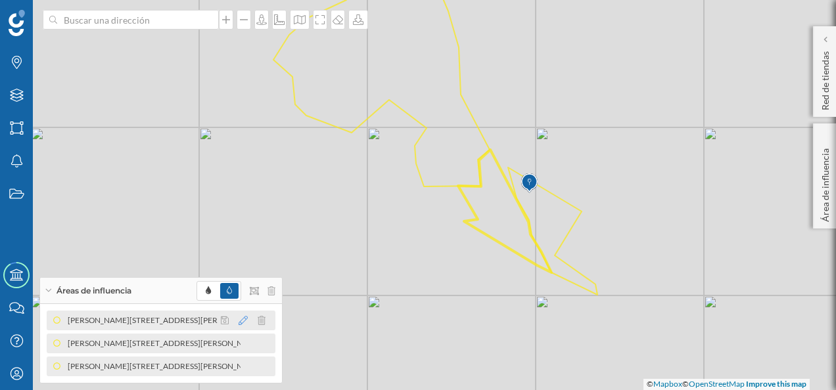
click at [242, 323] on icon at bounding box center [242, 320] width 9 height 9
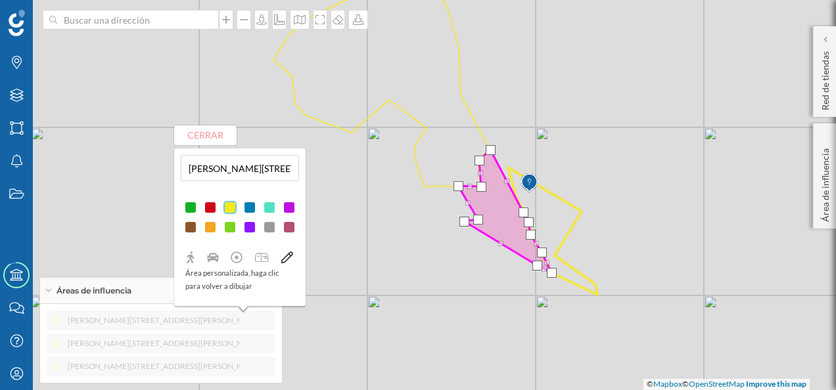
click at [193, 205] on div at bounding box center [190, 207] width 13 height 13
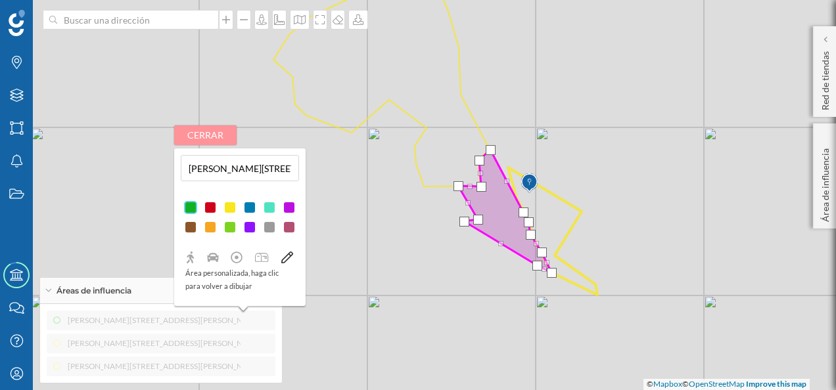
click at [206, 145] on button "Cerrar" at bounding box center [205, 135] width 62 height 20
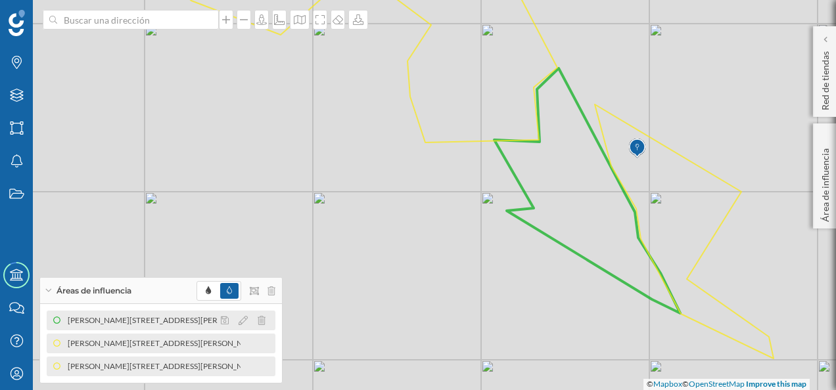
click at [240, 325] on div "[PERSON_NAME][STREET_ADDRESS][PERSON_NAME] (Área dibujada)" at bounding box center [368, 320] width 256 height 13
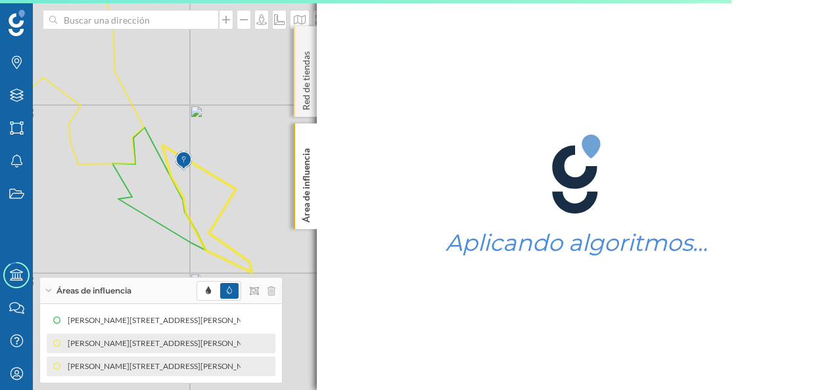
click at [307, 45] on div "Red de tiendas" at bounding box center [305, 71] width 23 height 91
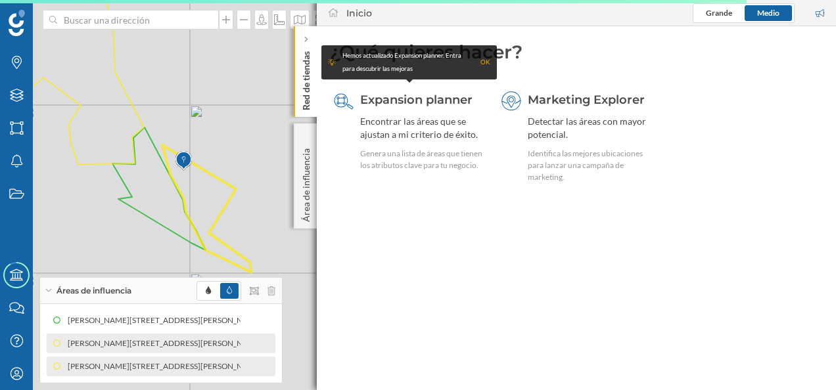
click at [307, 44] on icon at bounding box center [306, 39] width 4 height 13
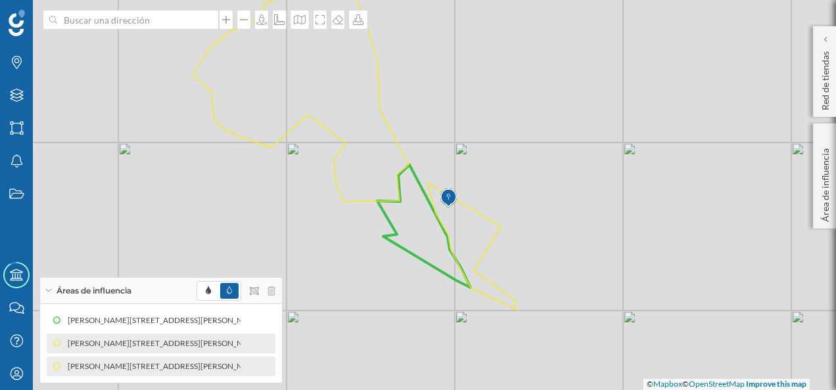
drag, startPoint x: 338, startPoint y: 173, endPoint x: 587, endPoint y: 204, distance: 250.9
click at [587, 204] on div "© Mapbox © OpenStreetMap Improve this map" at bounding box center [418, 195] width 836 height 390
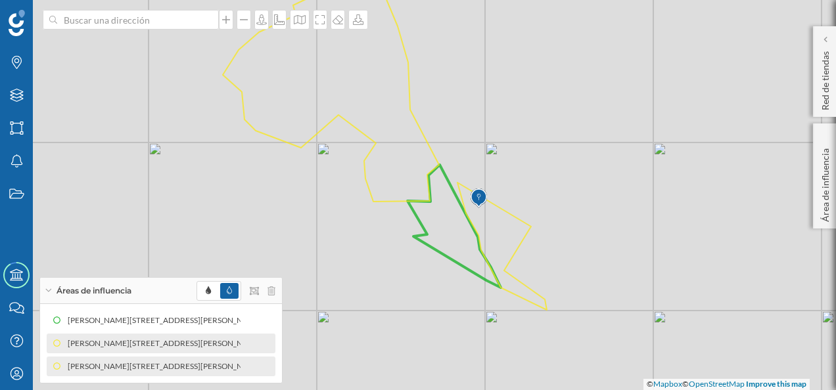
drag, startPoint x: 434, startPoint y: 313, endPoint x: 463, endPoint y: 313, distance: 28.3
click at [463, 313] on div "© Mapbox © OpenStreetMap Improve this map" at bounding box center [418, 195] width 836 height 390
click at [243, 322] on icon at bounding box center [242, 320] width 9 height 9
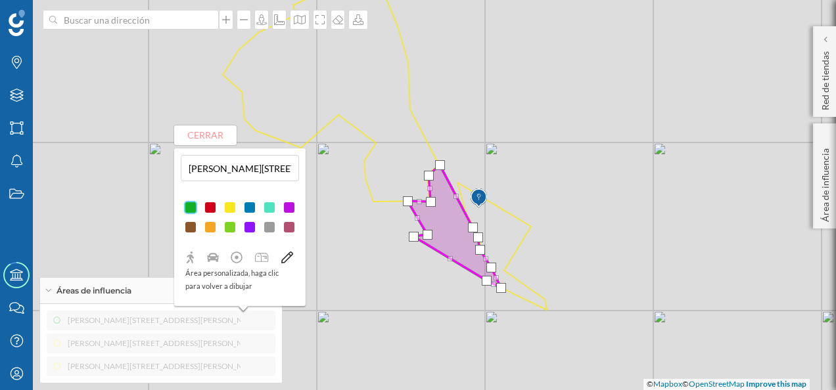
click at [233, 206] on div at bounding box center [229, 207] width 13 height 13
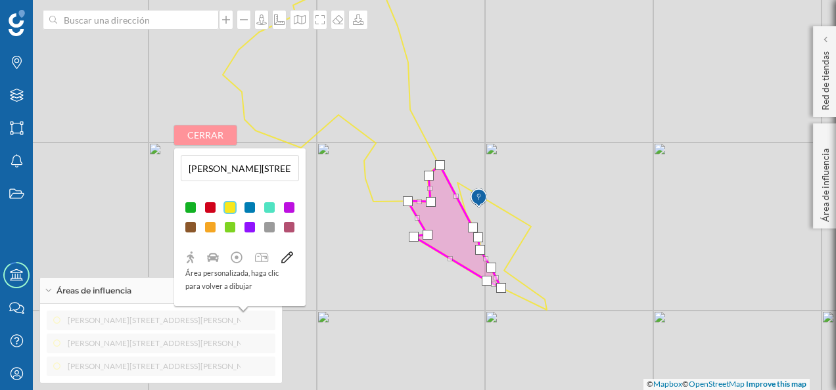
click at [198, 138] on button "Cerrar" at bounding box center [205, 135] width 62 height 20
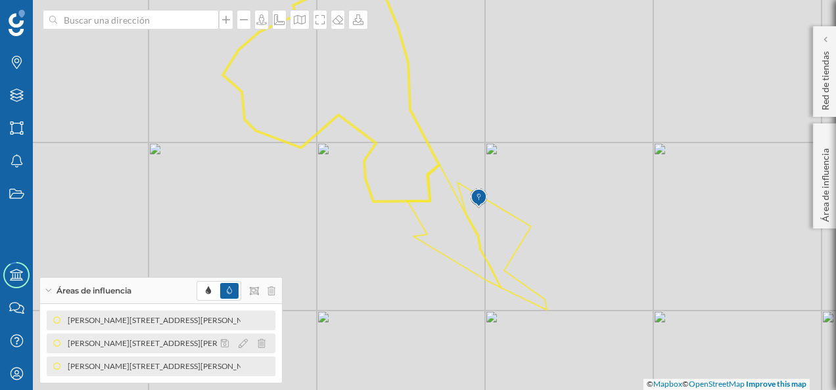
click at [295, 342] on div "[PERSON_NAME][STREET_ADDRESS][PERSON_NAME] (Área dibujada)" at bounding box center [423, 343] width 256 height 13
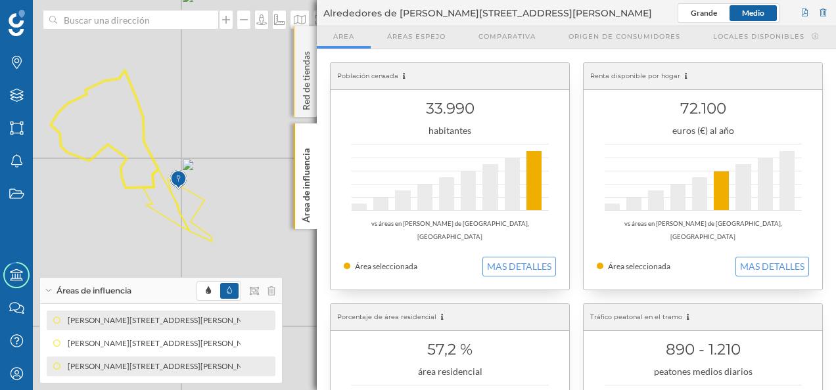
click at [304, 43] on div "Red de tiendas" at bounding box center [305, 71] width 23 height 91
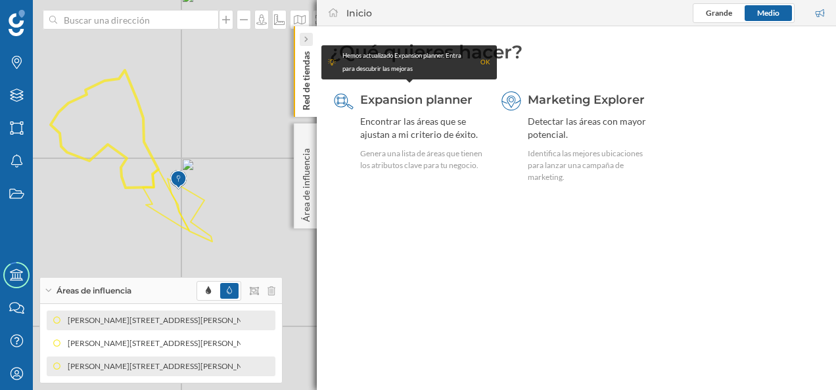
click at [306, 40] on icon at bounding box center [305, 40] width 3 height 6
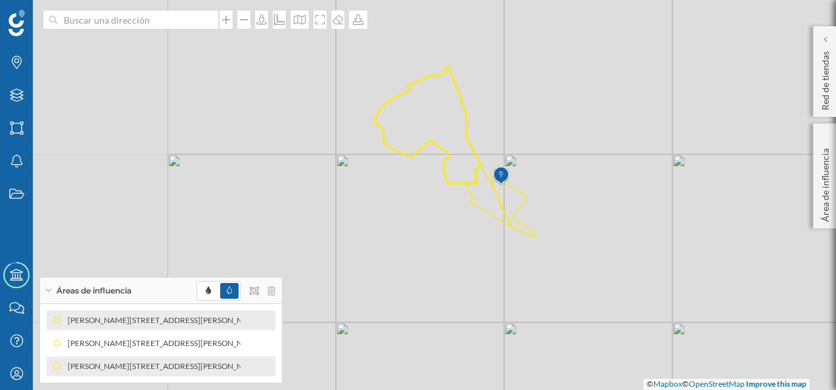
drag, startPoint x: 301, startPoint y: 160, endPoint x: 624, endPoint y: 156, distance: 322.6
click at [624, 156] on div "© Mapbox © OpenStreetMap Improve this map" at bounding box center [418, 195] width 836 height 390
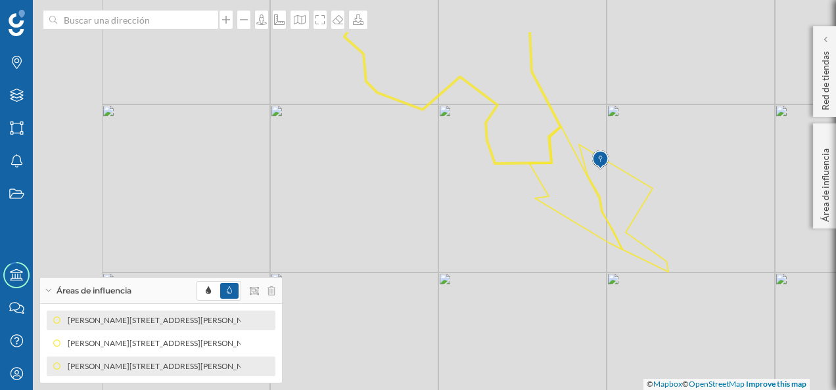
drag, startPoint x: 501, startPoint y: 248, endPoint x: 685, endPoint y: 329, distance: 200.3
click at [685, 329] on div "© Mapbox © OpenStreetMap Improve this map" at bounding box center [418, 195] width 836 height 390
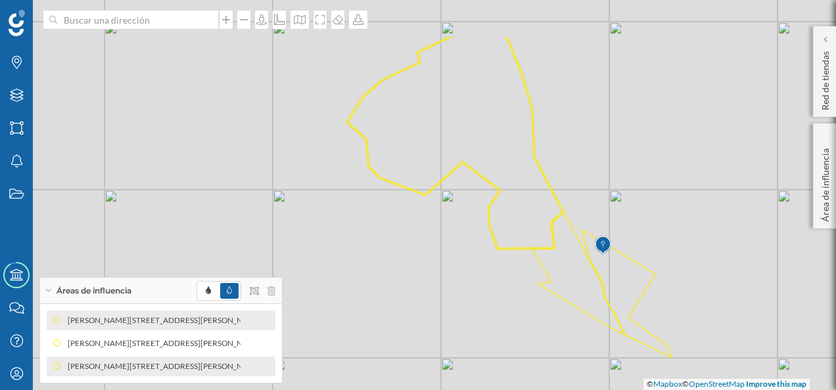
drag, startPoint x: 473, startPoint y: 222, endPoint x: 455, endPoint y: 298, distance: 77.8
click at [455, 298] on div "© Mapbox © OpenStreetMap Improve this map" at bounding box center [418, 195] width 836 height 390
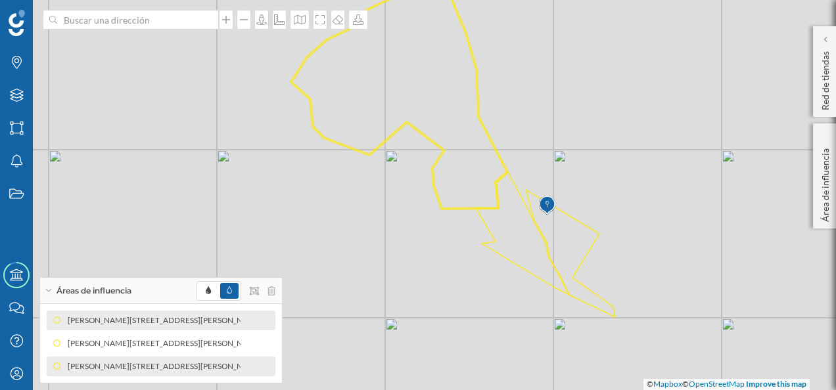
drag, startPoint x: 396, startPoint y: 194, endPoint x: 404, endPoint y: 189, distance: 10.0
click at [404, 189] on div "© Mapbox © OpenStreetMap Improve this map" at bounding box center [418, 195] width 836 height 390
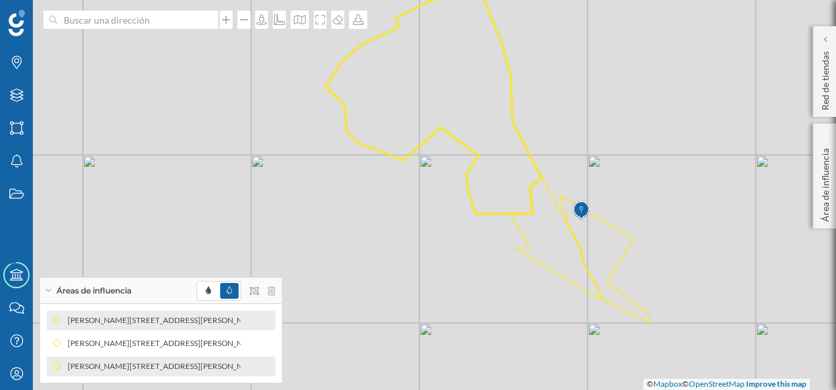
drag, startPoint x: 396, startPoint y: 216, endPoint x: 432, endPoint y: 235, distance: 40.9
click at [432, 235] on div "© Mapbox © OpenStreetMap Improve this map" at bounding box center [418, 195] width 836 height 390
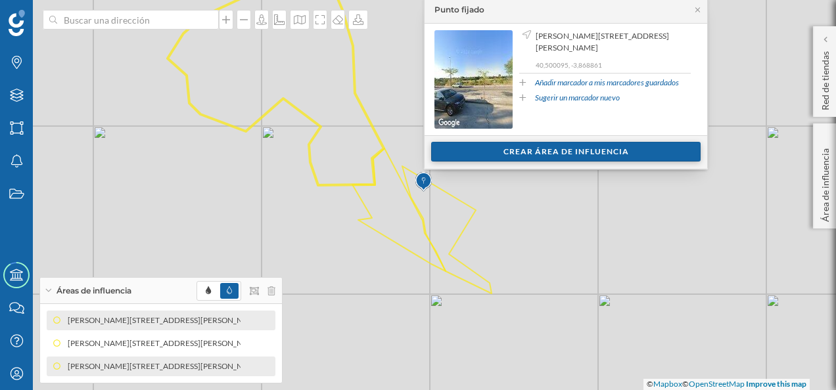
click at [583, 159] on div "Crear área de influencia" at bounding box center [565, 152] width 269 height 20
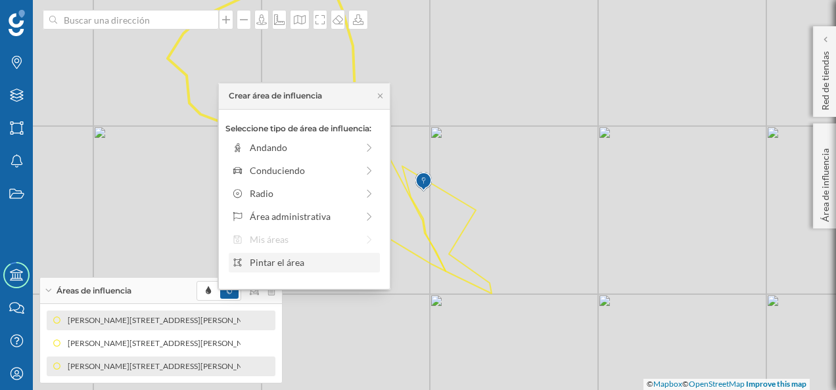
click at [288, 259] on div "Pintar el área" at bounding box center [312, 263] width 125 height 14
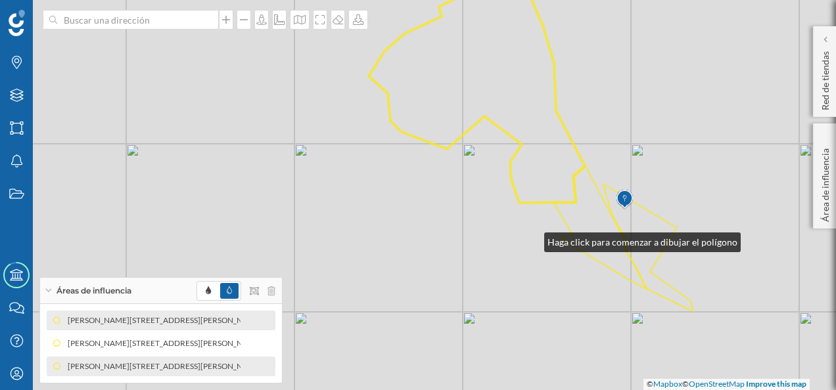
drag, startPoint x: 456, startPoint y: 227, endPoint x: 545, endPoint y: 241, distance: 89.8
click at [545, 241] on div "© Mapbox © OpenStreetMap Improve this map" at bounding box center [418, 195] width 836 height 390
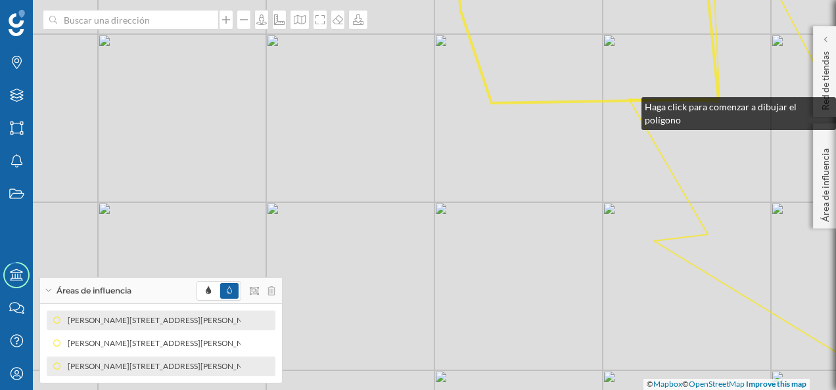
click at [628, 104] on div "© Mapbox © OpenStreetMap Improve this map" at bounding box center [418, 195] width 836 height 390
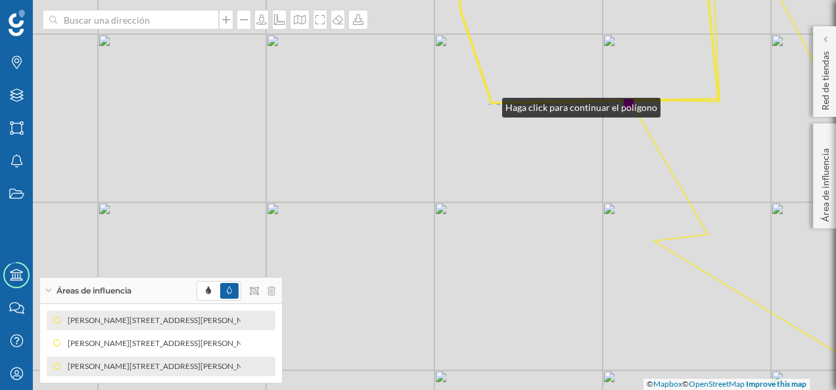
click at [489, 104] on div "© Mapbox © OpenStreetMap Improve this map" at bounding box center [418, 195] width 836 height 390
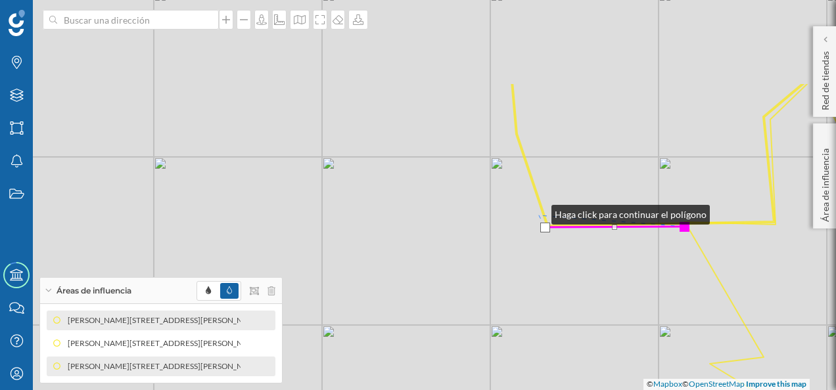
drag, startPoint x: 482, startPoint y: 89, endPoint x: 539, endPoint y: 197, distance: 122.2
click at [540, 214] on div "© Mapbox © OpenStreetMap Improve this map" at bounding box center [418, 195] width 836 height 390
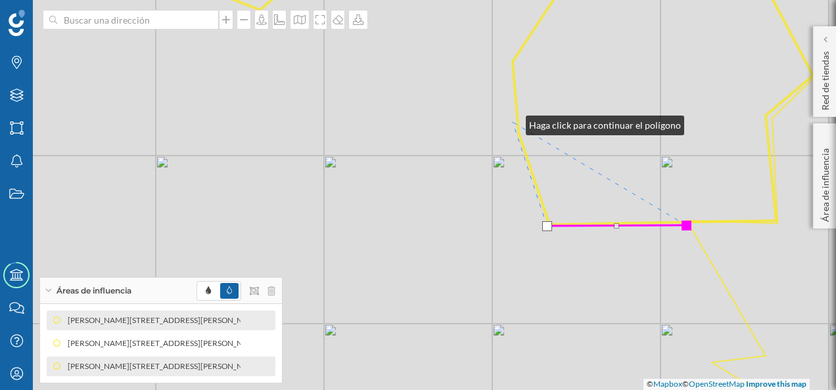
click at [512, 122] on div "© Mapbox © OpenStreetMap Improve this map" at bounding box center [418, 195] width 836 height 390
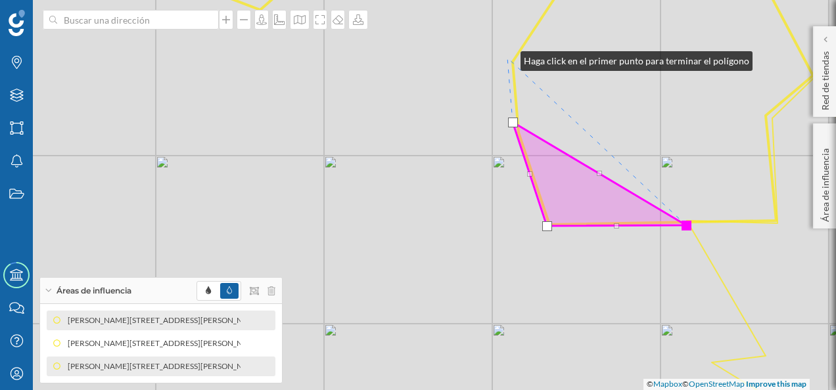
click at [507, 58] on div "© Mapbox © OpenStreetMap Improve this map" at bounding box center [418, 195] width 836 height 390
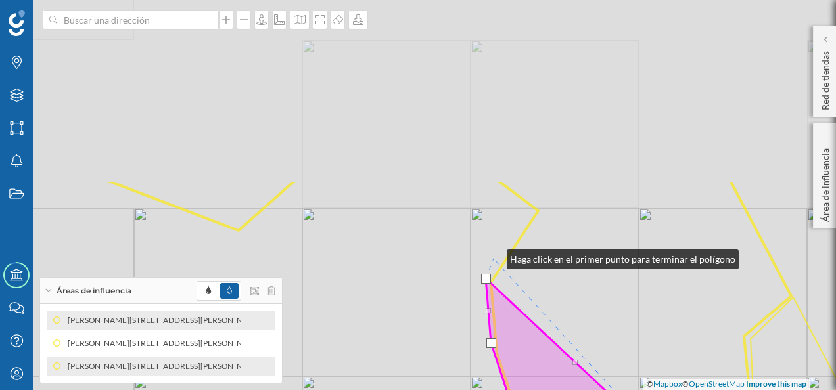
drag, startPoint x: 515, startPoint y: 35, endPoint x: 493, endPoint y: 256, distance: 221.8
click at [493, 256] on div "© Mapbox © OpenStreetMap Improve this map" at bounding box center [418, 195] width 836 height 390
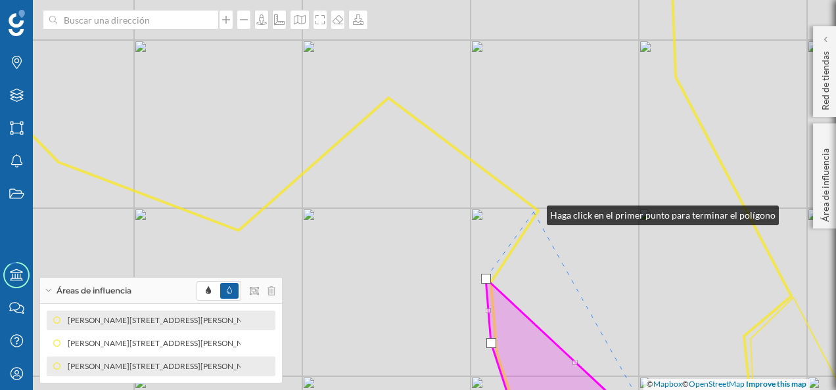
click at [533, 212] on div "© Mapbox © OpenStreetMap Improve this map" at bounding box center [418, 195] width 836 height 390
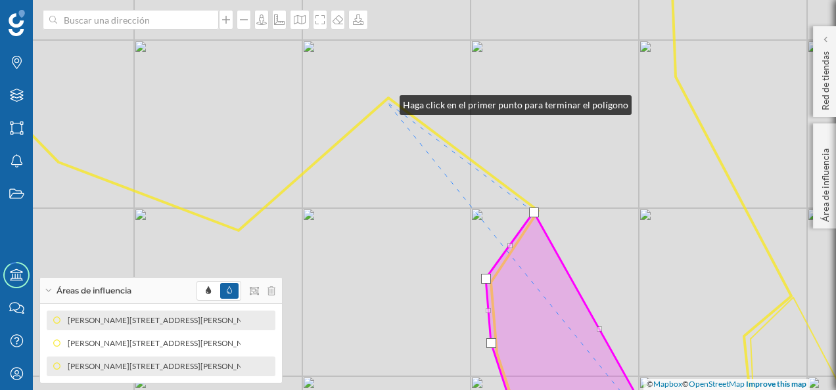
click at [386, 102] on div "© Mapbox © OpenStreetMap Improve this map" at bounding box center [418, 195] width 836 height 390
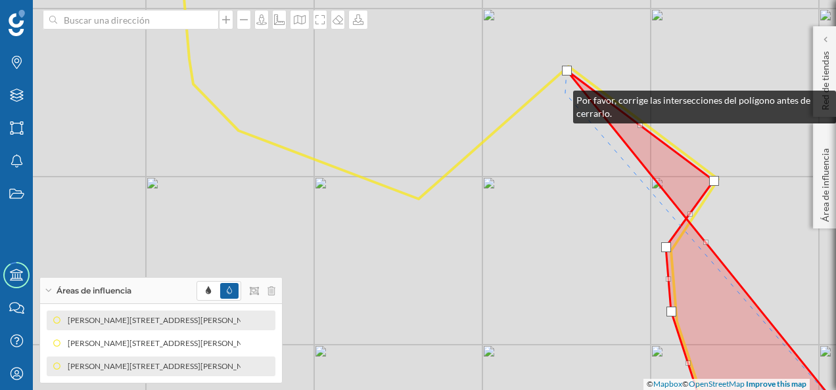
drag, startPoint x: 380, startPoint y: 129, endPoint x: 576, endPoint y: 83, distance: 201.8
click at [576, 83] on div "© Mapbox © OpenStreetMap Improve this map" at bounding box center [418, 195] width 836 height 390
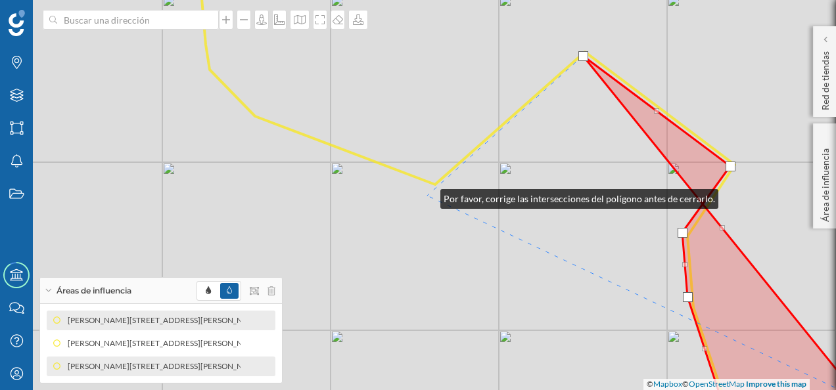
click at [427, 196] on div "© Mapbox © OpenStreetMap Improve this map" at bounding box center [418, 195] width 836 height 390
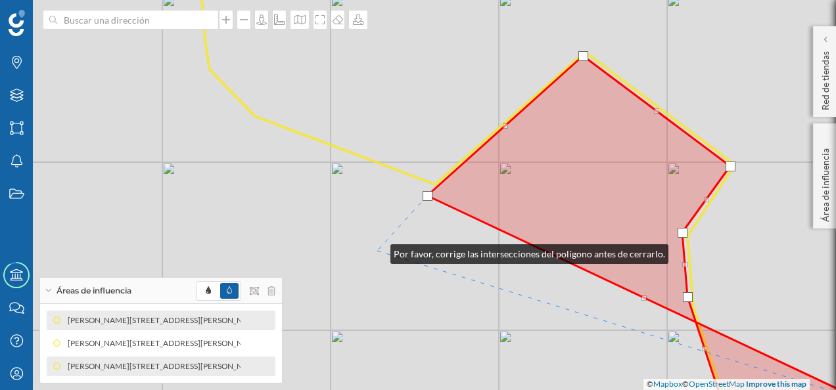
click at [377, 251] on div "© Mapbox © OpenStreetMap Improve this map" at bounding box center [418, 195] width 836 height 390
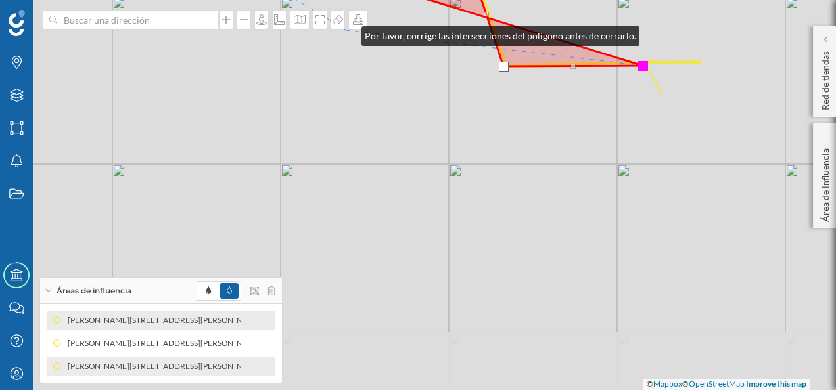
drag, startPoint x: 566, startPoint y: 367, endPoint x: 347, endPoint y: 30, distance: 402.2
click at [347, 30] on div "© Mapbox © OpenStreetMap Improve this map" at bounding box center [418, 195] width 836 height 390
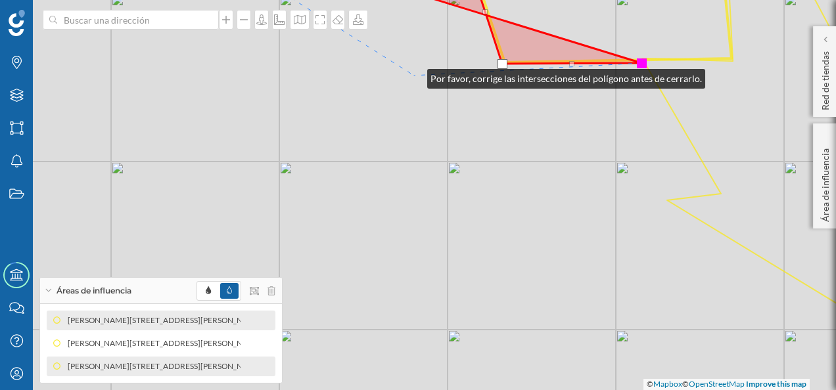
click at [414, 76] on div "© Mapbox © OpenStreetMap Improve this map" at bounding box center [418, 195] width 836 height 390
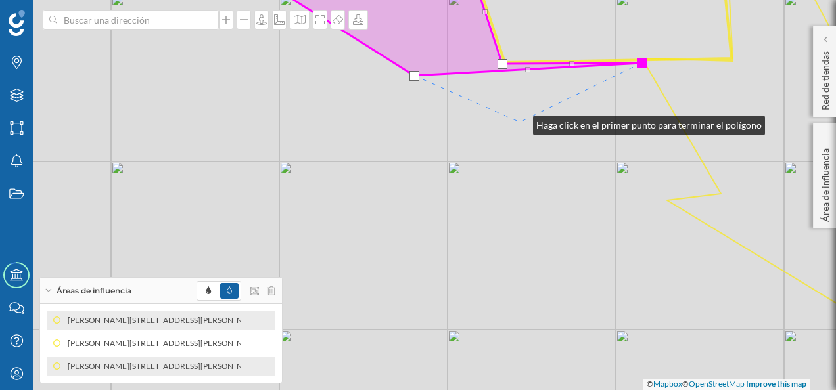
click at [520, 122] on div "© Mapbox © OpenStreetMap Improve this map" at bounding box center [418, 195] width 836 height 390
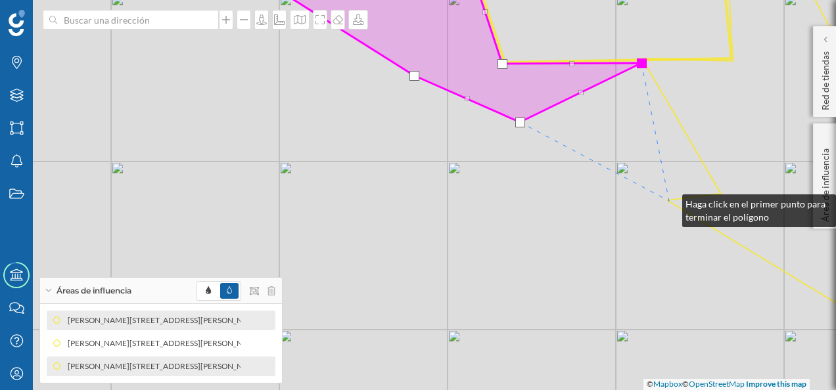
click at [669, 201] on icon at bounding box center [781, 157] width 279 height 395
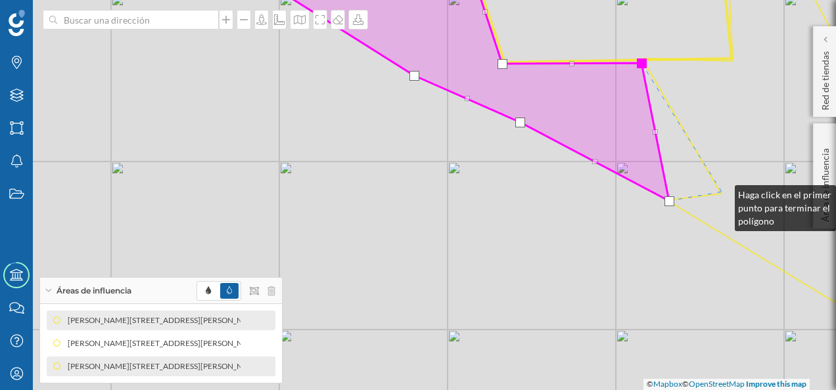
click at [721, 192] on icon at bounding box center [781, 157] width 279 height 395
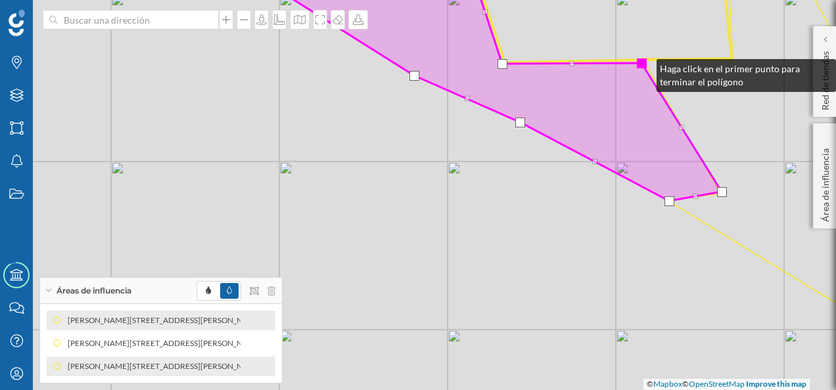
click at [643, 66] on div at bounding box center [642, 63] width 10 height 10
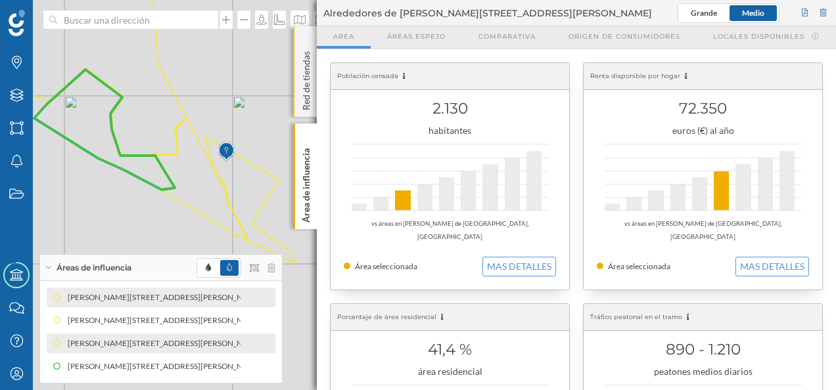
click at [311, 43] on div "Red de tiendas" at bounding box center [305, 71] width 23 height 91
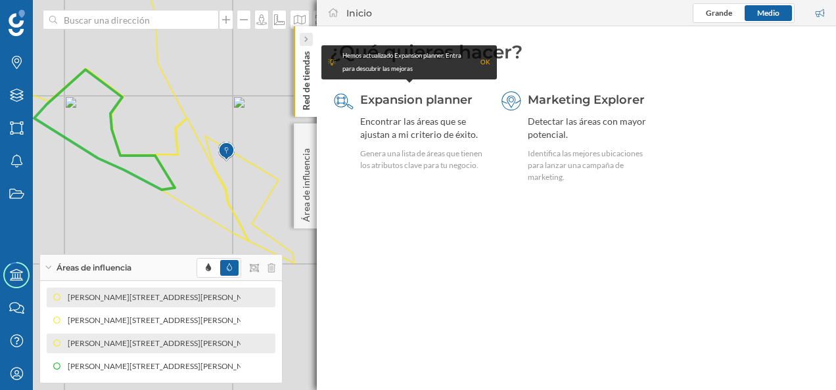
click at [309, 41] on div at bounding box center [306, 39] width 13 height 13
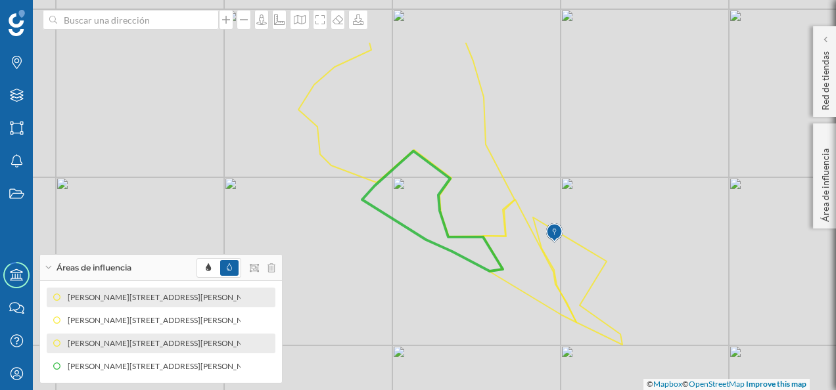
drag, startPoint x: 286, startPoint y: 121, endPoint x: 614, endPoint y: 202, distance: 337.8
click at [614, 202] on div "© Mapbox © OpenStreetMap Improve this map" at bounding box center [418, 195] width 836 height 390
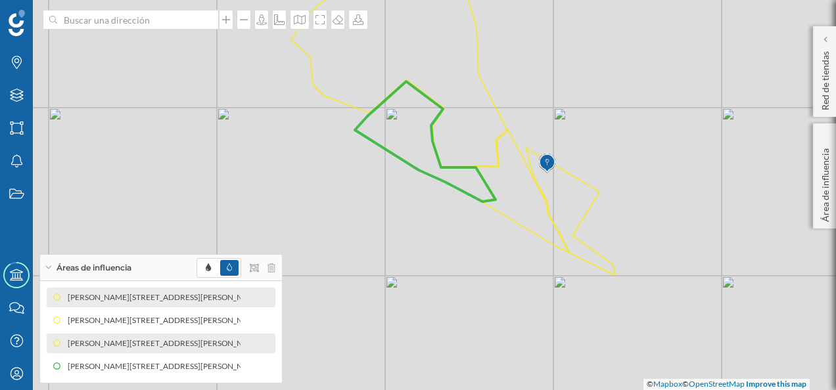
drag, startPoint x: 481, startPoint y: 314, endPoint x: 474, endPoint y: 243, distance: 71.3
click at [474, 243] on div "© Mapbox © OpenStreetMap Improve this map" at bounding box center [418, 195] width 836 height 390
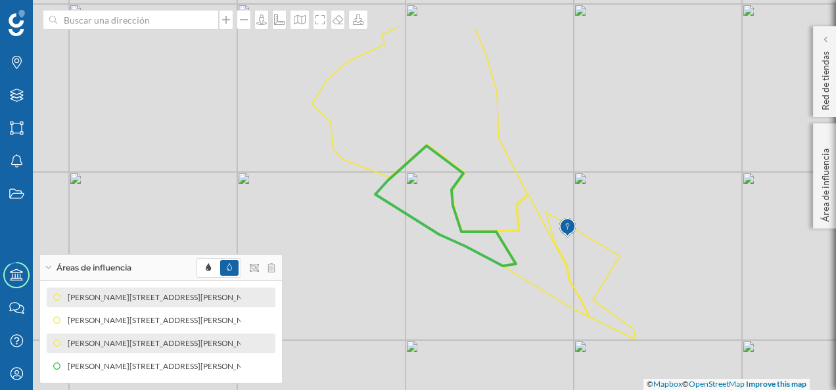
drag, startPoint x: 487, startPoint y: 263, endPoint x: 507, endPoint y: 328, distance: 68.2
click at [507, 328] on div "© Mapbox © OpenStreetMap Improve this map" at bounding box center [418, 195] width 836 height 390
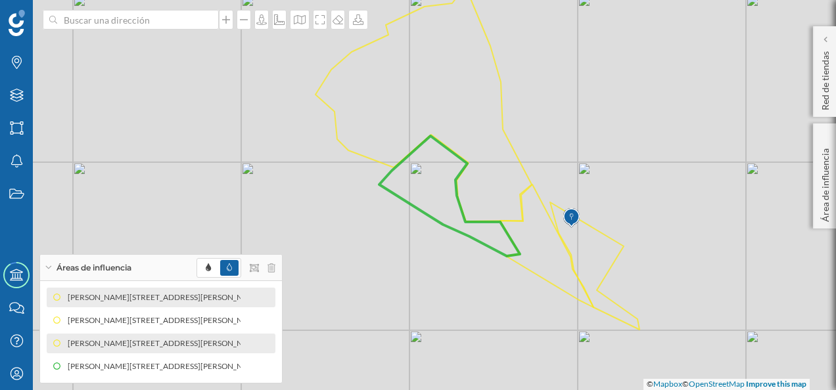
drag, startPoint x: 645, startPoint y: 163, endPoint x: 640, endPoint y: 121, distance: 42.3
click at [640, 121] on div "© Mapbox © OpenStreetMap Improve this map" at bounding box center [418, 195] width 836 height 390
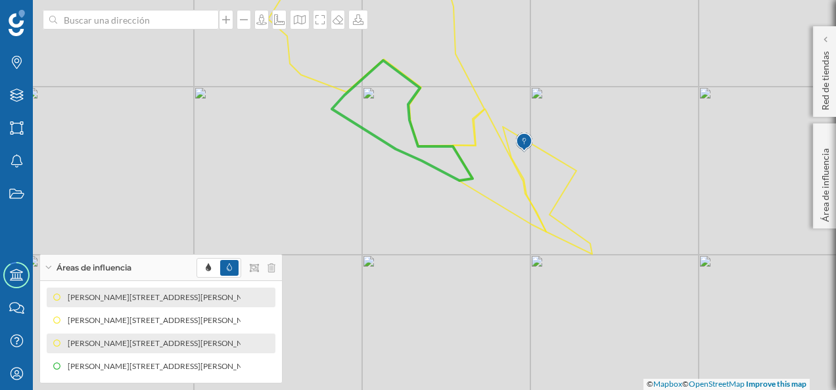
drag, startPoint x: 535, startPoint y: 281, endPoint x: 496, endPoint y: 237, distance: 58.2
click at [496, 237] on div "© Mapbox © OpenStreetMap Improve this map" at bounding box center [418, 195] width 836 height 390
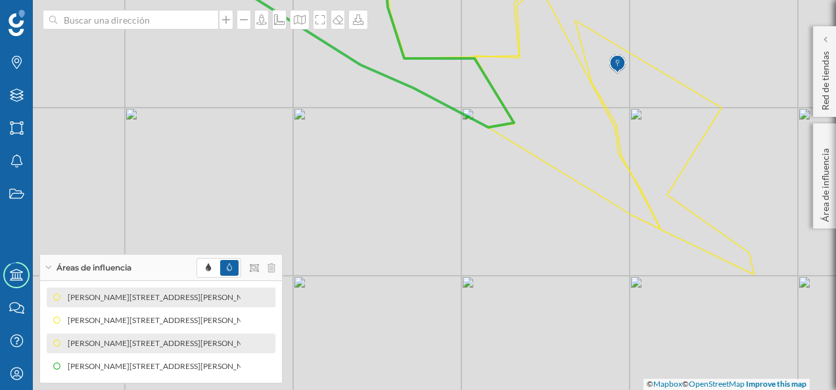
drag, startPoint x: 394, startPoint y: 191, endPoint x: 531, endPoint y: 220, distance: 140.5
click at [531, 220] on div "© Mapbox © OpenStreetMap Improve this map" at bounding box center [418, 195] width 836 height 390
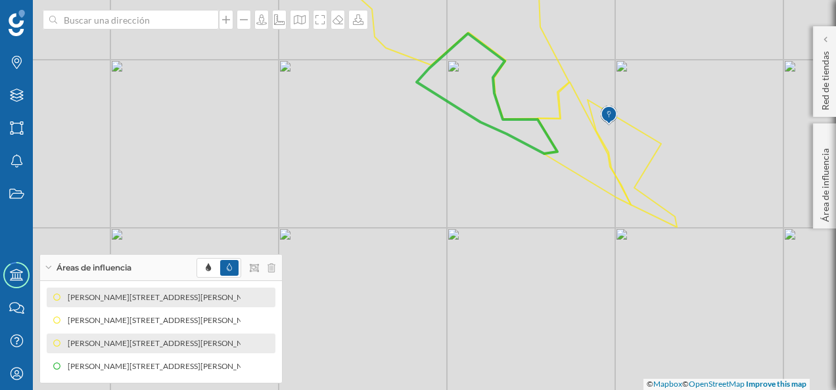
drag, startPoint x: 622, startPoint y: 246, endPoint x: 581, endPoint y: 212, distance: 52.7
click at [581, 212] on div "© Mapbox © OpenStreetMap Improve this map" at bounding box center [418, 195] width 836 height 390
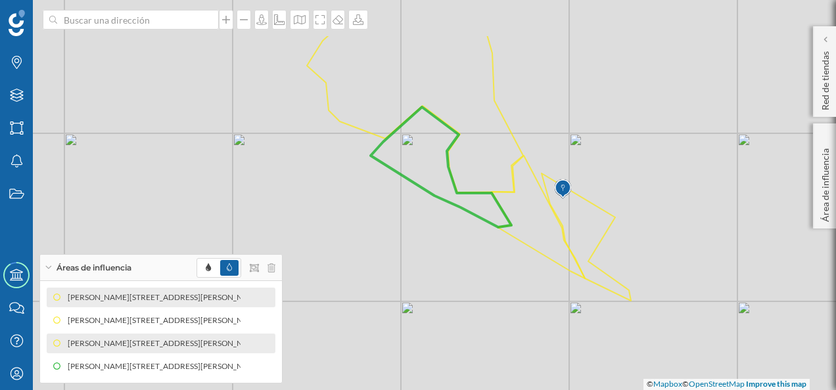
drag, startPoint x: 557, startPoint y: 208, endPoint x: 501, endPoint y: 303, distance: 110.8
click at [501, 303] on div "© Mapbox © OpenStreetMap Improve this map" at bounding box center [418, 195] width 836 height 390
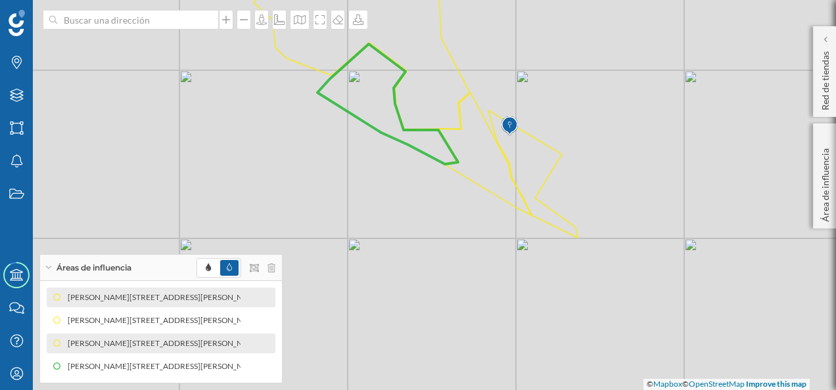
drag, startPoint x: 508, startPoint y: 315, endPoint x: 466, endPoint y: 231, distance: 93.1
click at [466, 231] on div "© Mapbox © OpenStreetMap Improve this map" at bounding box center [418, 195] width 836 height 390
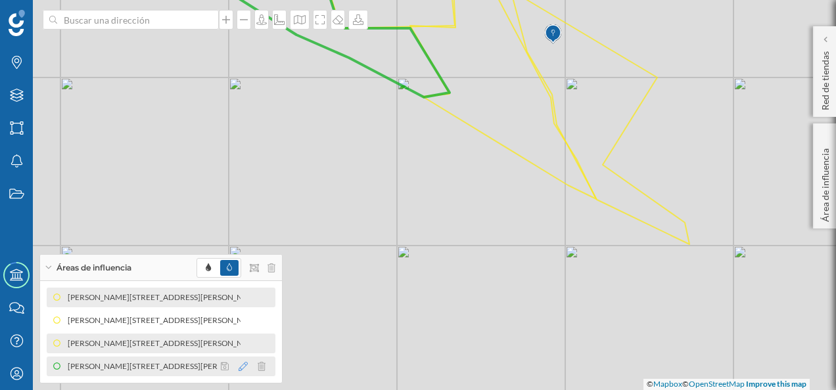
click at [240, 367] on icon at bounding box center [242, 366] width 9 height 9
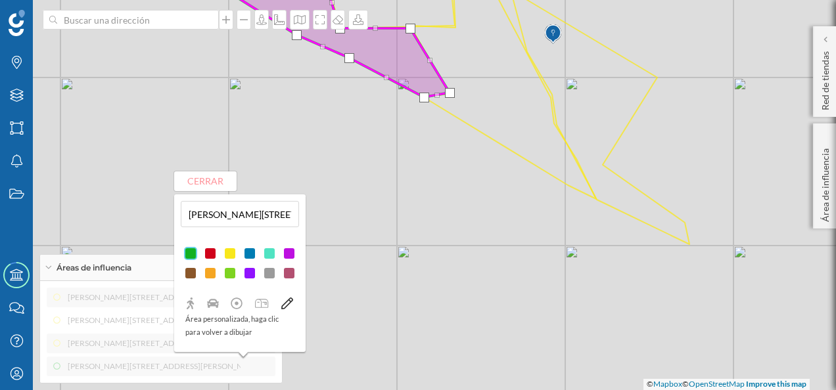
click at [234, 256] on div at bounding box center [229, 253] width 13 height 13
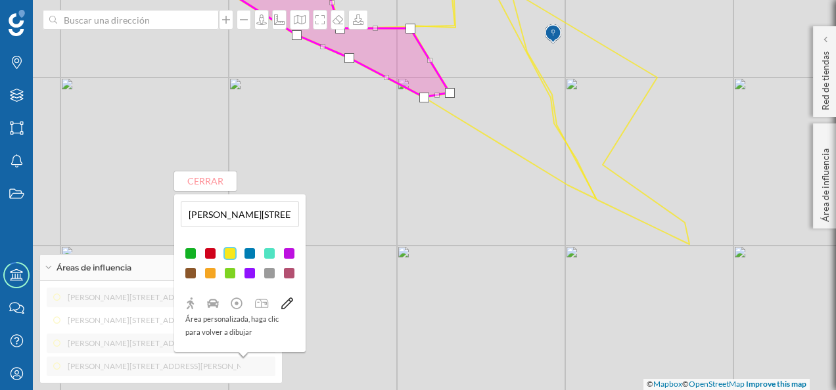
drag, startPoint x: 201, startPoint y: 193, endPoint x: 584, endPoint y: 219, distance: 384.0
click at [202, 193] on div "© Mapbox © OpenStreetMap Improve this map" at bounding box center [418, 195] width 836 height 390
click at [225, 182] on button "Cerrar" at bounding box center [205, 181] width 62 height 20
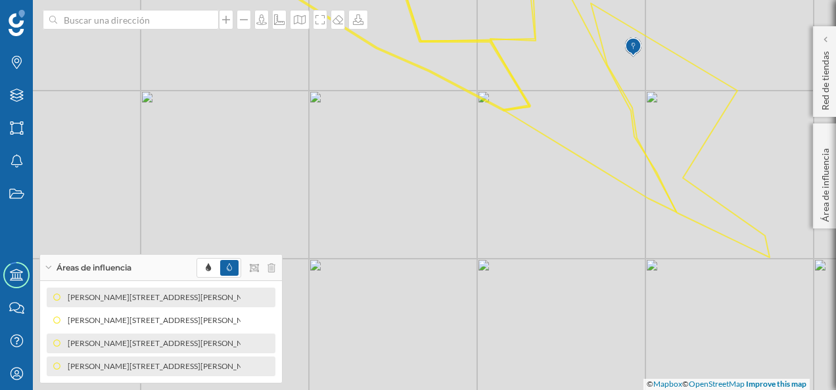
drag, startPoint x: 499, startPoint y: 206, endPoint x: 579, endPoint y: 219, distance: 81.2
click at [579, 219] on div "© Mapbox © OpenStreetMap Improve this map" at bounding box center [418, 195] width 836 height 390
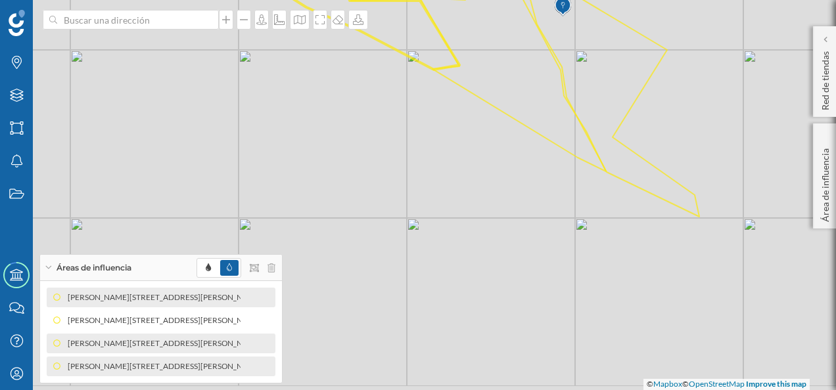
drag, startPoint x: 619, startPoint y: 234, endPoint x: 540, endPoint y: 189, distance: 90.9
click at [540, 189] on div "© Mapbox © OpenStreetMap Improve this map" at bounding box center [418, 195] width 836 height 390
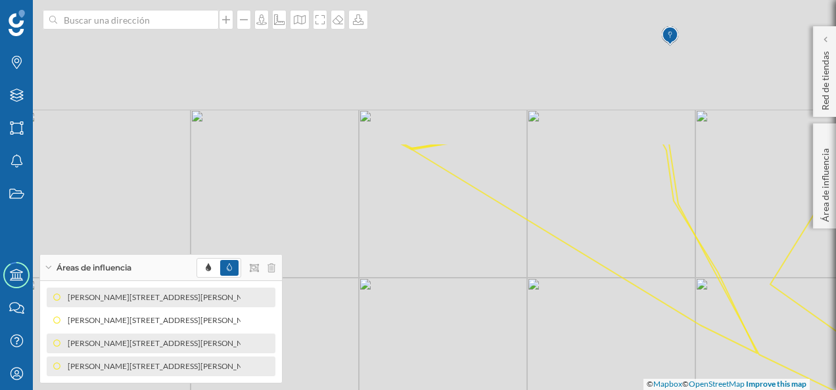
drag, startPoint x: 442, startPoint y: 122, endPoint x: 466, endPoint y: 311, distance: 190.8
click at [453, 313] on div "© Mapbox © OpenStreetMap Improve this map" at bounding box center [418, 195] width 836 height 390
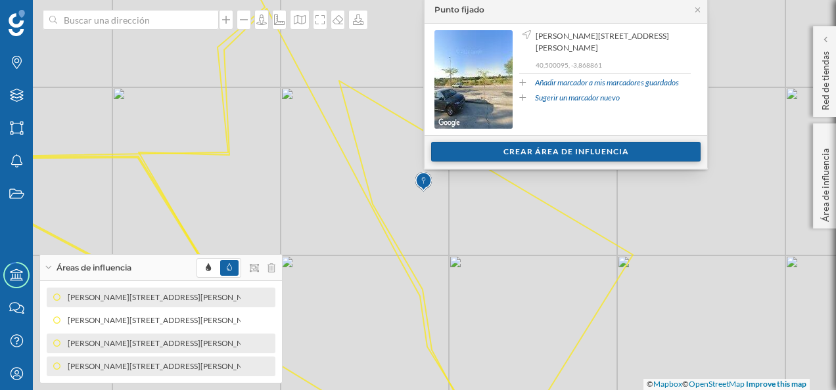
click at [603, 149] on div "Crear área de influencia" at bounding box center [565, 152] width 269 height 20
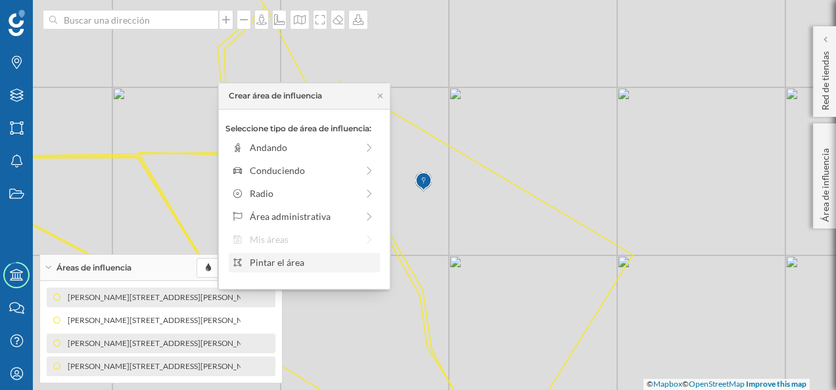
click at [296, 260] on div "Pintar el área" at bounding box center [312, 263] width 125 height 14
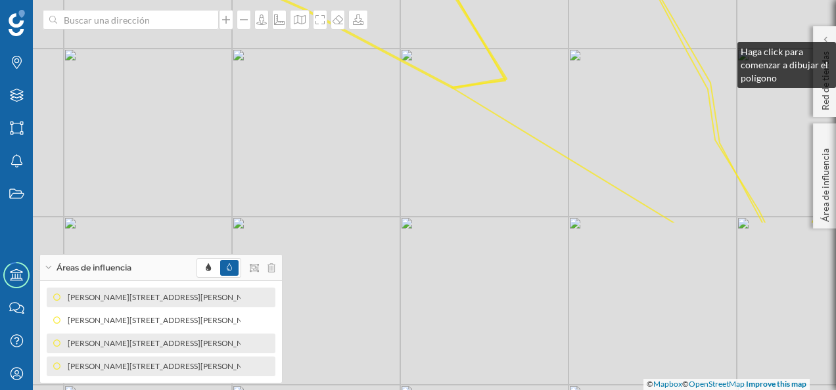
drag, startPoint x: 440, startPoint y: 251, endPoint x: 727, endPoint y: 53, distance: 349.0
click at [738, 39] on icon at bounding box center [774, 49] width 294 height 350
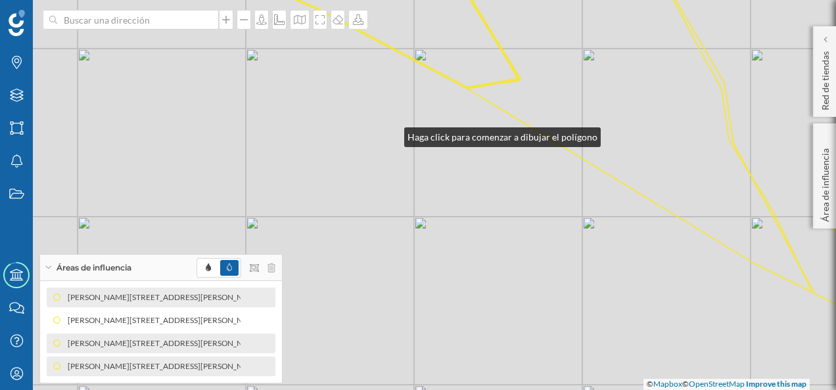
drag, startPoint x: 391, startPoint y: 125, endPoint x: 397, endPoint y: 182, distance: 57.5
click at [397, 182] on div "© Mapbox © OpenStreetMap Improve this map" at bounding box center [418, 195] width 836 height 390
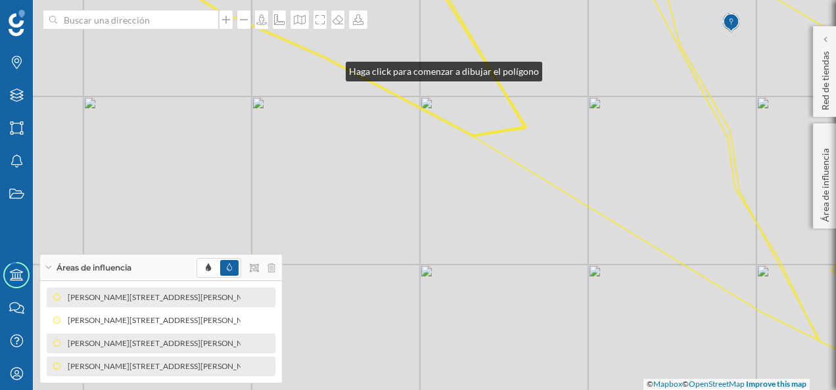
click at [332, 68] on div "© Mapbox © OpenStreetMap Improve this map" at bounding box center [418, 195] width 836 height 390
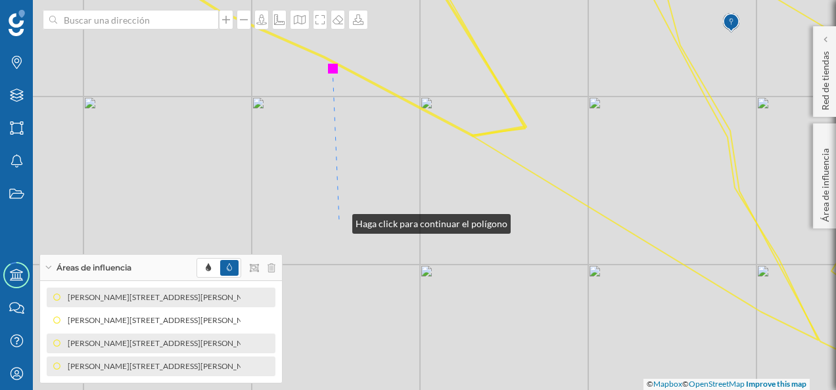
click at [339, 221] on div "© Mapbox © OpenStreetMap Improve this map" at bounding box center [418, 195] width 836 height 390
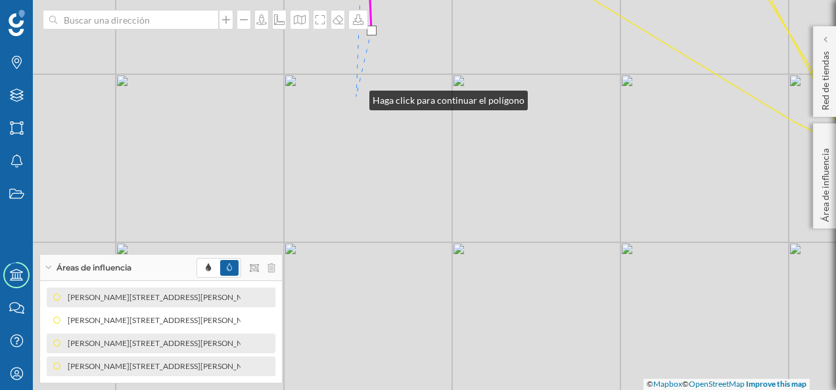
drag, startPoint x: 324, startPoint y: 288, endPoint x: 356, endPoint y: 97, distance: 193.2
click at [356, 97] on div "© Mapbox © OpenStreetMap Improve this map" at bounding box center [418, 195] width 836 height 390
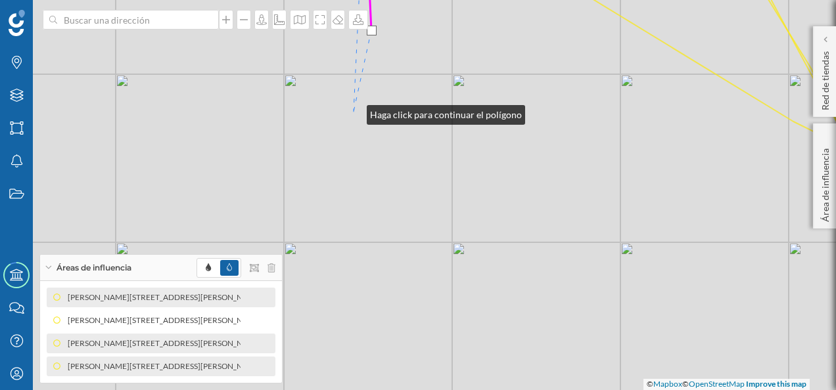
click at [353, 112] on div "© Mapbox © OpenStreetMap Improve this map" at bounding box center [418, 195] width 836 height 390
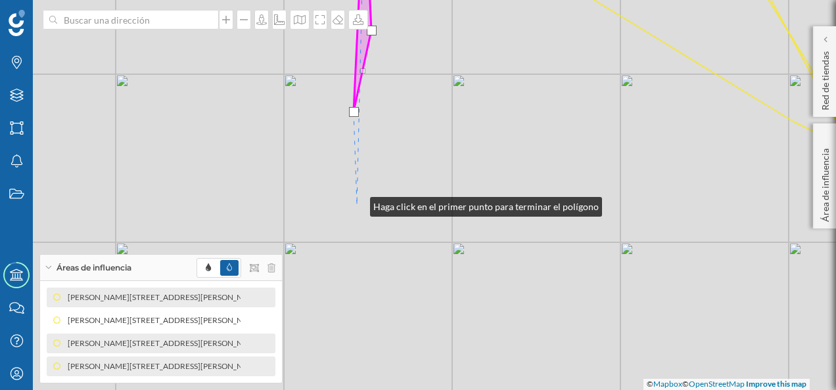
click at [357, 204] on div "© Mapbox © OpenStreetMap Improve this map" at bounding box center [418, 195] width 836 height 390
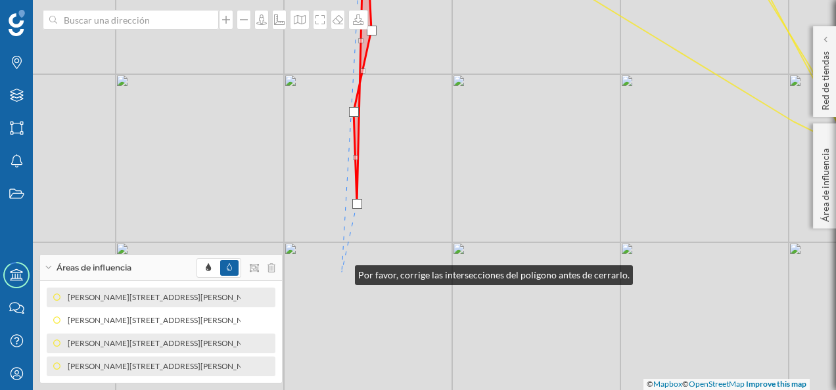
click at [342, 272] on div "© Mapbox © OpenStreetMap Improve this map" at bounding box center [418, 195] width 836 height 390
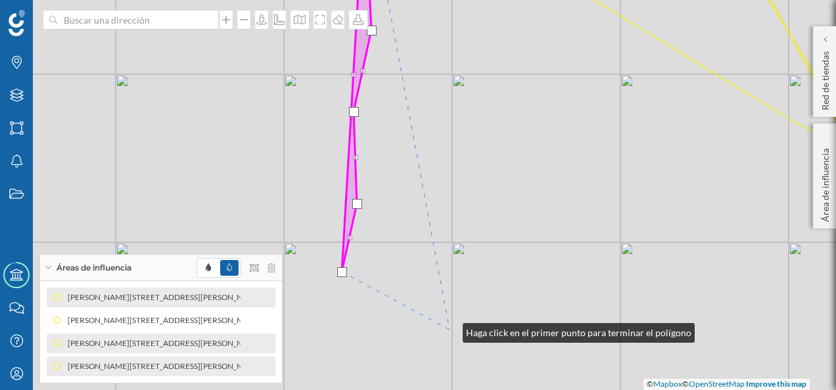
click at [449, 330] on div "© Mapbox © OpenStreetMap Improve this map" at bounding box center [418, 195] width 836 height 390
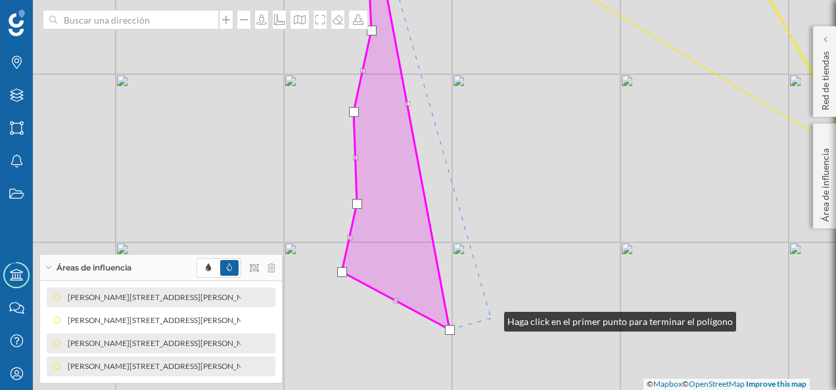
click at [491, 319] on div "© Mapbox © OpenStreetMap Improve this map" at bounding box center [418, 195] width 836 height 390
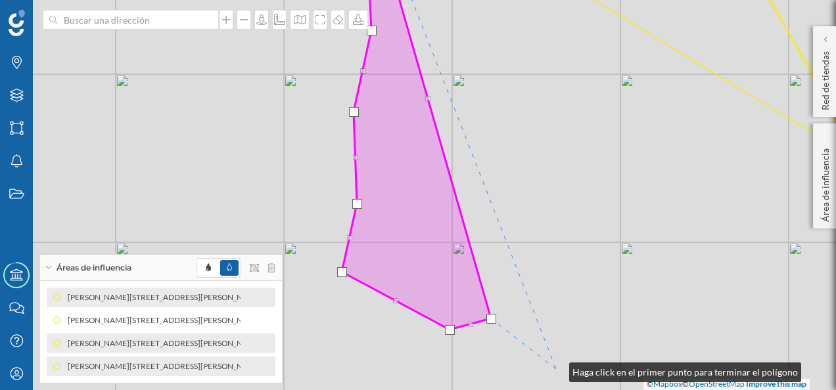
click at [556, 369] on div "© Mapbox © OpenStreetMap Improve this map" at bounding box center [418, 195] width 836 height 390
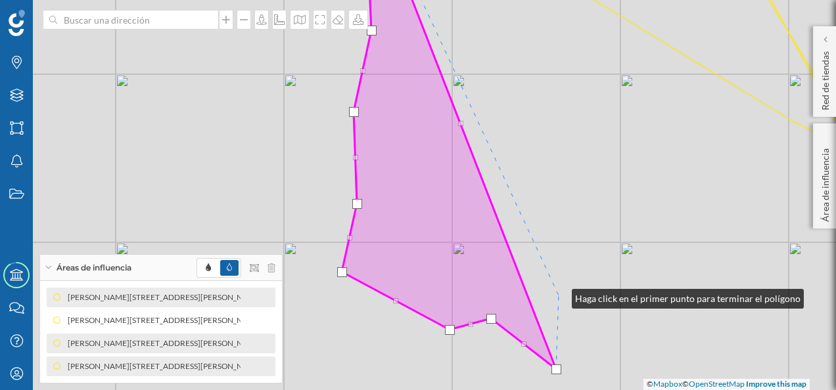
click at [558, 296] on div "© Mapbox © OpenStreetMap Improve this map" at bounding box center [418, 195] width 836 height 390
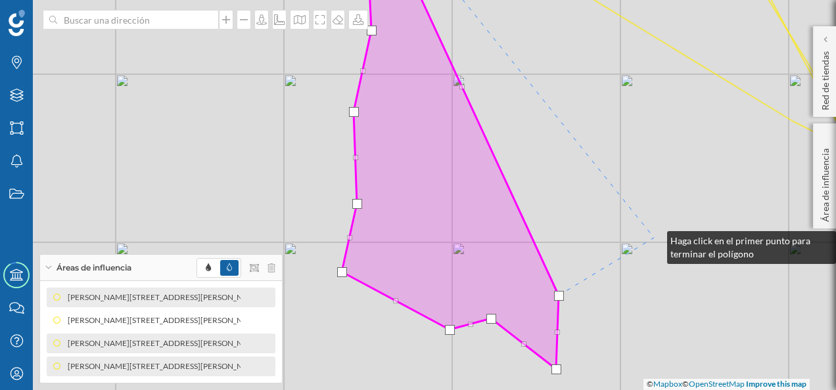
click at [654, 238] on div "© Mapbox © OpenStreetMap Improve this map" at bounding box center [418, 195] width 836 height 390
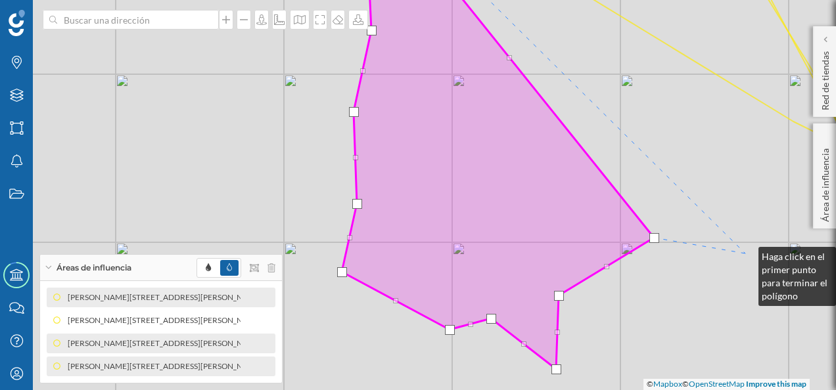
click at [745, 254] on div "© Mapbox © OpenStreetMap Improve this map" at bounding box center [418, 195] width 836 height 390
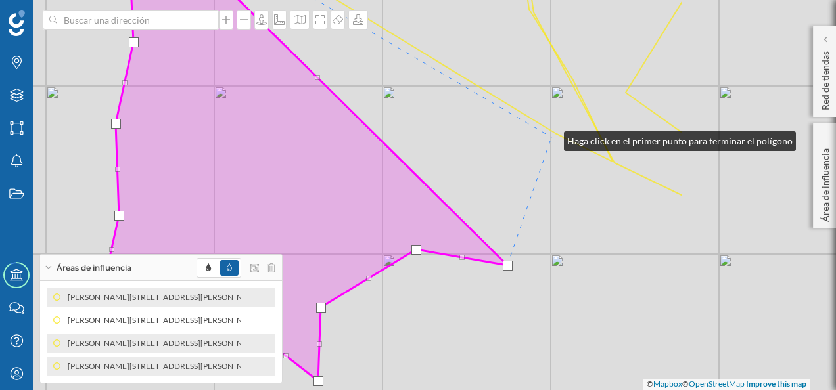
drag, startPoint x: 788, startPoint y: 126, endPoint x: 551, endPoint y: 138, distance: 238.1
click at [551, 138] on div "© Mapbox © OpenStreetMap Improve this map" at bounding box center [418, 195] width 836 height 390
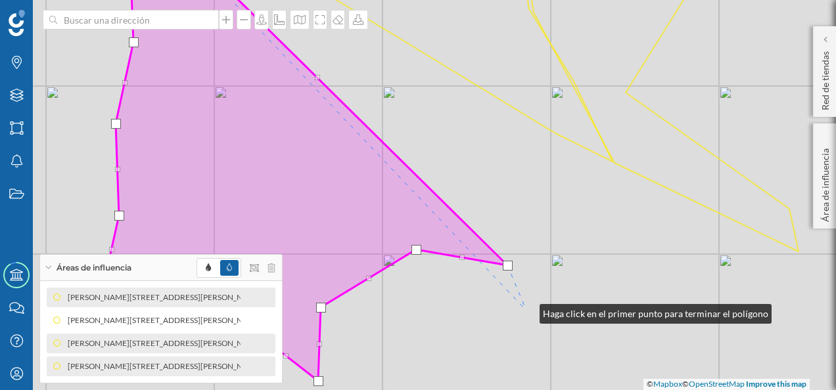
click at [526, 311] on div "© Mapbox © OpenStreetMap Improve this map" at bounding box center [418, 195] width 836 height 390
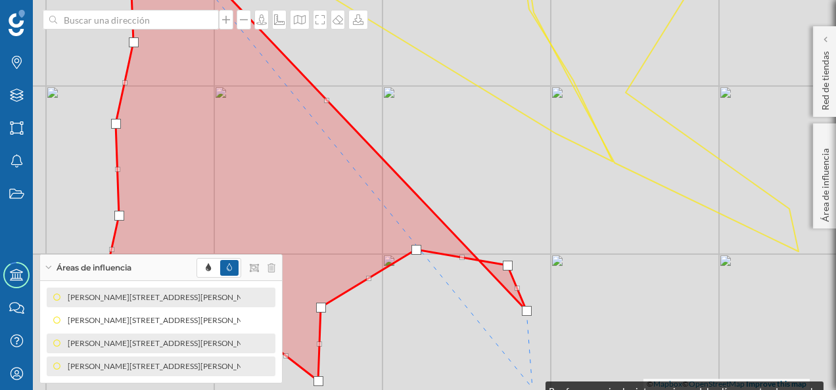
click at [532, 388] on div "© Mapbox © OpenStreetMap Improve this map" at bounding box center [418, 195] width 836 height 390
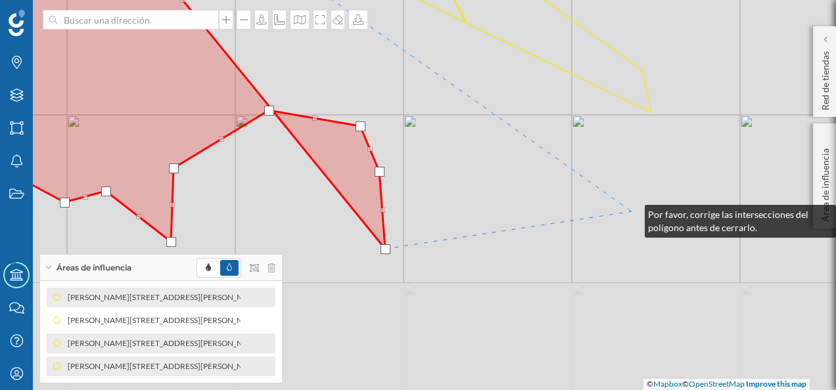
drag, startPoint x: 779, startPoint y: 351, endPoint x: 631, endPoint y: 210, distance: 203.5
click at [631, 210] on div "© Mapbox © OpenStreetMap Improve this map" at bounding box center [418, 195] width 836 height 390
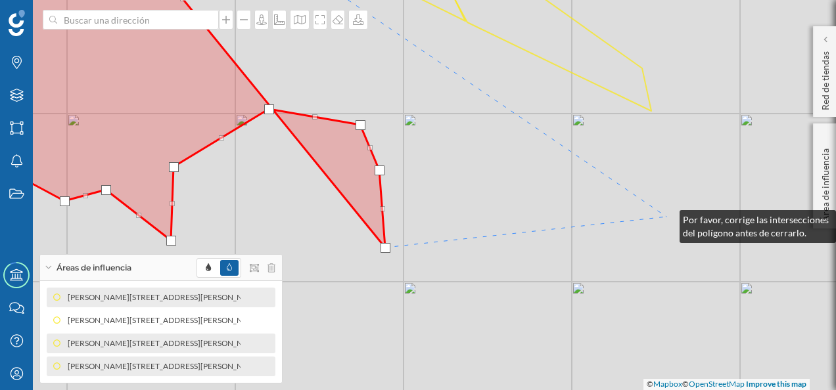
click at [666, 217] on div "© Mapbox © OpenStreetMap Improve this map" at bounding box center [418, 195] width 836 height 390
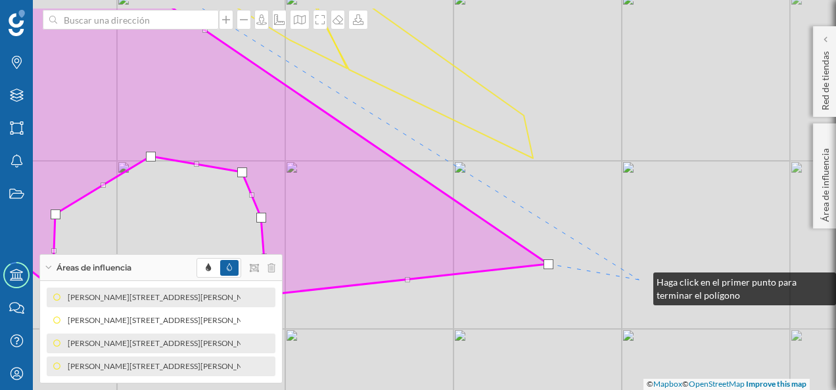
drag, startPoint x: 758, startPoint y: 232, endPoint x: 640, endPoint y: 279, distance: 127.4
click at [640, 279] on div "© Mapbox © OpenStreetMap Improve this map" at bounding box center [418, 195] width 836 height 390
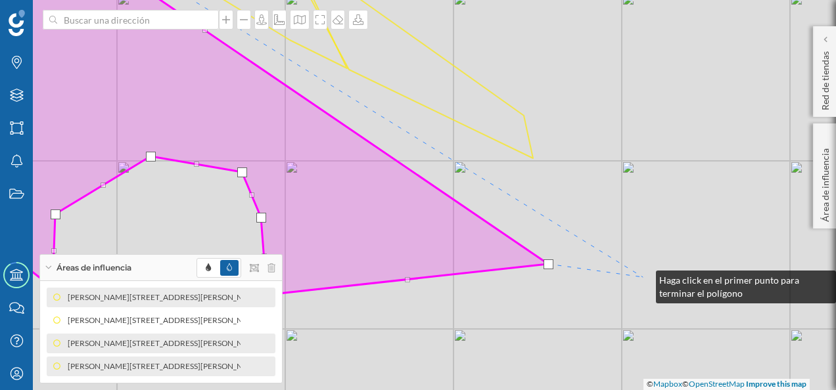
click at [643, 277] on div "© Mapbox © OpenStreetMap Improve this map" at bounding box center [418, 195] width 836 height 390
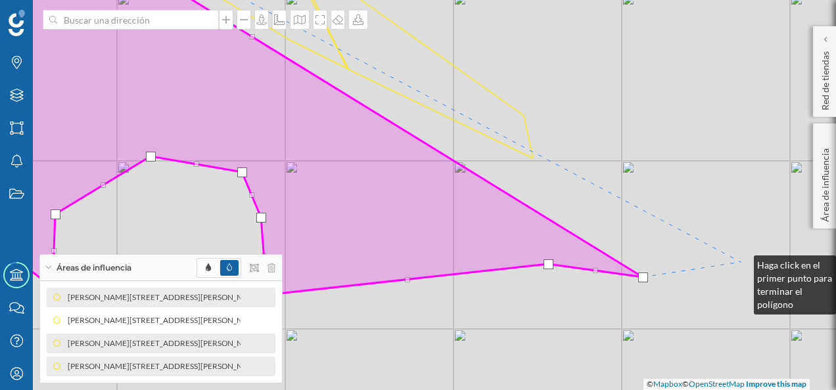
click at [740, 262] on div "© Mapbox © OpenStreetMap Improve this map" at bounding box center [418, 195] width 836 height 390
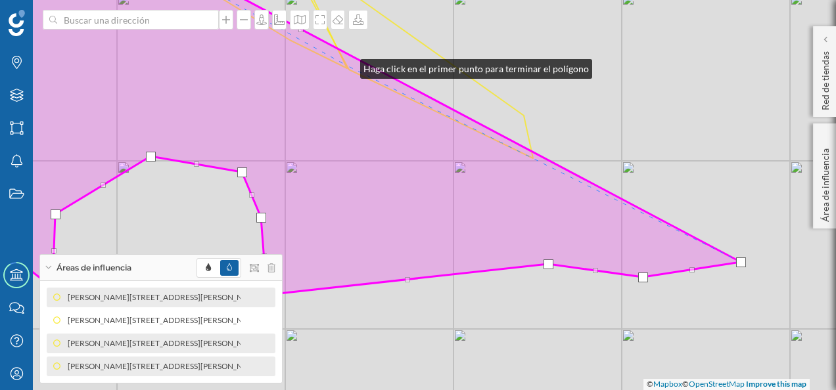
click at [347, 66] on icon at bounding box center [328, 127] width 826 height 336
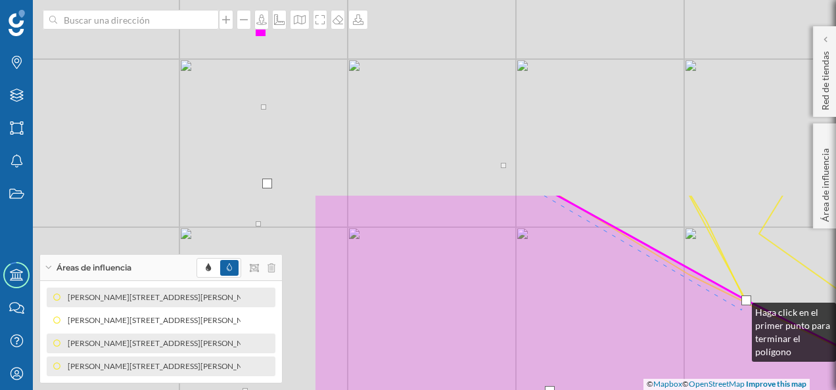
drag, startPoint x: 340, startPoint y: 75, endPoint x: 738, endPoint y: 309, distance: 462.7
click at [738, 309] on icon at bounding box center [726, 362] width 826 height 336
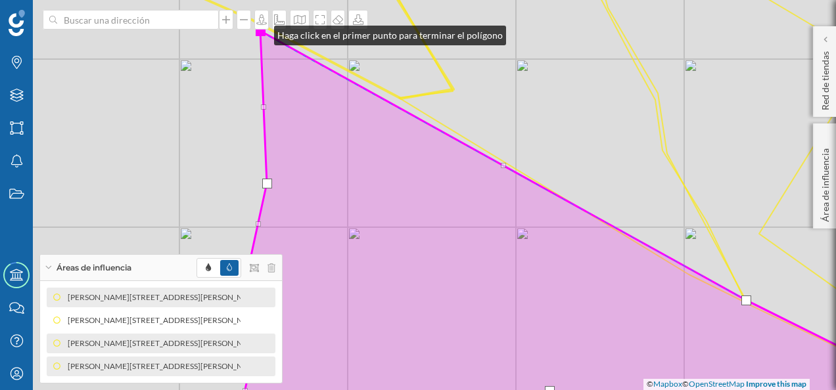
click at [261, 32] on div at bounding box center [261, 31] width 10 height 10
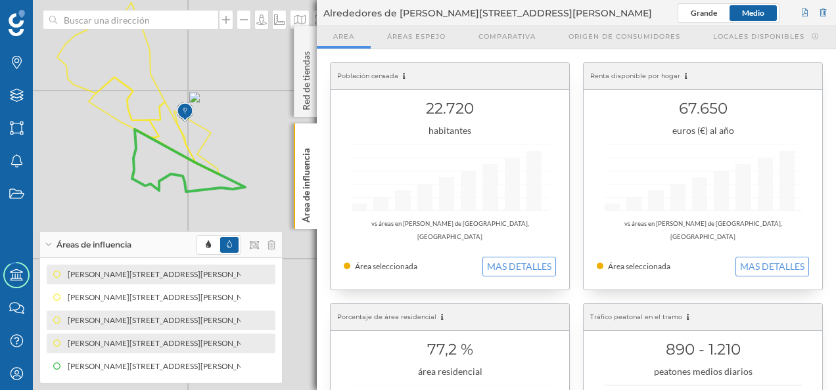
drag, startPoint x: 201, startPoint y: 156, endPoint x: 285, endPoint y: 187, distance: 89.6
click at [285, 187] on div "© Mapbox © OpenStreetMap Improve this map" at bounding box center [418, 195] width 836 height 390
click at [306, 51] on p "Red de tiendas" at bounding box center [306, 78] width 13 height 64
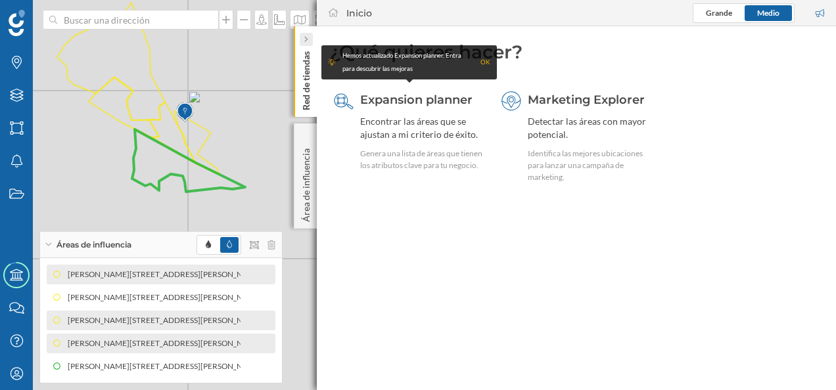
click at [303, 40] on div at bounding box center [306, 39] width 13 height 13
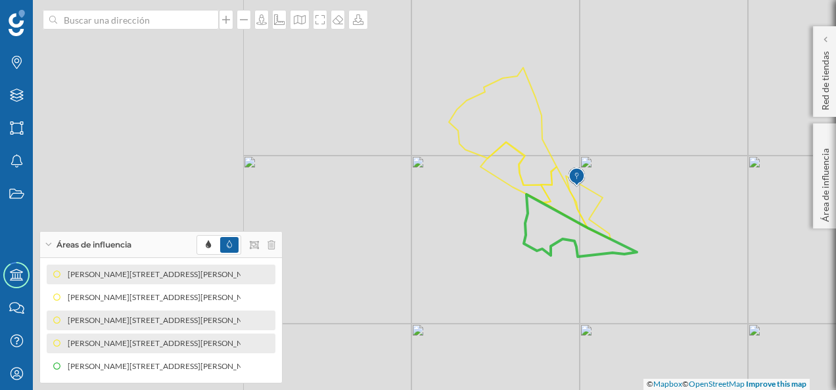
drag, startPoint x: 279, startPoint y: 127, endPoint x: 728, endPoint y: 210, distance: 456.8
click at [731, 210] on div "© Mapbox © OpenStreetMap Improve this map" at bounding box center [418, 195] width 836 height 390
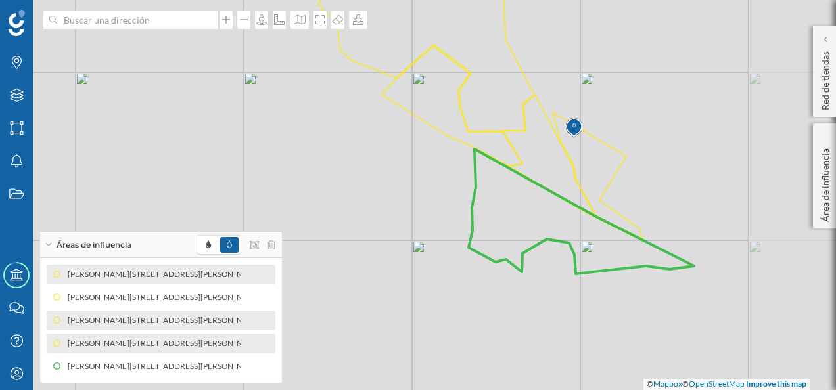
drag, startPoint x: 570, startPoint y: 221, endPoint x: 420, endPoint y: 221, distance: 149.8
click at [420, 221] on div "© Mapbox © OpenStreetMap Improve this map" at bounding box center [418, 195] width 836 height 390
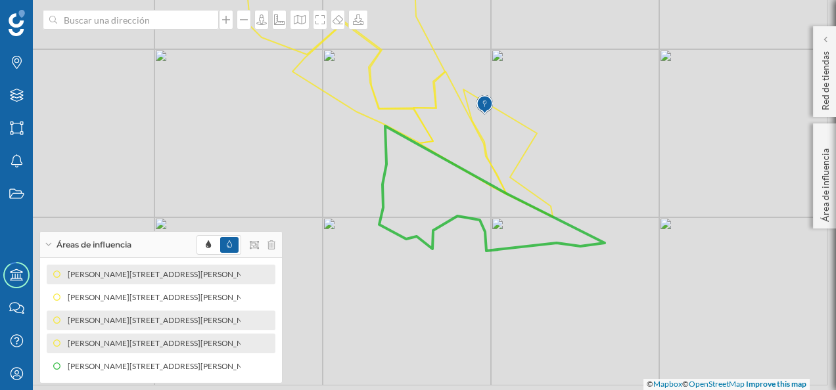
drag, startPoint x: 564, startPoint y: 301, endPoint x: 475, endPoint y: 278, distance: 92.3
click at [475, 278] on div "© Mapbox © OpenStreetMap Improve this map" at bounding box center [418, 195] width 836 height 390
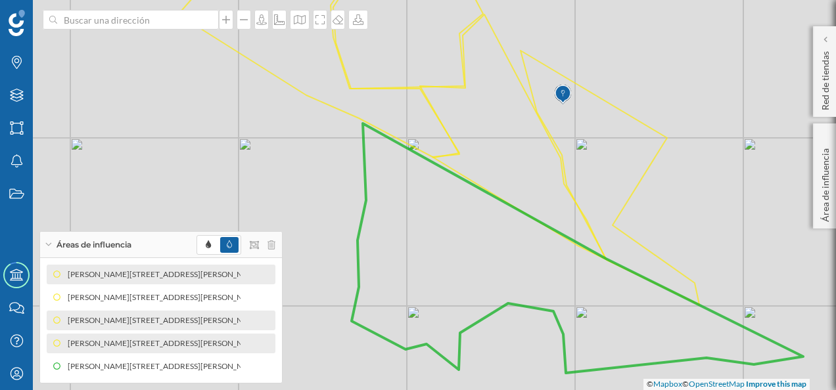
drag, startPoint x: 558, startPoint y: 222, endPoint x: 717, endPoint y: 238, distance: 159.8
click at [717, 238] on div "© Mapbox © OpenStreetMap Improve this map" at bounding box center [418, 195] width 836 height 390
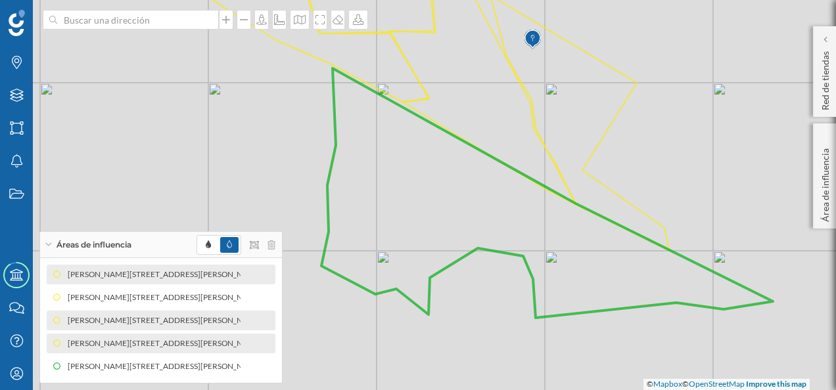
drag, startPoint x: 689, startPoint y: 185, endPoint x: 651, endPoint y: 129, distance: 68.2
click at [651, 129] on div "© Mapbox © OpenStreetMap Improve this map" at bounding box center [418, 195] width 836 height 390
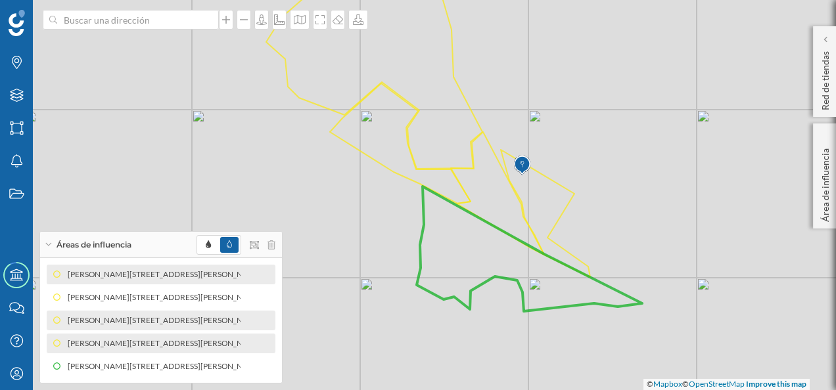
drag, startPoint x: 632, startPoint y: 226, endPoint x: 654, endPoint y: 233, distance: 22.7
click at [654, 233] on div "© Mapbox © OpenStreetMap Improve this map" at bounding box center [418, 195] width 836 height 390
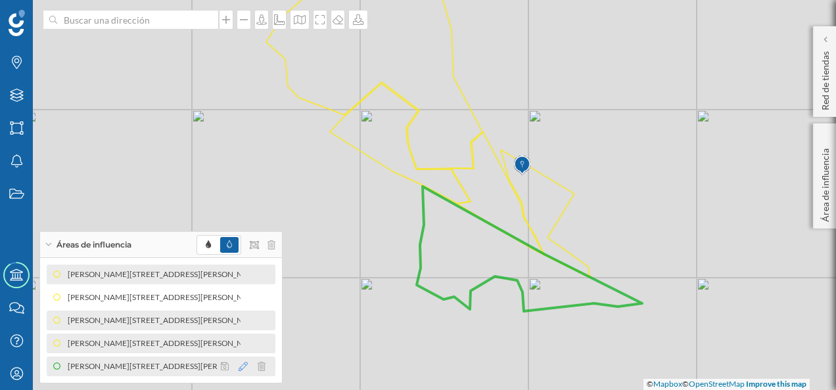
click at [244, 368] on icon at bounding box center [242, 366] width 9 height 9
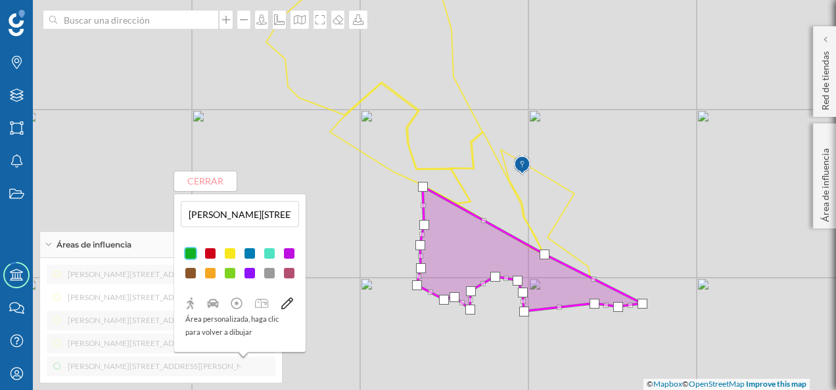
click at [227, 256] on div at bounding box center [229, 253] width 13 height 13
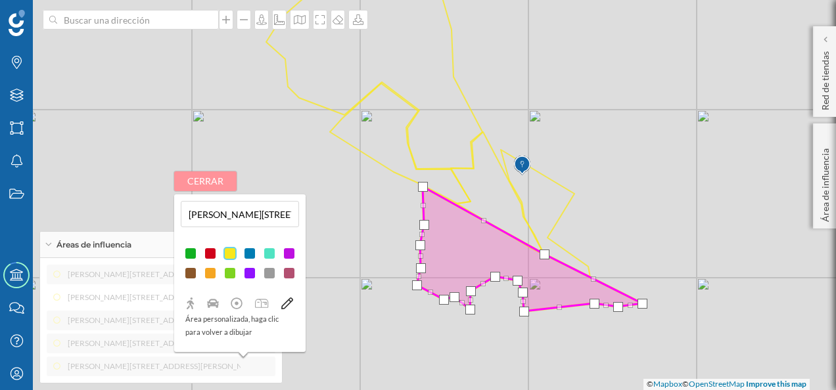
click at [190, 180] on button "Cerrar" at bounding box center [205, 181] width 62 height 20
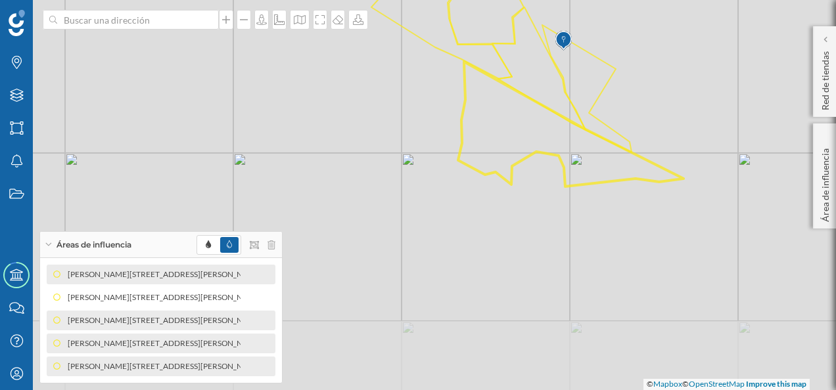
drag, startPoint x: 665, startPoint y: 180, endPoint x: 706, endPoint y: 55, distance: 131.5
click at [706, 55] on div "© Mapbox © OpenStreetMap Improve this map" at bounding box center [418, 195] width 836 height 390
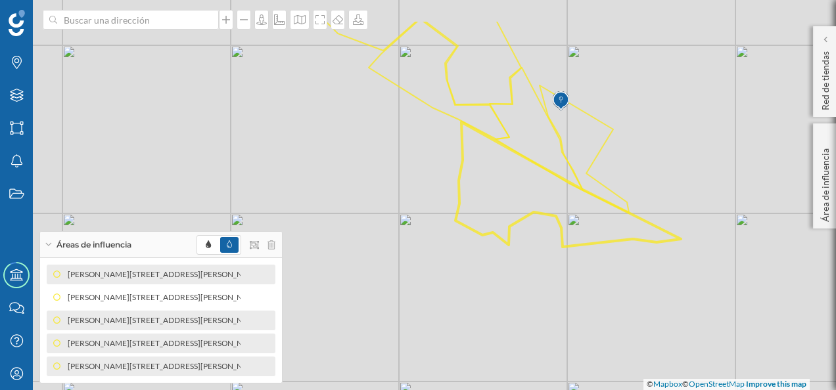
drag, startPoint x: 735, startPoint y: 108, endPoint x: 732, endPoint y: 166, distance: 57.9
click at [732, 166] on div "© Mapbox © OpenStreetMap Improve this map" at bounding box center [418, 195] width 836 height 390
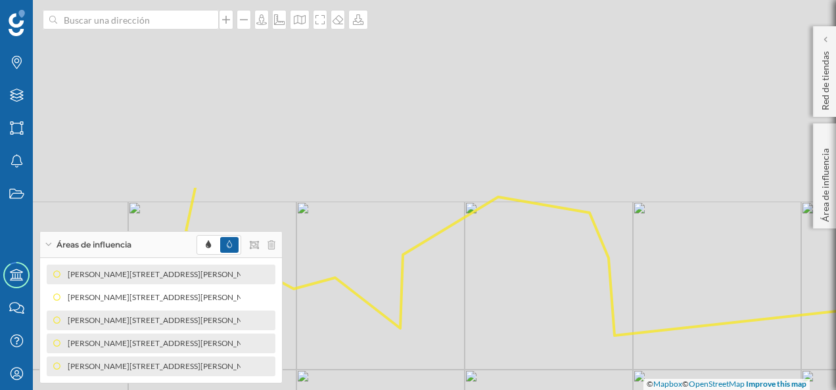
drag, startPoint x: 535, startPoint y: 181, endPoint x: 612, endPoint y: 408, distance: 239.3
click at [612, 390] on html "Marcas Capas Áreas Notificaciones Estados Academy Contacta con nosotros Centro …" at bounding box center [418, 195] width 836 height 390
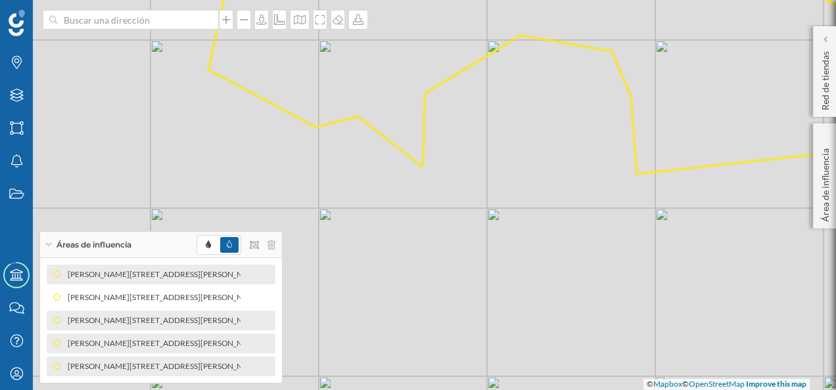
drag, startPoint x: 739, startPoint y: 365, endPoint x: 761, endPoint y: 204, distance: 163.2
click at [761, 204] on div "© Mapbox © OpenStreetMap Improve this map" at bounding box center [418, 195] width 836 height 390
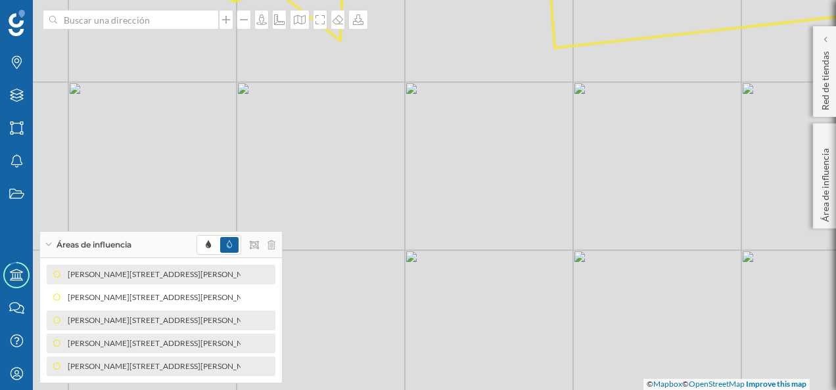
drag, startPoint x: 700, startPoint y: 288, endPoint x: 618, endPoint y: 162, distance: 150.5
click at [618, 162] on div "© Mapbox © OpenStreetMap Improve this map" at bounding box center [418, 195] width 836 height 390
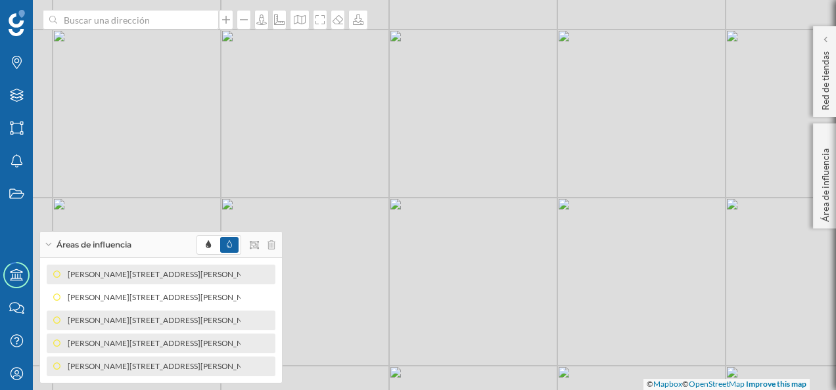
drag, startPoint x: 660, startPoint y: 171, endPoint x: 645, endPoint y: 118, distance: 54.9
click at [645, 118] on div "© Mapbox © OpenStreetMap Improve this map" at bounding box center [418, 195] width 836 height 390
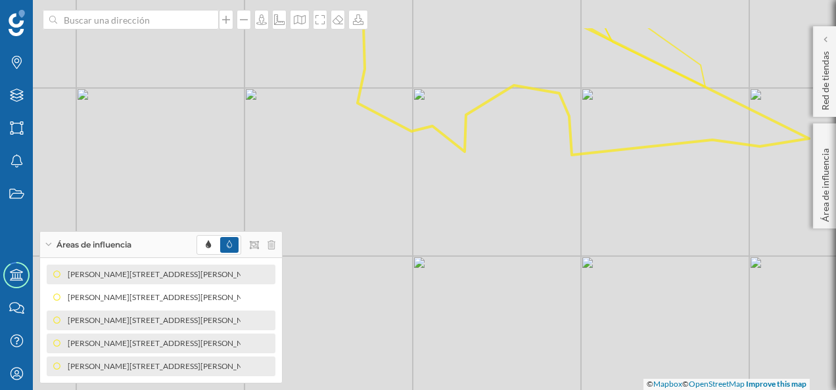
drag, startPoint x: 638, startPoint y: 155, endPoint x: 620, endPoint y: 225, distance: 72.5
click at [620, 225] on div "© Mapbox © OpenStreetMap Improve this map" at bounding box center [418, 195] width 836 height 390
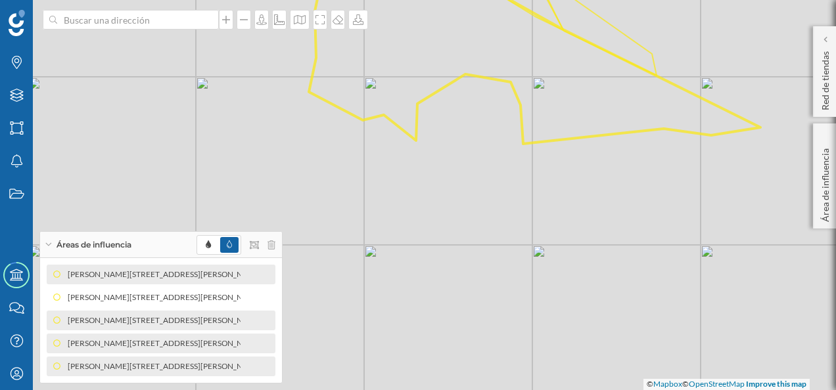
drag, startPoint x: 750, startPoint y: 202, endPoint x: 702, endPoint y: 187, distance: 50.3
click at [702, 187] on div "© Mapbox © OpenStreetMap Improve this map" at bounding box center [418, 195] width 836 height 390
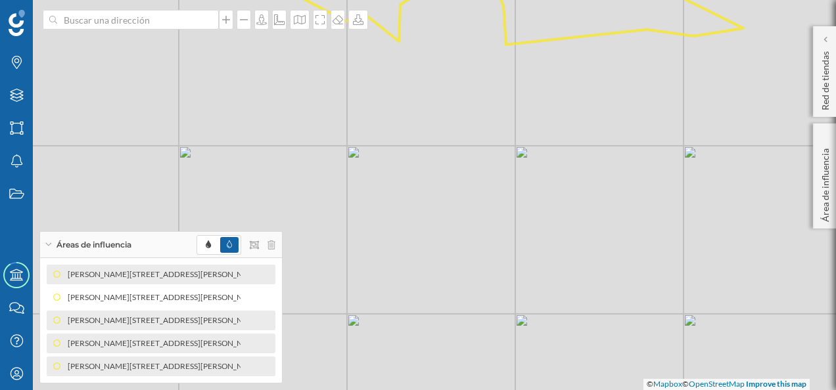
drag, startPoint x: 634, startPoint y: 252, endPoint x: 618, endPoint y: 154, distance: 99.9
click at [618, 154] on div "© Mapbox © OpenStreetMap Improve this map" at bounding box center [418, 195] width 836 height 390
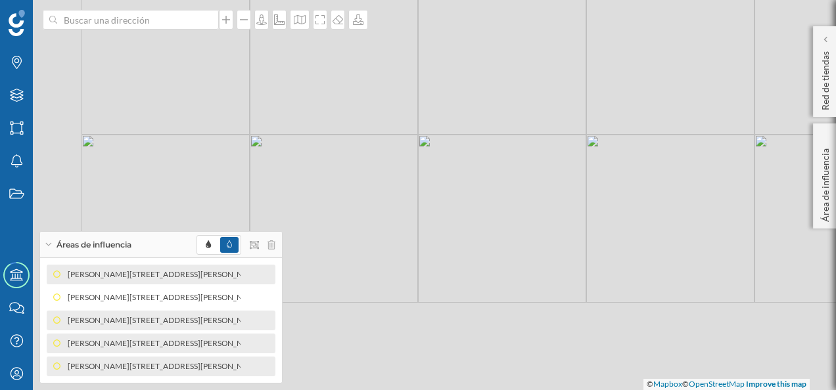
drag, startPoint x: 539, startPoint y: 346, endPoint x: 673, endPoint y: 127, distance: 256.6
click at [673, 127] on div "© Mapbox © OpenStreetMap Improve this map" at bounding box center [418, 195] width 836 height 390
drag, startPoint x: 655, startPoint y: 89, endPoint x: 599, endPoint y: 189, distance: 113.8
click at [599, 189] on div "© Mapbox © OpenStreetMap Improve this map" at bounding box center [418, 195] width 836 height 390
drag, startPoint x: 631, startPoint y: 108, endPoint x: 595, endPoint y: 238, distance: 134.2
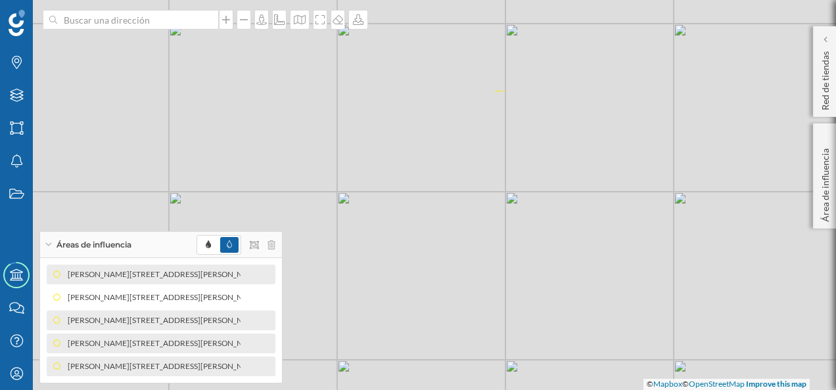
click at [595, 238] on div "© Mapbox © OpenStreetMap Improve this map" at bounding box center [418, 195] width 836 height 390
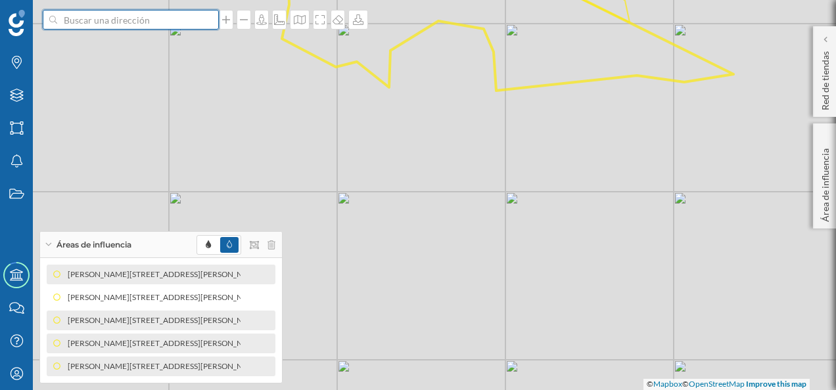
click at [130, 23] on input at bounding box center [130, 20] width 147 height 20
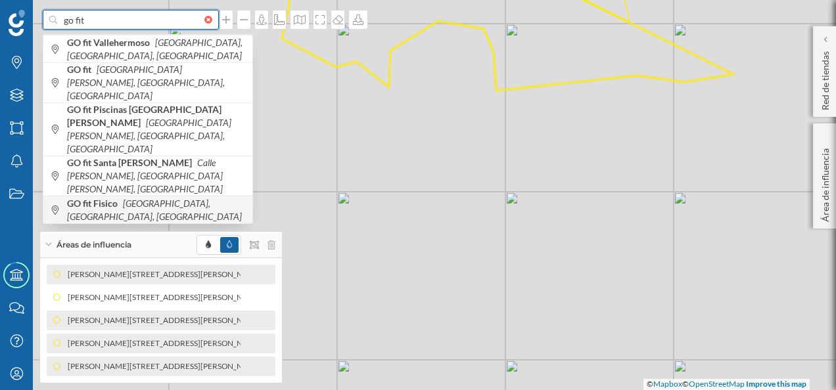
type input "go fit"
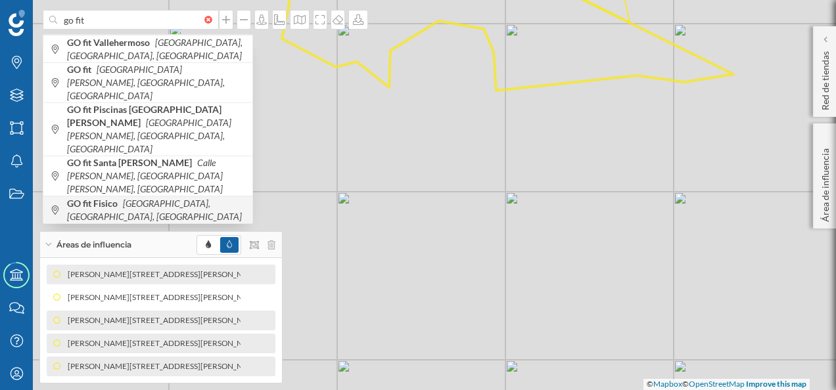
click at [115, 198] on b "GO fit Fisico" at bounding box center [94, 203] width 54 height 11
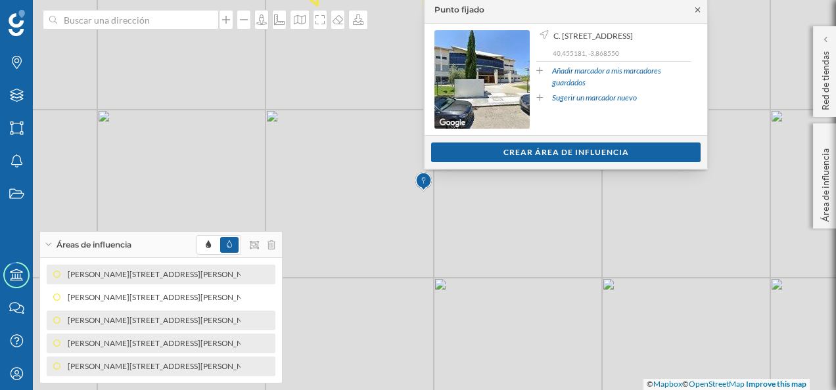
click at [697, 11] on icon at bounding box center [697, 10] width 10 height 8
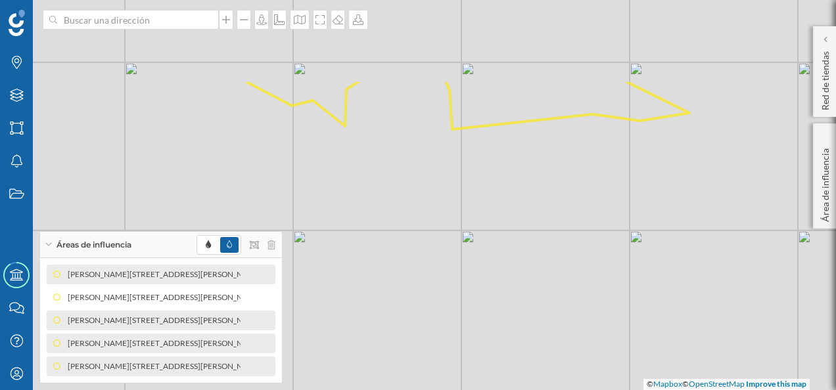
drag, startPoint x: 445, startPoint y: 146, endPoint x: 473, endPoint y: 267, distance: 124.0
click at [473, 267] on div "© Mapbox © OpenStreetMap Improve this map" at bounding box center [418, 195] width 836 height 390
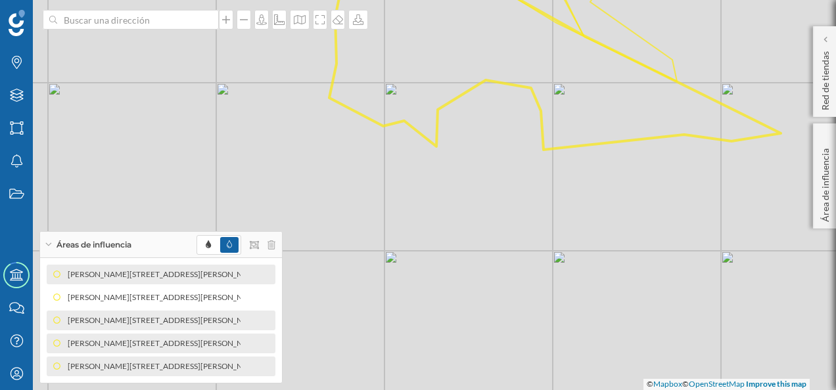
drag, startPoint x: 544, startPoint y: 227, endPoint x: 635, endPoint y: 248, distance: 93.6
click at [635, 248] on div "© Mapbox © OpenStreetMap Improve this map" at bounding box center [418, 195] width 836 height 390
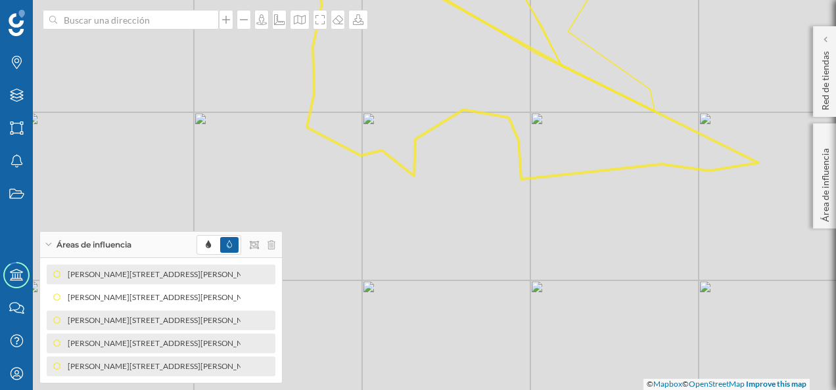
drag, startPoint x: 666, startPoint y: 211, endPoint x: 643, endPoint y: 240, distance: 37.1
click at [643, 240] on div "© Mapbox © OpenStreetMap Improve this map" at bounding box center [418, 195] width 836 height 390
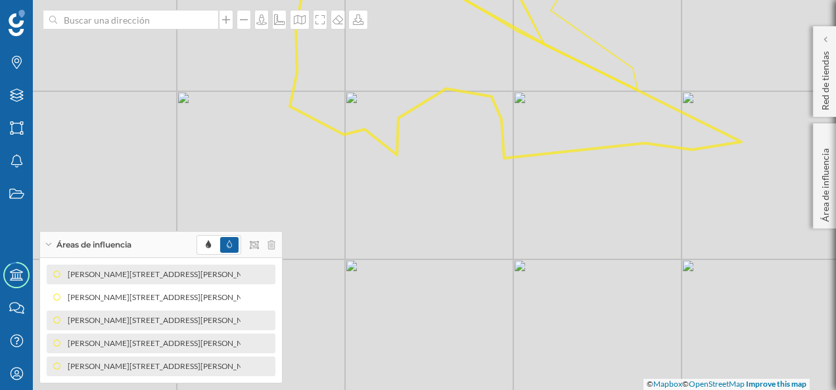
drag, startPoint x: 657, startPoint y: 260, endPoint x: 640, endPoint y: 238, distance: 27.1
click at [640, 238] on div "© Mapbox © OpenStreetMap Improve this map" at bounding box center [418, 195] width 836 height 390
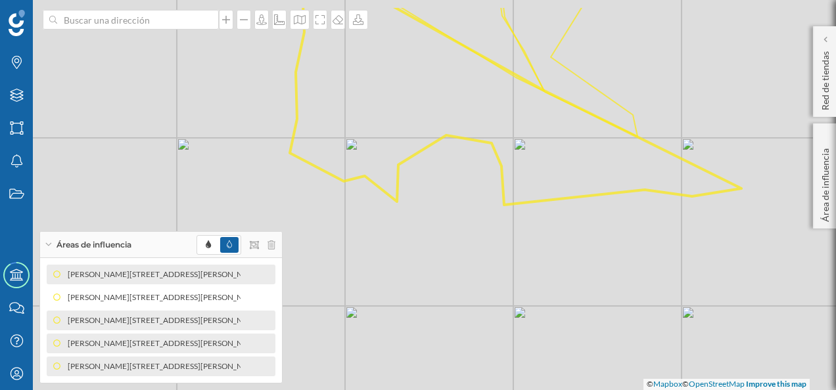
drag, startPoint x: 572, startPoint y: 222, endPoint x: 570, endPoint y: 255, distance: 32.9
click at [570, 255] on div "© Mapbox © OpenStreetMap Improve this map" at bounding box center [418, 195] width 836 height 390
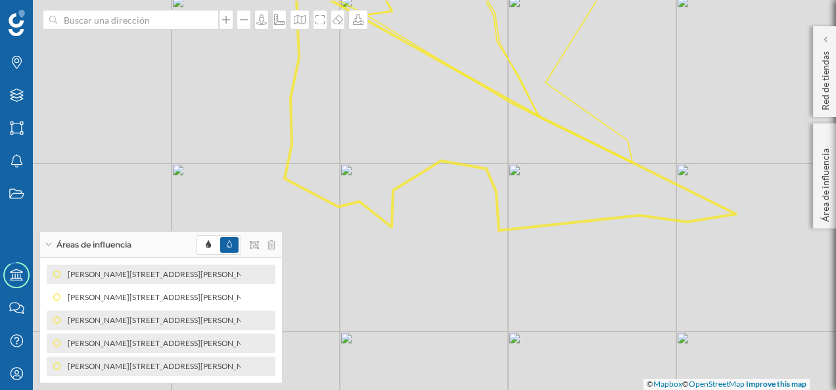
drag, startPoint x: 579, startPoint y: 222, endPoint x: 576, endPoint y: 261, distance: 39.6
click at [576, 261] on div "© Mapbox © OpenStreetMap Improve this map" at bounding box center [418, 195] width 836 height 390
drag, startPoint x: 569, startPoint y: 297, endPoint x: 594, endPoint y: 247, distance: 55.8
click at [594, 247] on div "© Mapbox © OpenStreetMap Improve this map" at bounding box center [418, 195] width 836 height 390
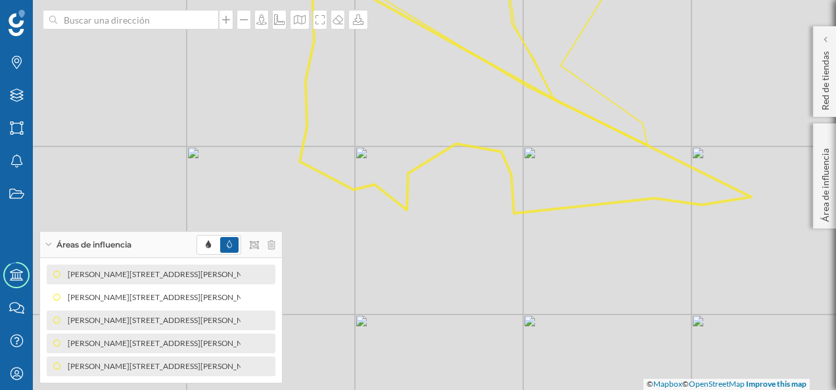
drag, startPoint x: 576, startPoint y: 238, endPoint x: 566, endPoint y: 271, distance: 34.3
click at [566, 271] on div "© Mapbox © OpenStreetMap Improve this map" at bounding box center [418, 195] width 836 height 390
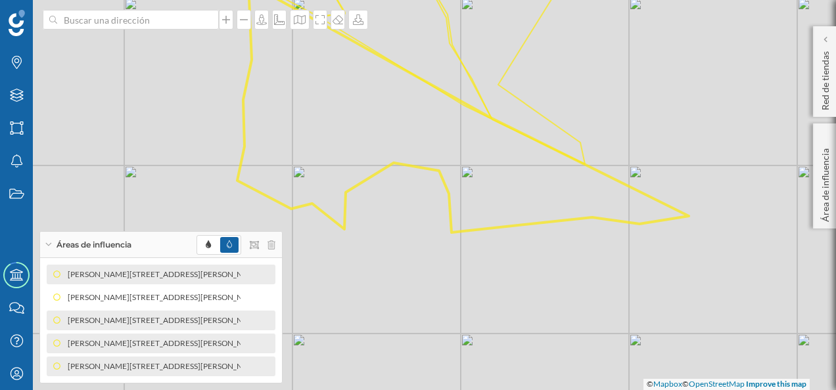
drag, startPoint x: 495, startPoint y: 257, endPoint x: 433, endPoint y: 276, distance: 65.3
click at [433, 276] on div "© Mapbox © OpenStreetMap Improve this map" at bounding box center [418, 195] width 836 height 390
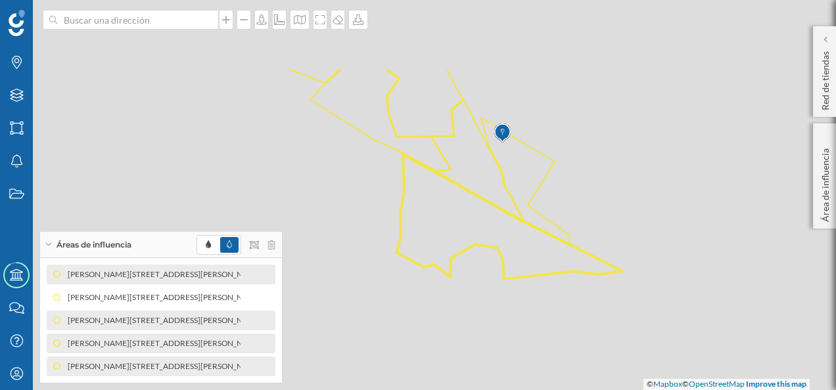
drag, startPoint x: 574, startPoint y: 95, endPoint x: 563, endPoint y: 213, distance: 118.8
click at [563, 213] on div "© Mapbox © OpenStreetMap Improve this map" at bounding box center [418, 195] width 836 height 390
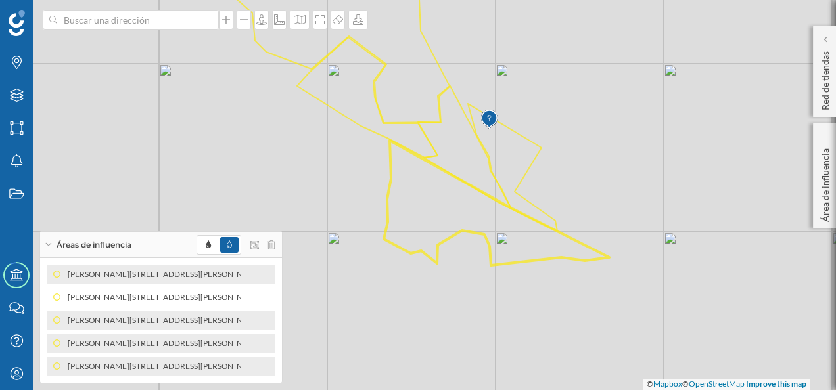
drag, startPoint x: 266, startPoint y: 125, endPoint x: 258, endPoint y: 101, distance: 25.1
click at [258, 101] on div "© Mapbox © OpenStreetMap Improve this map" at bounding box center [418, 195] width 836 height 390
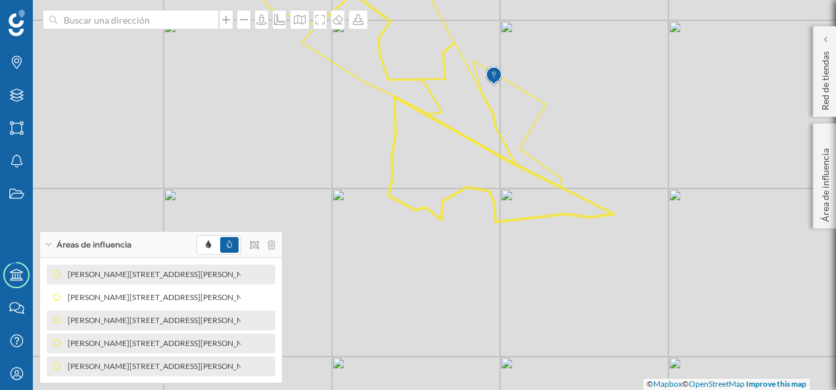
drag, startPoint x: 477, startPoint y: 325, endPoint x: 482, endPoint y: 281, distance: 43.6
click at [482, 281] on div "© Mapbox © OpenStreetMap Improve this map" at bounding box center [418, 195] width 836 height 390
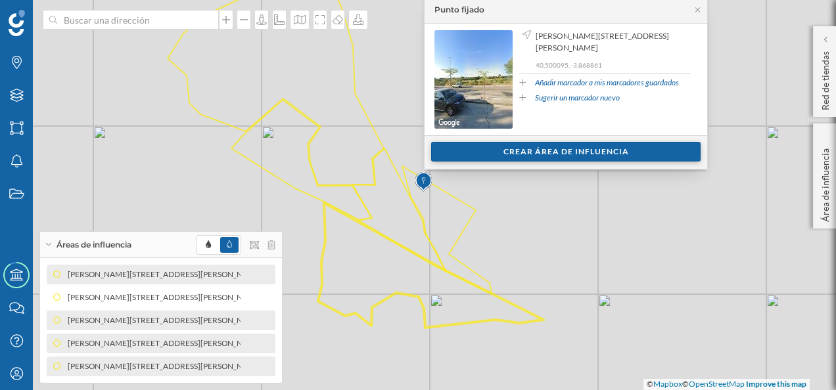
click at [573, 150] on div "Crear área de influencia" at bounding box center [565, 152] width 269 height 20
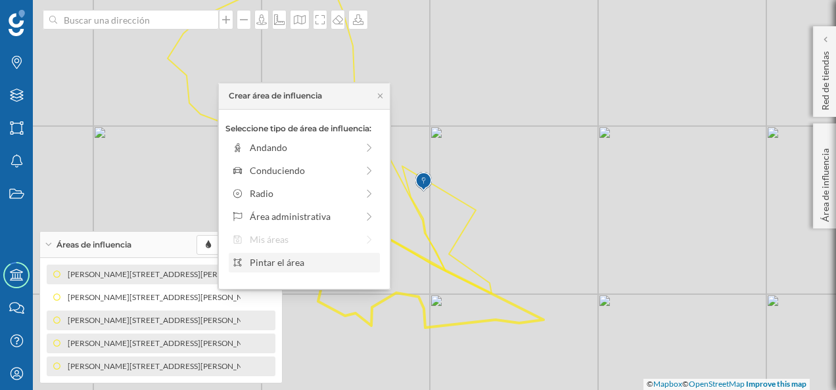
click at [311, 258] on div "Pintar el área" at bounding box center [312, 263] width 125 height 14
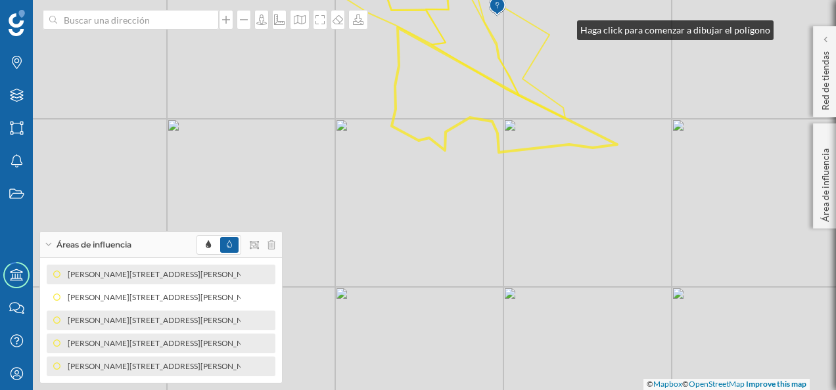
drag, startPoint x: 490, startPoint y: 202, endPoint x: 579, endPoint y: -8, distance: 228.4
click at [579, 0] on html "Marcas Capas Áreas Notificaciones Estados Academy Contacta con nosotros Centro …" at bounding box center [418, 195] width 836 height 390
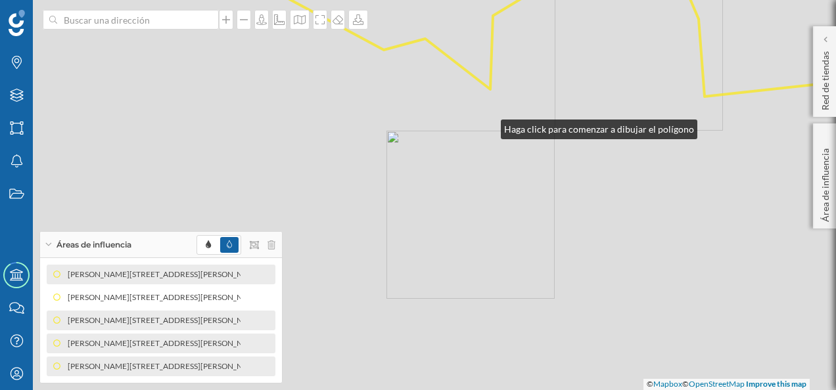
drag, startPoint x: 505, startPoint y: 92, endPoint x: 468, endPoint y: 162, distance: 79.0
click at [468, 162] on div "© Mapbox © OpenStreetMap Improve this map" at bounding box center [418, 195] width 836 height 390
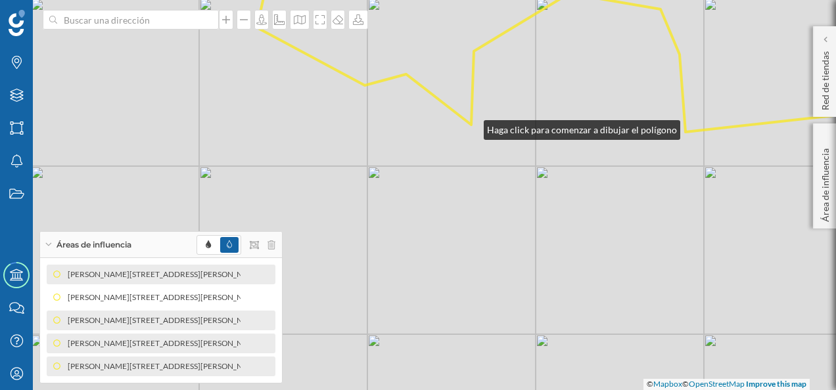
click at [470, 127] on div "© Mapbox © OpenStreetMap Improve this map" at bounding box center [418, 195] width 836 height 390
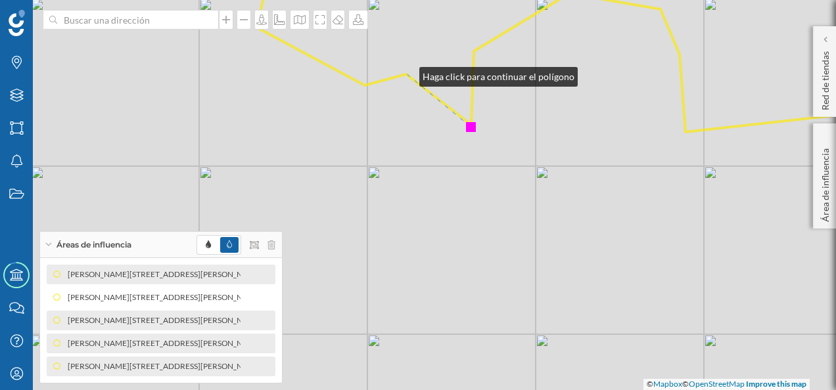
click at [406, 74] on icon at bounding box center [589, 45] width 665 height 173
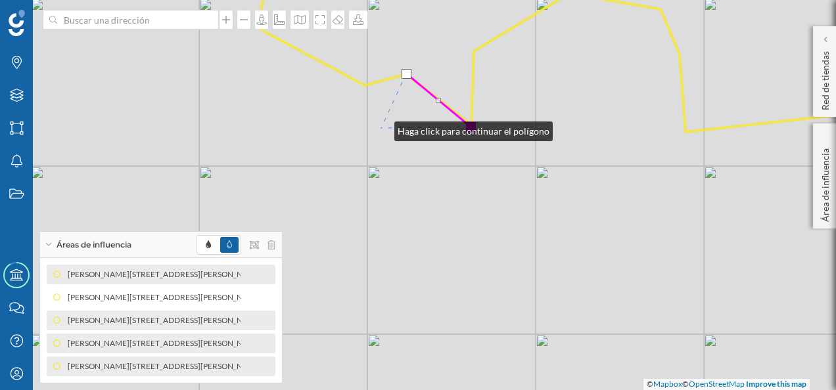
click at [381, 128] on div "© Mapbox © OpenStreetMap Improve this map" at bounding box center [418, 195] width 836 height 390
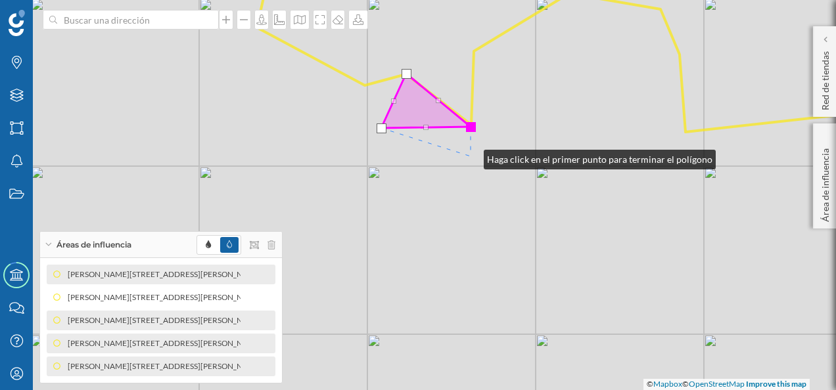
click at [470, 156] on div "© Mapbox © OpenStreetMap Improve this map" at bounding box center [418, 195] width 836 height 390
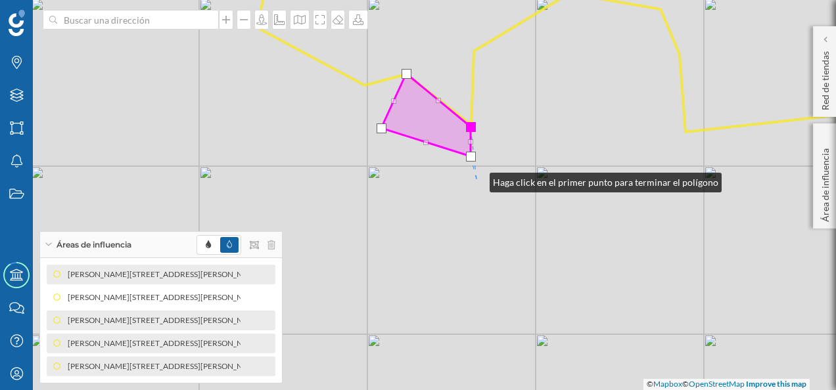
click at [476, 179] on div "© Mapbox © OpenStreetMap Improve this map" at bounding box center [418, 195] width 836 height 390
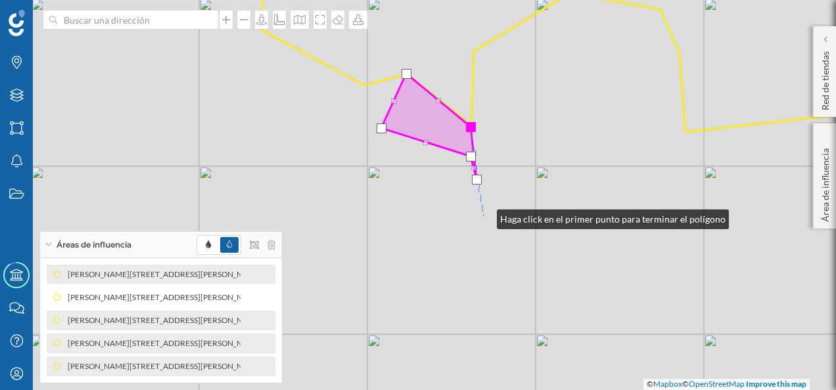
click at [484, 216] on div "© Mapbox © OpenStreetMap Improve this map" at bounding box center [418, 195] width 836 height 390
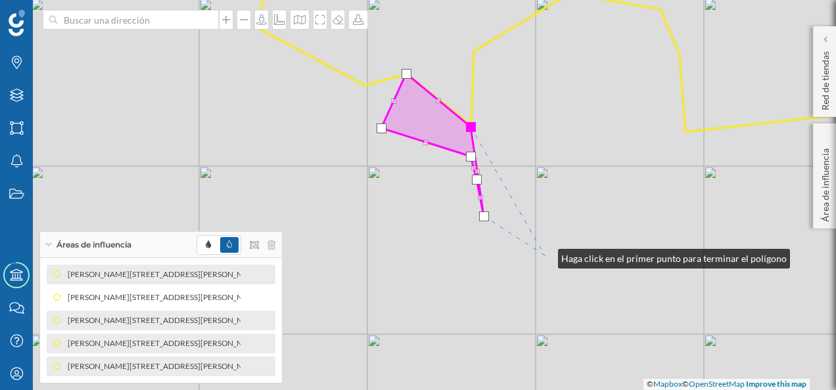
click at [545, 256] on div "© Mapbox © OpenStreetMap Improve this map" at bounding box center [418, 195] width 836 height 390
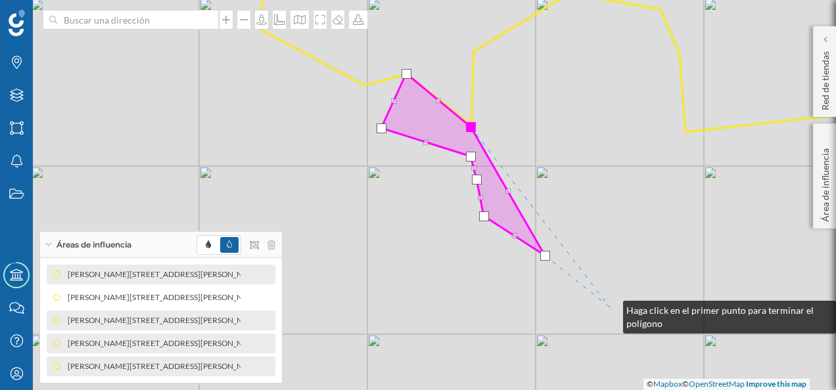
click at [610, 307] on div "© Mapbox © OpenStreetMap Improve this map" at bounding box center [418, 195] width 836 height 390
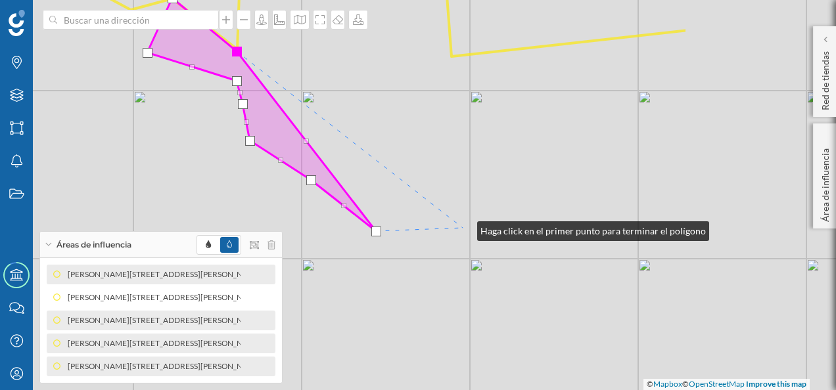
drag, startPoint x: 698, startPoint y: 304, endPoint x: 464, endPoint y: 228, distance: 245.8
click at [464, 228] on div "© Mapbox © OpenStreetMap Improve this map" at bounding box center [418, 195] width 836 height 390
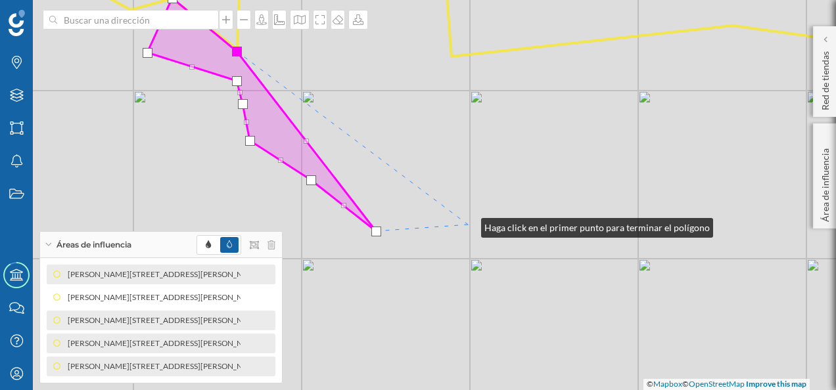
click at [468, 225] on div "© Mapbox © OpenStreetMap Improve this map" at bounding box center [418, 195] width 836 height 390
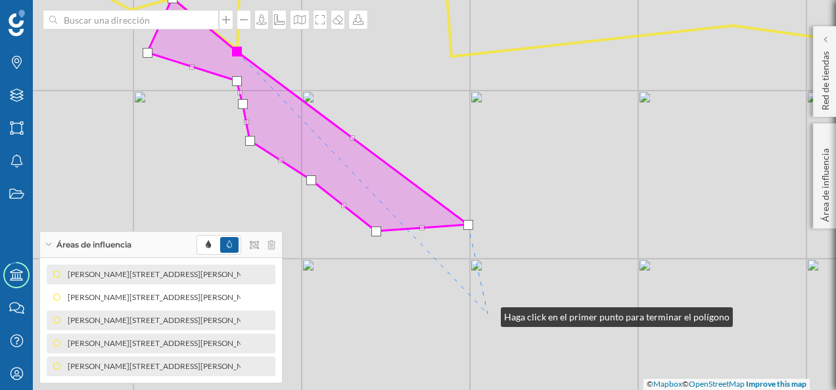
click at [488, 314] on div "© Mapbox © OpenStreetMap Improve this map" at bounding box center [418, 195] width 836 height 390
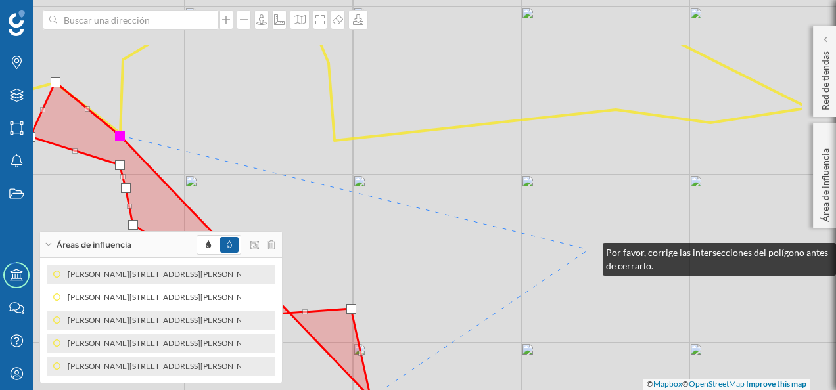
drag, startPoint x: 706, startPoint y: 166, endPoint x: 589, endPoint y: 250, distance: 144.0
click at [589, 250] on div "© Mapbox © OpenStreetMap Improve this map" at bounding box center [418, 195] width 836 height 390
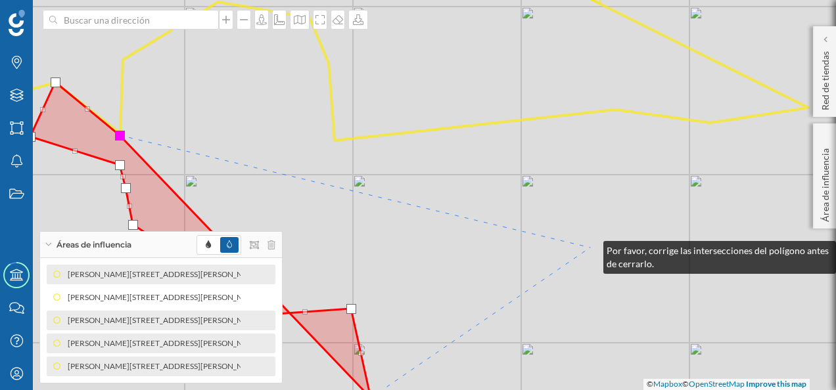
click at [590, 248] on div "© Mapbox © OpenStreetMap Improve this map" at bounding box center [418, 195] width 836 height 390
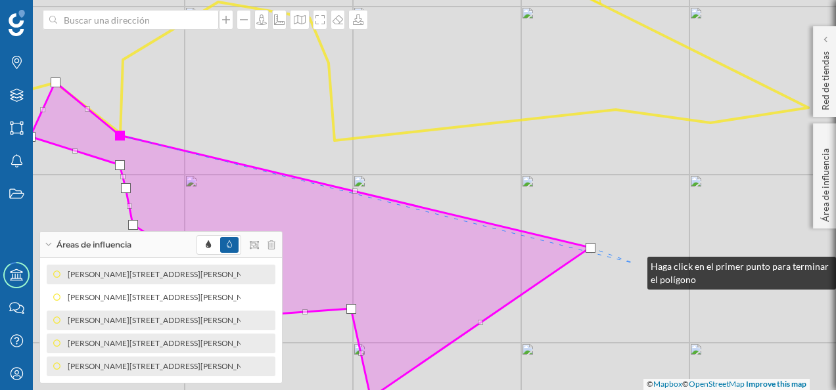
click at [635, 263] on div "© Mapbox © OpenStreetMap Improve this map" at bounding box center [418, 195] width 836 height 390
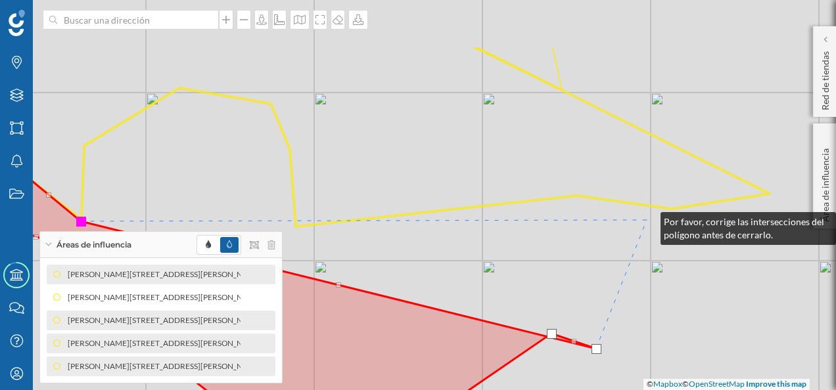
drag, startPoint x: 686, startPoint y: 133, endPoint x: 647, endPoint y: 219, distance: 94.4
click at [647, 219] on div "© Mapbox © OpenStreetMap Improve this map" at bounding box center [418, 195] width 836 height 390
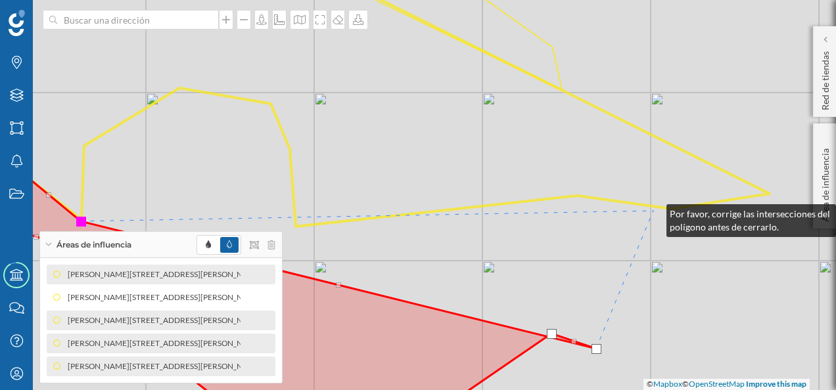
click at [653, 211] on div "© Mapbox © OpenStreetMap Improve this map" at bounding box center [418, 195] width 836 height 390
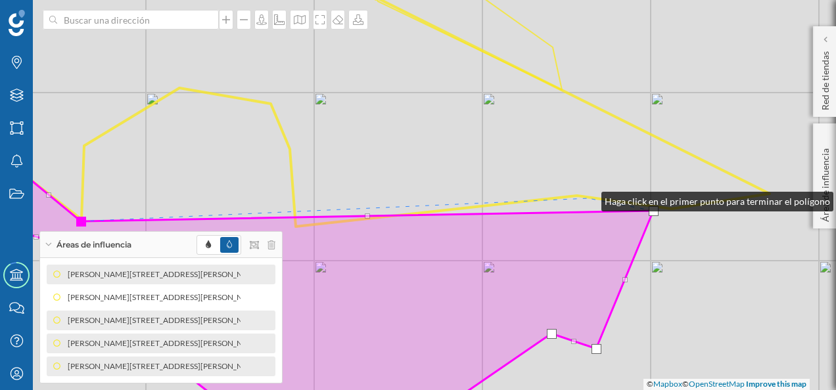
click at [588, 198] on icon at bounding box center [341, 93] width 855 height 268
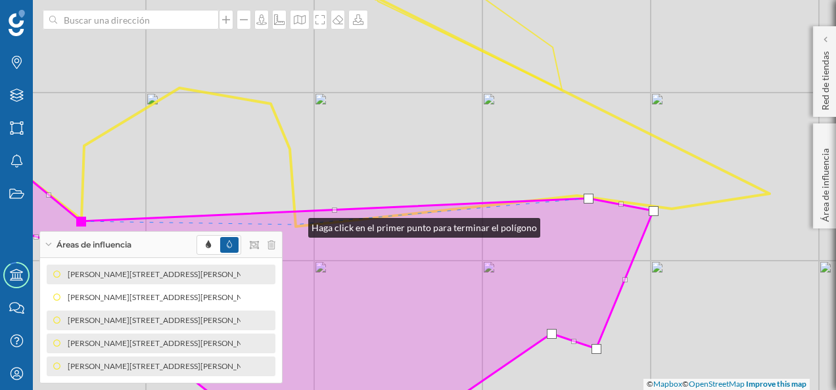
click at [295, 225] on icon at bounding box center [322, 299] width 662 height 263
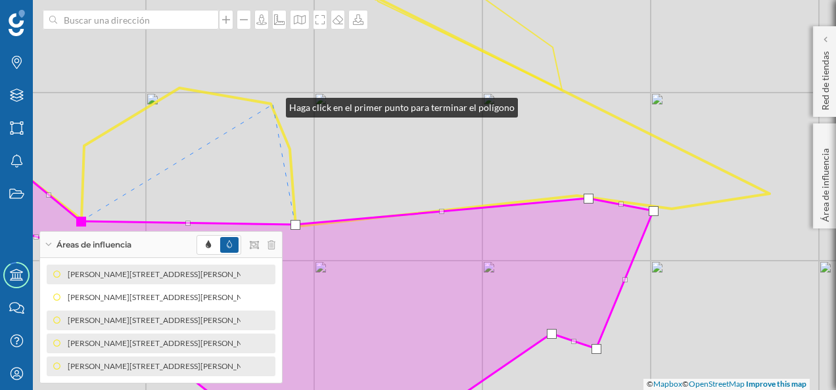
click at [273, 104] on icon at bounding box center [341, 93] width 855 height 268
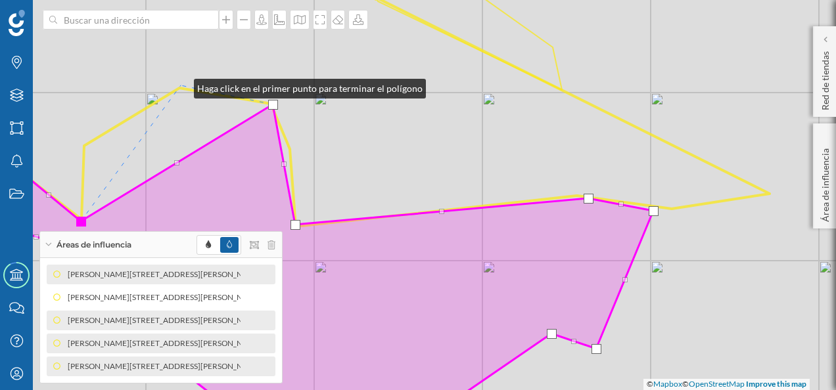
click at [181, 85] on icon at bounding box center [341, 93] width 855 height 268
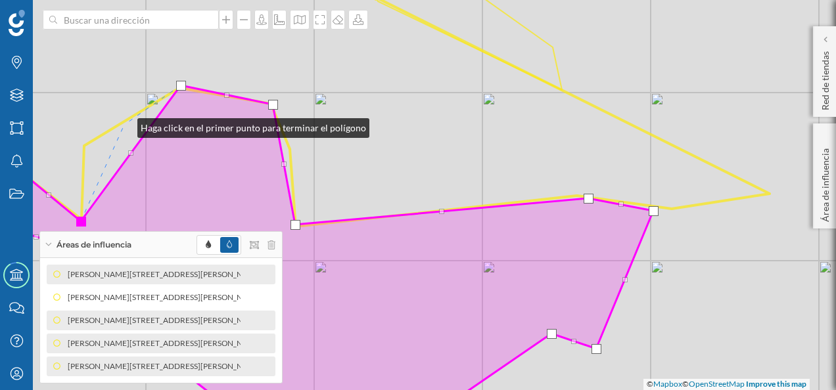
click at [124, 125] on div "© Mapbox © OpenStreetMap Improve this map" at bounding box center [418, 195] width 836 height 390
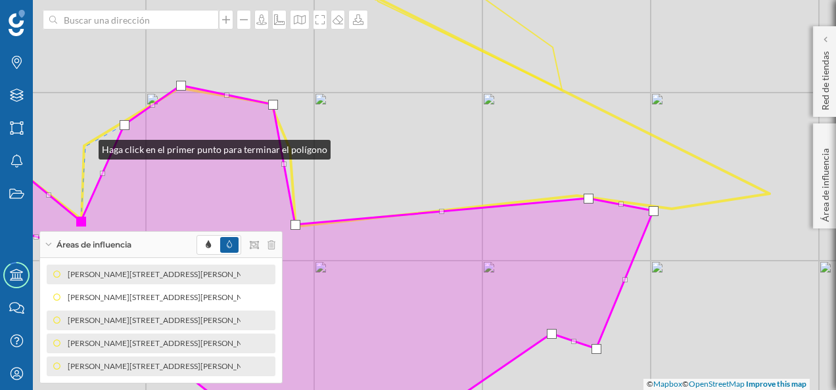
click at [85, 147] on div "© Mapbox © OpenStreetMap Improve this map" at bounding box center [418, 195] width 836 height 390
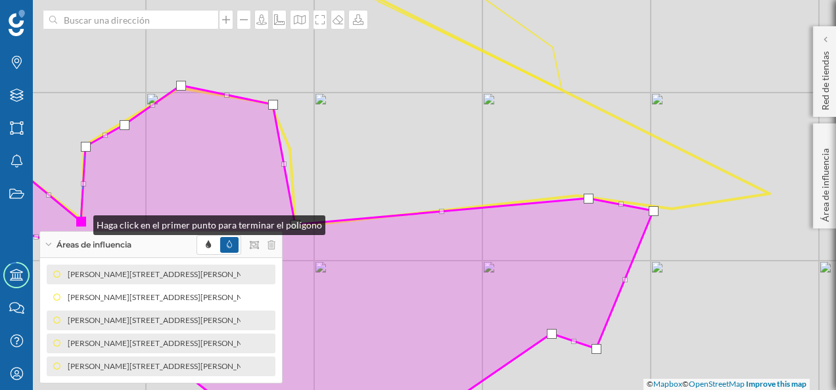
click at [80, 222] on div at bounding box center [81, 222] width 10 height 10
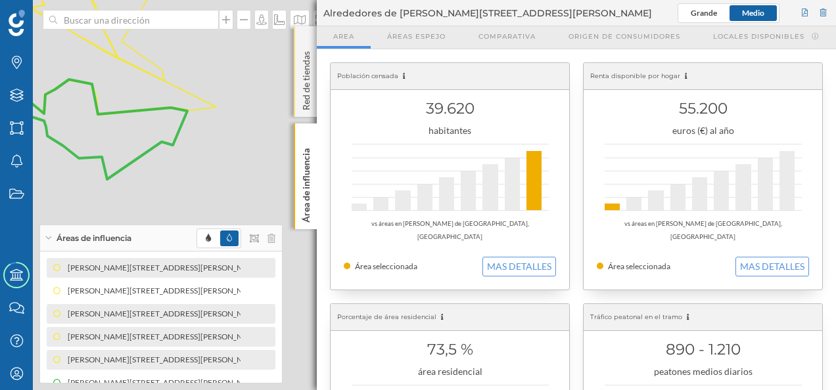
click at [307, 36] on div "Red de tiendas" at bounding box center [305, 71] width 23 height 91
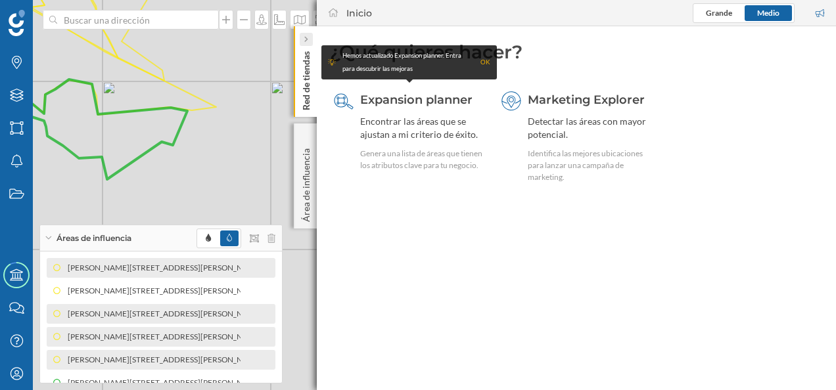
click at [306, 36] on icon at bounding box center [306, 39] width 4 height 7
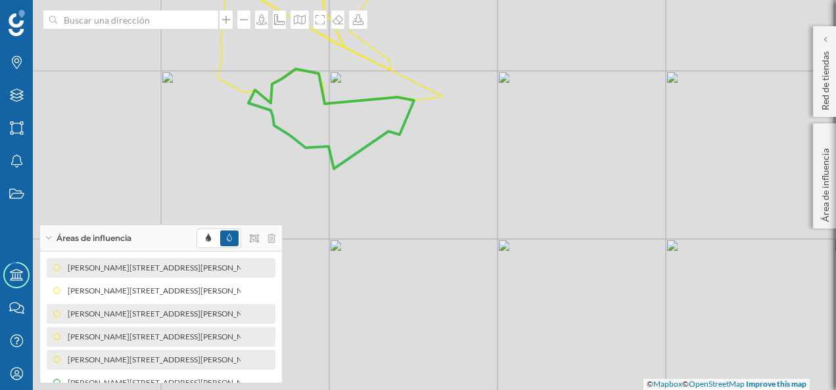
drag, startPoint x: 266, startPoint y: 135, endPoint x: 493, endPoint y: 125, distance: 226.9
click at [493, 125] on div "© Mapbox © OpenStreetMap Improve this map" at bounding box center [418, 195] width 836 height 390
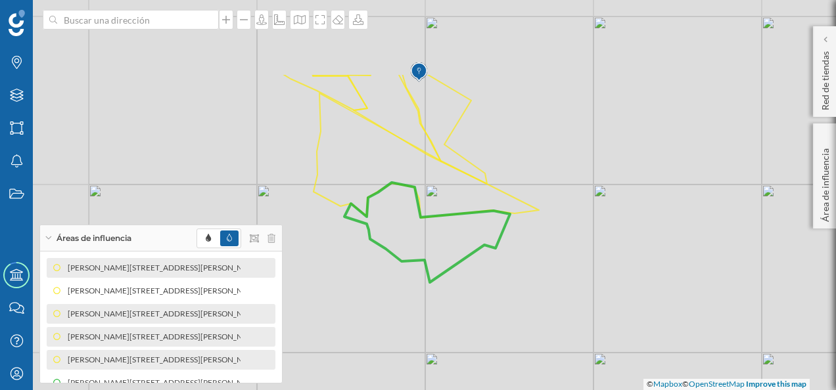
drag, startPoint x: 430, startPoint y: 254, endPoint x: 520, endPoint y: 363, distance: 142.3
click at [520, 363] on div "© Mapbox © OpenStreetMap Improve this map" at bounding box center [418, 195] width 836 height 390
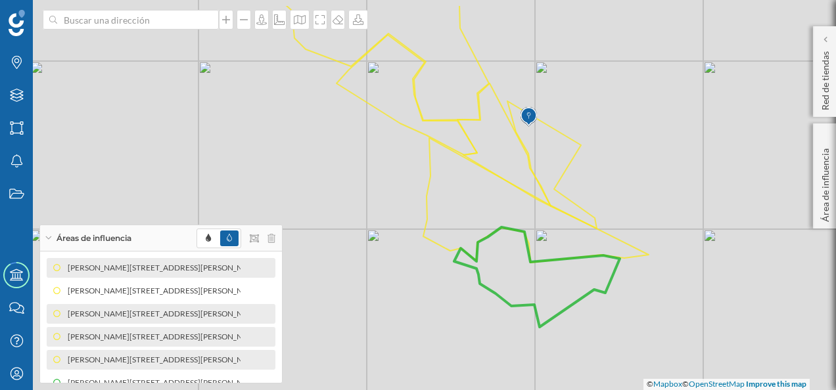
drag, startPoint x: 558, startPoint y: 306, endPoint x: 666, endPoint y: 355, distance: 118.8
click at [666, 355] on div "© Mapbox © OpenStreetMap Improve this map" at bounding box center [418, 195] width 836 height 390
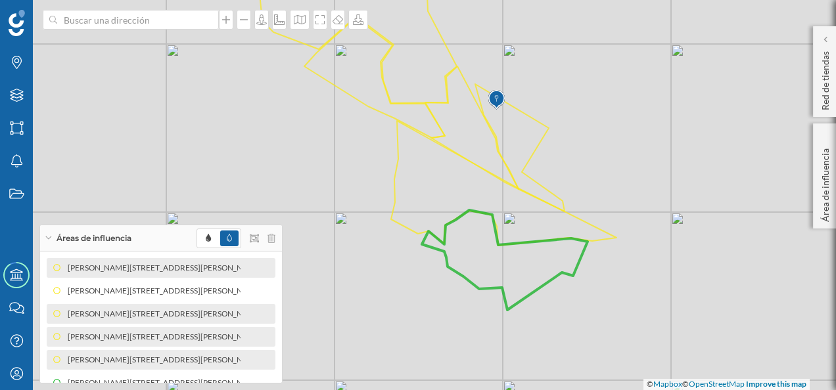
drag, startPoint x: 622, startPoint y: 329, endPoint x: 591, endPoint y: 307, distance: 37.4
click at [591, 307] on div "© Mapbox © OpenStreetMap Improve this map" at bounding box center [418, 195] width 836 height 390
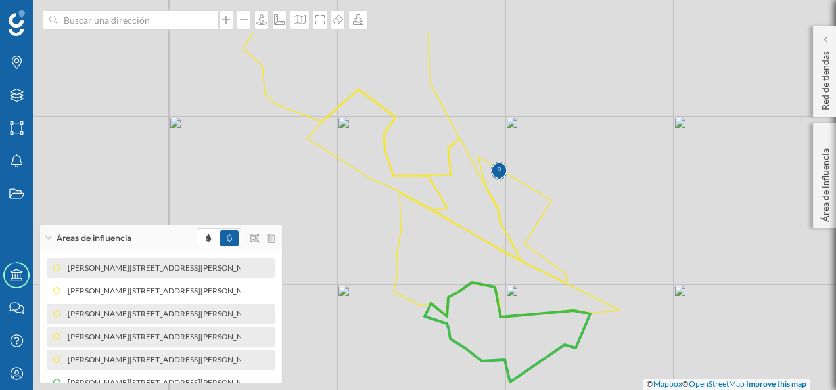
drag, startPoint x: 370, startPoint y: 156, endPoint x: 373, endPoint y: 229, distance: 72.3
click at [373, 229] on div "© Mapbox © OpenStreetMap Improve this map" at bounding box center [418, 195] width 836 height 390
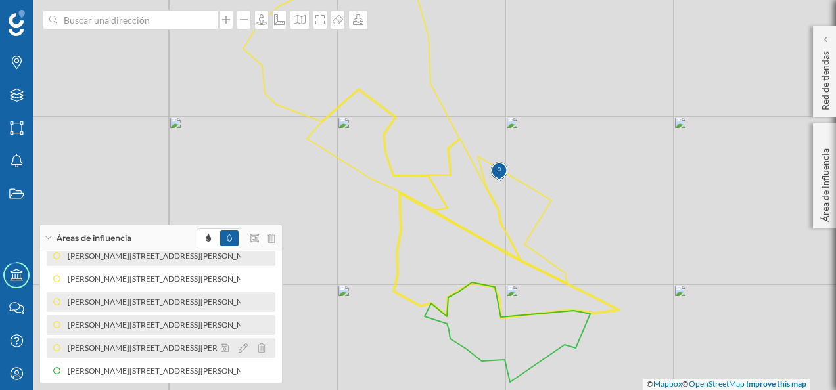
scroll to position [16, 0]
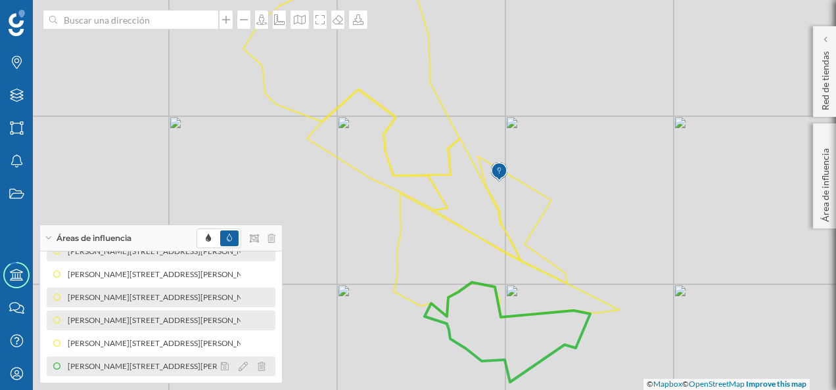
click at [155, 361] on div "[PERSON_NAME][STREET_ADDRESS][PERSON_NAME] (Área dibujada)" at bounding box center [176, 366] width 256 height 13
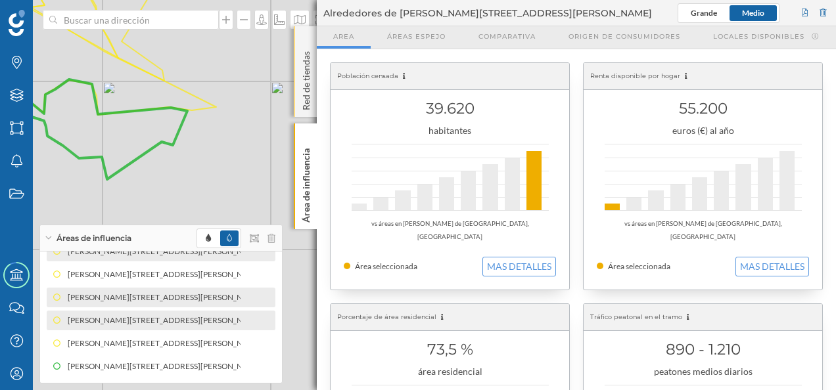
click at [304, 44] on div "Red de tiendas" at bounding box center [305, 71] width 23 height 91
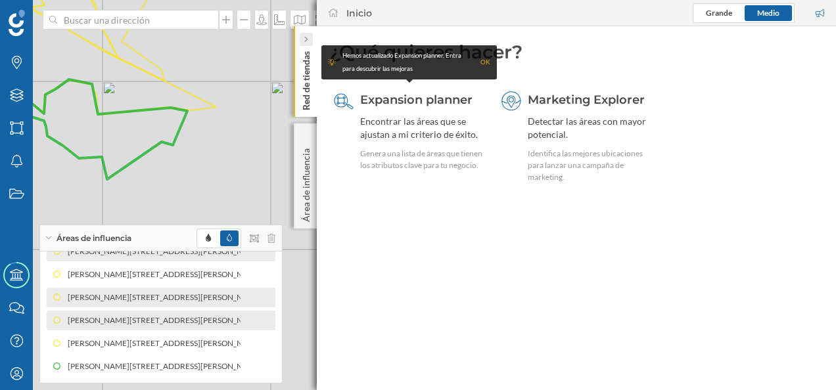
click at [304, 43] on icon at bounding box center [306, 39] width 4 height 8
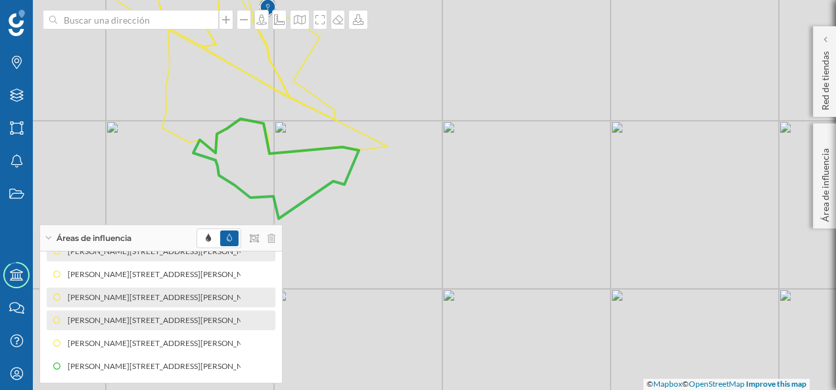
drag, startPoint x: 290, startPoint y: 113, endPoint x: 607, endPoint y: 194, distance: 326.8
click at [607, 194] on div "© Mapbox © OpenStreetMap Improve this map" at bounding box center [418, 195] width 836 height 390
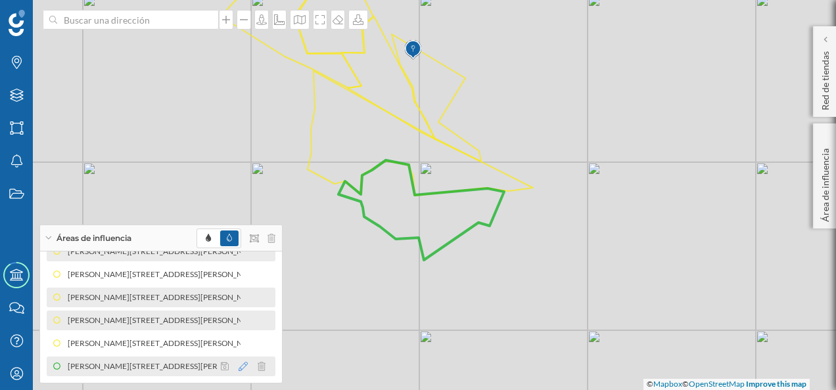
click at [240, 368] on icon at bounding box center [242, 366] width 9 height 9
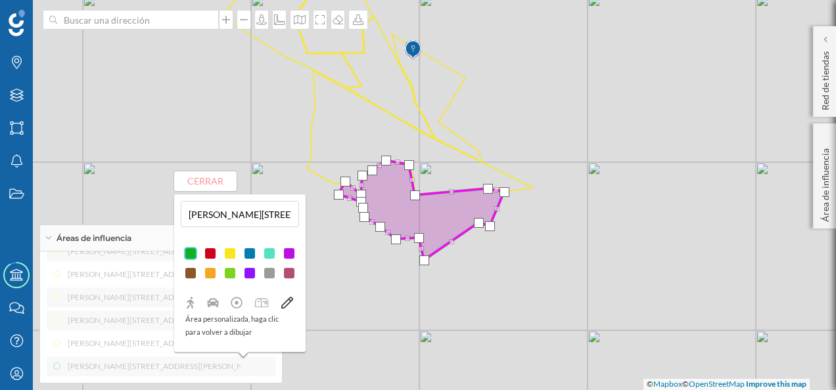
click at [229, 254] on div at bounding box center [229, 253] width 13 height 13
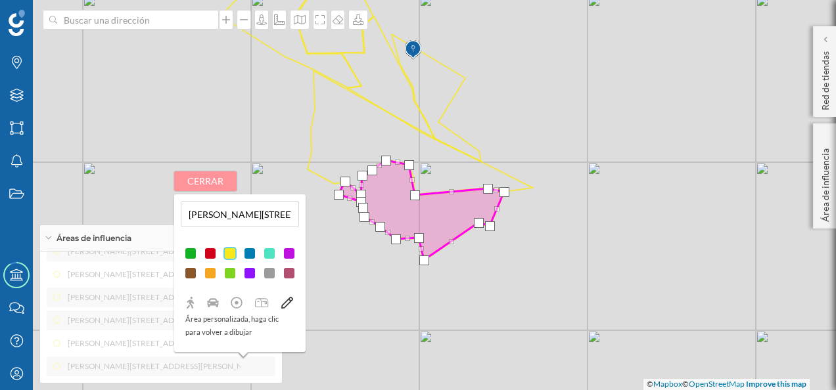
click at [229, 188] on button "Cerrar" at bounding box center [205, 181] width 62 height 20
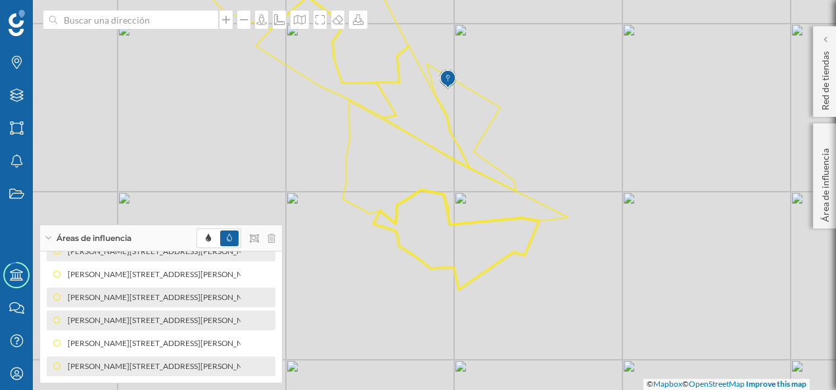
drag, startPoint x: 581, startPoint y: 264, endPoint x: 695, endPoint y: 362, distance: 150.5
click at [695, 362] on div "© Mapbox © OpenStreetMap Improve this map" at bounding box center [418, 195] width 836 height 390
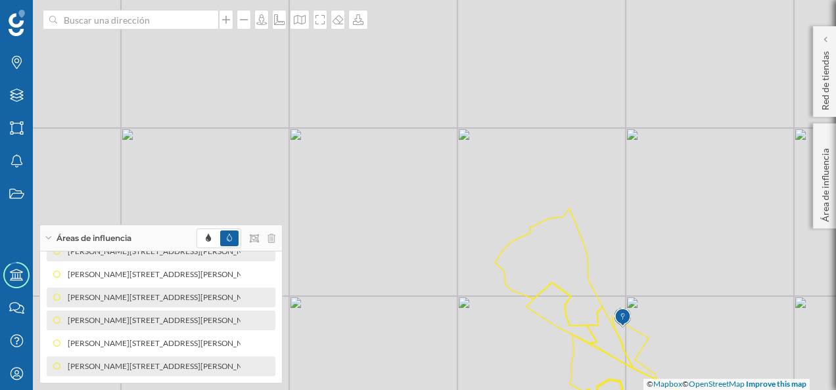
drag, startPoint x: 629, startPoint y: 168, endPoint x: 637, endPoint y: 245, distance: 77.3
click at [637, 245] on div "© Mapbox © OpenStreetMap Improve this map" at bounding box center [418, 195] width 836 height 390
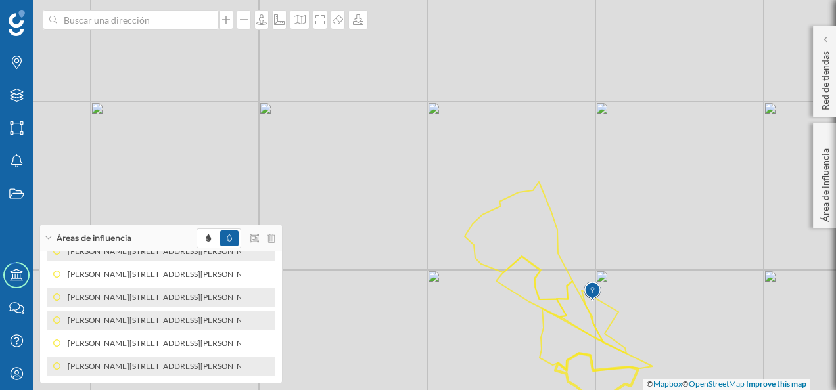
drag, startPoint x: 660, startPoint y: 213, endPoint x: 629, endPoint y: 187, distance: 40.1
click at [629, 187] on div "© Mapbox © OpenStreetMap Improve this map" at bounding box center [418, 195] width 836 height 390
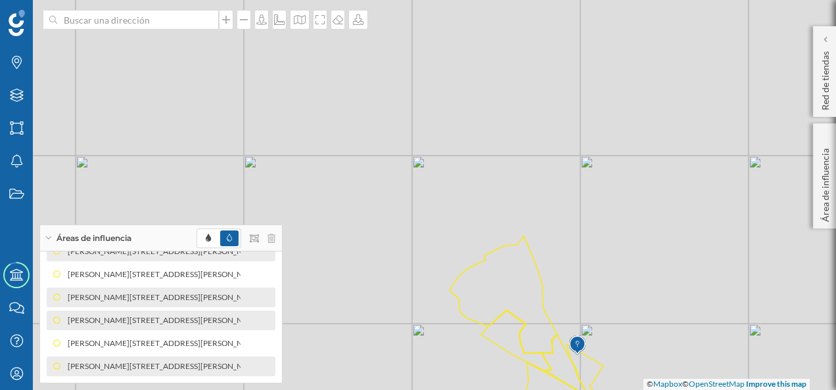
drag, startPoint x: 604, startPoint y: 211, endPoint x: 610, endPoint y: 172, distance: 39.1
click at [610, 172] on div "© Mapbox © OpenStreetMap Improve this map" at bounding box center [418, 195] width 836 height 390
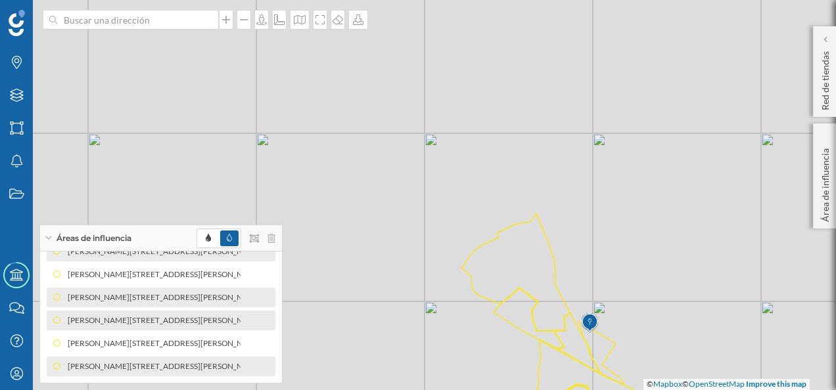
drag, startPoint x: 386, startPoint y: 151, endPoint x: 399, endPoint y: 129, distance: 25.6
click at [399, 129] on div "© Mapbox © OpenStreetMap Improve this map" at bounding box center [418, 195] width 836 height 390
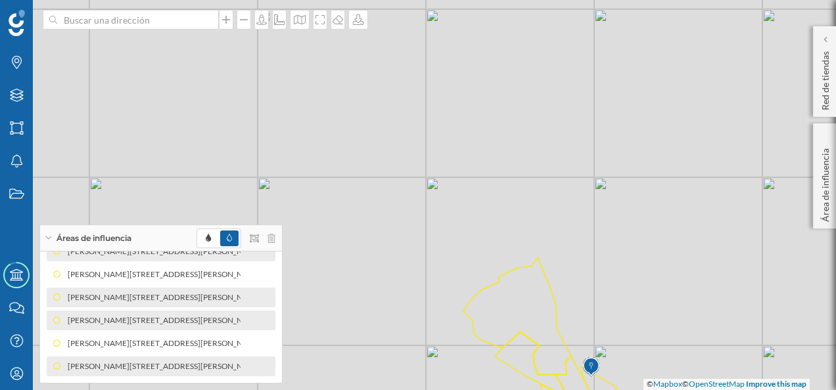
drag, startPoint x: 612, startPoint y: 186, endPoint x: 613, endPoint y: 230, distance: 44.0
click at [613, 230] on div "© Mapbox © OpenStreetMap Improve this map" at bounding box center [418, 195] width 836 height 390
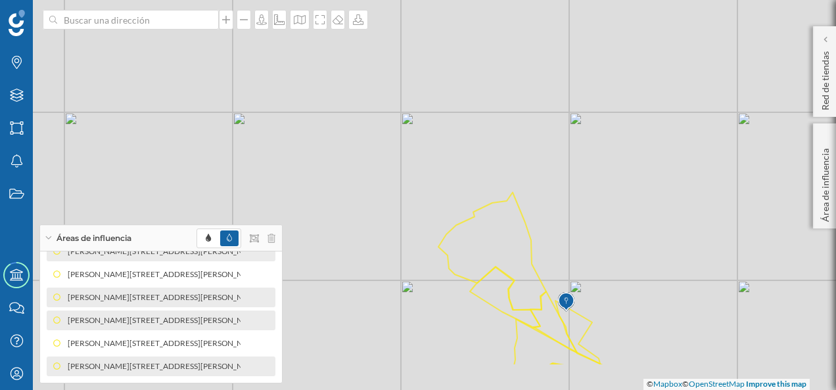
click at [629, 248] on div "© Mapbox © OpenStreetMap Improve this map" at bounding box center [418, 195] width 836 height 390
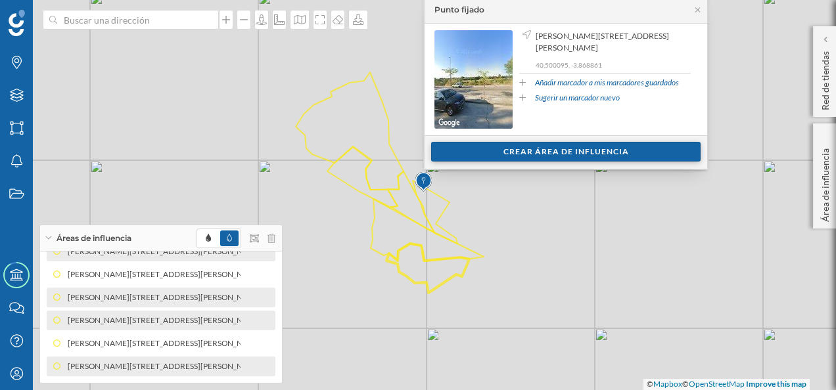
click at [565, 154] on div "Crear área de influencia" at bounding box center [565, 152] width 269 height 20
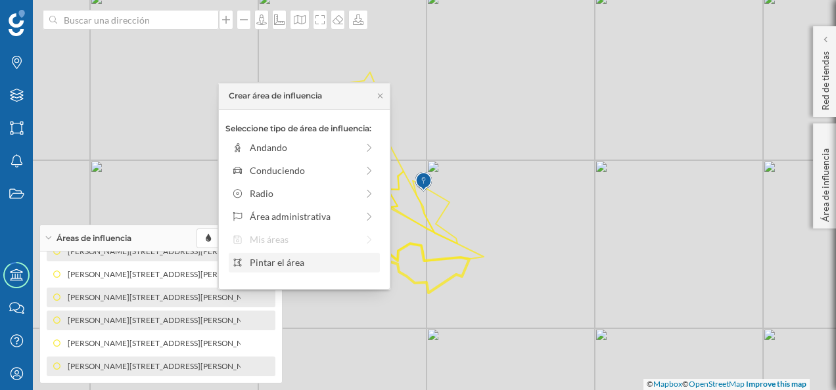
click at [288, 261] on div "Pintar el área" at bounding box center [312, 263] width 125 height 14
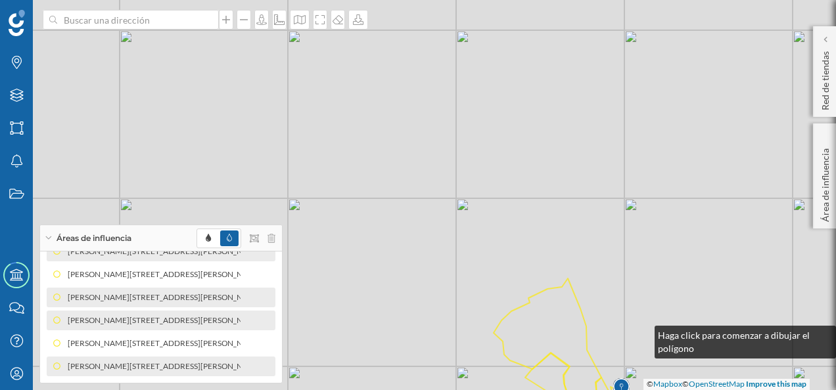
drag, startPoint x: 443, startPoint y: 126, endPoint x: 641, endPoint y: 332, distance: 285.8
click at [641, 332] on div "© Mapbox © OpenStreetMap Improve this map" at bounding box center [418, 195] width 836 height 390
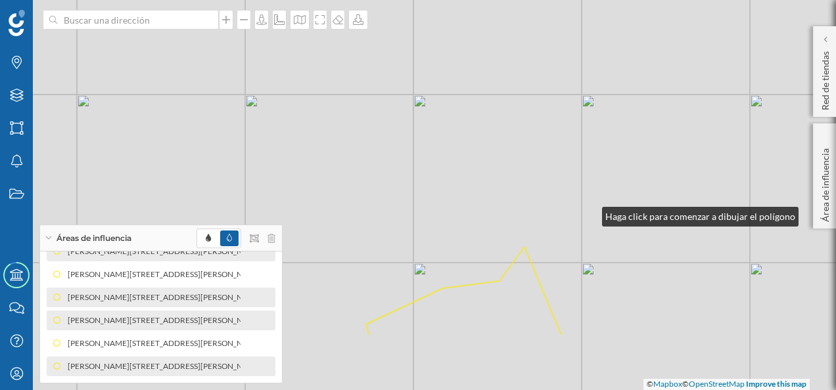
drag, startPoint x: 510, startPoint y: 308, endPoint x: 589, endPoint y: 213, distance: 123.2
click at [589, 213] on div "© Mapbox © OpenStreetMap Improve this map" at bounding box center [418, 195] width 836 height 390
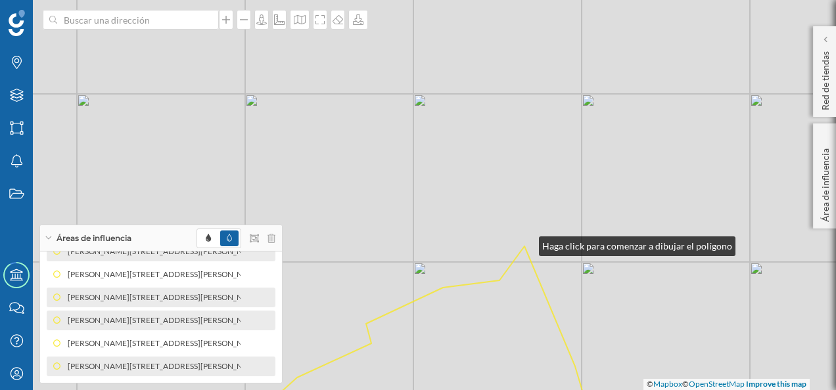
click at [526, 243] on div "© Mapbox © OpenStreetMap Improve this map" at bounding box center [418, 195] width 836 height 390
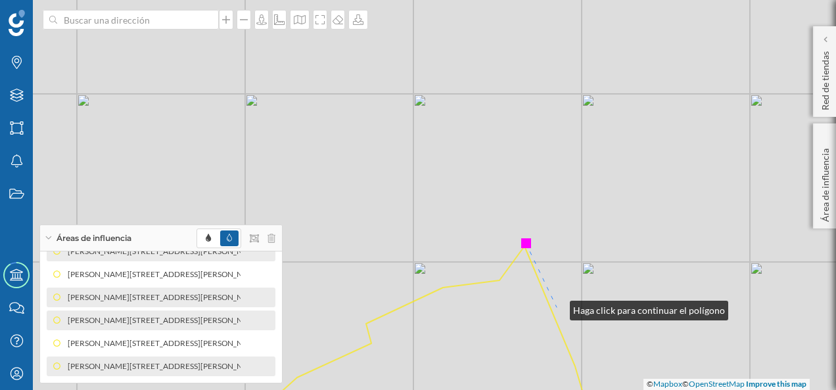
click at [556, 307] on div "© Mapbox © OpenStreetMap Improve this map" at bounding box center [418, 195] width 836 height 390
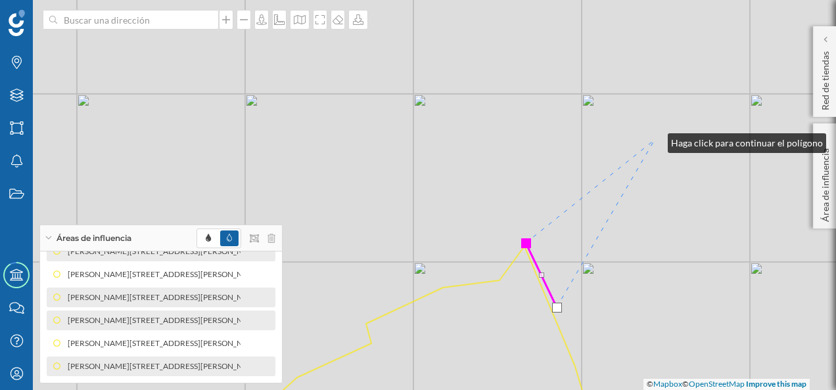
click at [654, 140] on div "© Mapbox © OpenStreetMap Improve this map" at bounding box center [418, 195] width 836 height 390
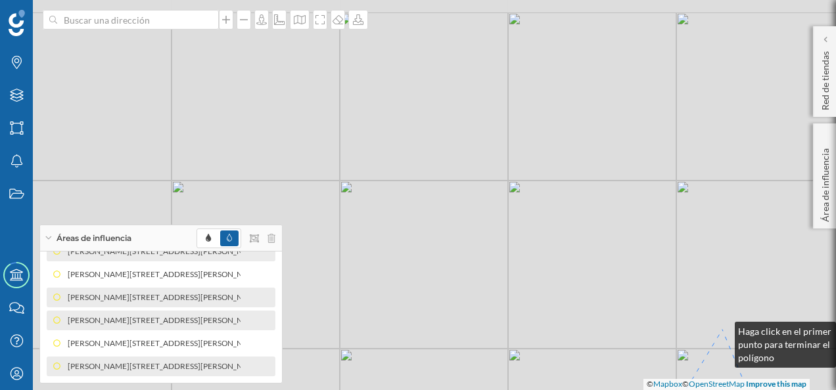
drag, startPoint x: 627, startPoint y: 74, endPoint x: 721, endPoint y: 329, distance: 271.9
click at [721, 329] on div "© Mapbox © OpenStreetMap Improve this map" at bounding box center [418, 195] width 836 height 390
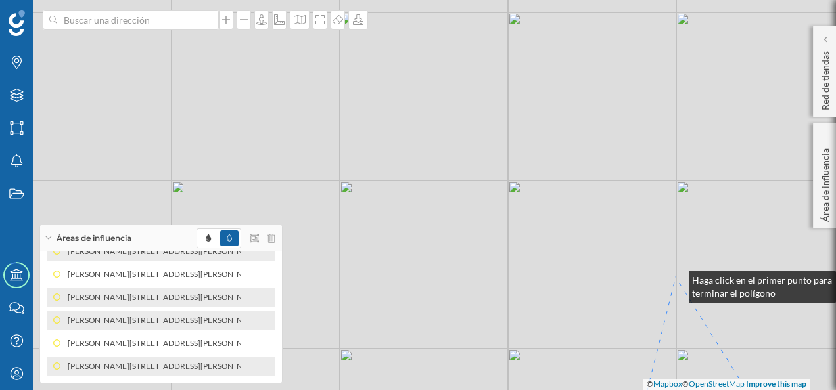
click at [675, 277] on div "© Mapbox © OpenStreetMap Improve this map" at bounding box center [418, 195] width 836 height 390
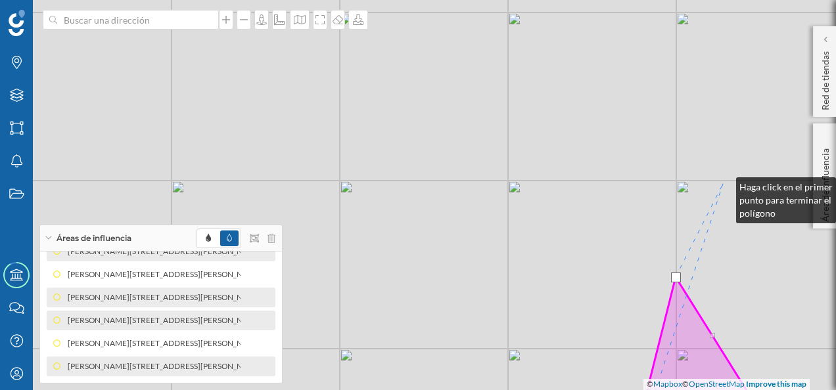
click at [723, 184] on div "© Mapbox © OpenStreetMap Improve this map" at bounding box center [418, 195] width 836 height 390
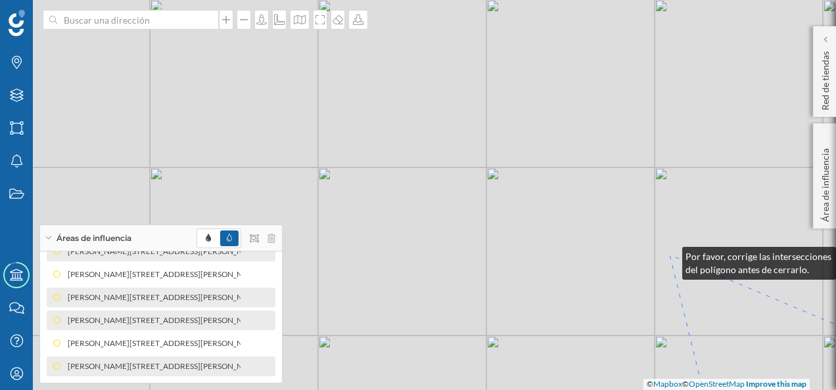
drag, startPoint x: 522, startPoint y: 99, endPoint x: 669, endPoint y: 254, distance: 213.3
click at [669, 254] on div "© Mapbox © OpenStreetMap Improve this map" at bounding box center [418, 195] width 836 height 390
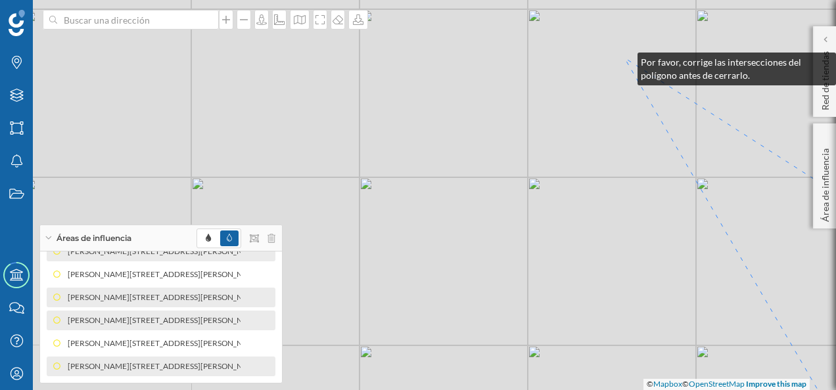
drag, startPoint x: 415, startPoint y: 49, endPoint x: 624, endPoint y: 58, distance: 209.8
click at [624, 58] on div "© Mapbox © OpenStreetMap Improve this map" at bounding box center [418, 195] width 836 height 390
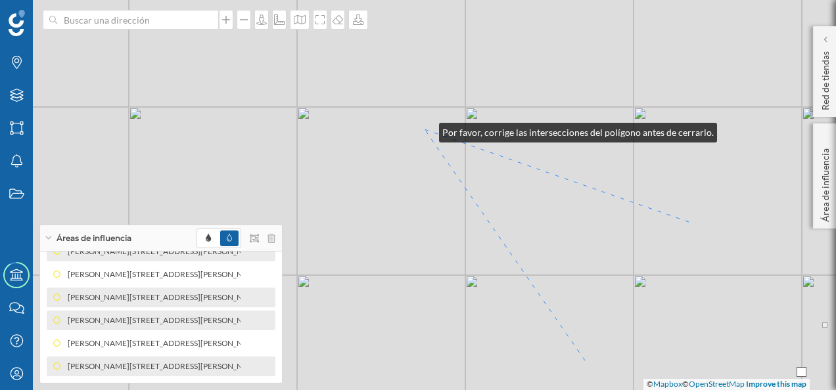
drag, startPoint x: 656, startPoint y: 198, endPoint x: 456, endPoint y: 134, distance: 210.5
click at [425, 129] on div "© Mapbox © OpenStreetMap Improve this map" at bounding box center [418, 195] width 836 height 390
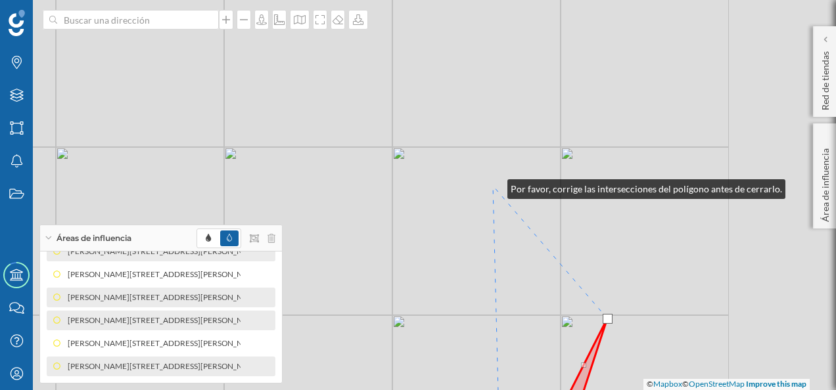
drag, startPoint x: 735, startPoint y: 146, endPoint x: 494, endPoint y: 186, distance: 243.8
click at [494, 186] on div "© Mapbox © OpenStreetMap Improve this map" at bounding box center [418, 195] width 836 height 390
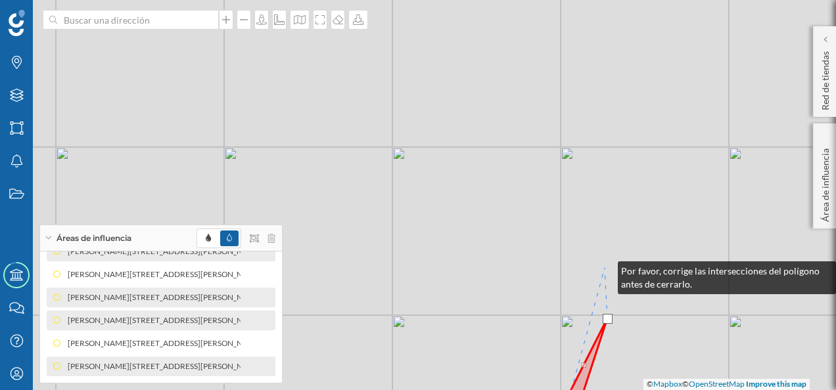
drag, startPoint x: 604, startPoint y: 268, endPoint x: 597, endPoint y: 239, distance: 29.8
click at [604, 268] on div "© Mapbox © OpenStreetMap Improve this map" at bounding box center [418, 195] width 836 height 390
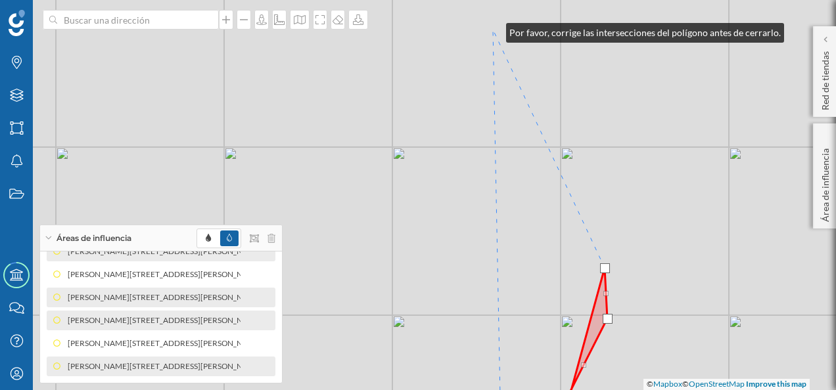
click at [493, 30] on div "© Mapbox © OpenStreetMap Improve this map" at bounding box center [418, 195] width 836 height 390
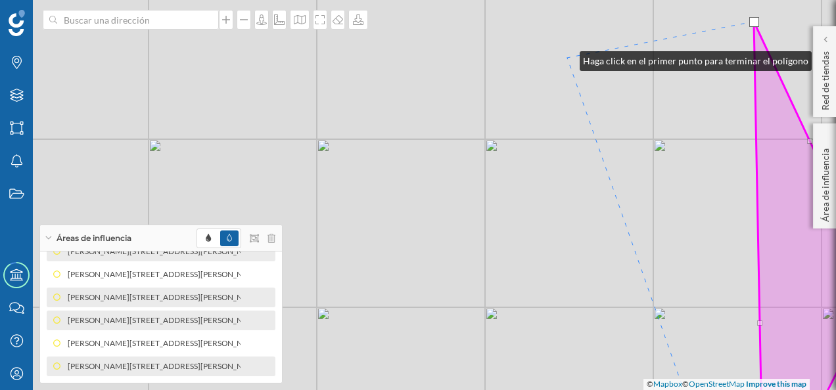
drag, startPoint x: 306, startPoint y: 66, endPoint x: 566, endPoint y: 58, distance: 261.0
click at [566, 58] on div "© Mapbox © OpenStreetMap Improve this map" at bounding box center [418, 195] width 836 height 390
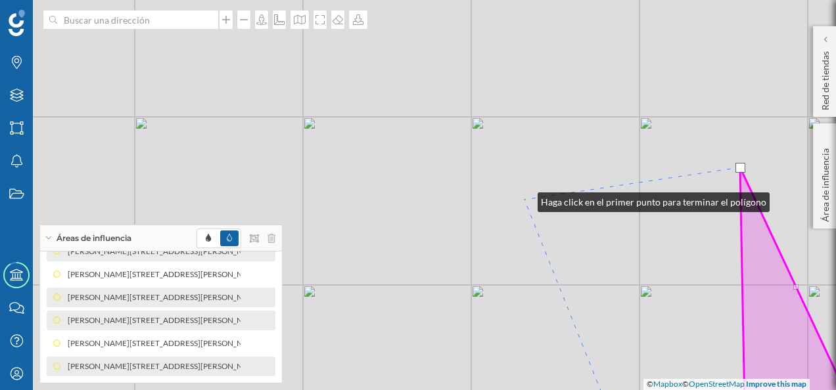
drag, startPoint x: 538, startPoint y: 53, endPoint x: 524, endPoint y: 199, distance: 146.5
click at [524, 199] on div "© Mapbox © OpenStreetMap Improve this map" at bounding box center [418, 195] width 836 height 390
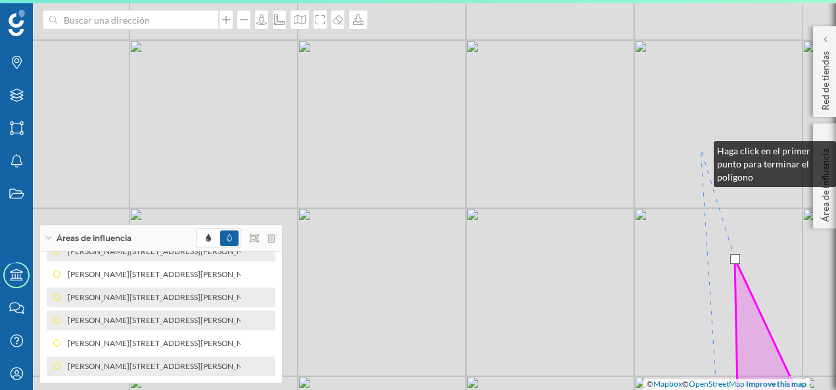
drag, startPoint x: 706, startPoint y: 57, endPoint x: 700, endPoint y: 149, distance: 92.8
click at [700, 149] on div "© Mapbox © OpenStreetMap Improve this map" at bounding box center [418, 195] width 836 height 390
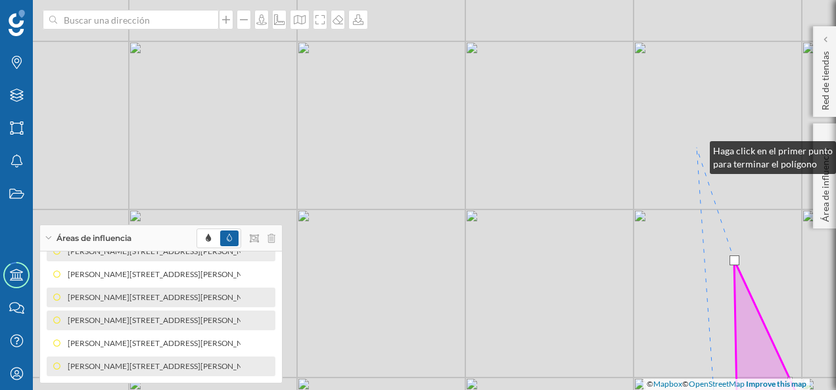
click at [698, 146] on div "© Mapbox © OpenStreetMap Improve this map" at bounding box center [418, 195] width 836 height 390
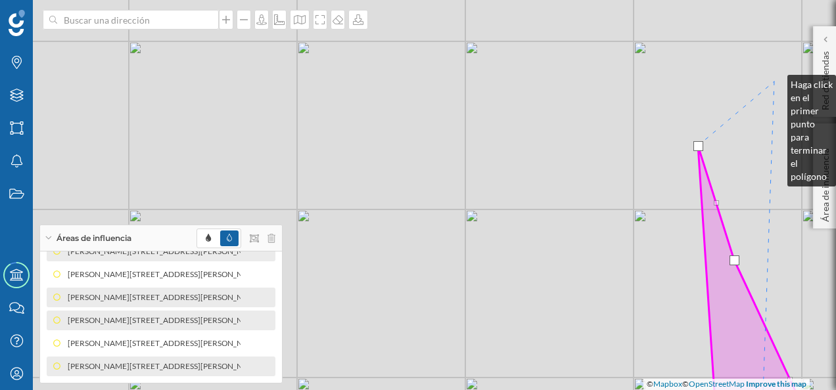
drag, startPoint x: 774, startPoint y: 81, endPoint x: 767, endPoint y: 68, distance: 15.0
click at [774, 80] on div "© Mapbox © OpenStreetMap Improve this map" at bounding box center [418, 195] width 836 height 390
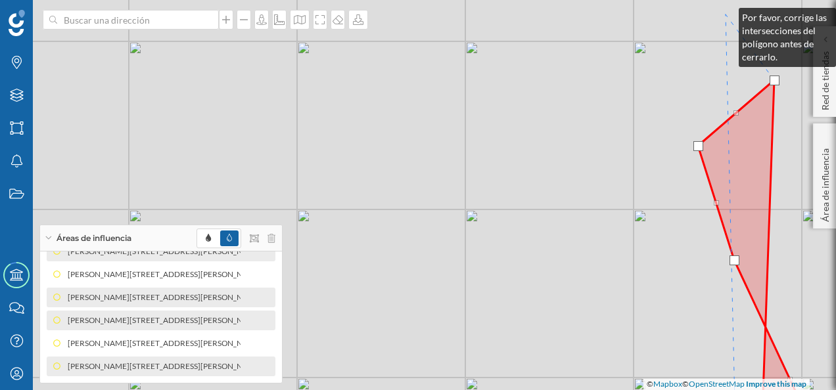
click at [725, 14] on div "© Mapbox © OpenStreetMap Improve this map" at bounding box center [418, 195] width 836 height 390
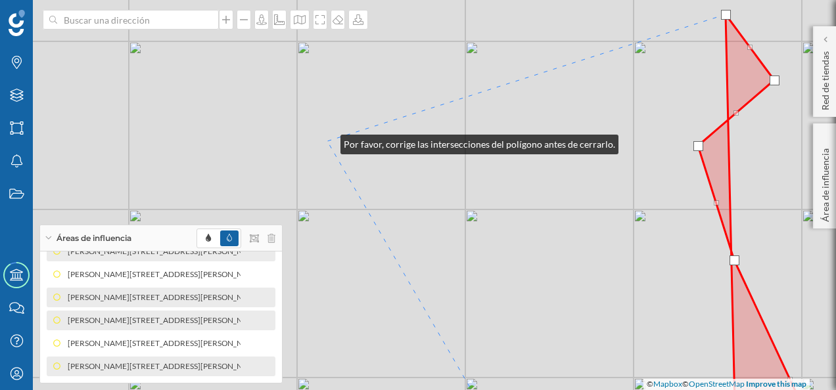
click at [327, 141] on div "© Mapbox © OpenStreetMap Improve this map" at bounding box center [418, 195] width 836 height 390
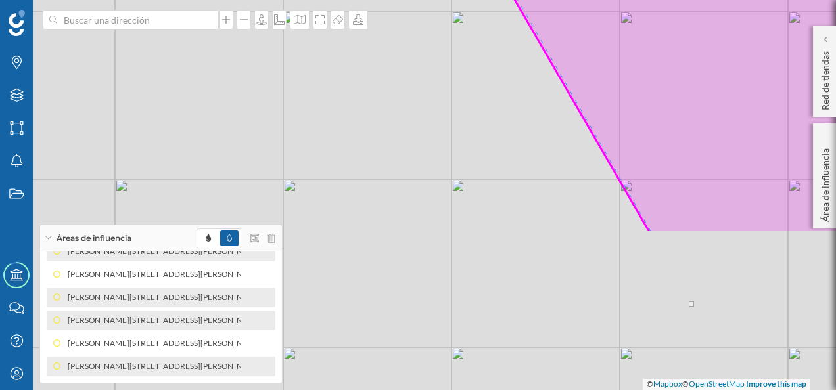
drag, startPoint x: 319, startPoint y: 166, endPoint x: 478, endPoint y: -35, distance: 256.4
click at [478, 0] on html "Marcas Capas Áreas Notificaciones Estados Academy Contacta con nosotros Centro …" at bounding box center [418, 195] width 836 height 390
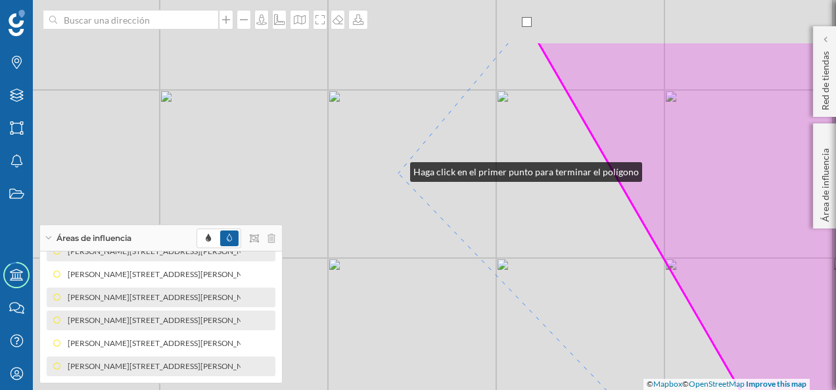
drag, startPoint x: 356, startPoint y: 87, endPoint x: 396, endPoint y: 166, distance: 88.1
click at [399, 172] on div "© Mapbox © OpenStreetMap Improve this map" at bounding box center [418, 195] width 836 height 390
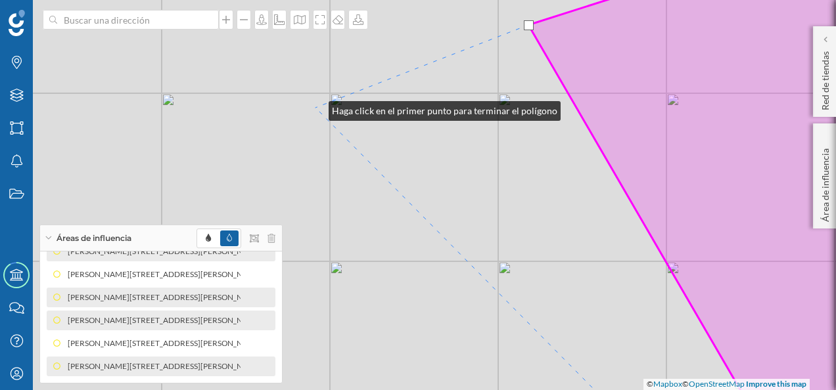
click at [315, 108] on div "© Mapbox © OpenStreetMap Improve this map" at bounding box center [418, 195] width 836 height 390
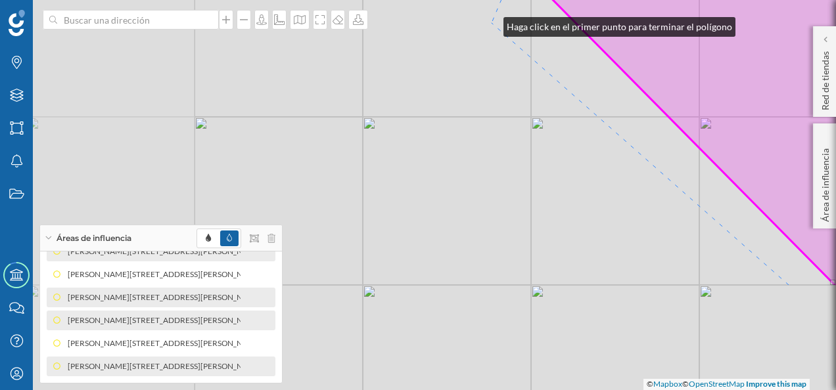
drag, startPoint x: 300, startPoint y: 159, endPoint x: 490, endPoint y: 24, distance: 233.7
click at [490, 24] on div "© Mapbox © OpenStreetMap Improve this map" at bounding box center [418, 195] width 836 height 390
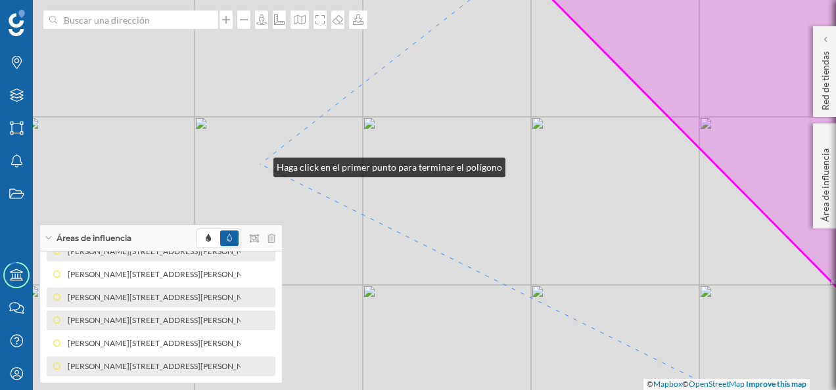
click at [260, 164] on div "© Mapbox © OpenStreetMap Improve this map" at bounding box center [418, 195] width 836 height 390
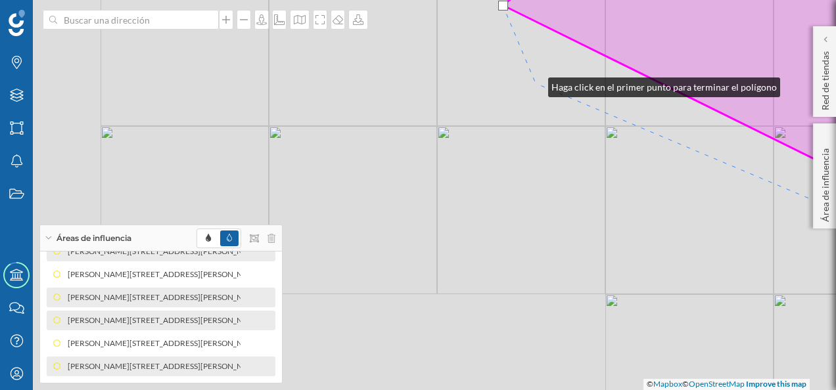
drag, startPoint x: 298, startPoint y: 242, endPoint x: 535, endPoint y: 84, distance: 284.3
click at [535, 84] on div "© Mapbox © OpenStreetMap Improve this map" at bounding box center [418, 195] width 836 height 390
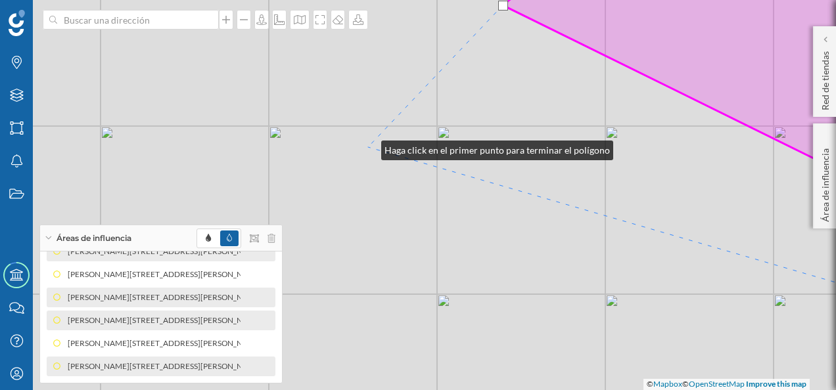
click at [368, 147] on div "© Mapbox © OpenStreetMap Improve this map" at bounding box center [418, 195] width 836 height 390
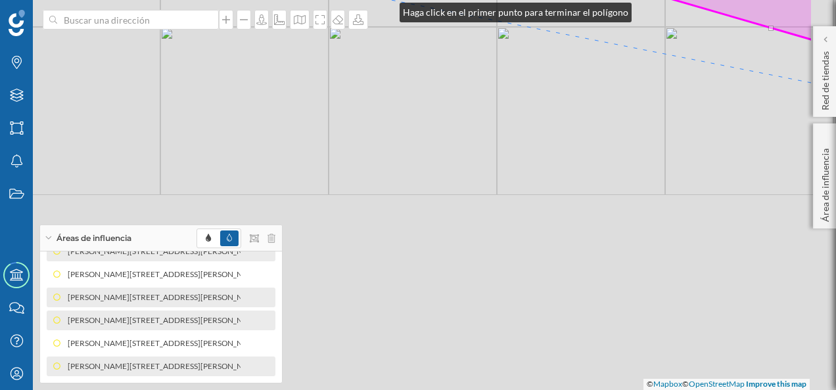
drag, startPoint x: 495, startPoint y: 277, endPoint x: 361, endPoint y: -25, distance: 329.7
click at [361, 0] on html "Marcas Capas Áreas Notificaciones Estados Academy Contacta con nosotros Centro …" at bounding box center [418, 195] width 836 height 390
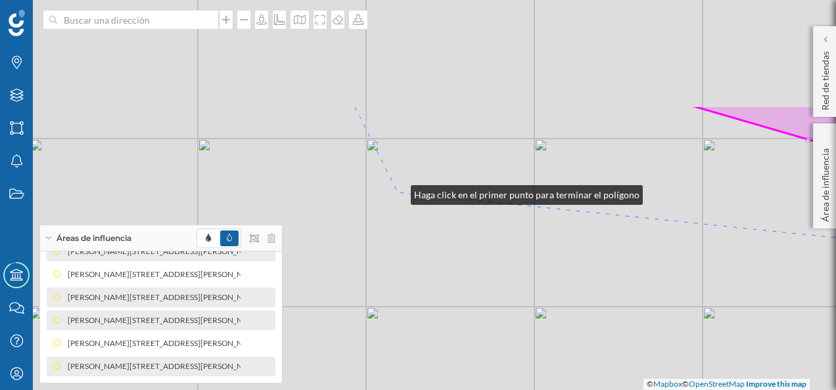
drag, startPoint x: 335, startPoint y: 46, endPoint x: 397, endPoint y: 192, distance: 158.7
click at [397, 192] on div "© Mapbox © OpenStreetMap Improve this map" at bounding box center [418, 195] width 836 height 390
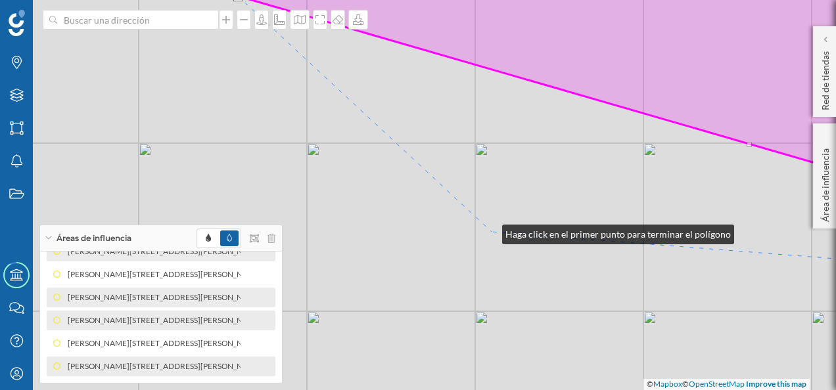
drag, startPoint x: 548, startPoint y: 227, endPoint x: 489, endPoint y: 231, distance: 59.3
click at [489, 231] on div "© Mapbox © OpenStreetMap Improve this map" at bounding box center [418, 195] width 836 height 390
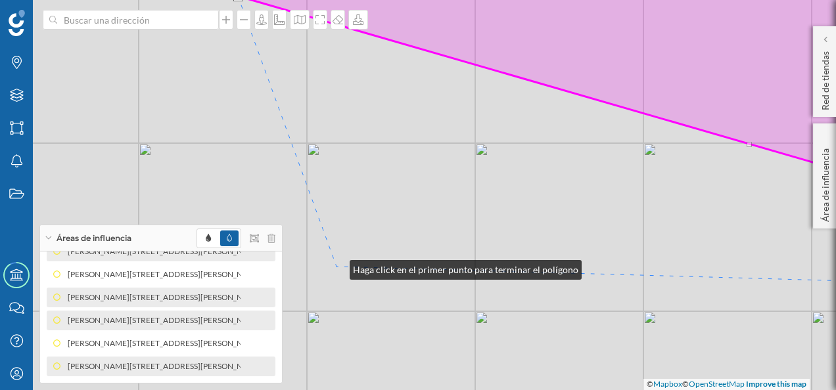
drag, startPoint x: 336, startPoint y: 267, endPoint x: 373, endPoint y: 292, distance: 44.8
click at [339, 268] on div "© Mapbox © OpenStreetMap Improve this map" at bounding box center [418, 195] width 836 height 390
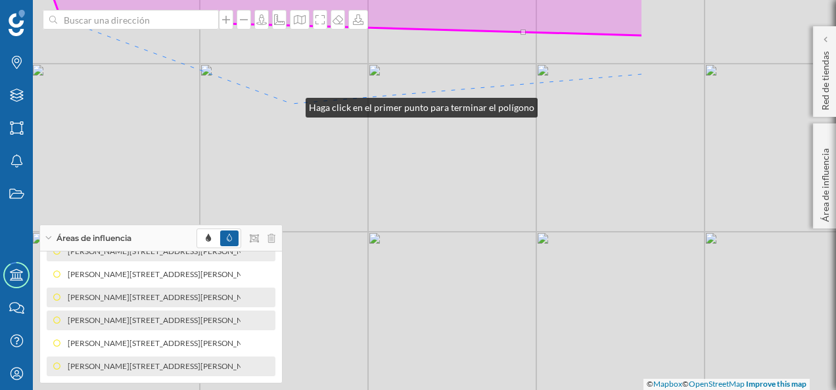
drag, startPoint x: 570, startPoint y: 353, endPoint x: 292, endPoint y: 104, distance: 373.2
click at [292, 104] on div "© Mapbox © OpenStreetMap Improve this map" at bounding box center [418, 195] width 836 height 390
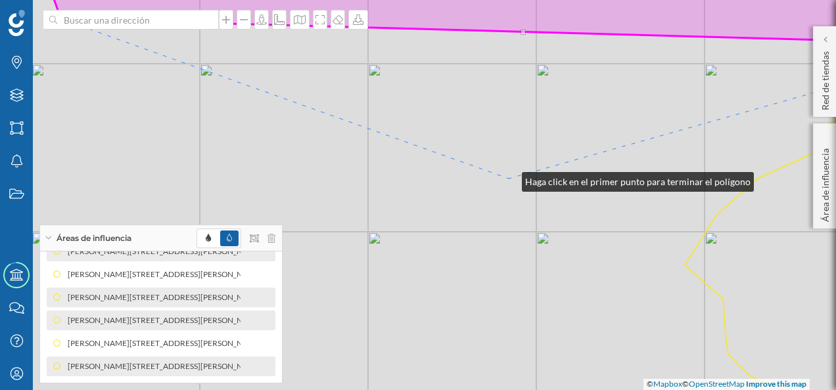
click at [509, 179] on div "© Mapbox © OpenStreetMap Improve this map" at bounding box center [418, 195] width 836 height 390
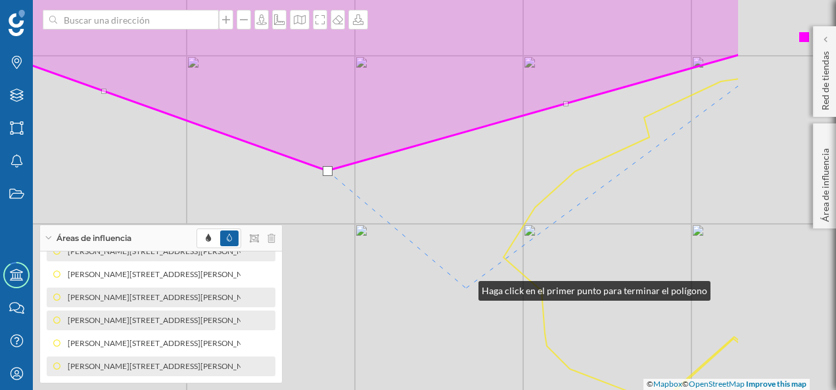
drag, startPoint x: 647, startPoint y: 296, endPoint x: 465, endPoint y: 288, distance: 181.5
click at [465, 288] on div "© Mapbox © OpenStreetMap Improve this map" at bounding box center [418, 195] width 836 height 390
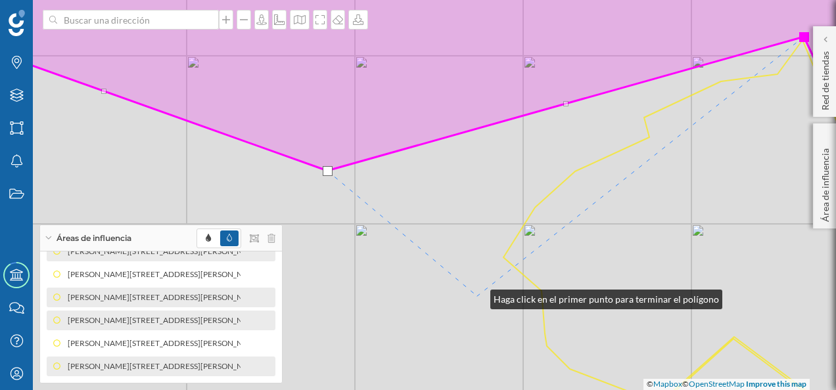
click at [477, 296] on div "© Mapbox © OpenStreetMap Improve this map" at bounding box center [418, 195] width 836 height 390
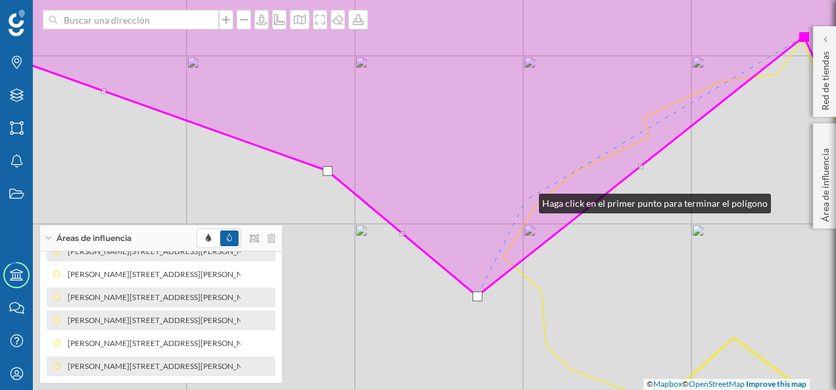
click at [526, 200] on icon at bounding box center [416, 127] width 1003 height 337
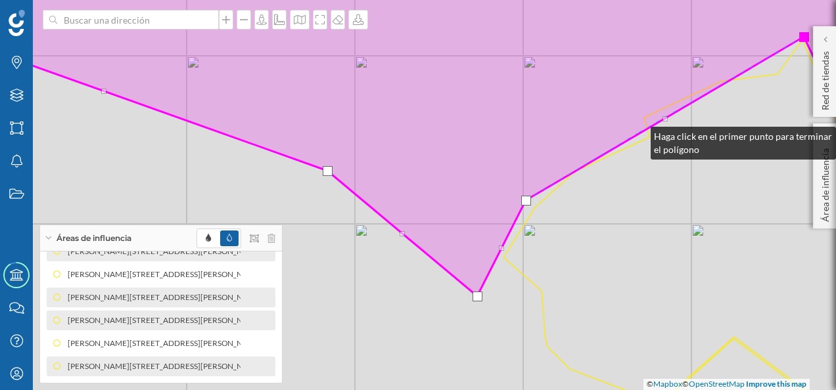
click at [637, 133] on icon at bounding box center [416, 127] width 1003 height 337
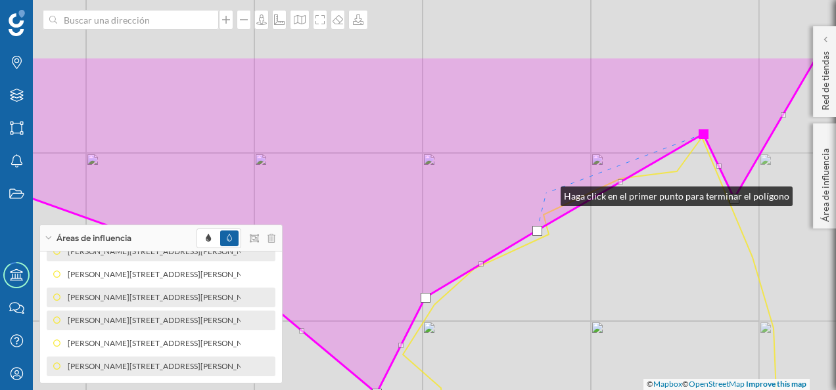
drag, startPoint x: 648, startPoint y: 96, endPoint x: 547, endPoint y: 193, distance: 139.9
click at [547, 193] on icon at bounding box center [315, 225] width 1003 height 337
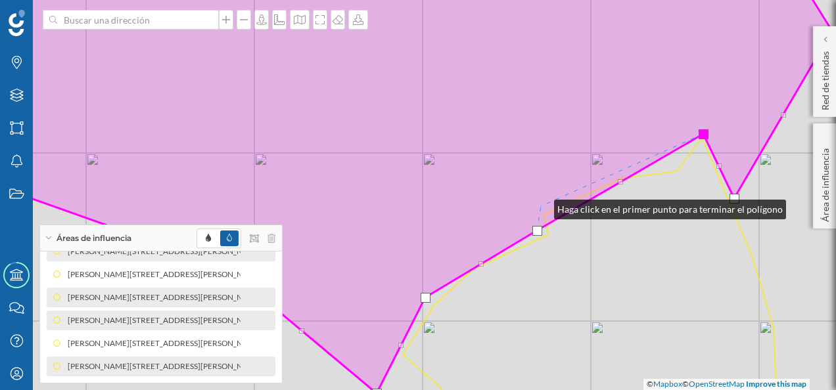
click at [541, 206] on icon at bounding box center [373, 176] width 917 height 434
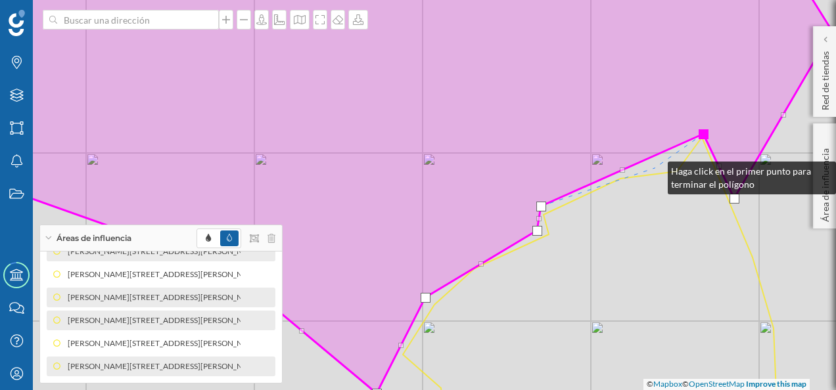
click at [654, 168] on div "© Mapbox © OpenStreetMap Improve this map" at bounding box center [418, 195] width 836 height 390
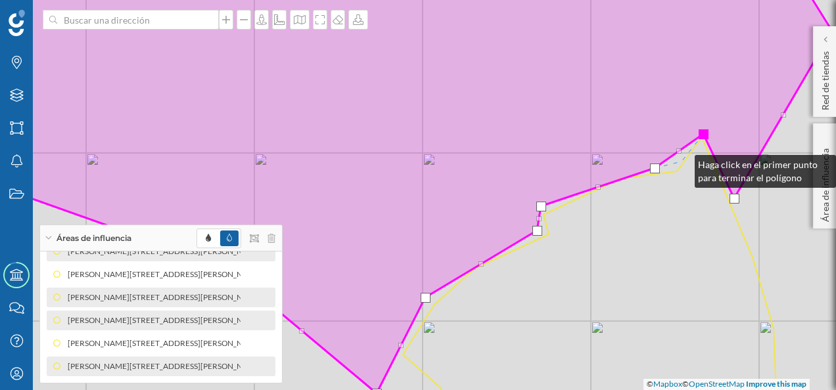
click at [681, 162] on div "© Mapbox © OpenStreetMap Improve this map" at bounding box center [418, 195] width 836 height 390
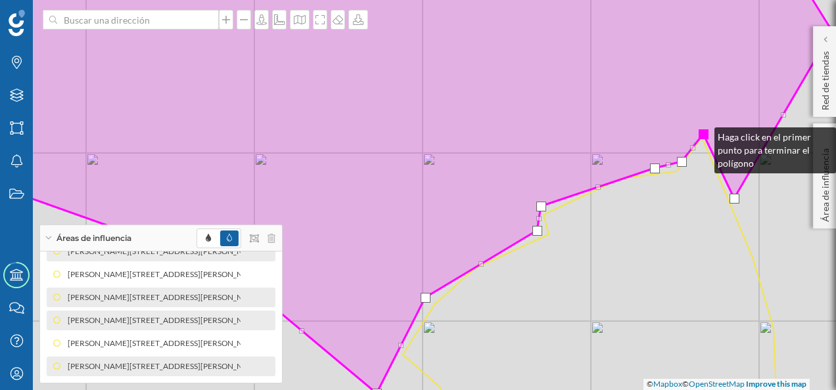
click at [701, 134] on div at bounding box center [703, 134] width 10 height 10
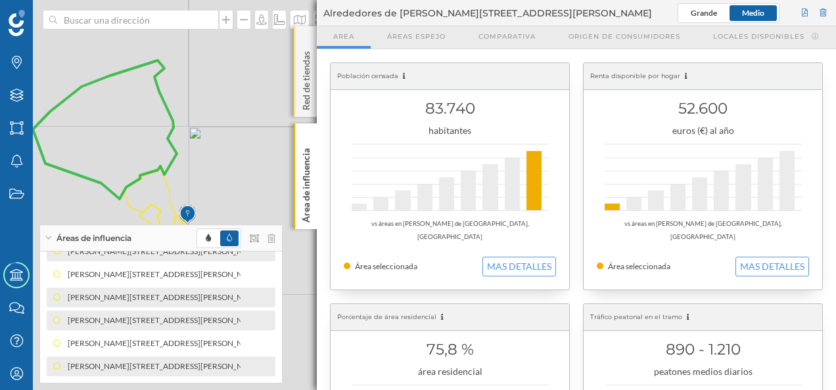
click at [304, 41] on div "Red de tiendas" at bounding box center [305, 71] width 23 height 91
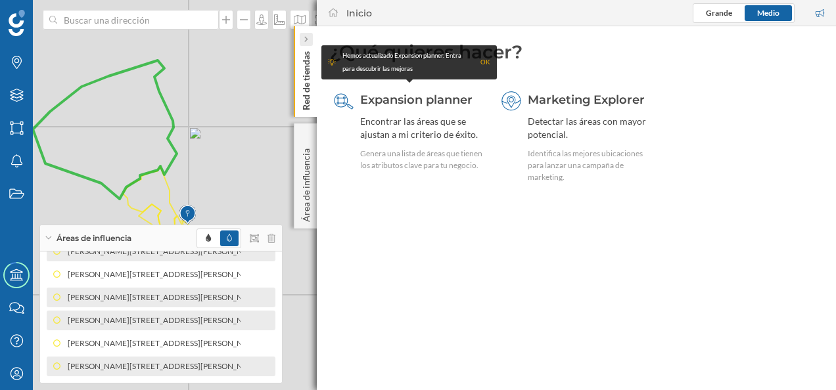
click at [305, 40] on icon at bounding box center [306, 39] width 4 height 7
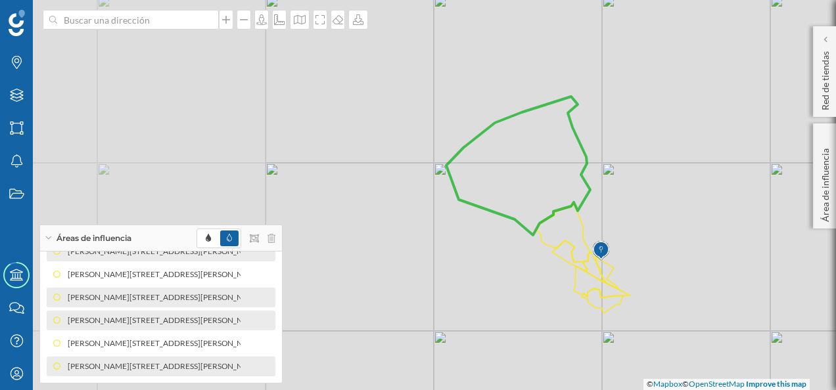
drag, startPoint x: 271, startPoint y: 121, endPoint x: 684, endPoint y: 157, distance: 414.8
click at [684, 157] on div "© Mapbox © OpenStreetMap Improve this map" at bounding box center [418, 195] width 836 height 390
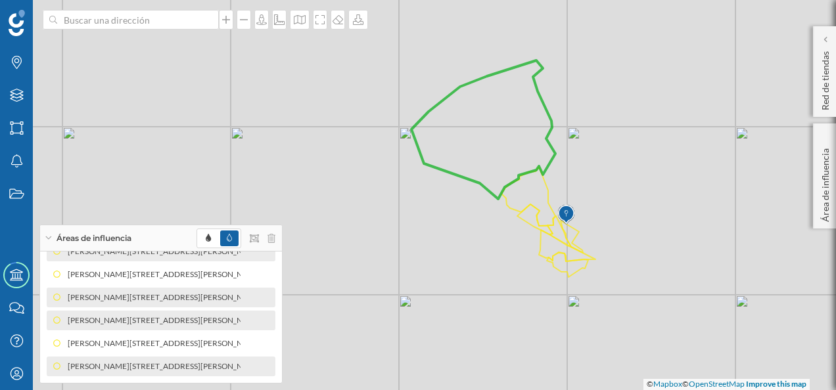
drag, startPoint x: 696, startPoint y: 249, endPoint x: 654, endPoint y: 208, distance: 59.0
click at [656, 208] on div "© Mapbox © OpenStreetMap Improve this map" at bounding box center [418, 195] width 836 height 390
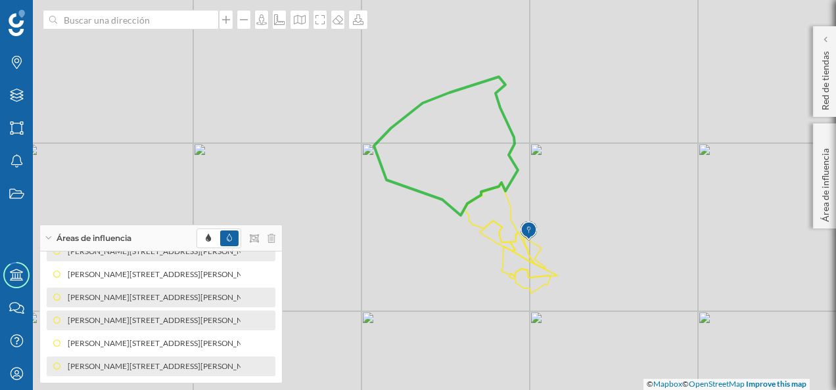
drag, startPoint x: 647, startPoint y: 162, endPoint x: 615, endPoint y: 184, distance: 38.3
click at [615, 184] on div "© Mapbox © OpenStreetMap Improve this map" at bounding box center [418, 195] width 836 height 390
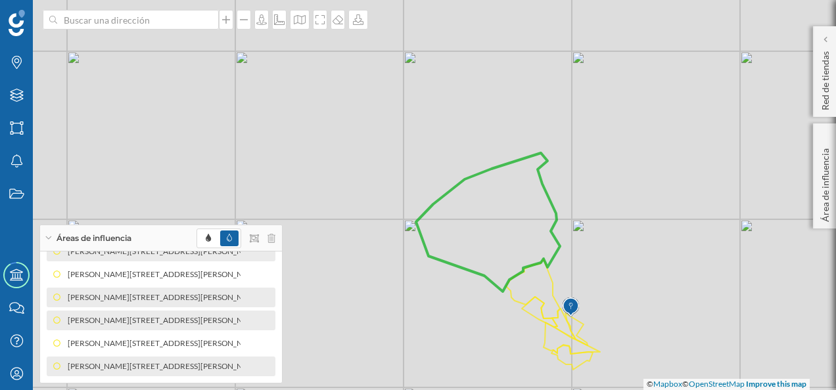
drag, startPoint x: 597, startPoint y: 154, endPoint x: 639, endPoint y: 230, distance: 87.0
click at [639, 230] on div "© Mapbox © OpenStreetMap Improve this map" at bounding box center [418, 195] width 836 height 390
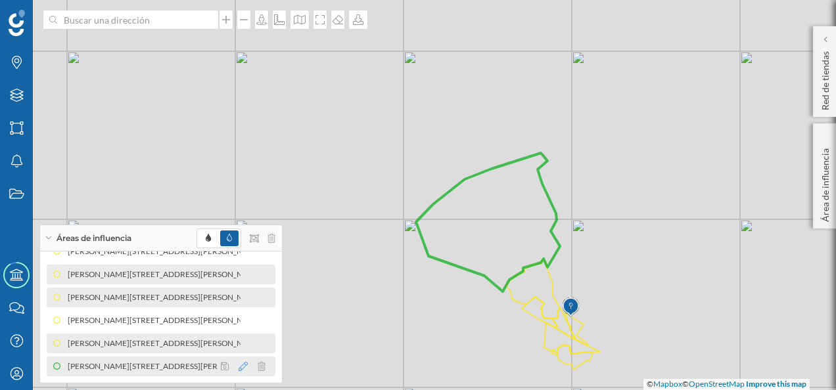
click at [238, 369] on icon at bounding box center [242, 366] width 9 height 9
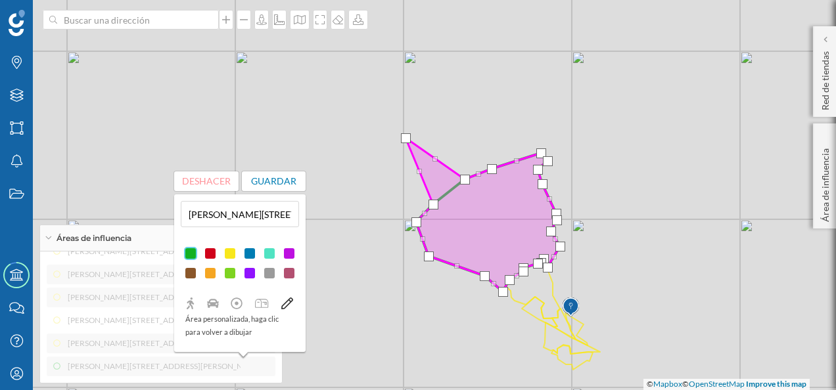
drag, startPoint x: 448, startPoint y: 191, endPoint x: 405, endPoint y: 137, distance: 69.2
drag, startPoint x: 468, startPoint y: 179, endPoint x: 414, endPoint y: 103, distance: 92.8
click at [414, 103] on div at bounding box center [411, 104] width 10 height 10
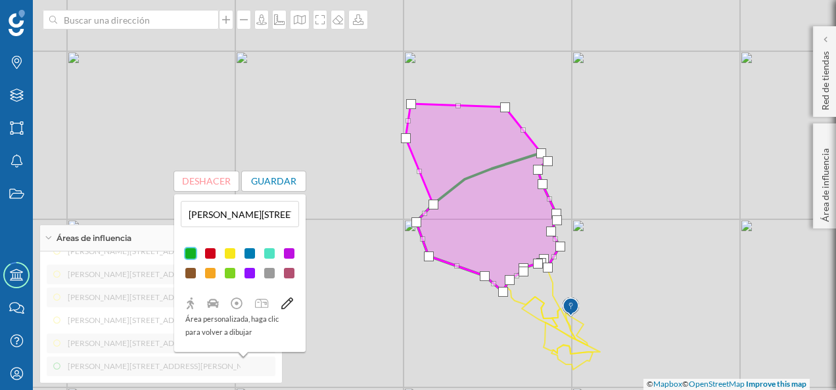
drag, startPoint x: 491, startPoint y: 167, endPoint x: 505, endPoint y: 105, distance: 63.1
click at [505, 105] on div at bounding box center [505, 107] width 10 height 10
drag, startPoint x: 528, startPoint y: 130, endPoint x: 543, endPoint y: 133, distance: 15.3
click at [264, 183] on button "Guardar" at bounding box center [274, 181] width 64 height 20
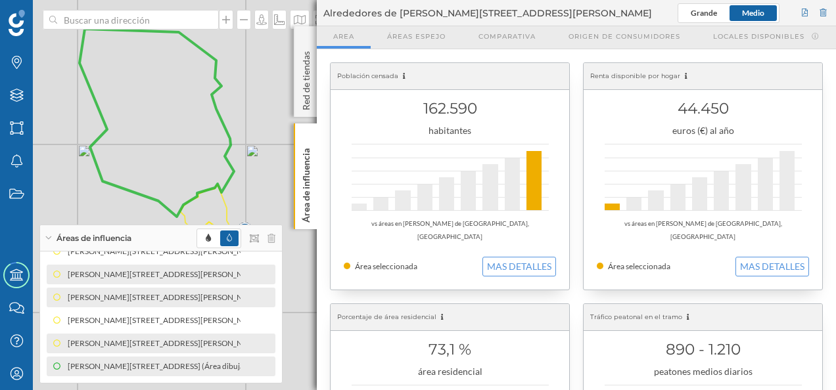
drag, startPoint x: 226, startPoint y: 156, endPoint x: 278, endPoint y: 150, distance: 52.3
click at [278, 150] on div "© Mapbox © OpenStreetMap Improve this map" at bounding box center [418, 195] width 836 height 390
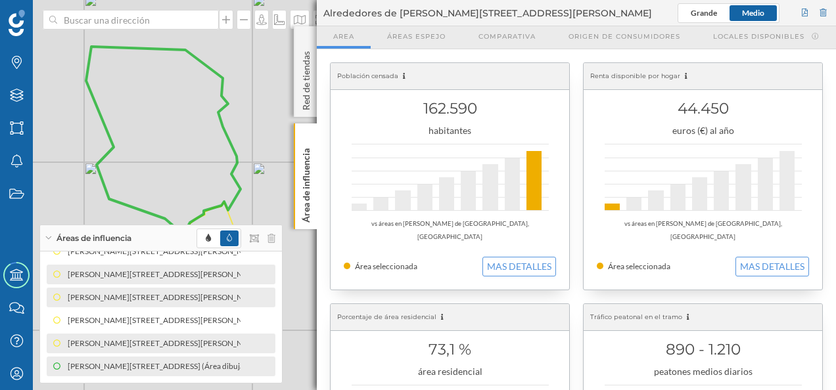
drag, startPoint x: 263, startPoint y: 128, endPoint x: 269, endPoint y: 146, distance: 18.9
click at [269, 146] on div "© Mapbox © OpenStreetMap Improve this map" at bounding box center [418, 195] width 836 height 390
click at [306, 41] on div "Red de tiendas" at bounding box center [305, 71] width 23 height 91
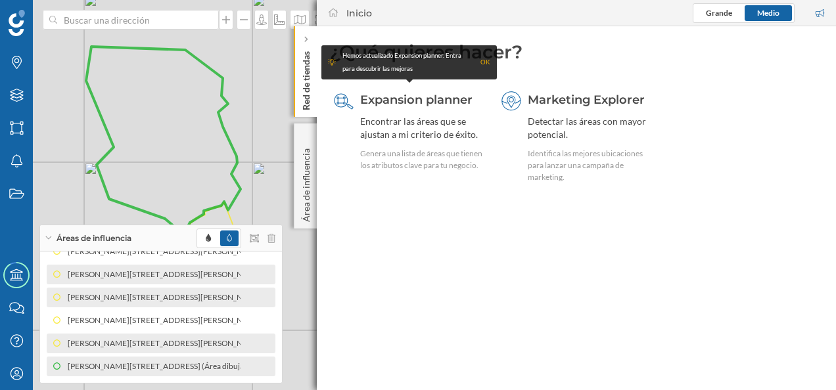
click at [306, 41] on icon at bounding box center [306, 39] width 4 height 7
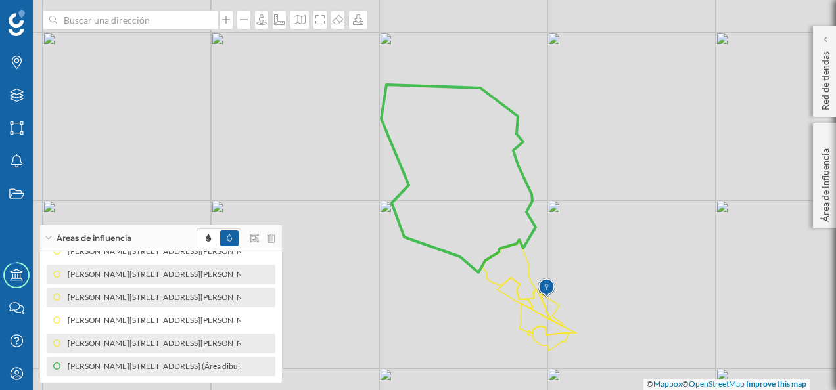
drag, startPoint x: 315, startPoint y: 175, endPoint x: 610, endPoint y: 213, distance: 297.4
click at [610, 213] on div "© Mapbox © OpenStreetMap Improve this map" at bounding box center [418, 195] width 836 height 390
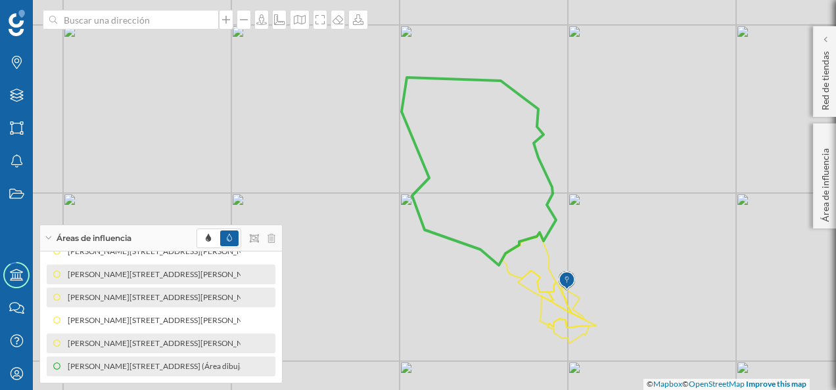
drag, startPoint x: 637, startPoint y: 284, endPoint x: 657, endPoint y: 277, distance: 21.6
click at [657, 277] on div "© Mapbox © OpenStreetMap Improve this map" at bounding box center [418, 195] width 836 height 390
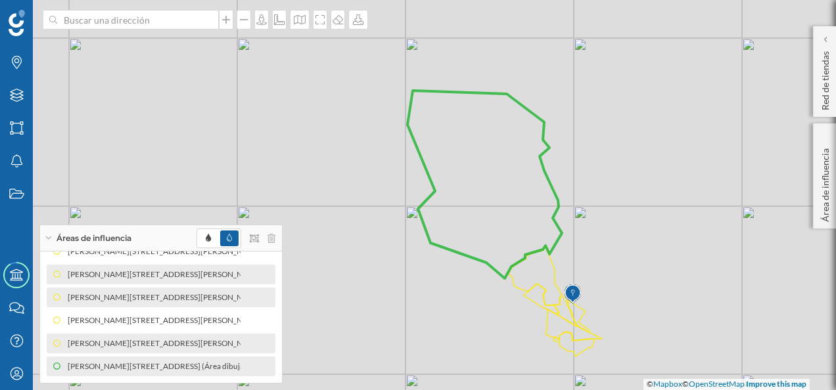
drag, startPoint x: 394, startPoint y: 272, endPoint x: 400, endPoint y: 285, distance: 14.4
click at [400, 285] on div "© Mapbox © OpenStreetMap Improve this map" at bounding box center [418, 195] width 836 height 390
click at [129, 370] on div "[PERSON_NAME][STREET_ADDRESS] (Área dibujada)" at bounding box center [138, 366] width 194 height 13
